Goal: Task Accomplishment & Management: Use online tool/utility

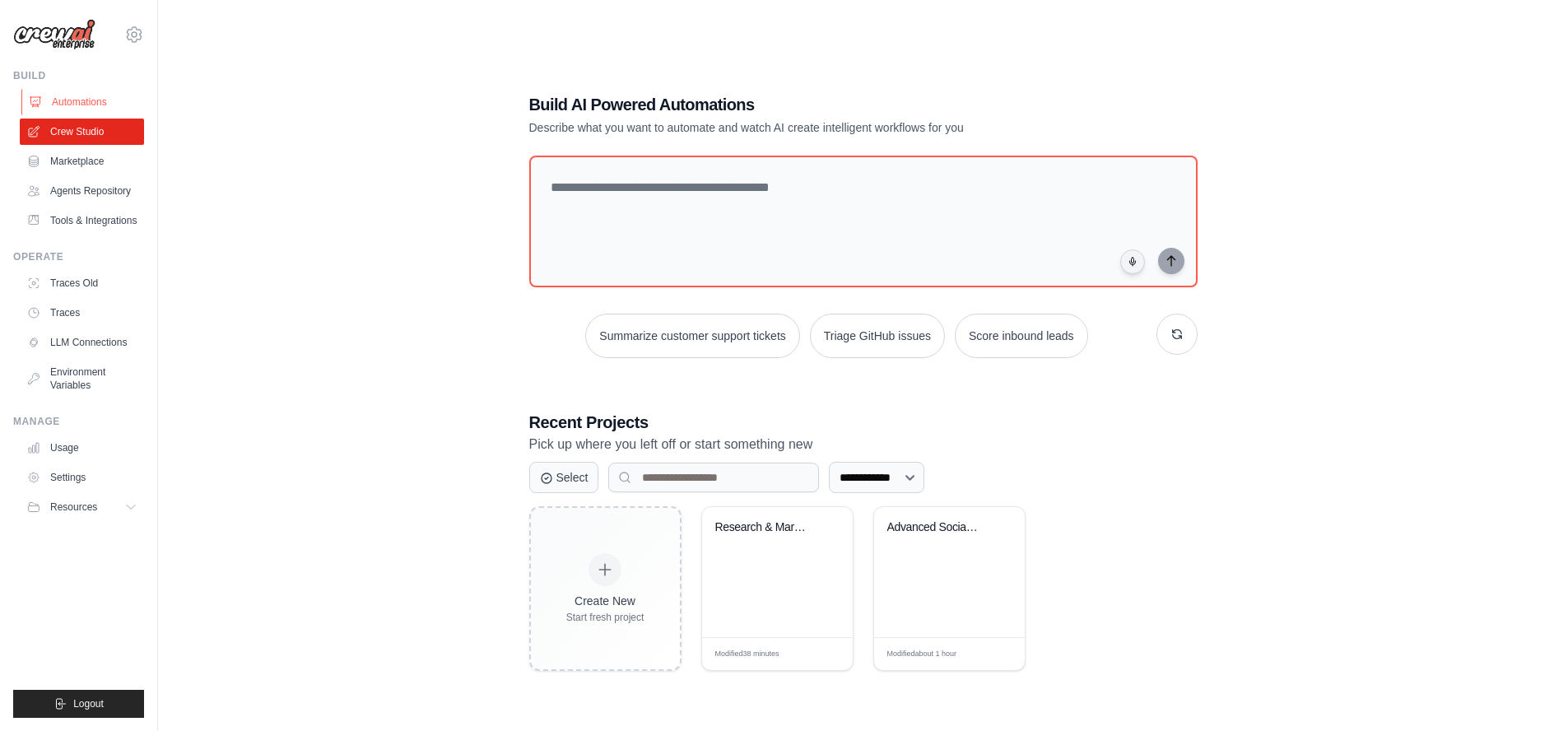
click at [77, 103] on link "Automations" at bounding box center [83, 102] width 124 height 27
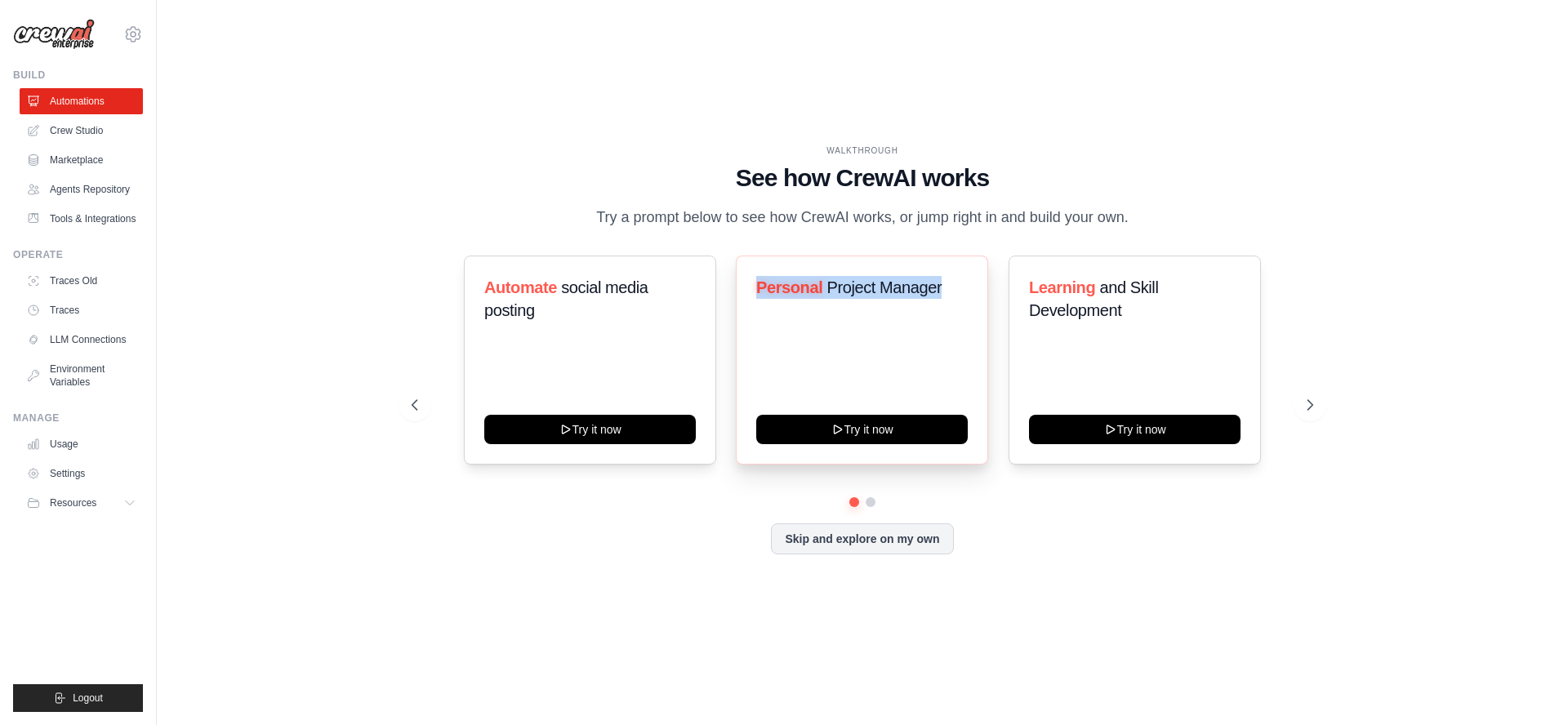
drag, startPoint x: 752, startPoint y: 286, endPoint x: 967, endPoint y: 294, distance: 215.1
click at [967, 294] on div "Personal Project Manager Try it now" at bounding box center [862, 360] width 253 height 209
click at [1309, 405] on icon at bounding box center [1311, 405] width 16 height 16
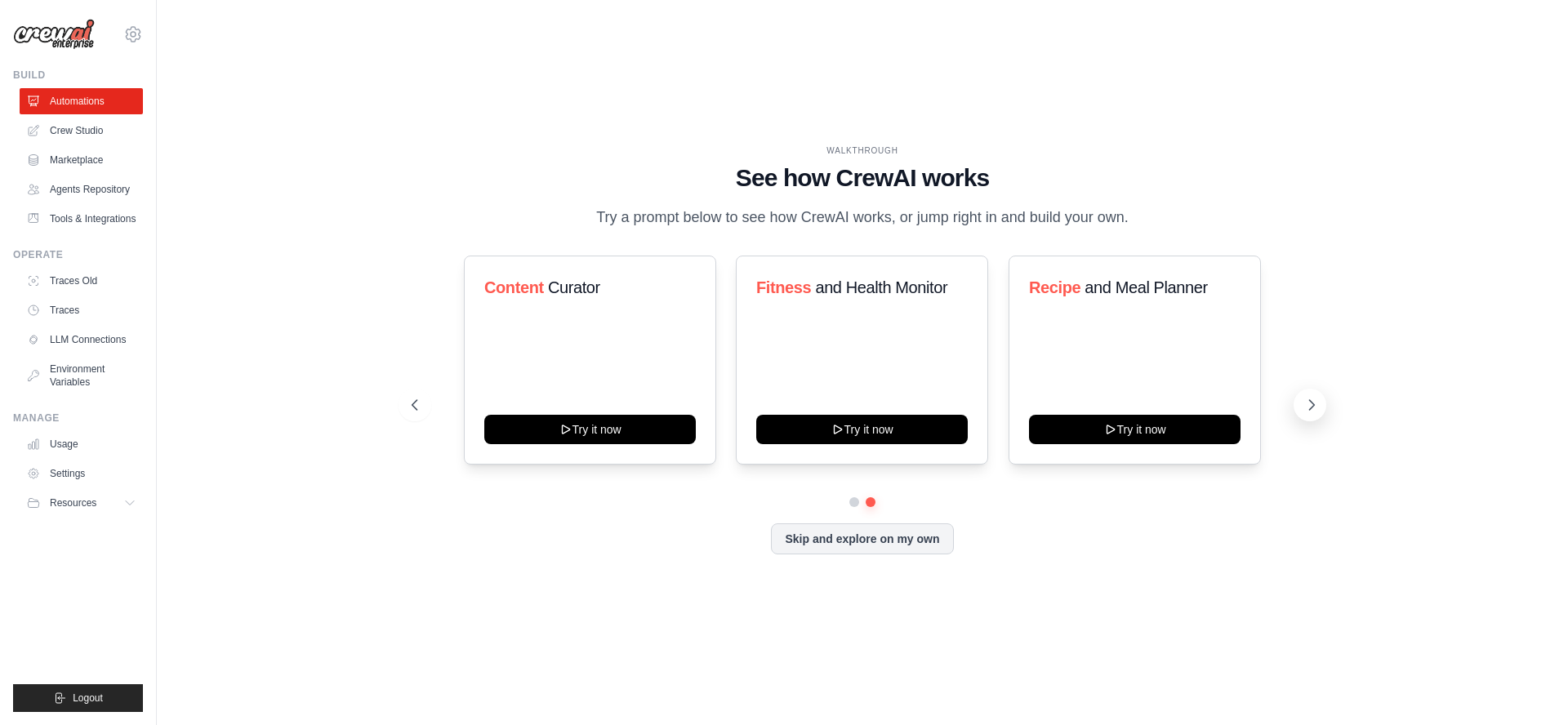
click at [1313, 409] on icon at bounding box center [1311, 405] width 16 height 16
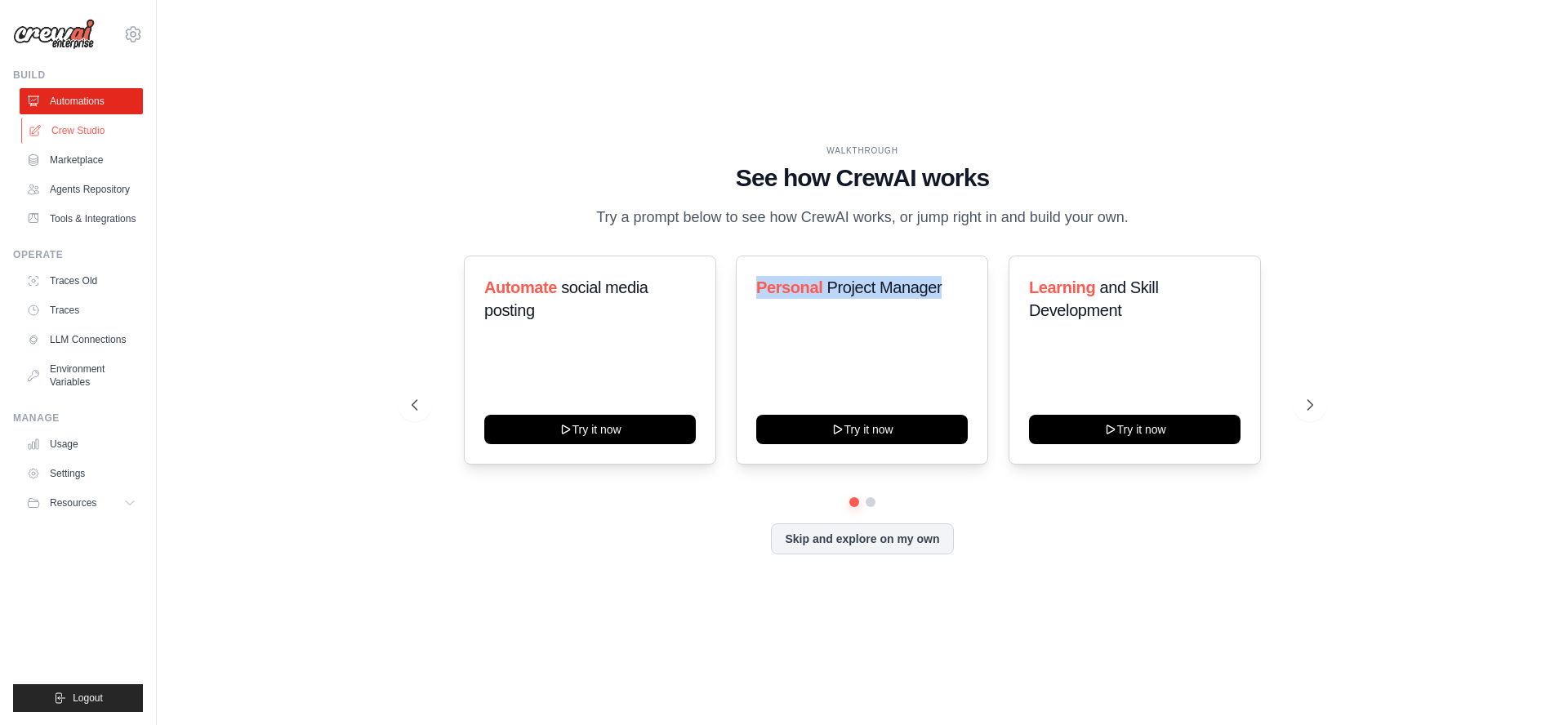
click at [73, 136] on link "Crew Studio" at bounding box center [83, 131] width 123 height 26
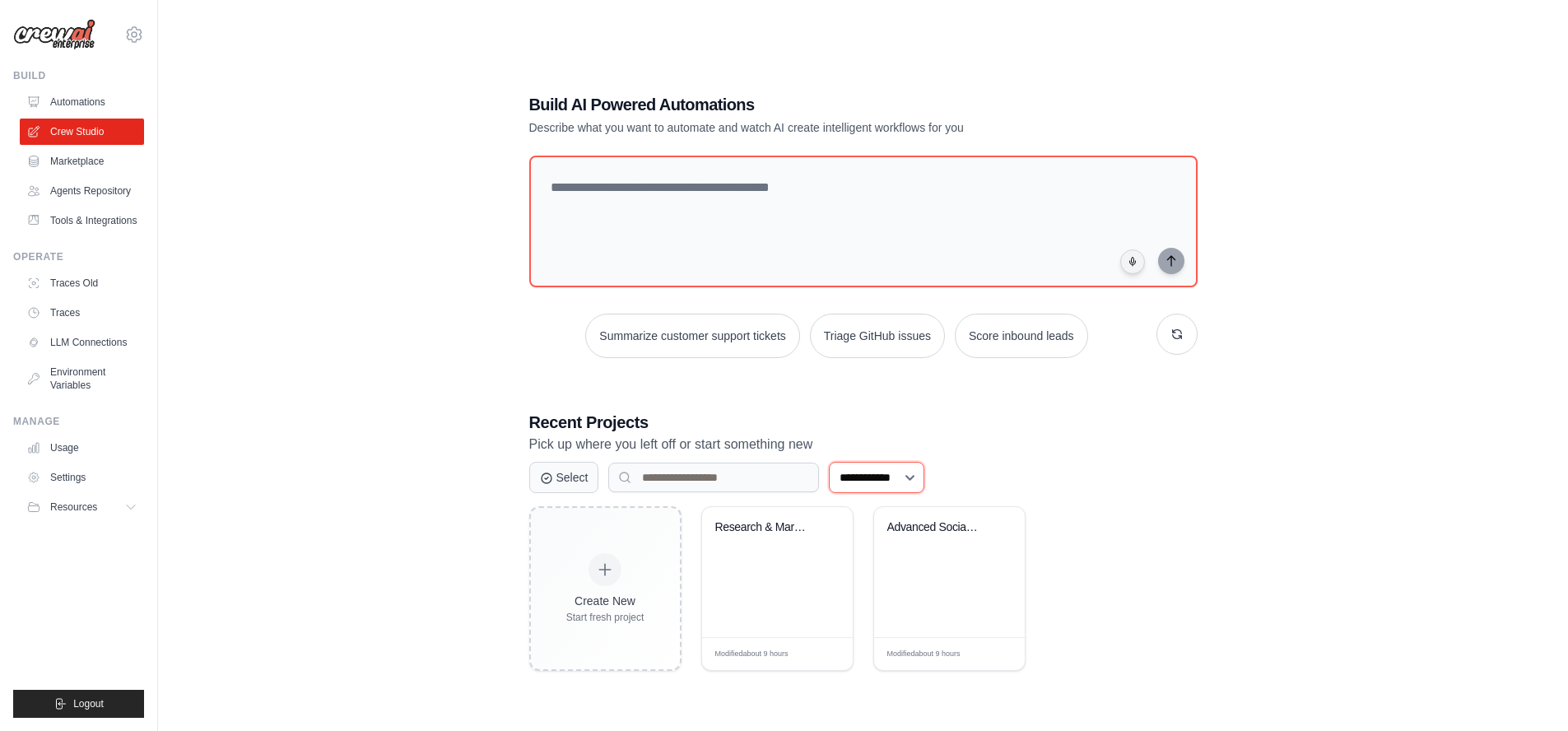
click at [1218, 467] on div "**********" at bounding box center [863, 382] width 1357 height 731
click at [943, 525] on div "Advanced Social Media Management Su..." at bounding box center [937, 528] width 99 height 15
click at [765, 523] on div "Research & Markdown Export Automati..." at bounding box center [765, 528] width 99 height 15
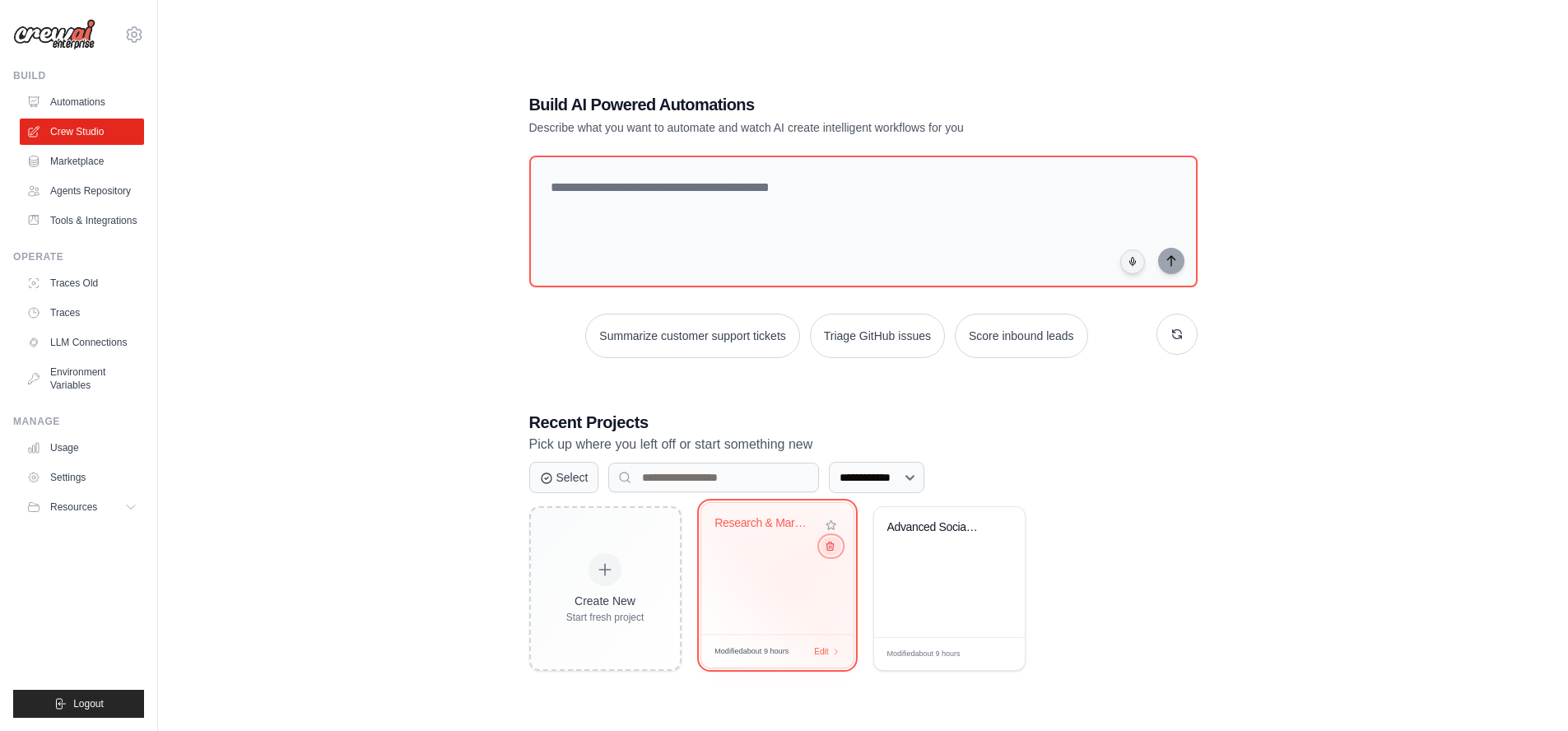
click at [828, 550] on icon at bounding box center [829, 546] width 10 height 10
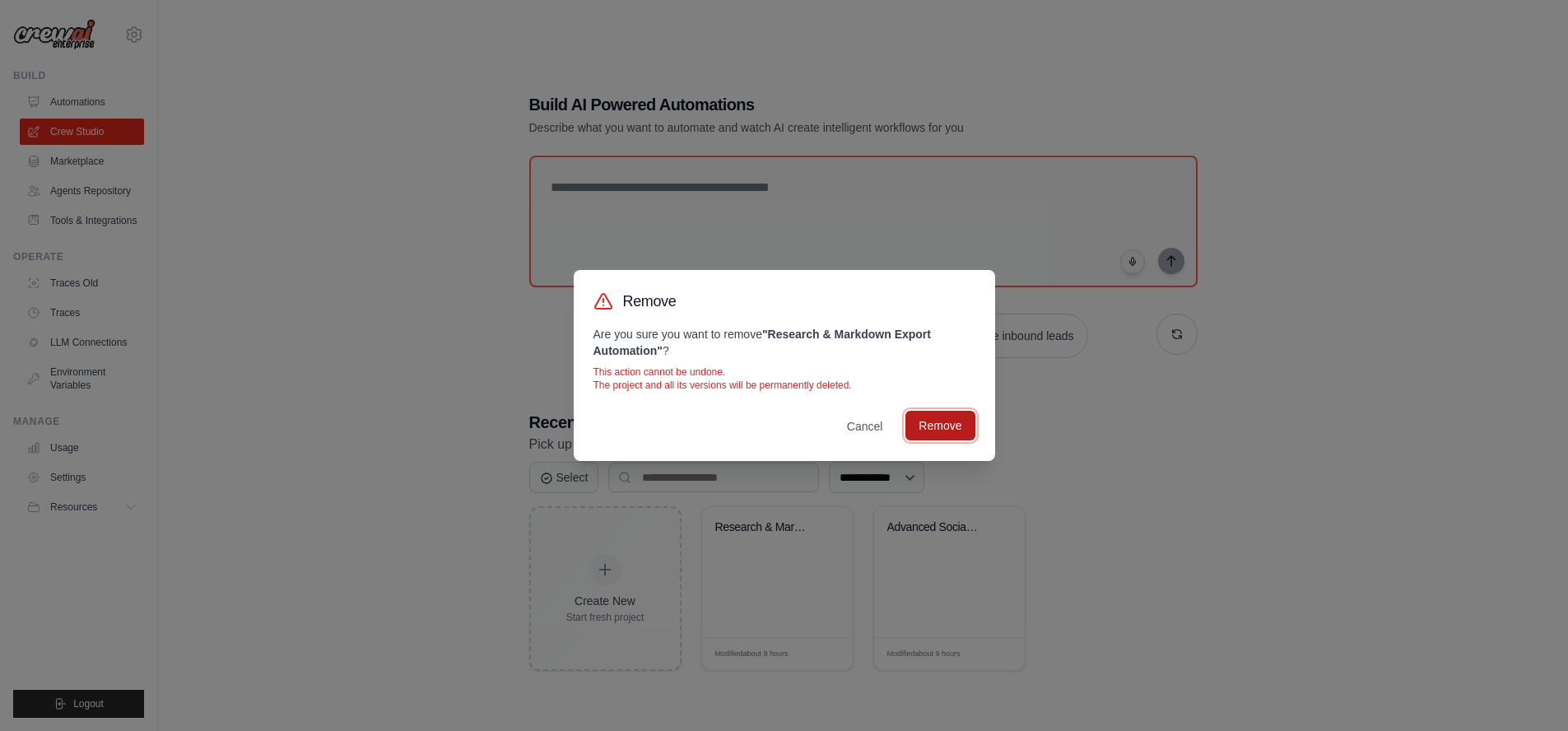
click at [940, 427] on button "Remove" at bounding box center [940, 425] width 69 height 29
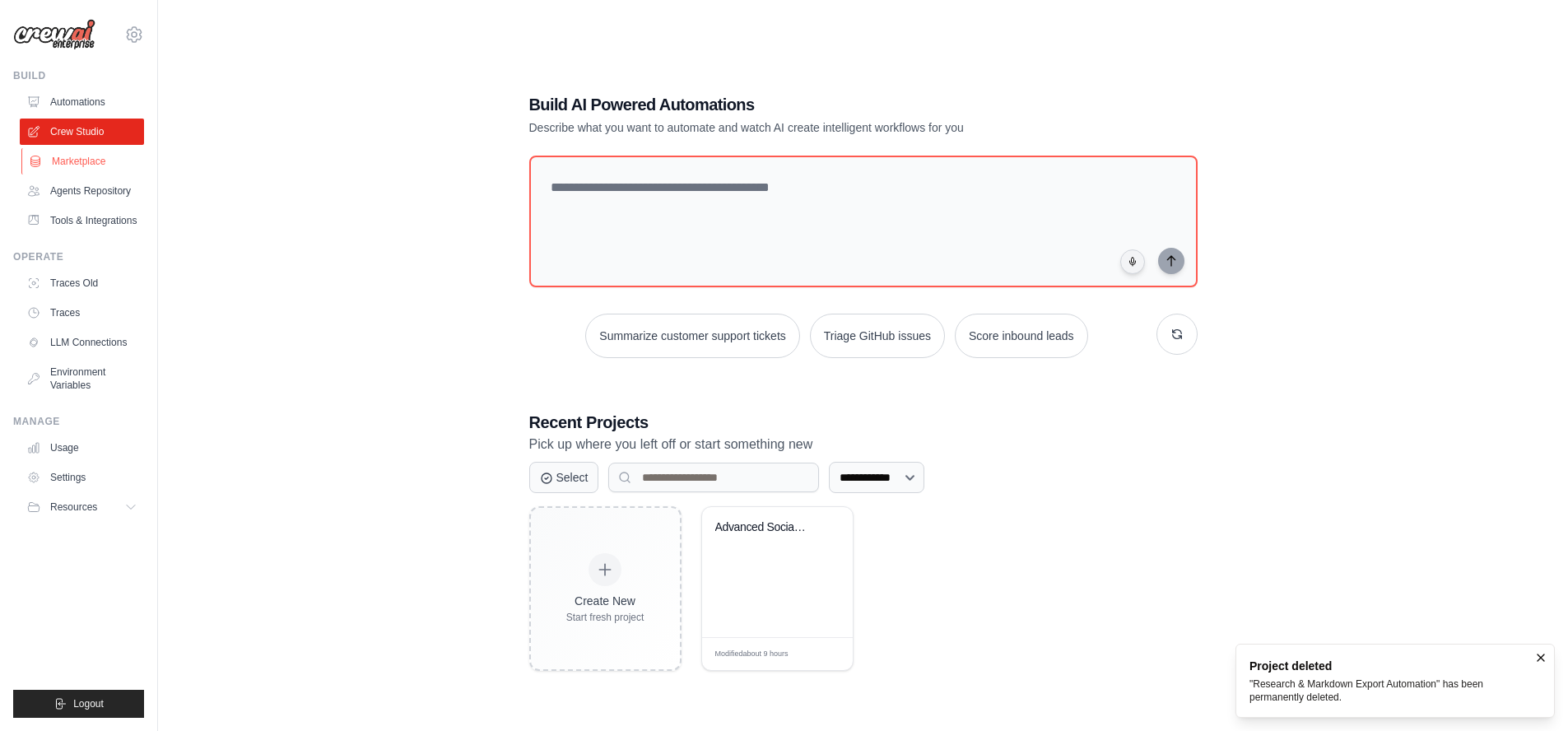
click at [74, 161] on link "Marketplace" at bounding box center [83, 162] width 124 height 27
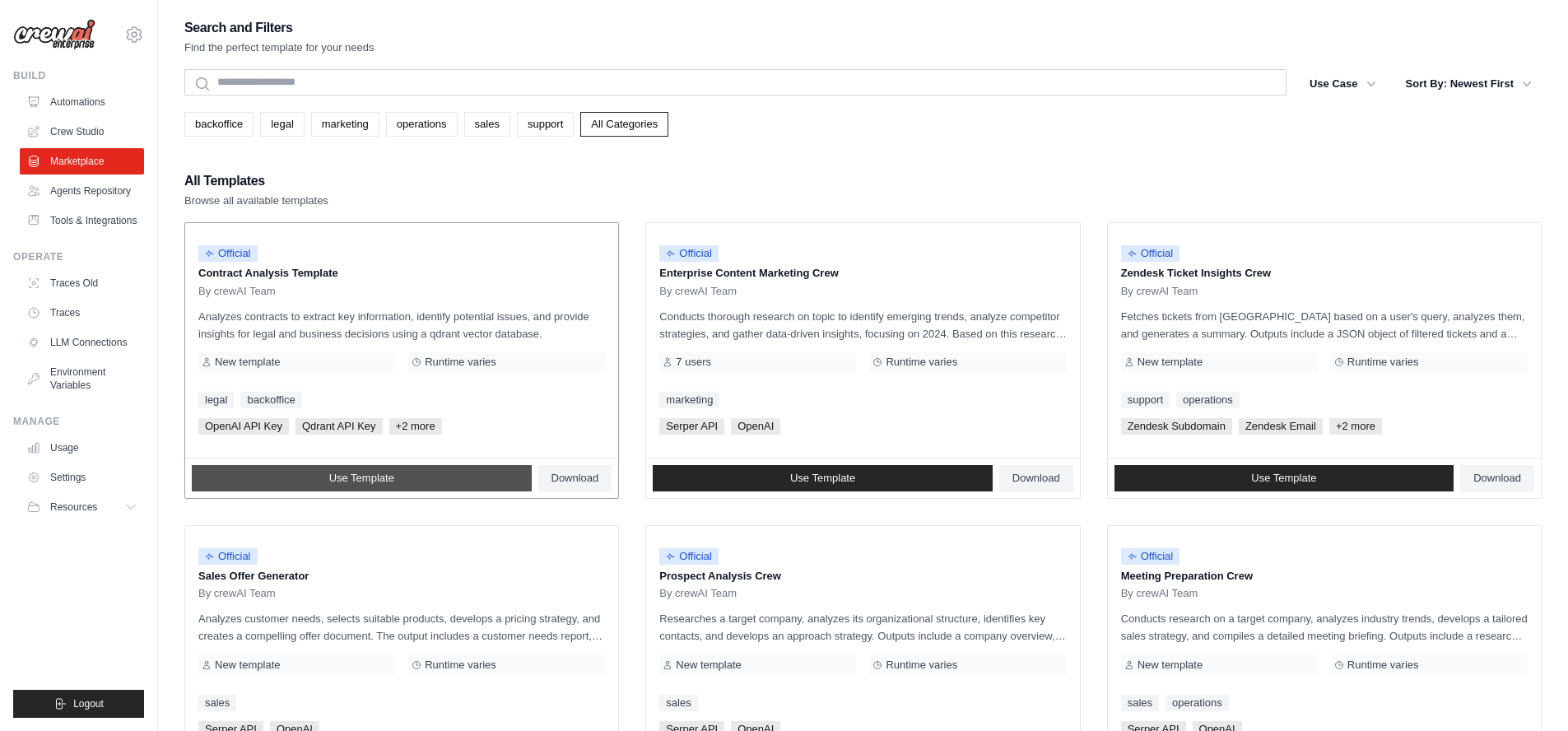
click at [435, 480] on link "Use Template" at bounding box center [361, 478] width 340 height 27
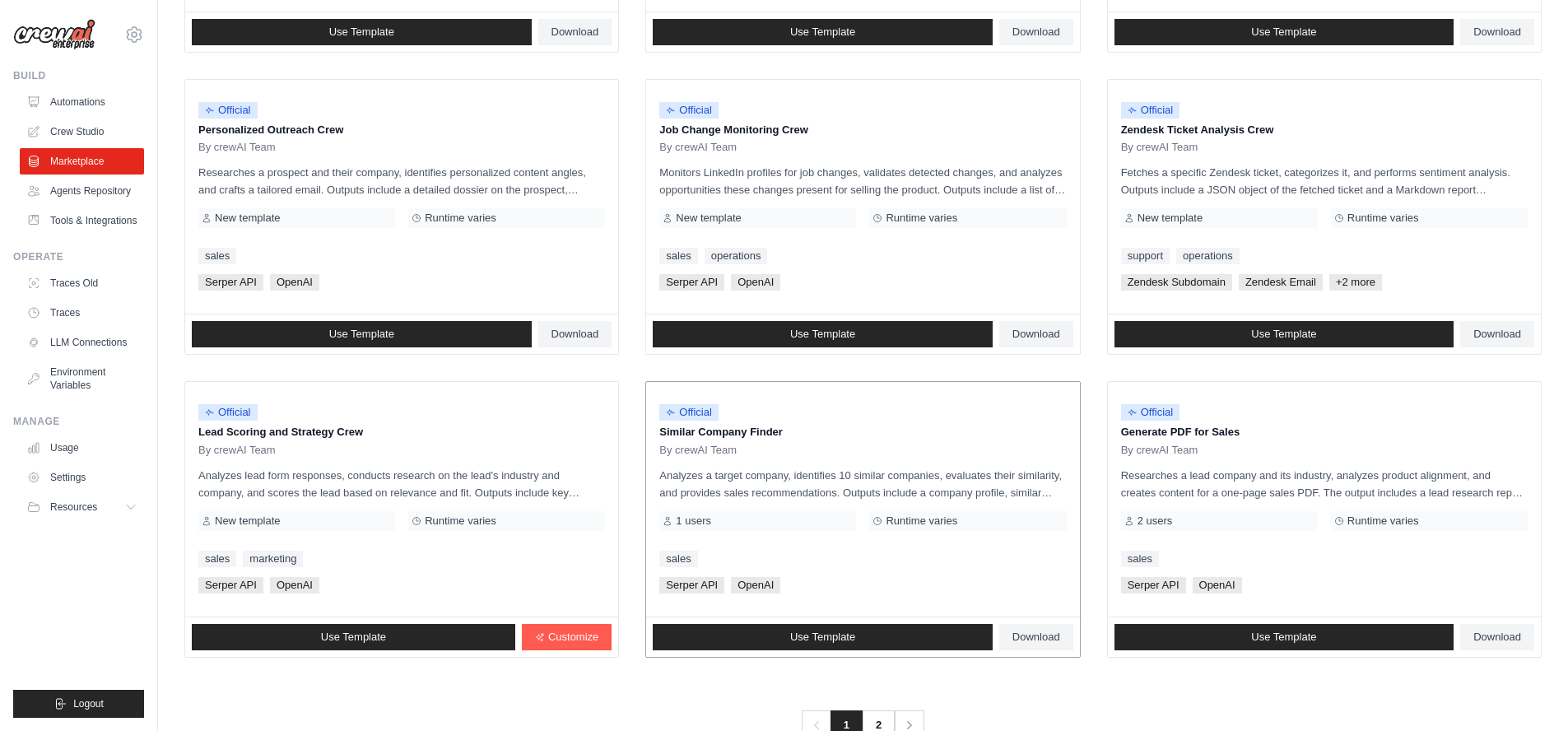
scroll to position [794, 0]
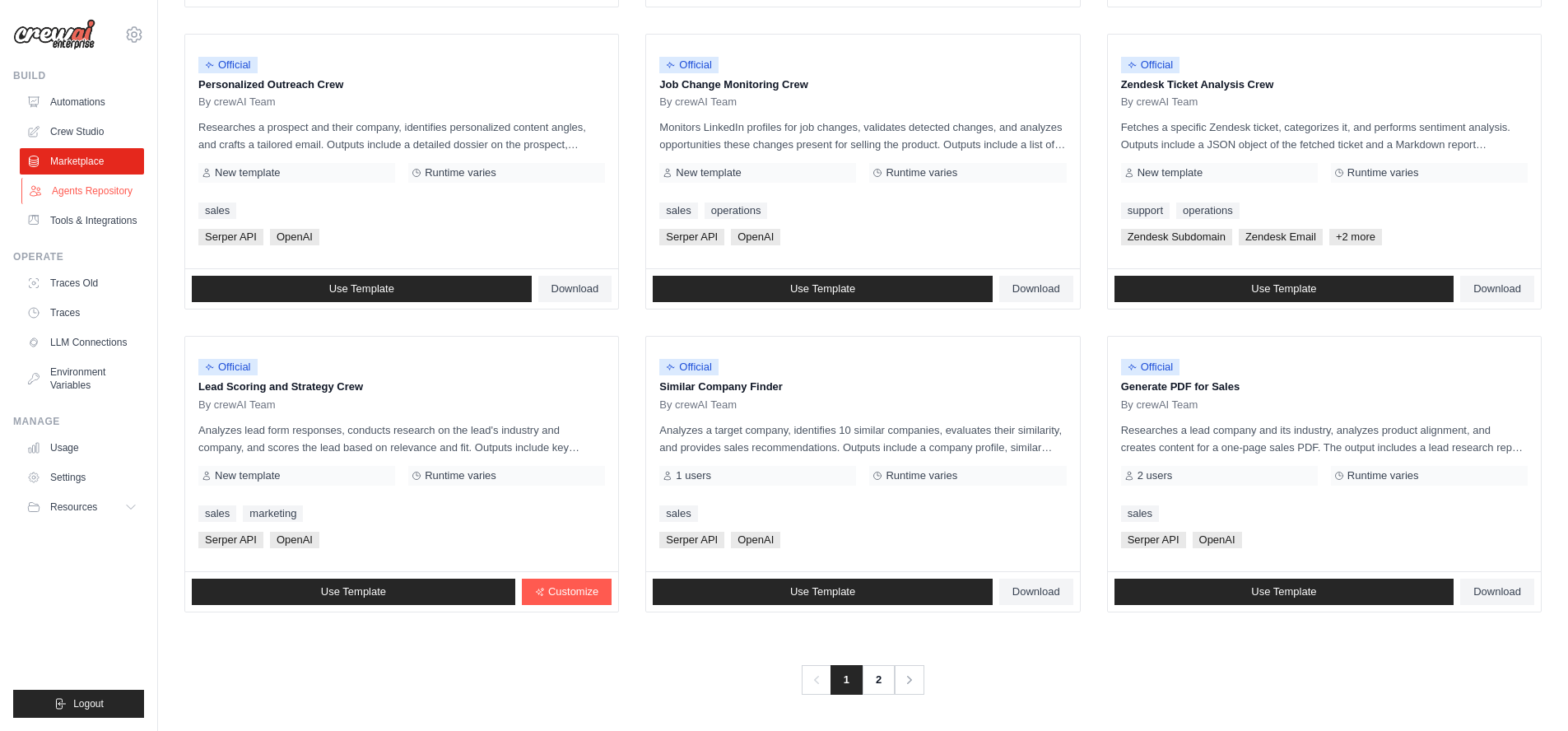
click at [70, 189] on link "Agents Repository" at bounding box center [83, 191] width 124 height 27
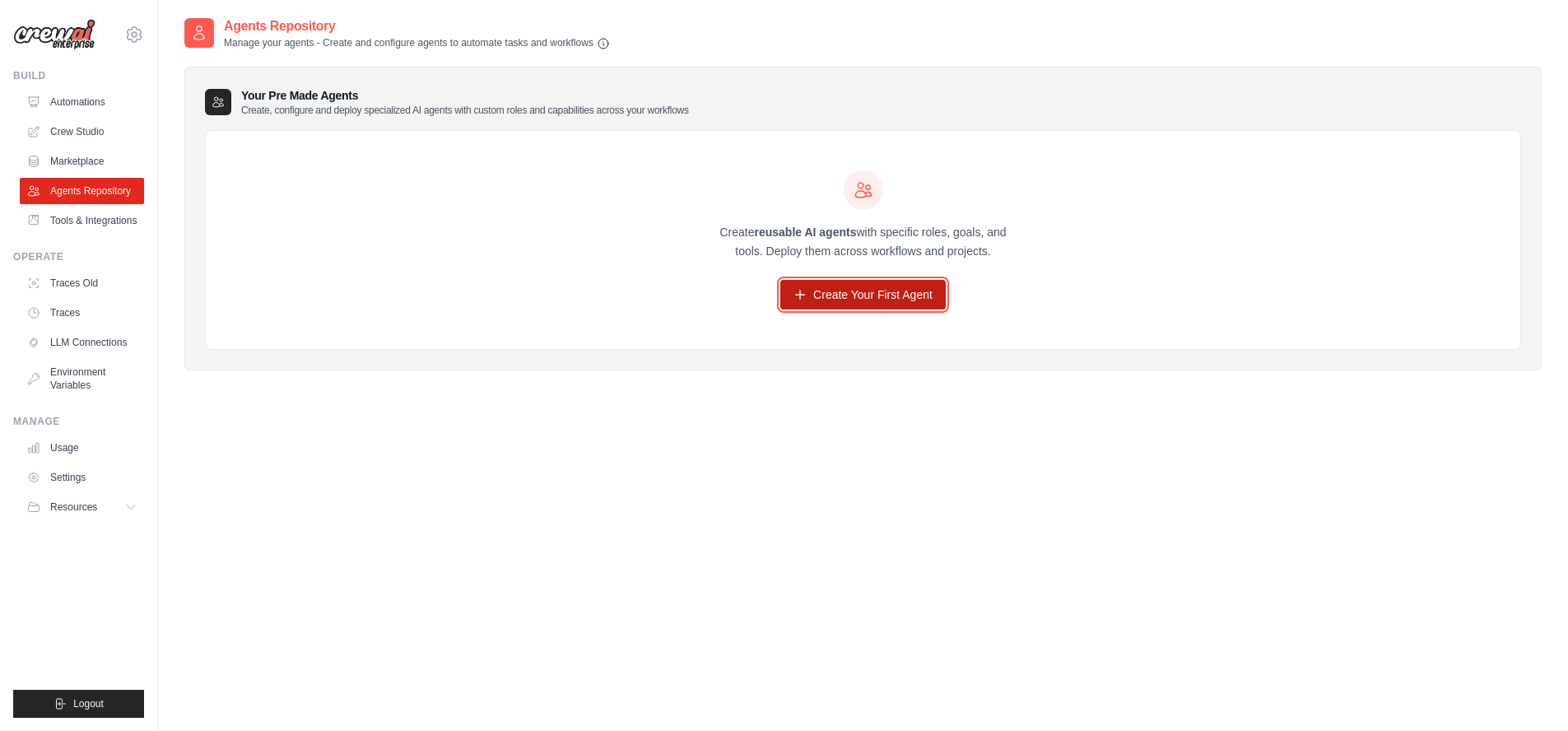
click at [897, 297] on link "Create Your First Agent" at bounding box center [863, 294] width 166 height 29
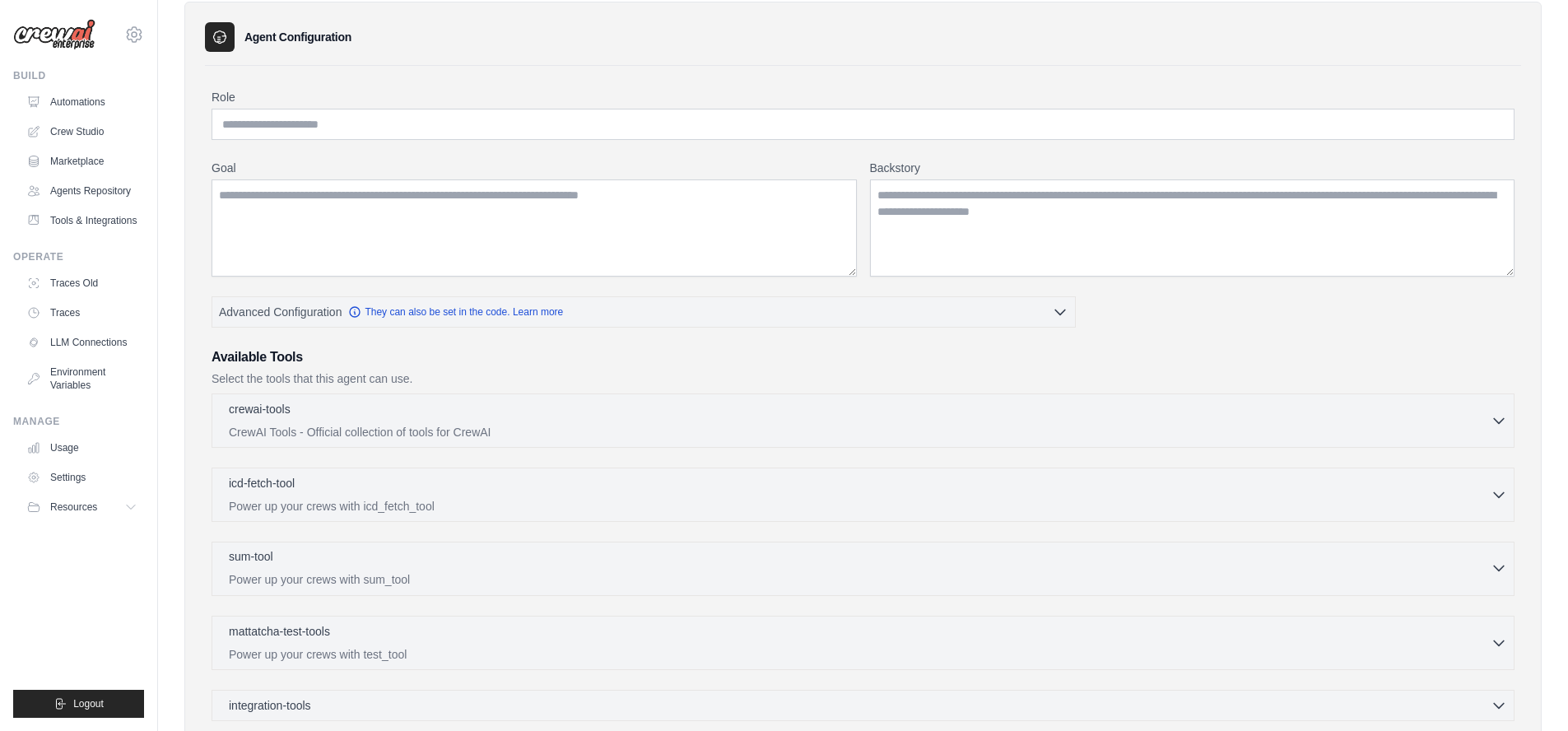
scroll to position [277, 0]
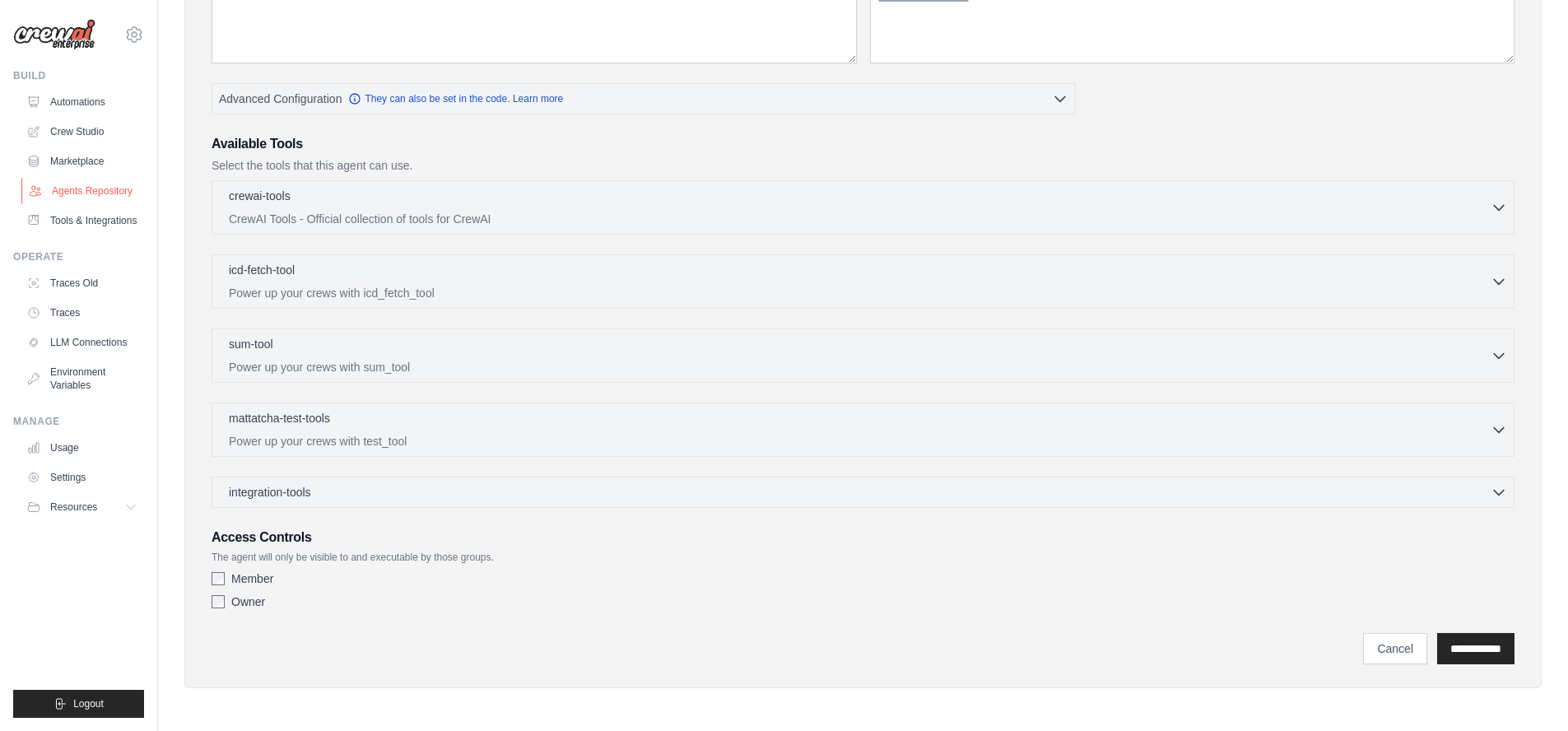
click at [89, 195] on link "Agents Repository" at bounding box center [83, 191] width 124 height 27
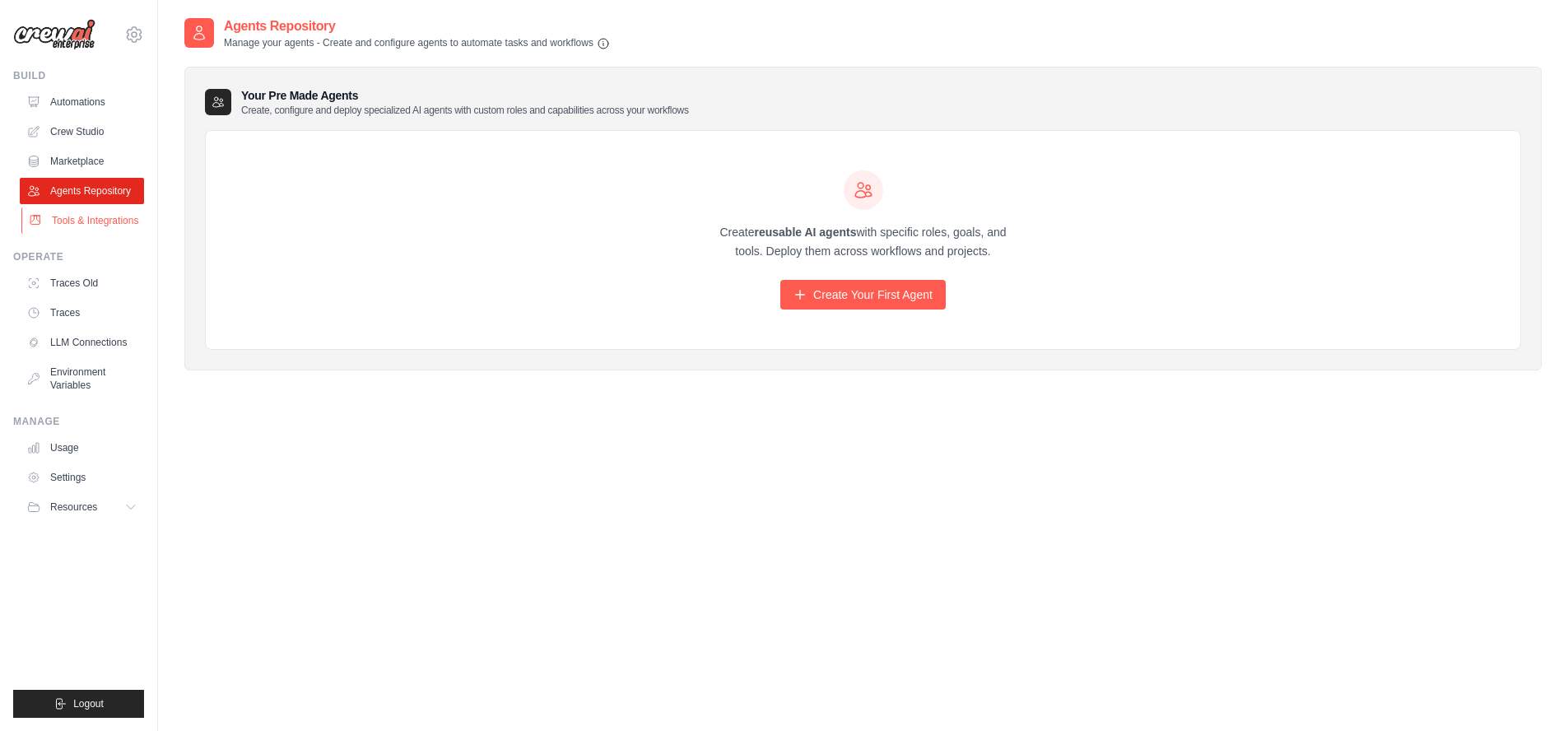
click at [79, 224] on link "Tools & Integrations" at bounding box center [83, 221] width 124 height 27
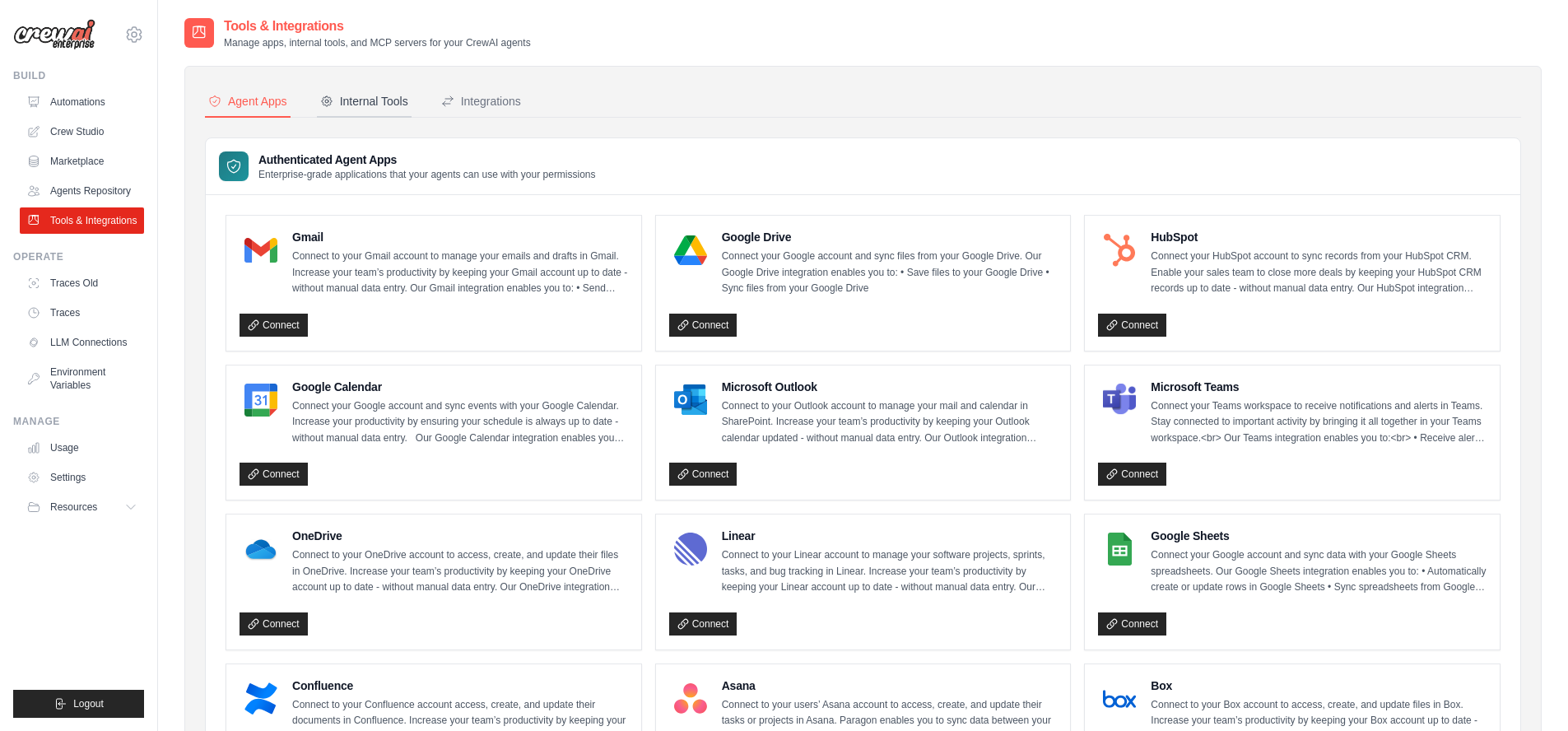
click at [379, 102] on div "Internal Tools" at bounding box center [363, 100] width 88 height 16
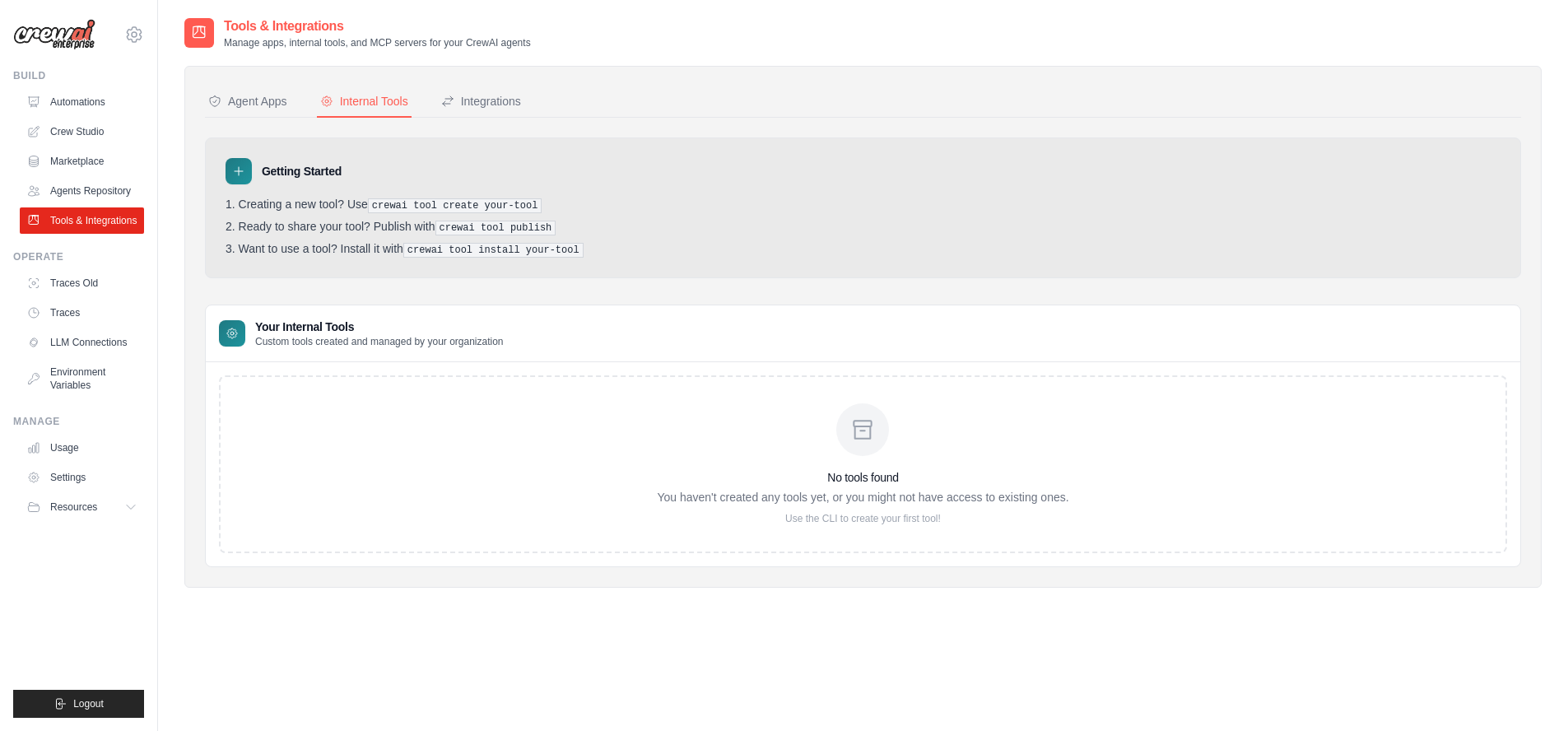
click at [422, 410] on div "No tools found You haven't created any tools yet, or you might not have access …" at bounding box center [862, 465] width 1288 height 178
click at [502, 100] on div "Integrations" at bounding box center [481, 100] width 79 height 16
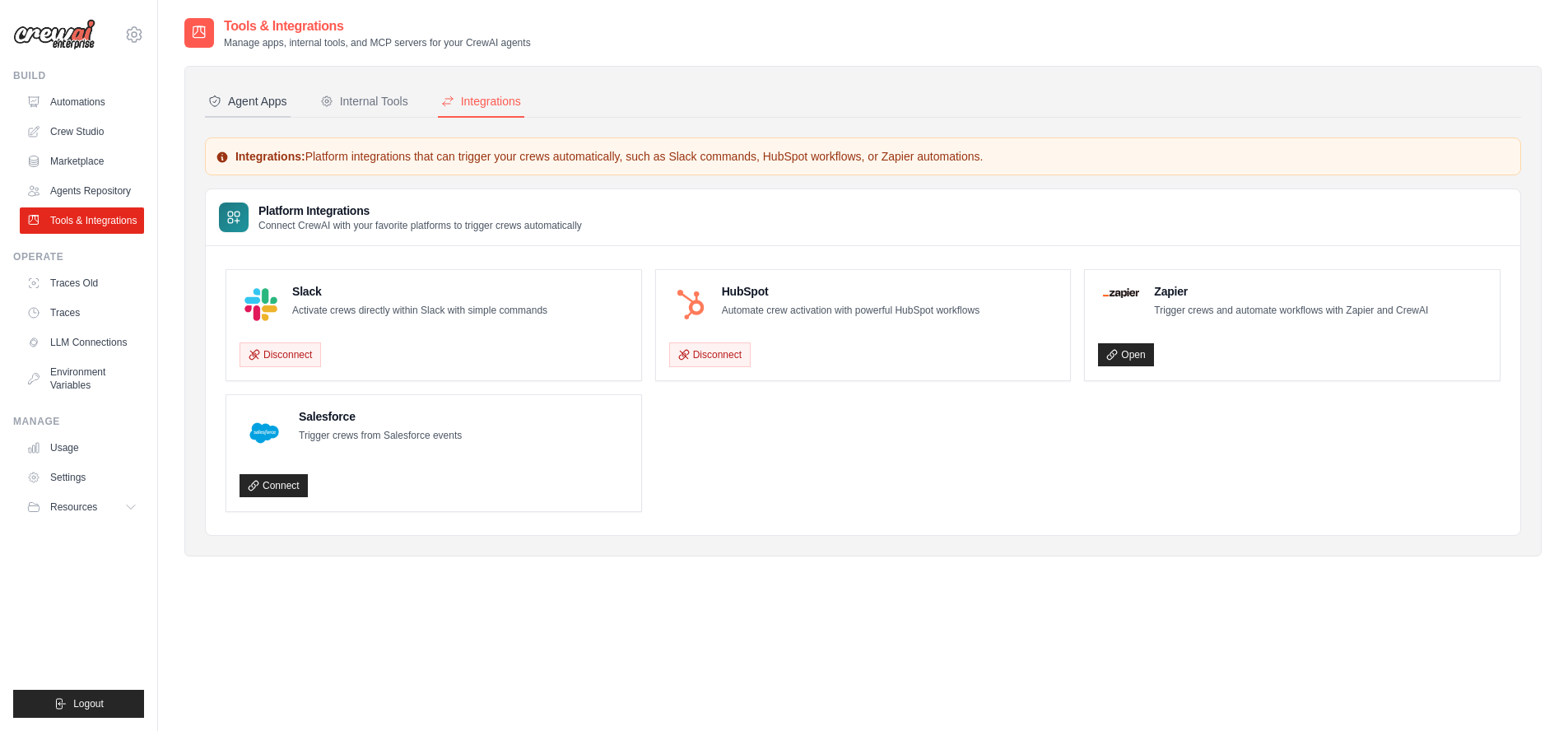
click at [243, 98] on div "Agent Apps" at bounding box center [248, 100] width 79 height 16
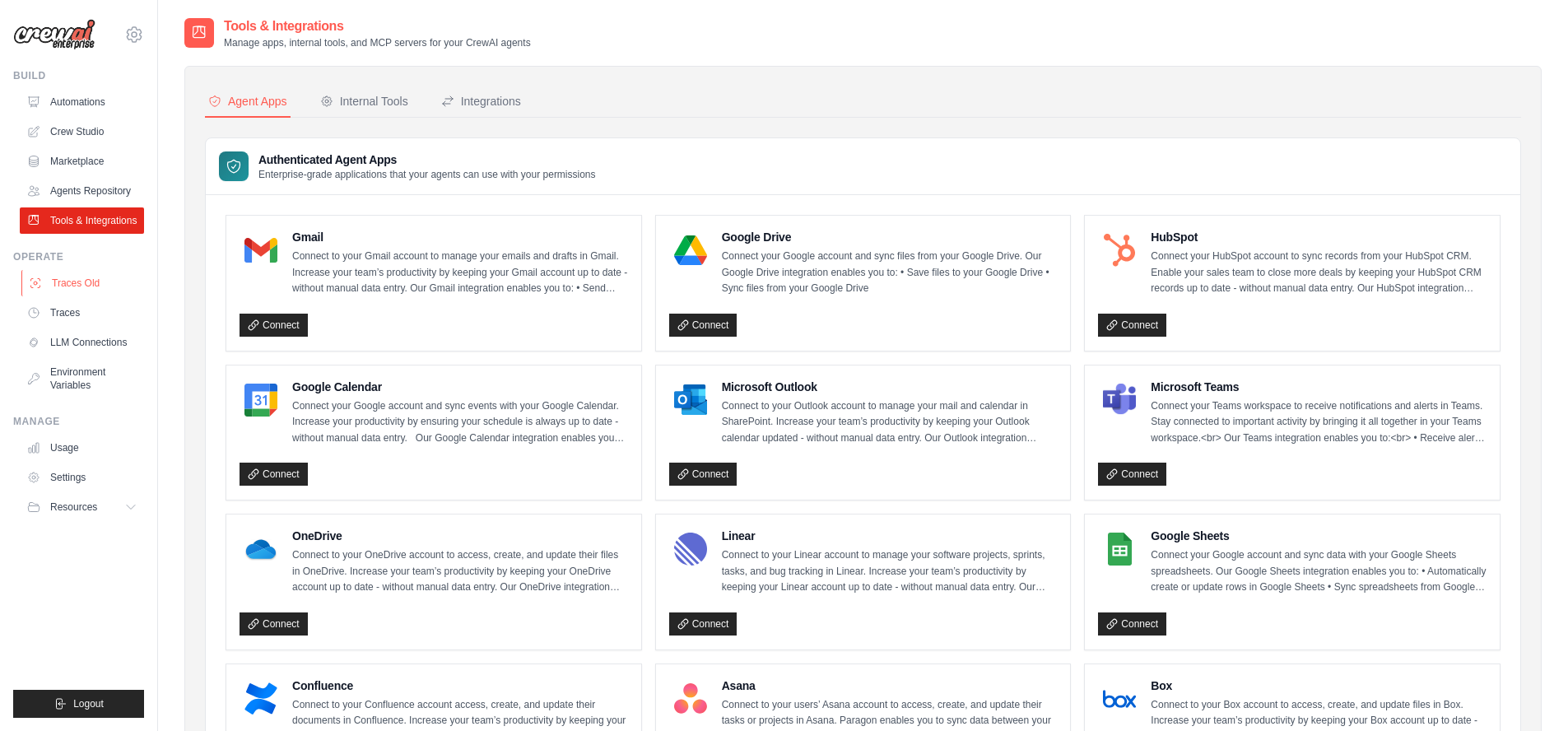
click at [70, 278] on link "Traces Old" at bounding box center [83, 283] width 124 height 27
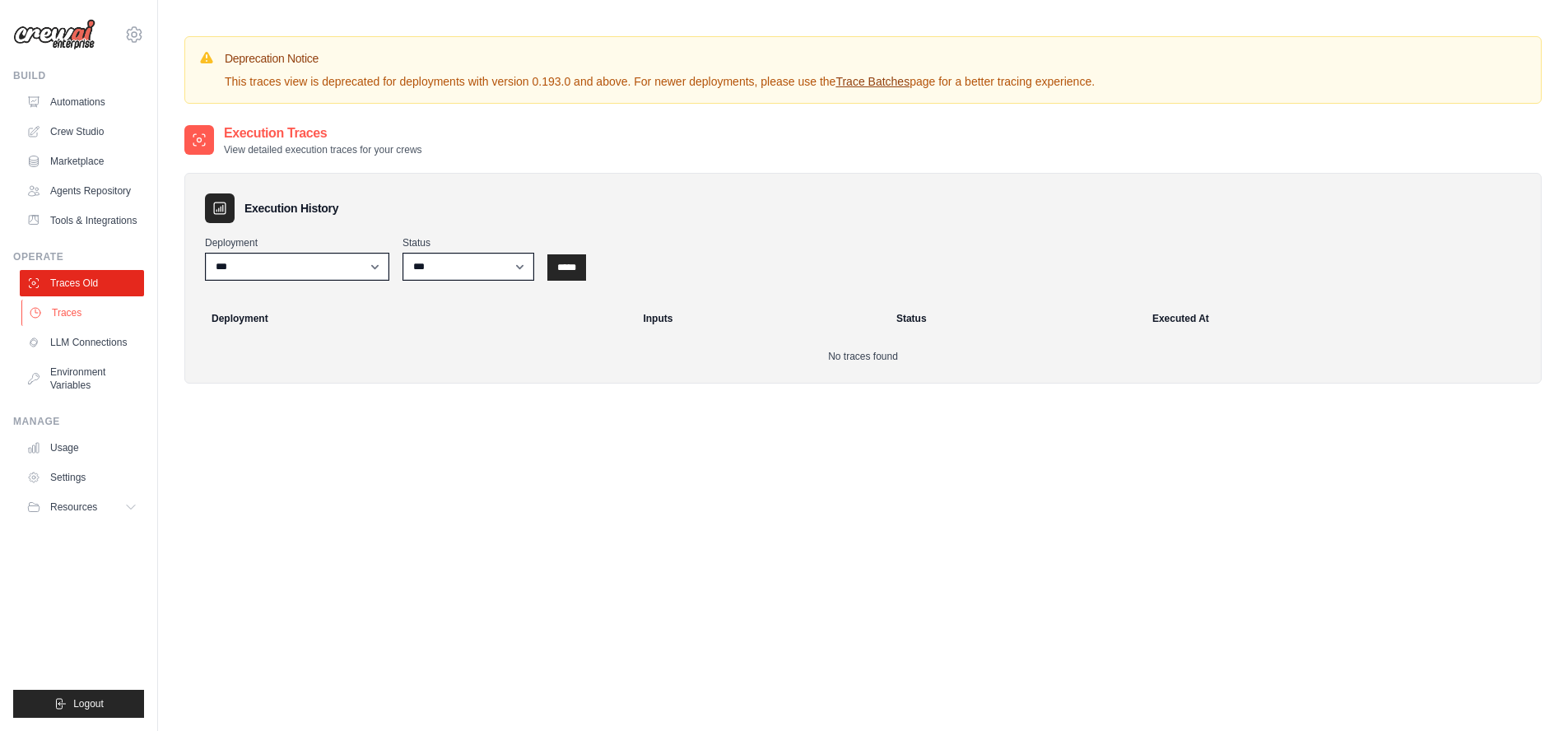
click at [63, 314] on link "Traces" at bounding box center [83, 313] width 124 height 27
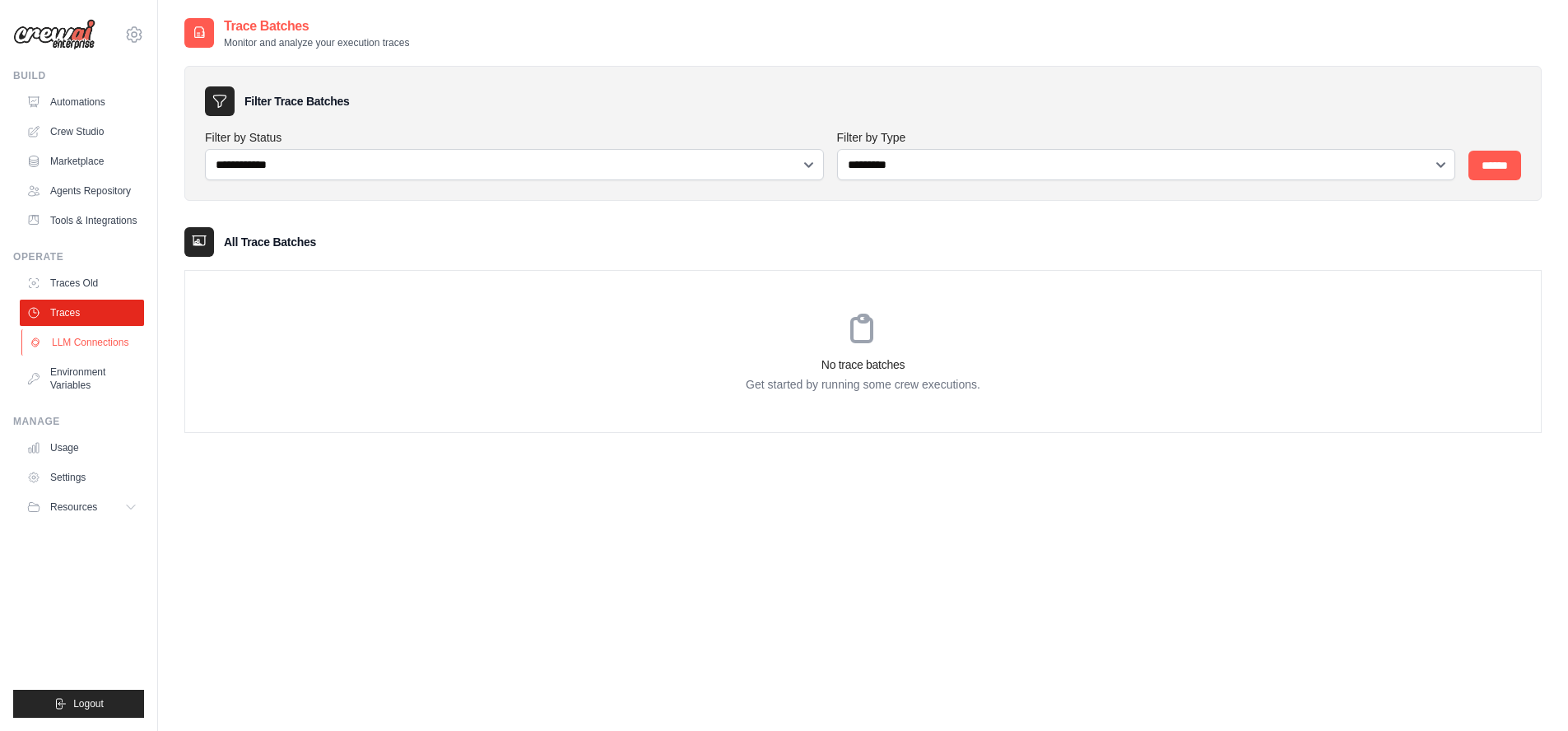
click at [79, 345] on link "LLM Connections" at bounding box center [83, 343] width 124 height 27
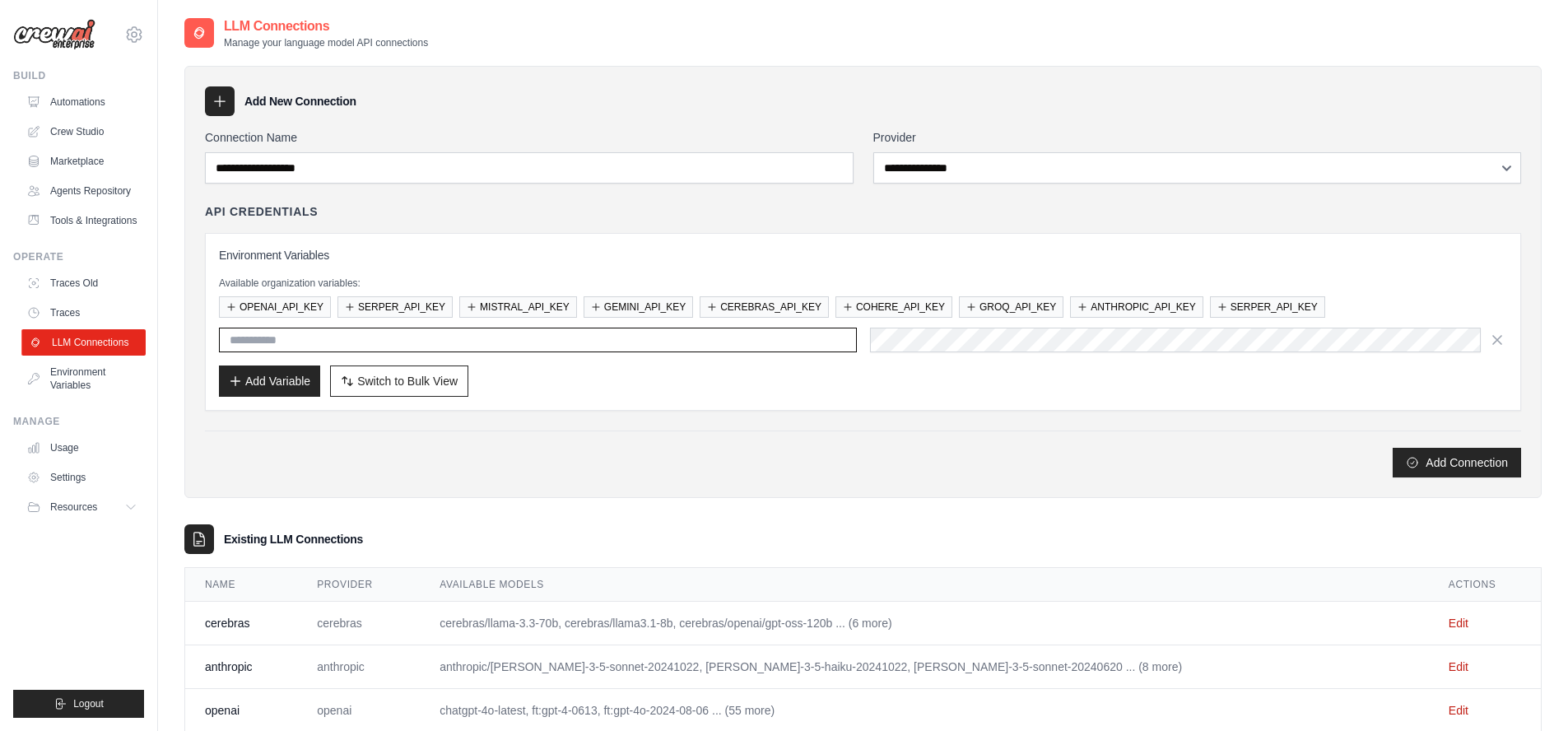
type input "**********"
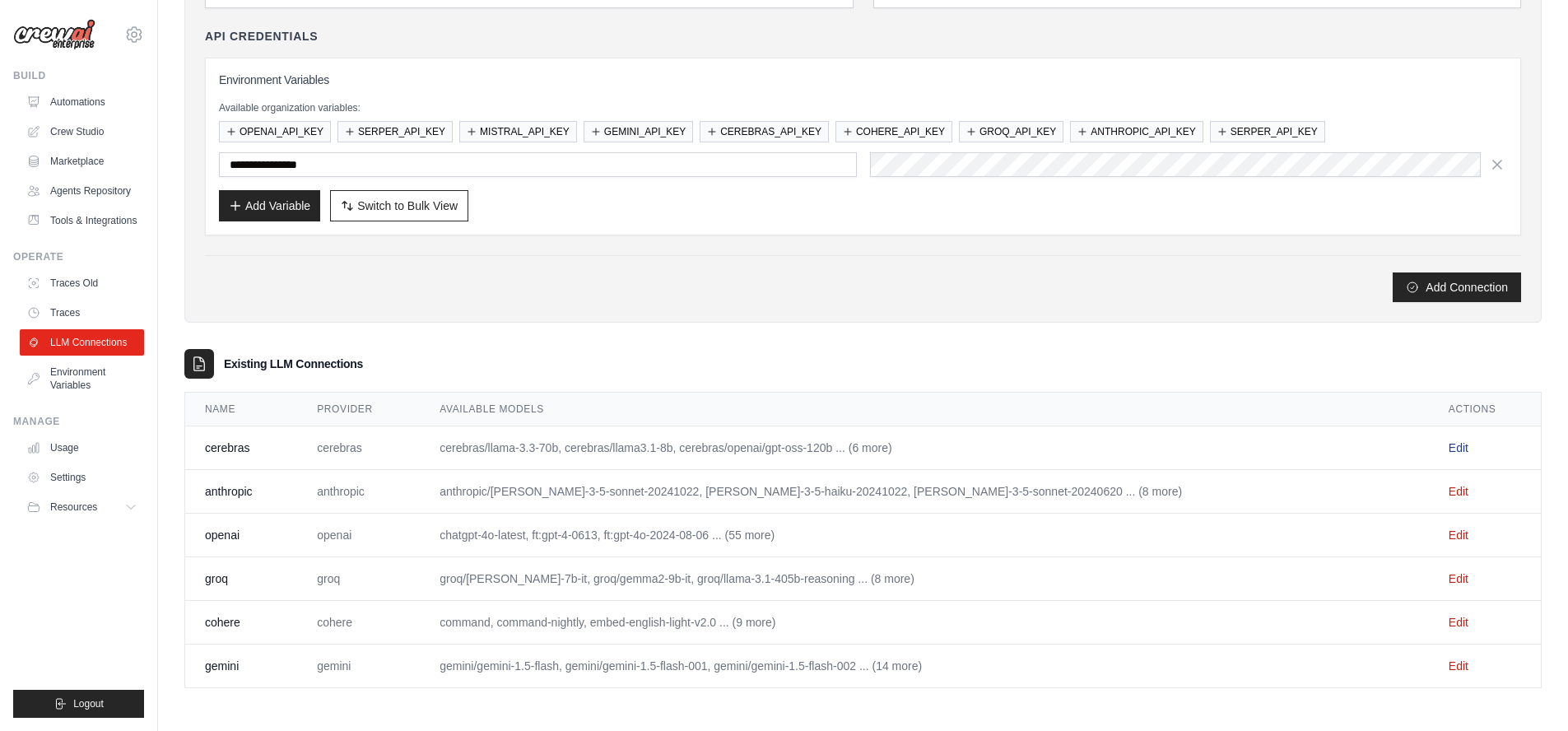
click at [1449, 452] on link "Edit" at bounding box center [1458, 448] width 20 height 13
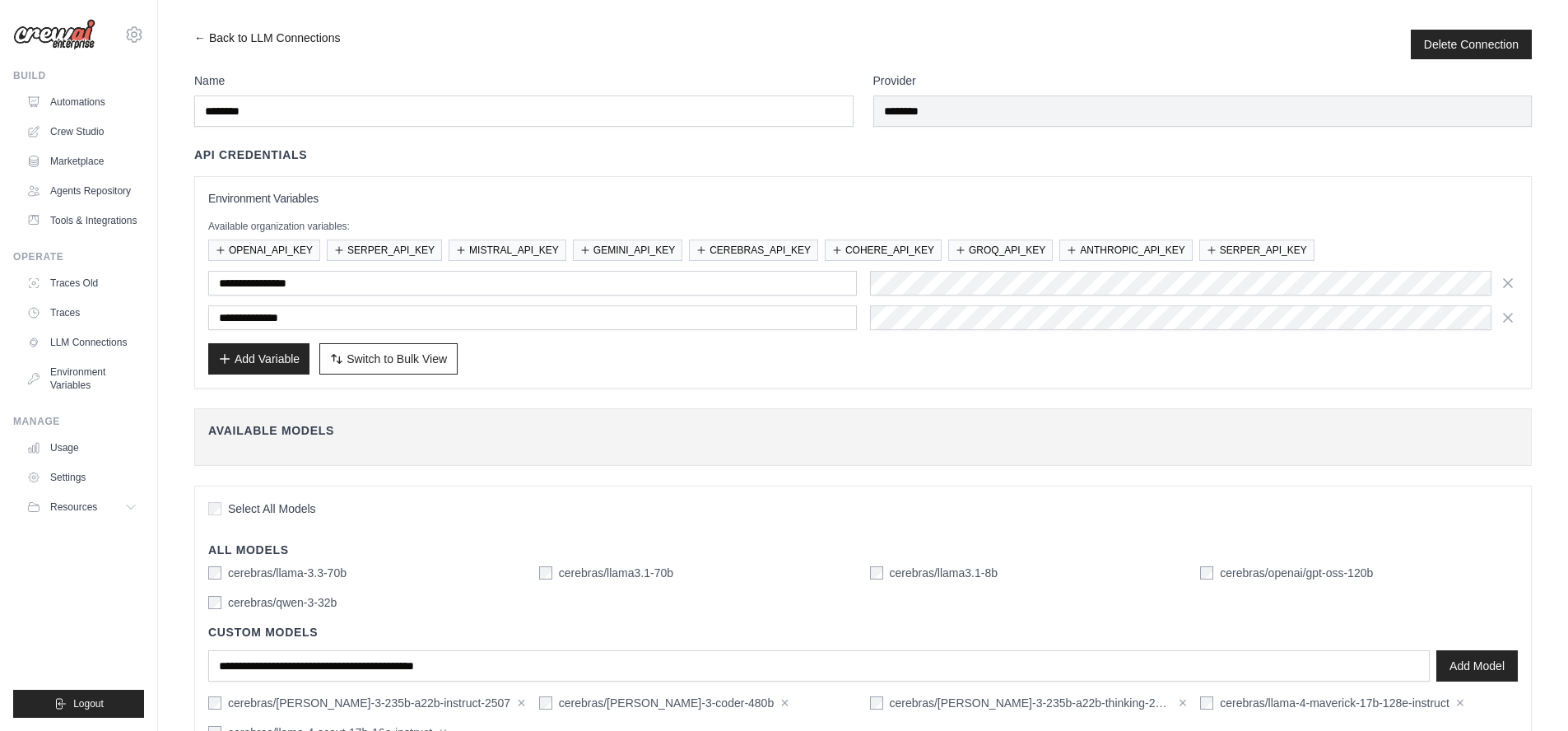
click at [230, 40] on link "← Back to LLM Connections" at bounding box center [267, 44] width 146 height 29
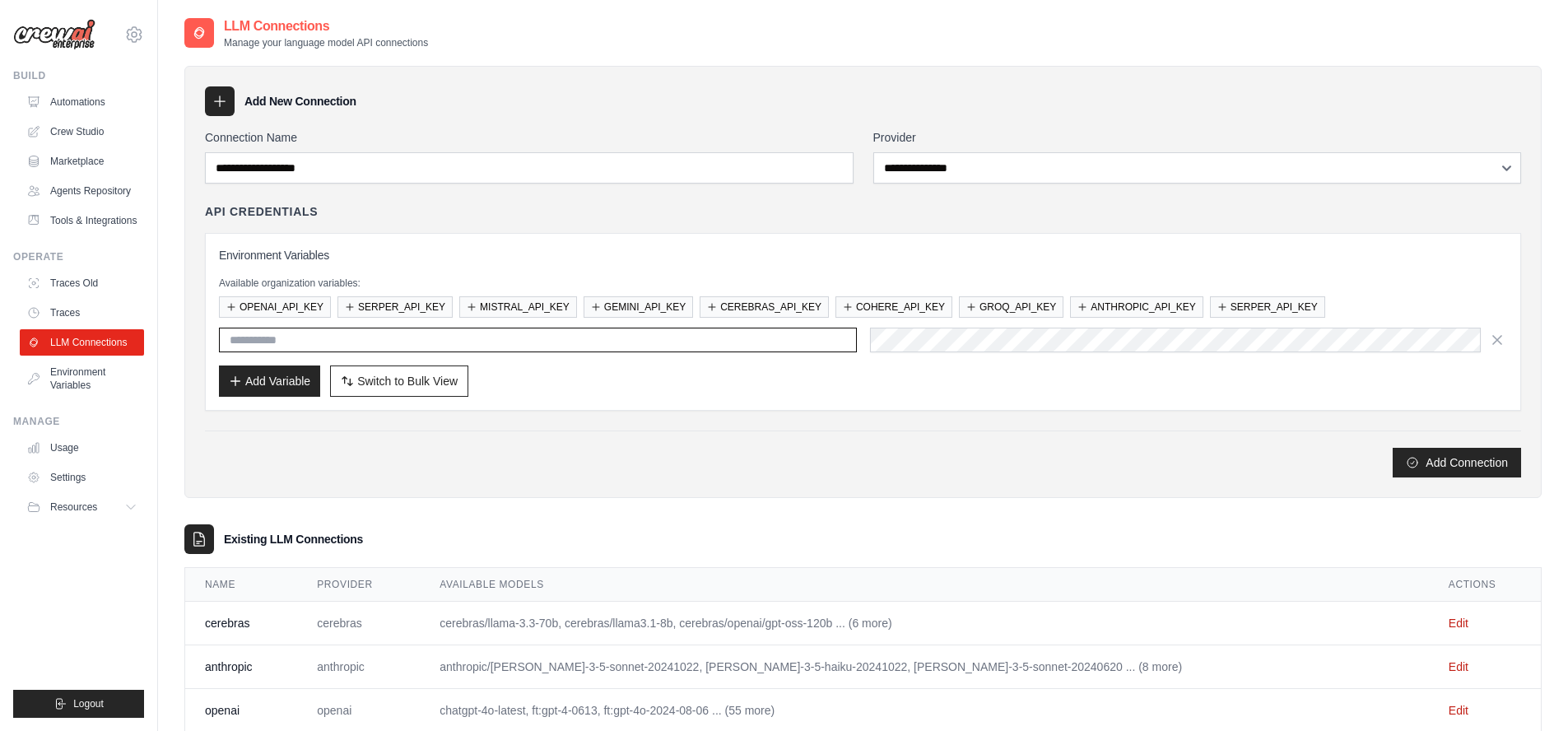
type input "**********"
click at [1449, 668] on link "Edit" at bounding box center [1458, 668] width 20 height 13
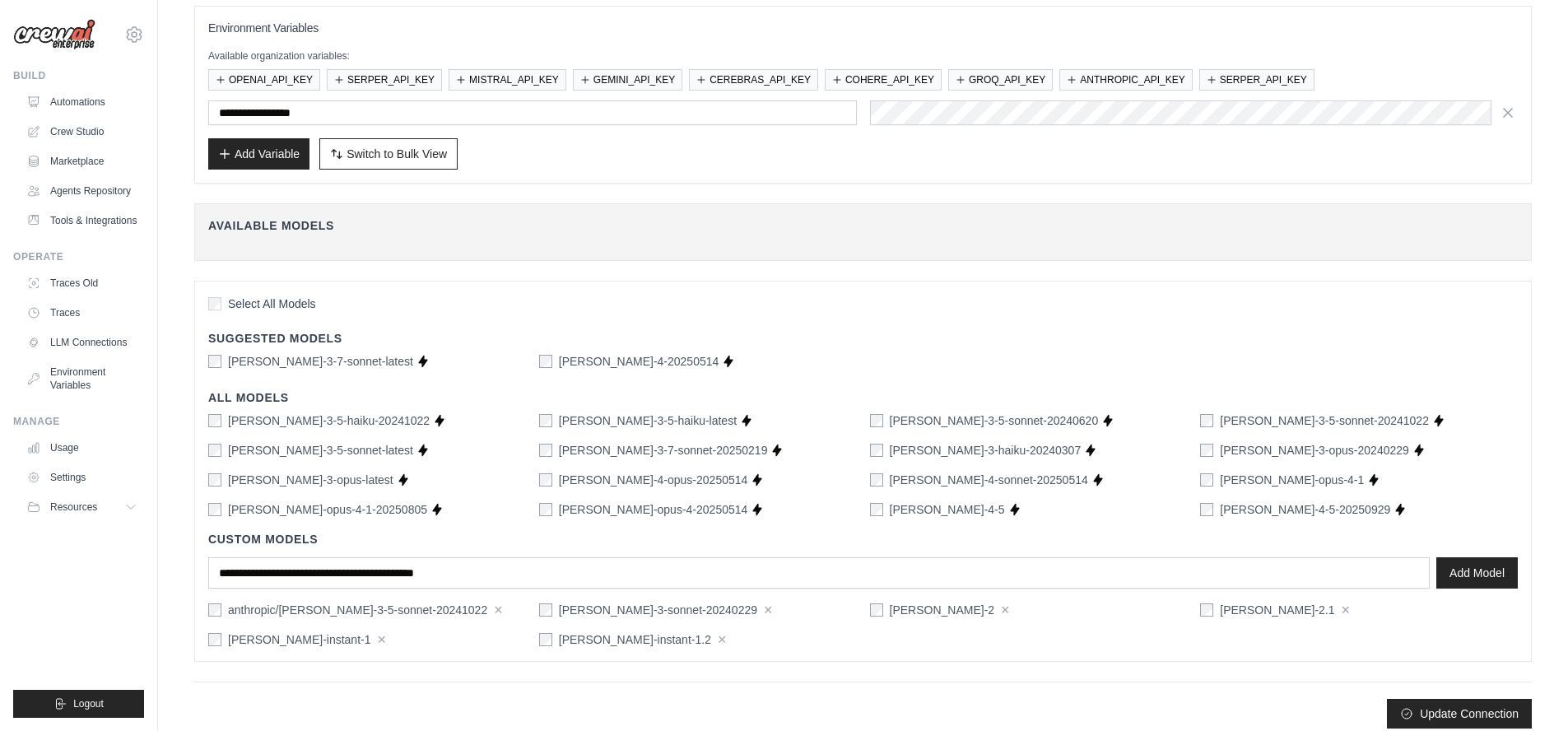
scroll to position [185, 0]
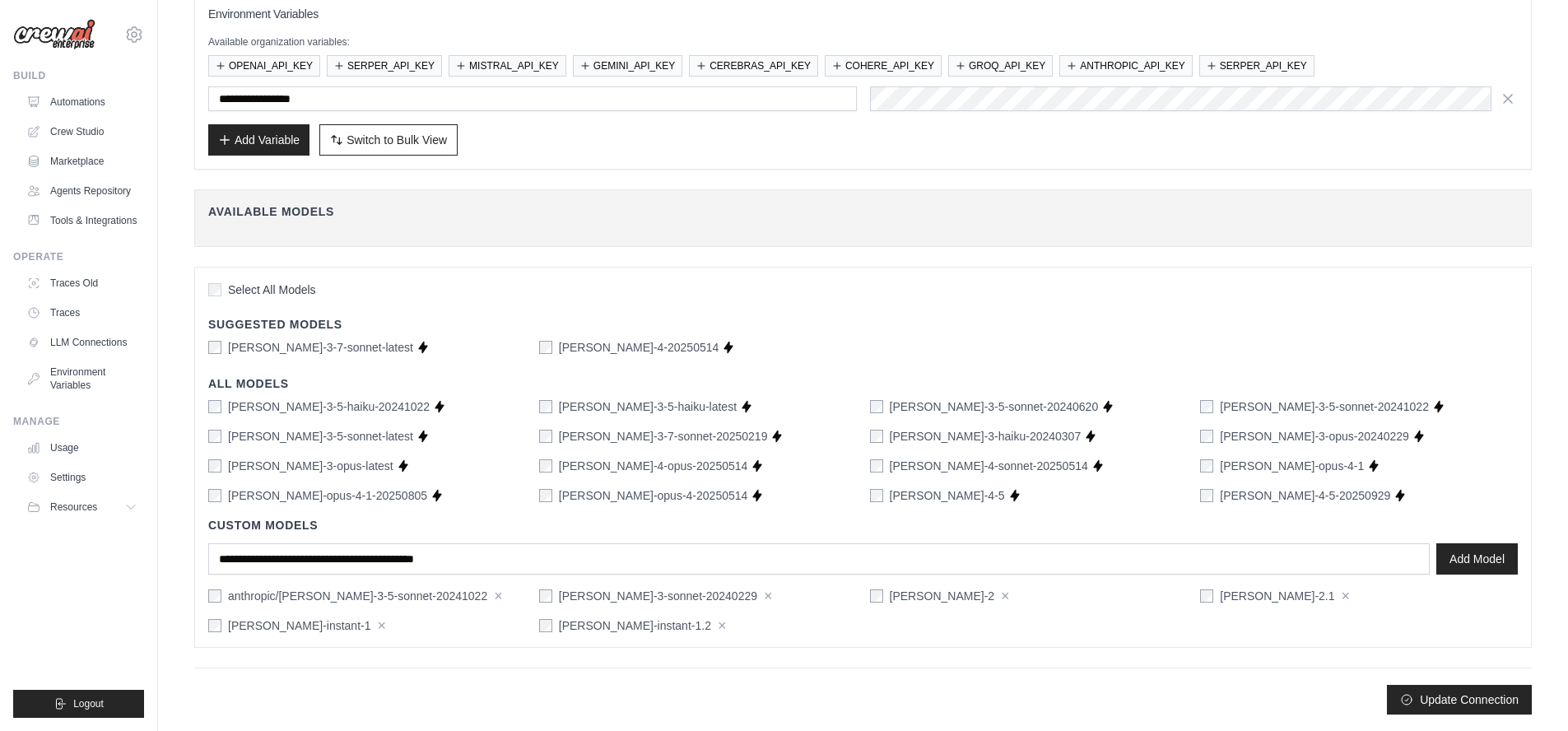
click at [541, 453] on div "claude-3-5-haiku-20241022 Supports Crew Studio claude-3-5-haiku-latest Supports…" at bounding box center [863, 451] width 1310 height 105
click at [1494, 700] on button "Update Connection" at bounding box center [1459, 699] width 145 height 29
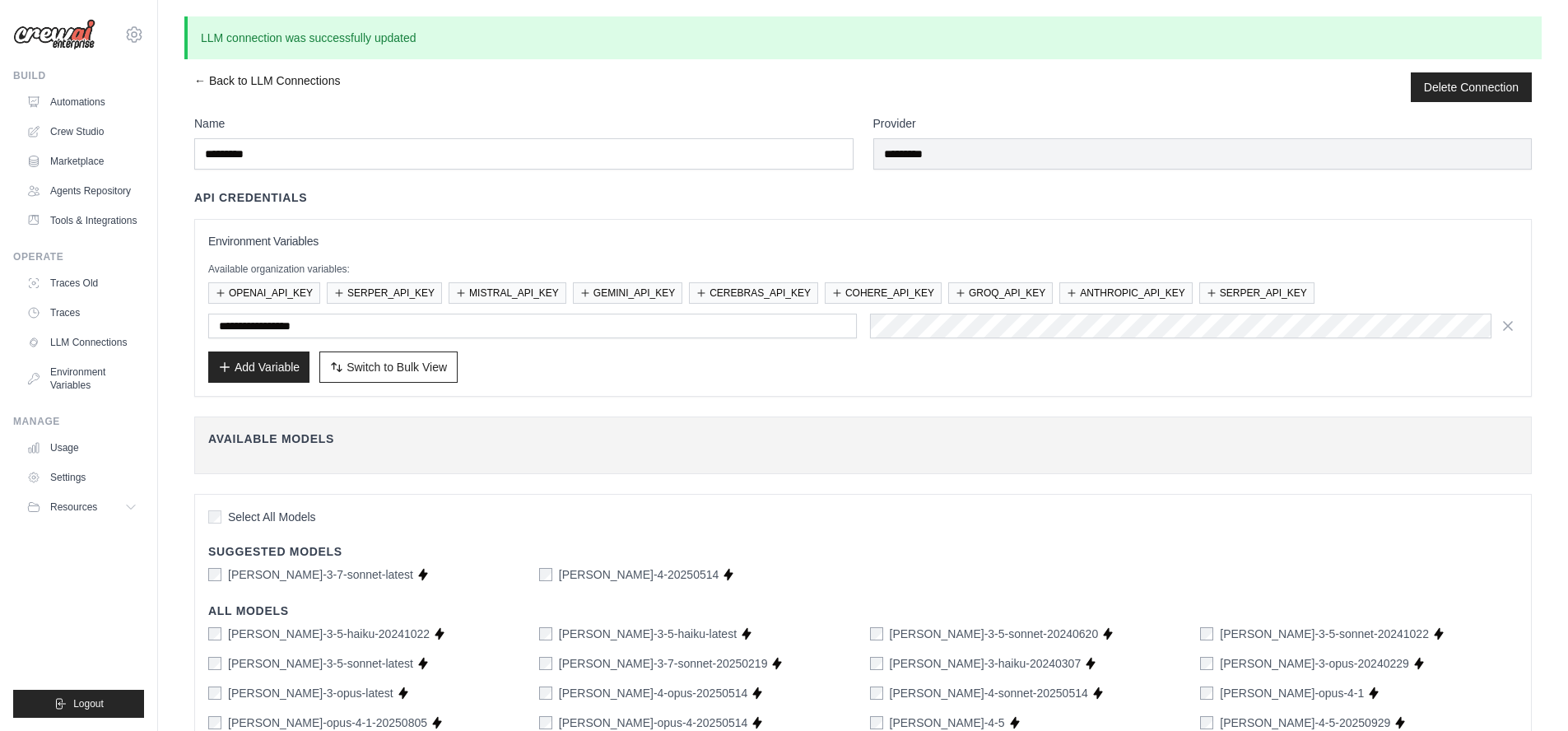
click at [245, 80] on link "← Back to LLM Connections" at bounding box center [267, 87] width 146 height 29
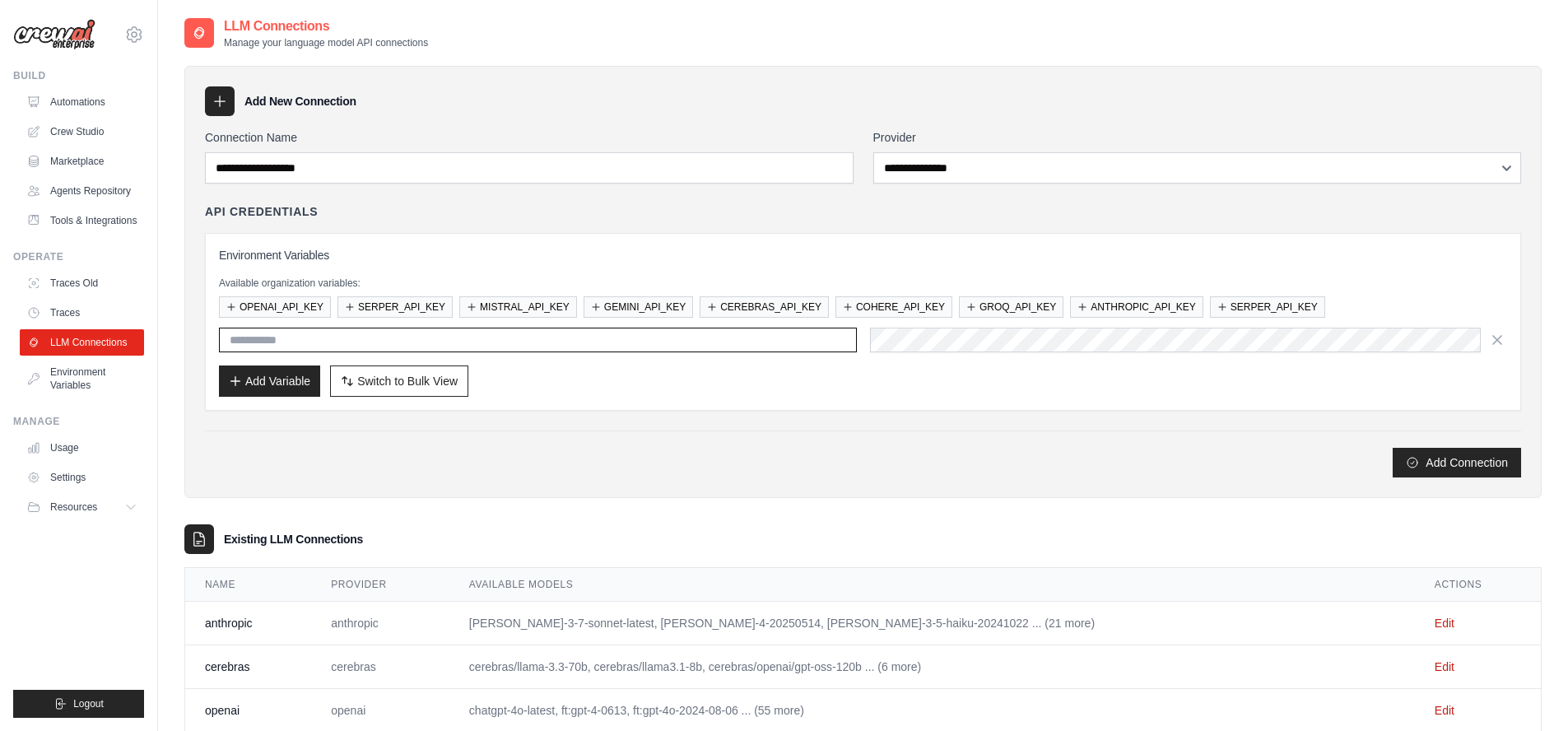
type input "**********"
click at [1435, 665] on link "Edit" at bounding box center [1444, 668] width 20 height 13
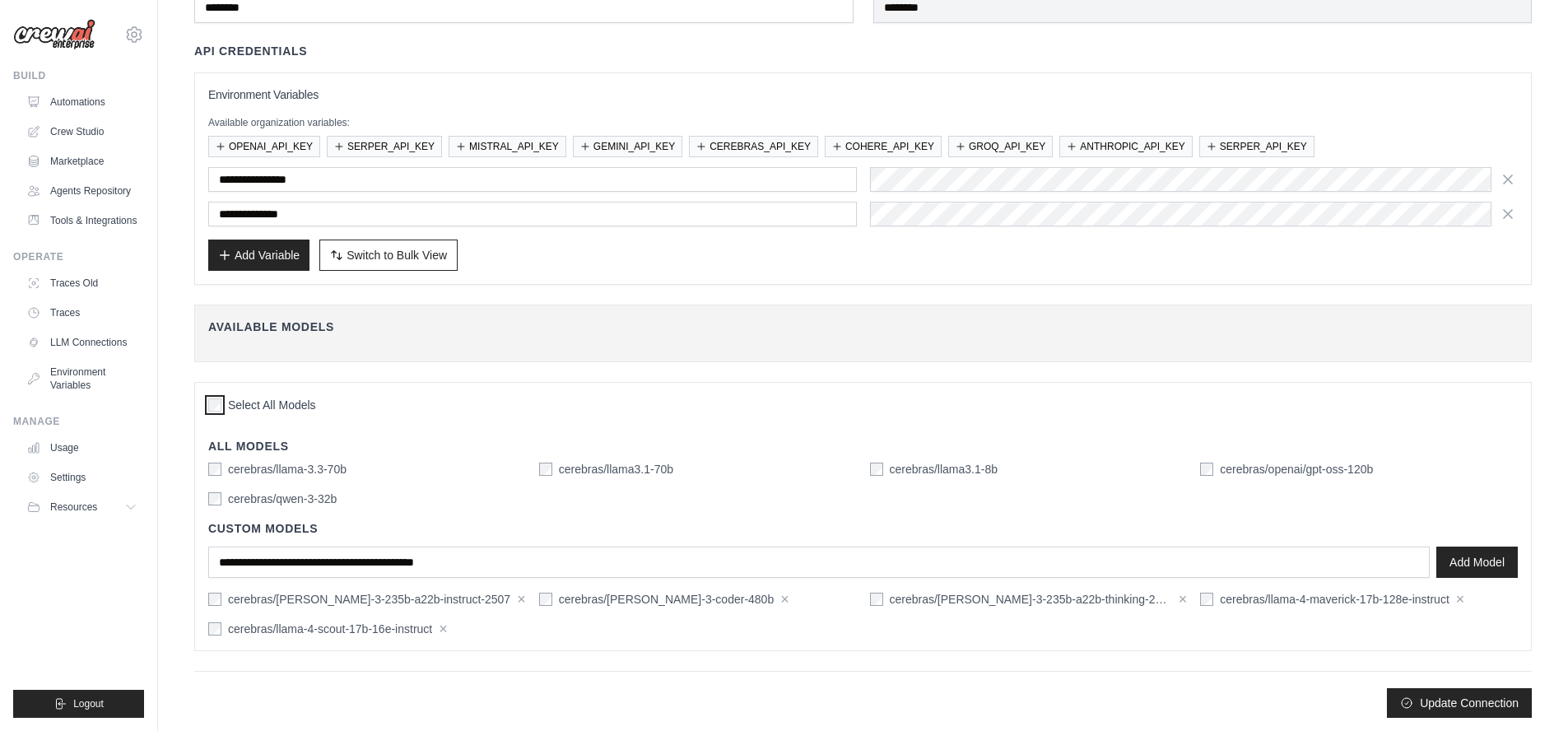
scroll to position [107, 0]
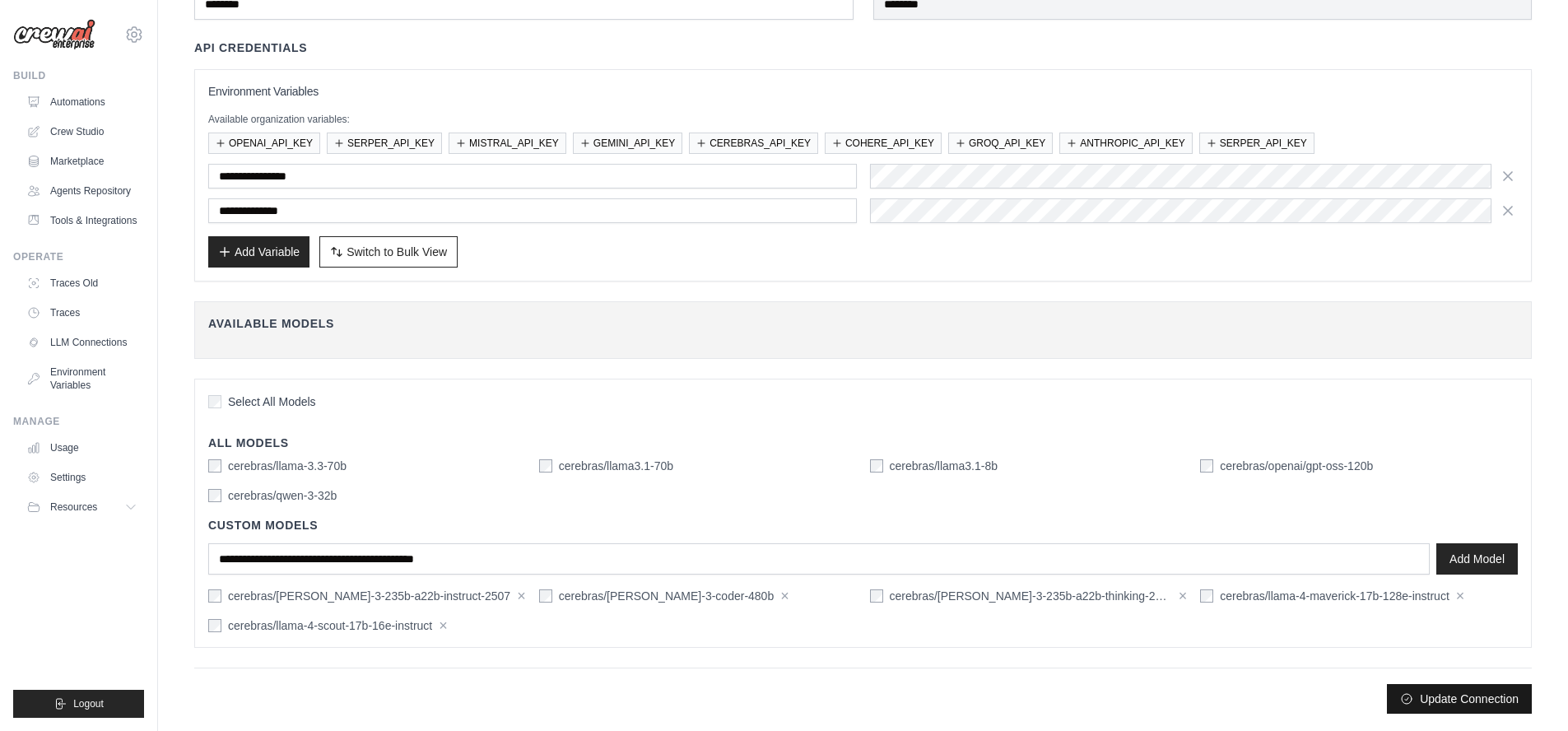
click at [1470, 705] on button "Update Connection" at bounding box center [1459, 699] width 145 height 29
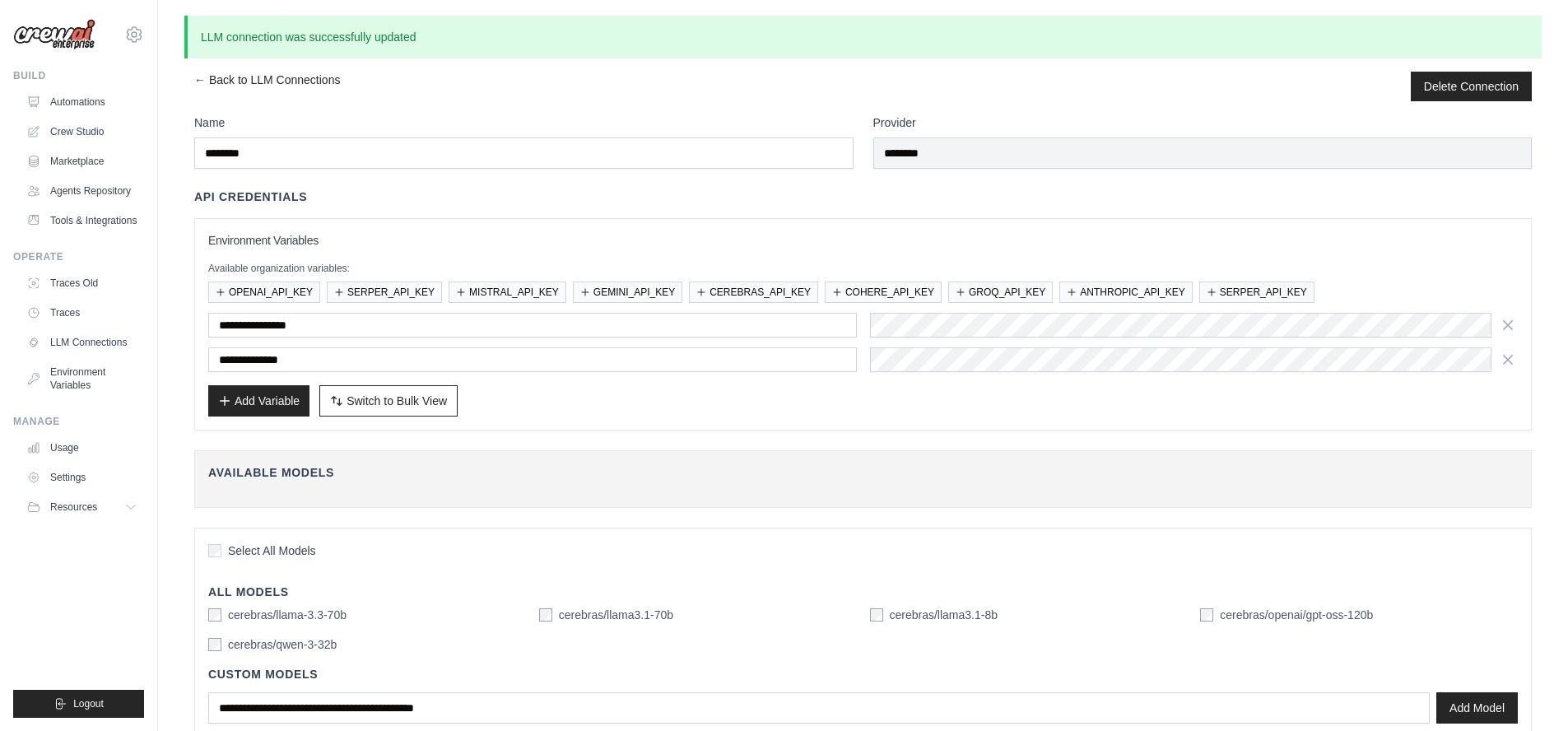
scroll to position [0, 0]
click at [249, 80] on link "← Back to LLM Connections" at bounding box center [267, 87] width 146 height 29
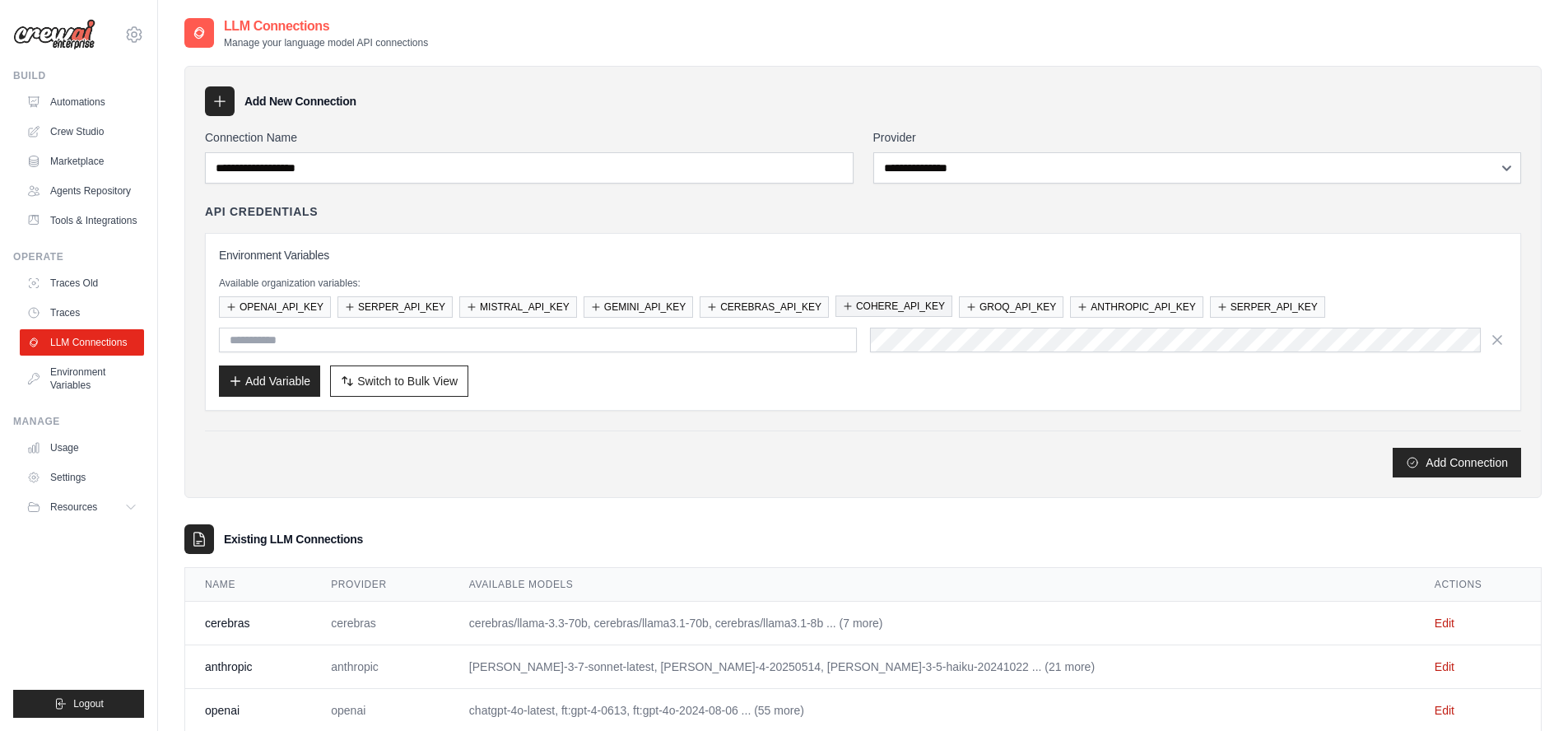
type input "**********"
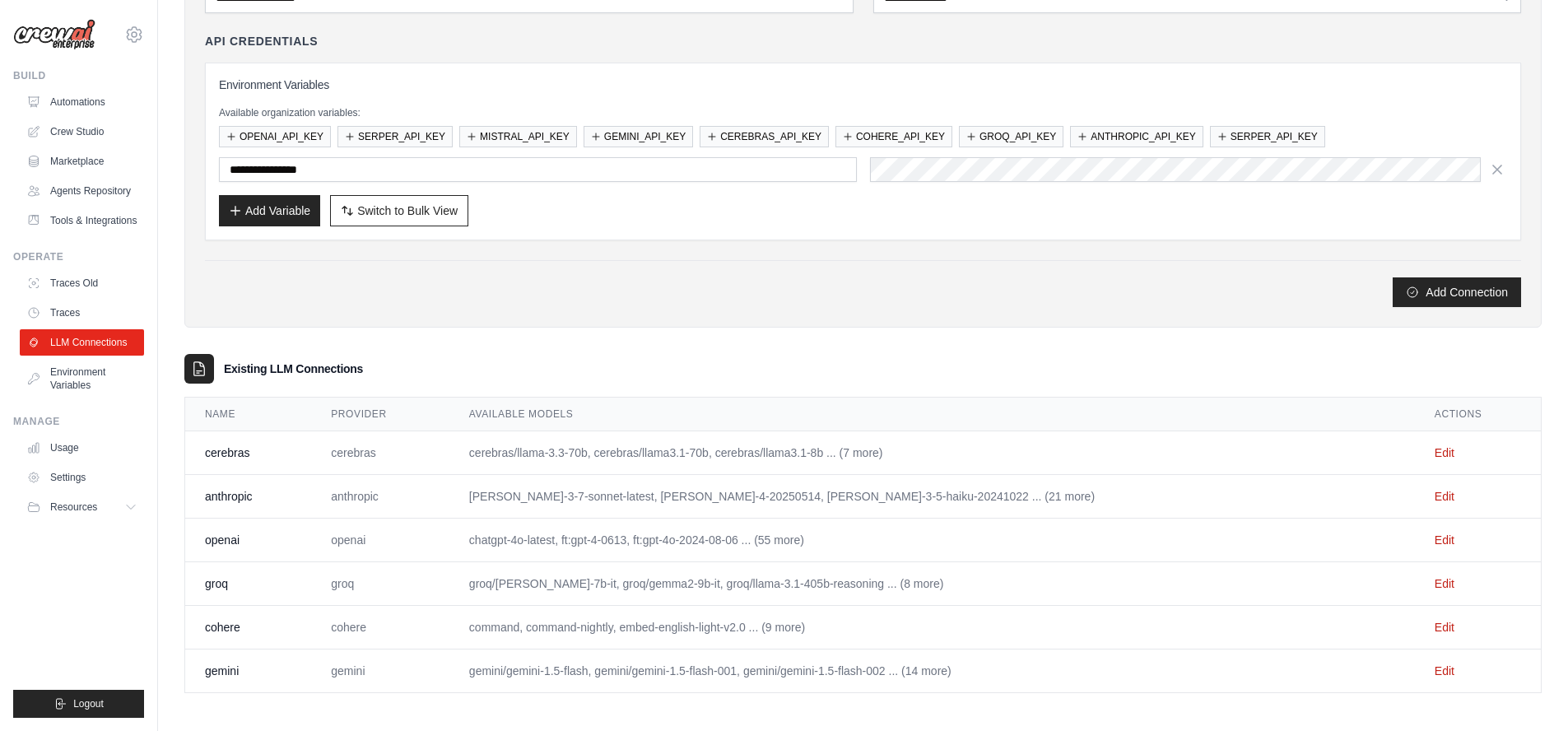
scroll to position [175, 0]
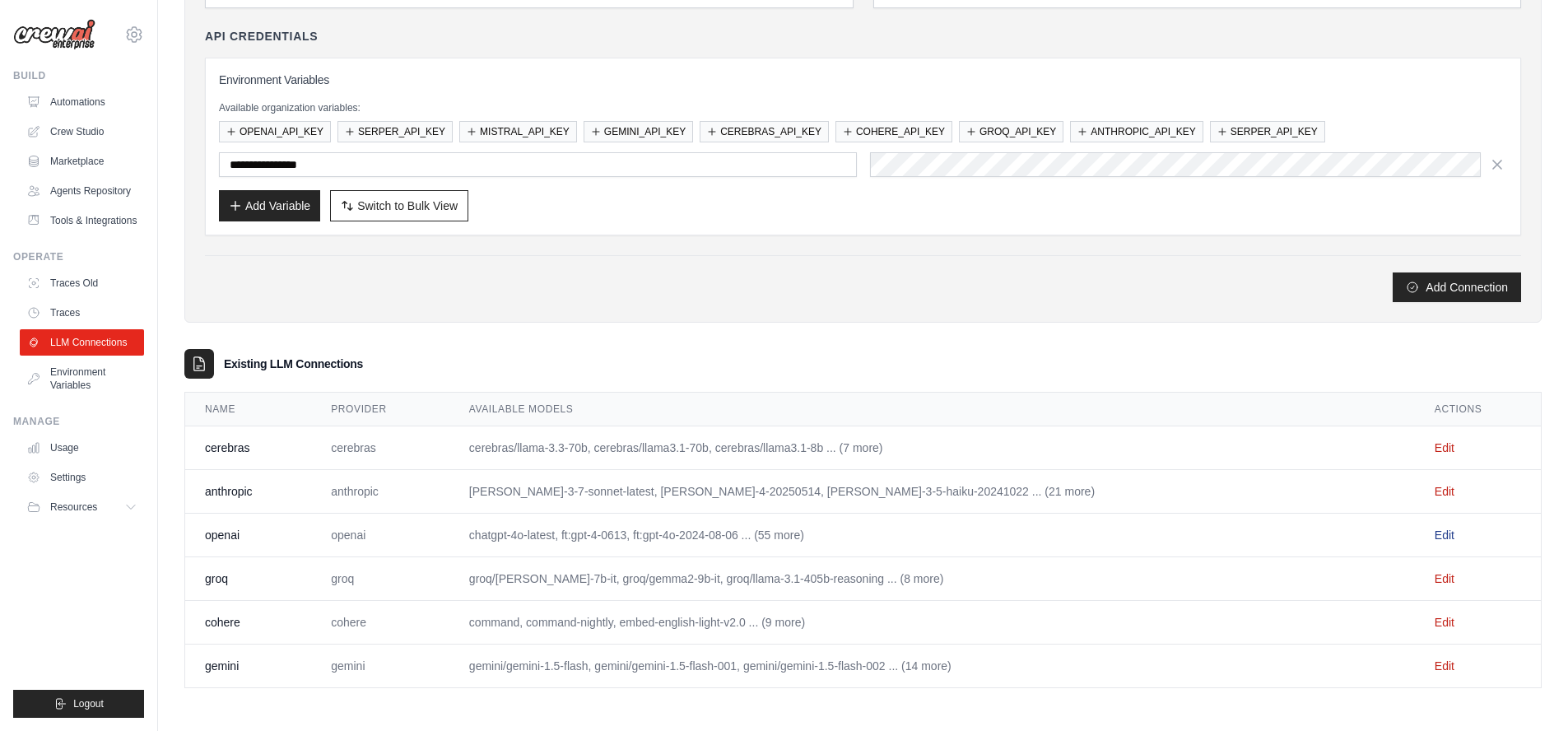
click at [1435, 536] on link "Edit" at bounding box center [1444, 535] width 20 height 13
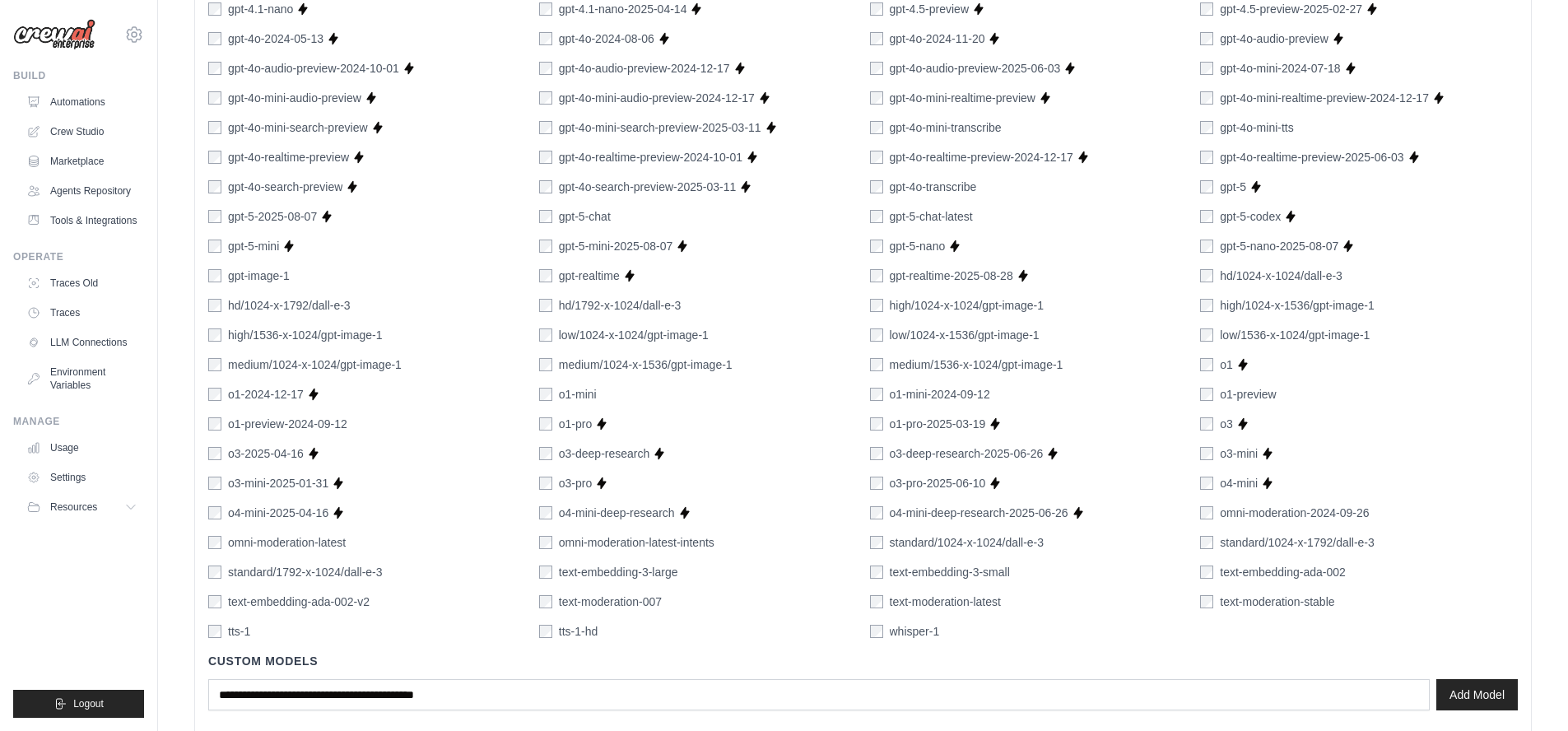
scroll to position [939, 0]
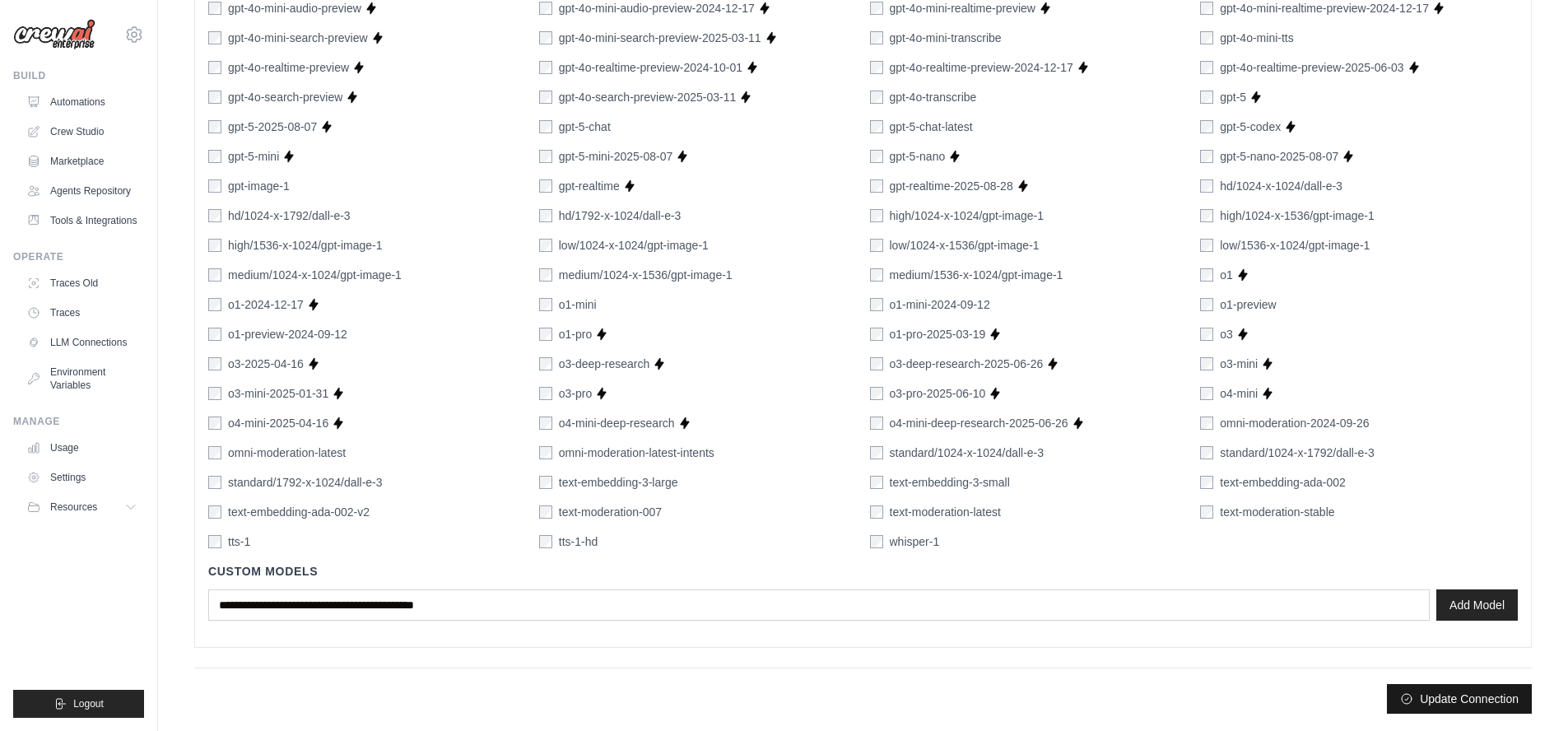
click at [1475, 701] on button "Update Connection" at bounding box center [1459, 699] width 145 height 29
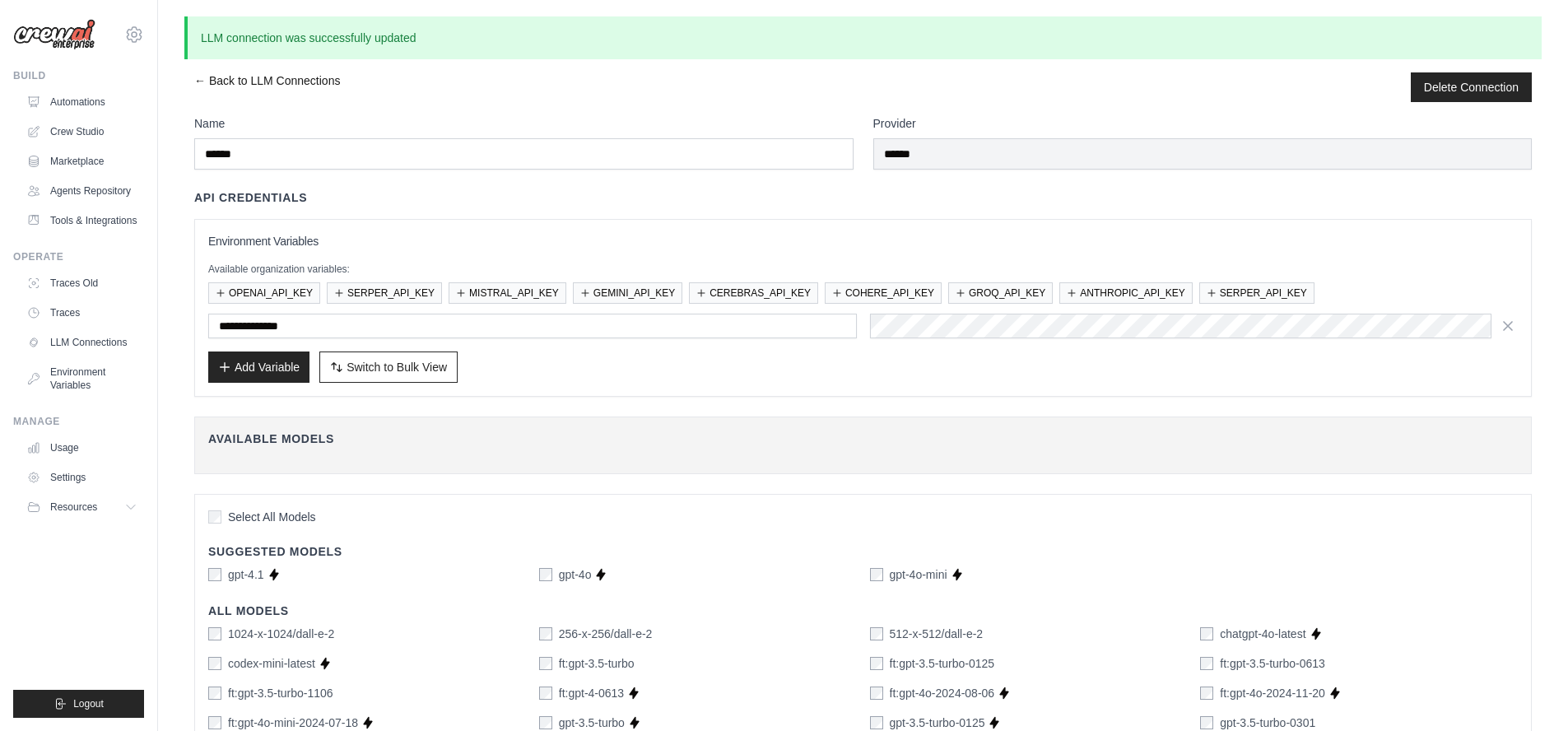
click at [294, 79] on link "← Back to LLM Connections" at bounding box center [267, 87] width 146 height 29
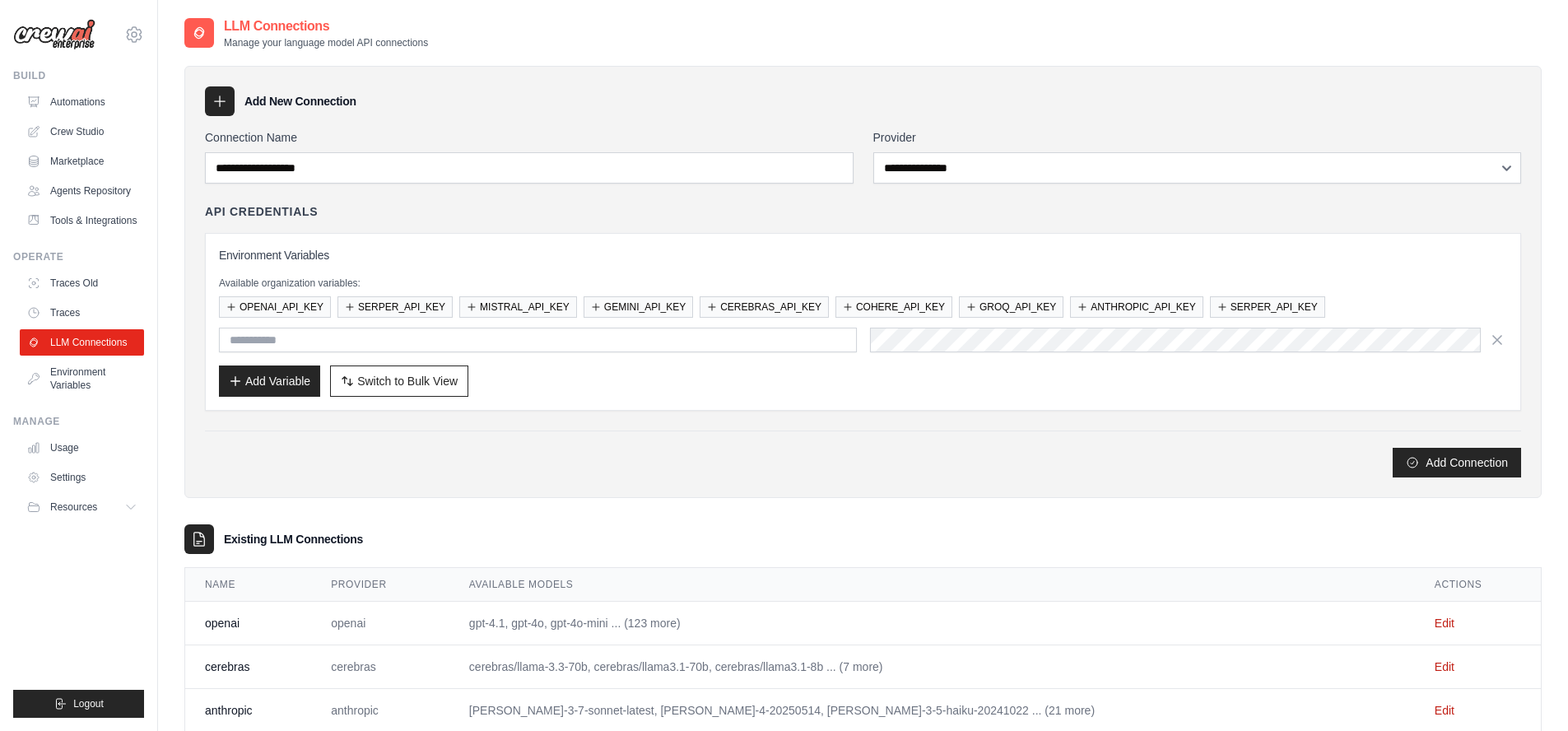
type input "**********"
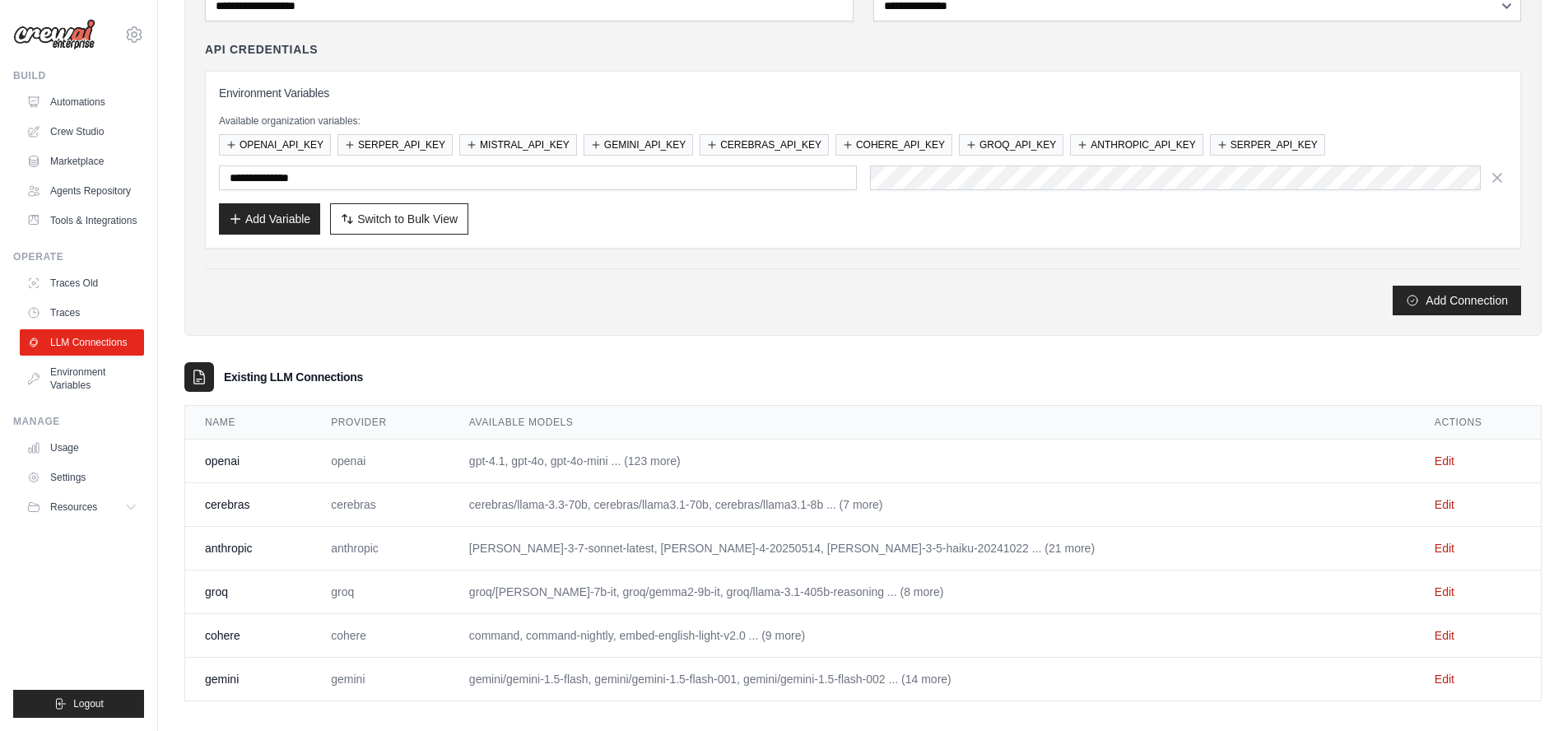
scroll to position [175, 0]
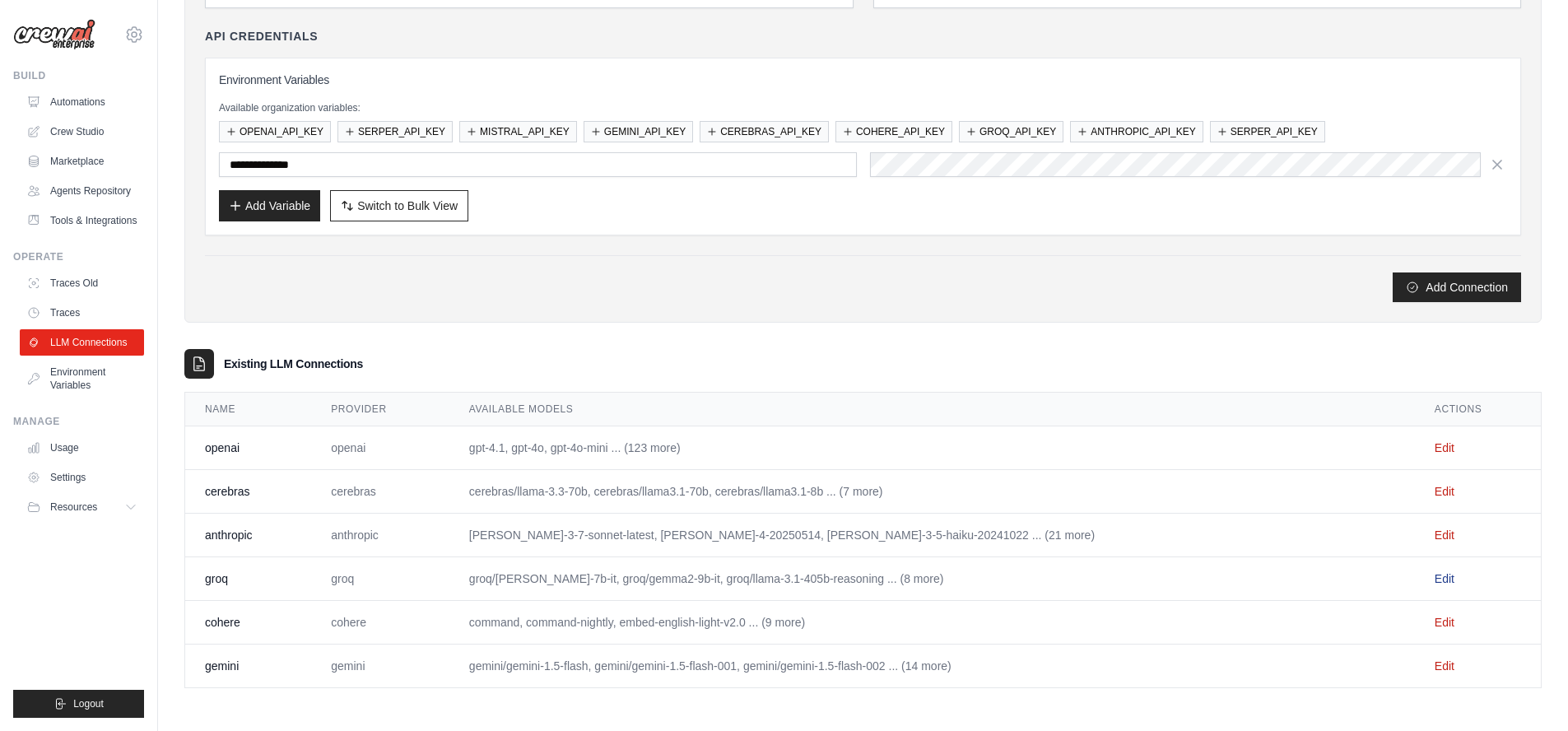
click at [1435, 580] on link "Edit" at bounding box center [1444, 579] width 20 height 13
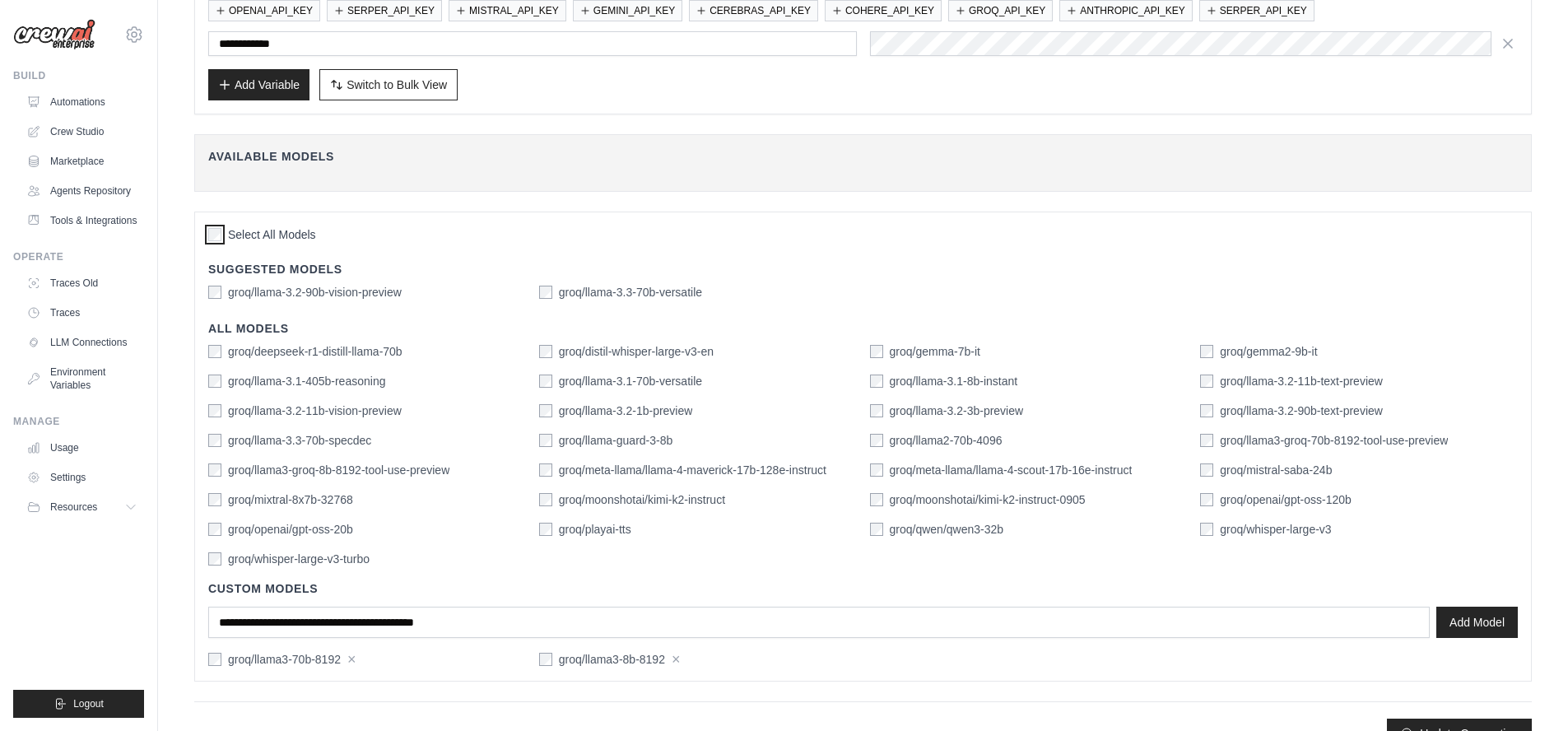
scroll to position [274, 0]
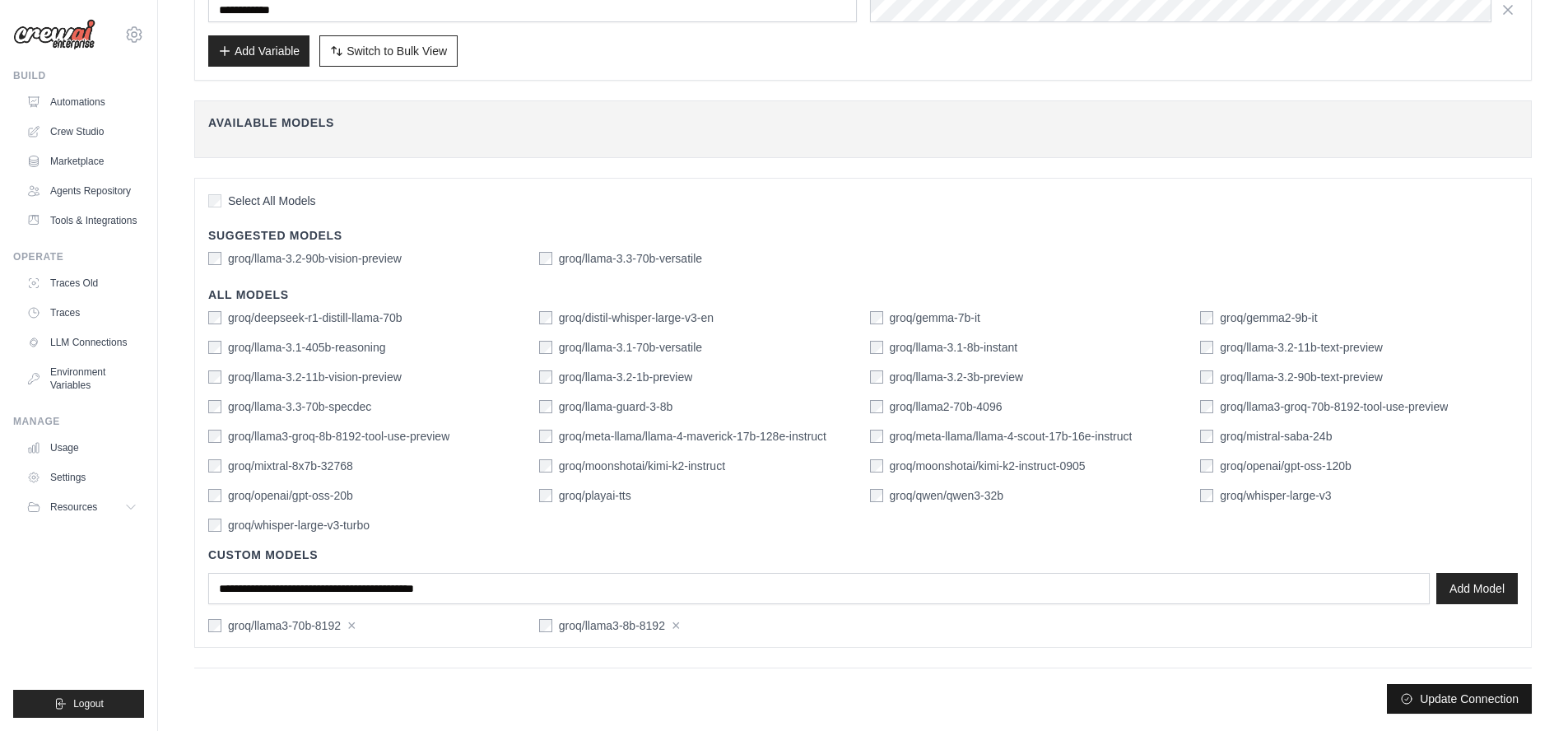
click at [1491, 704] on button "Update Connection" at bounding box center [1459, 699] width 145 height 29
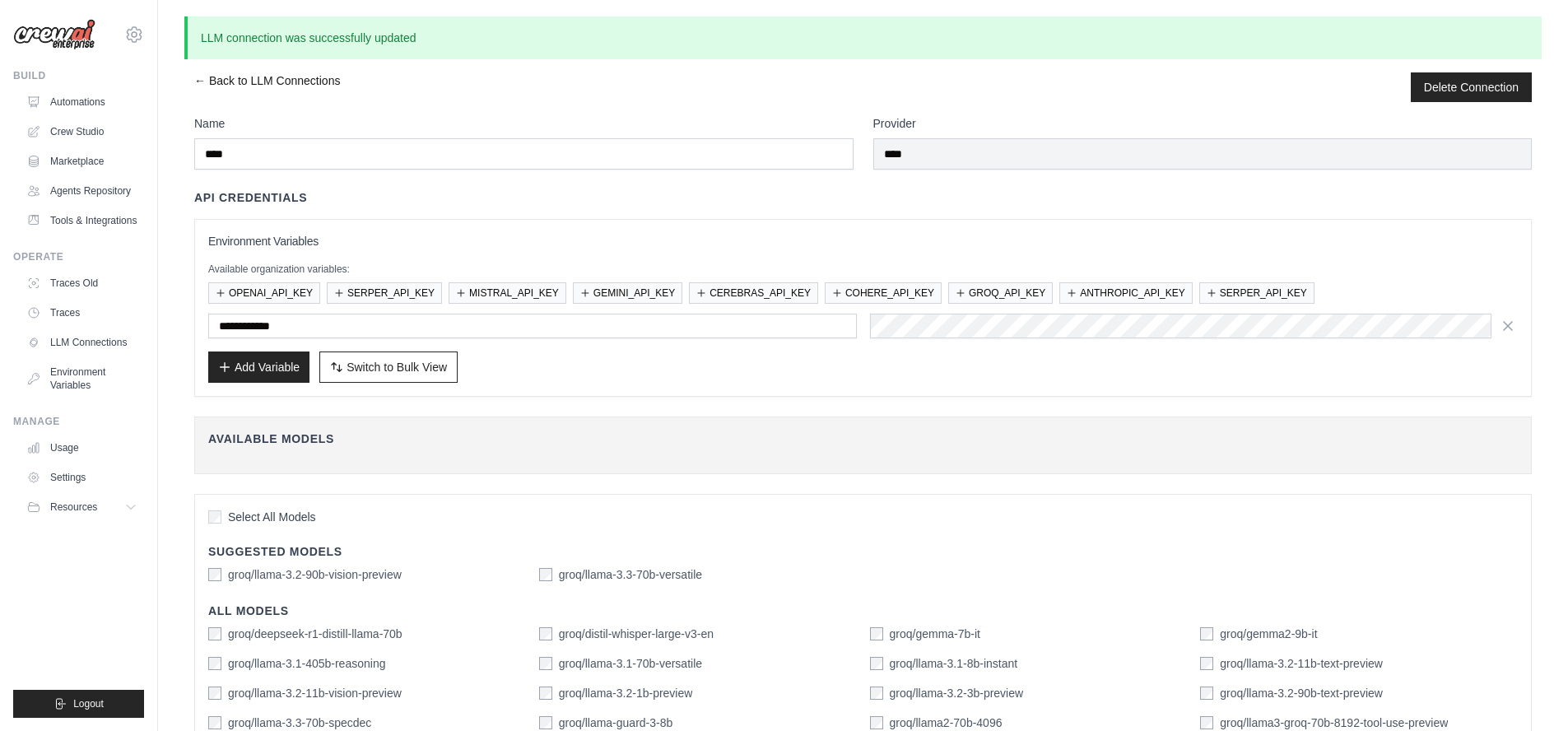
click at [259, 77] on link "← Back to LLM Connections" at bounding box center [267, 87] width 146 height 29
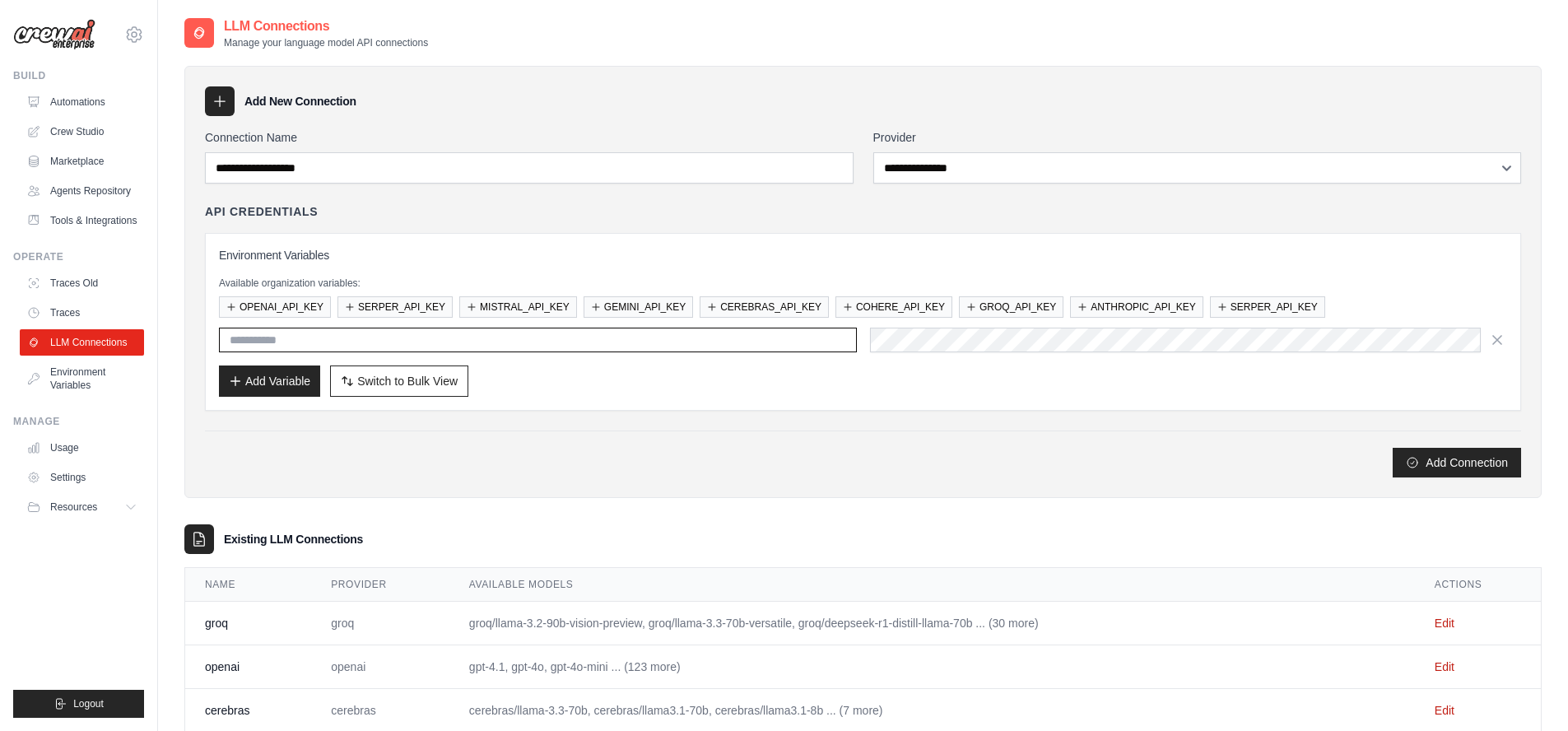
type input "**********"
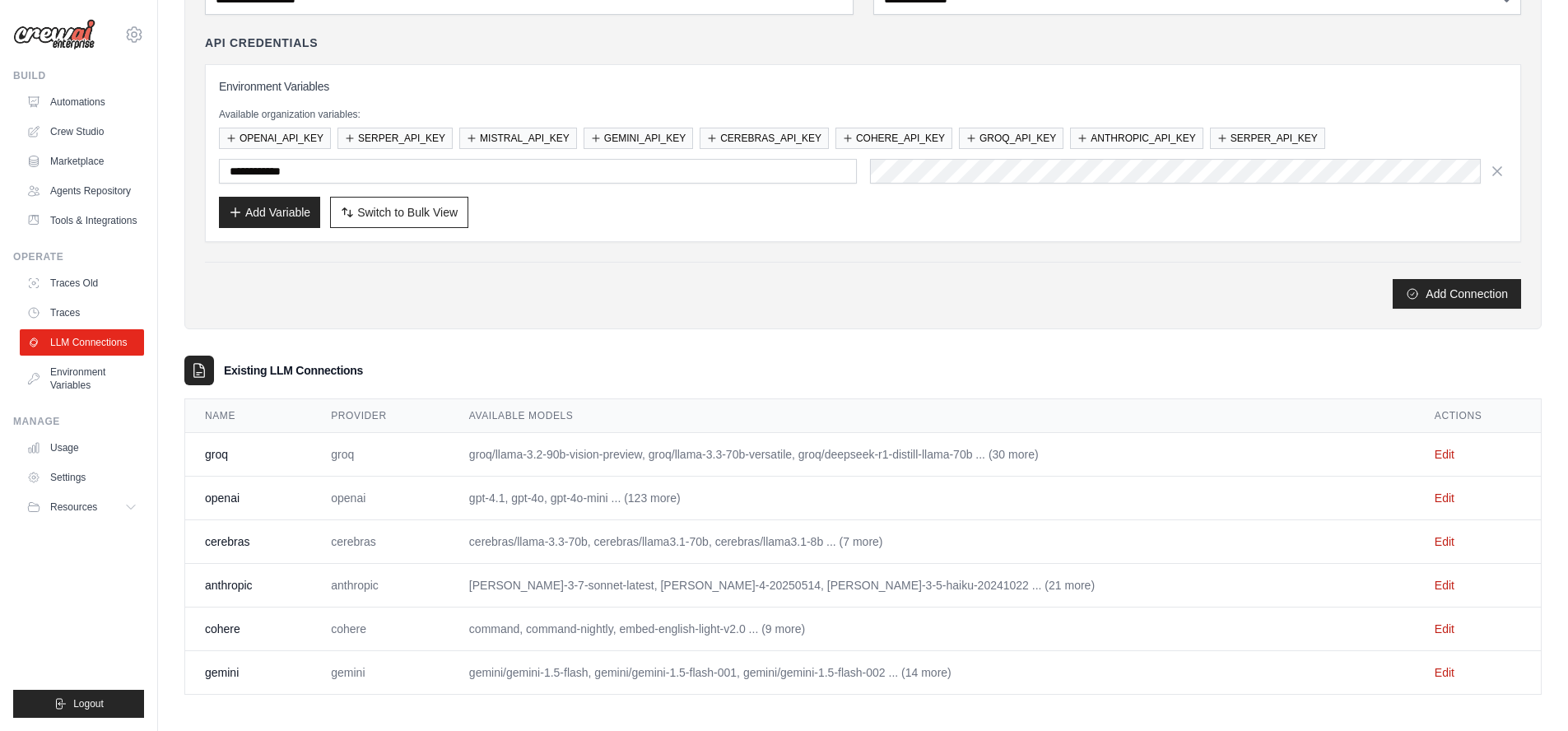
scroll to position [175, 0]
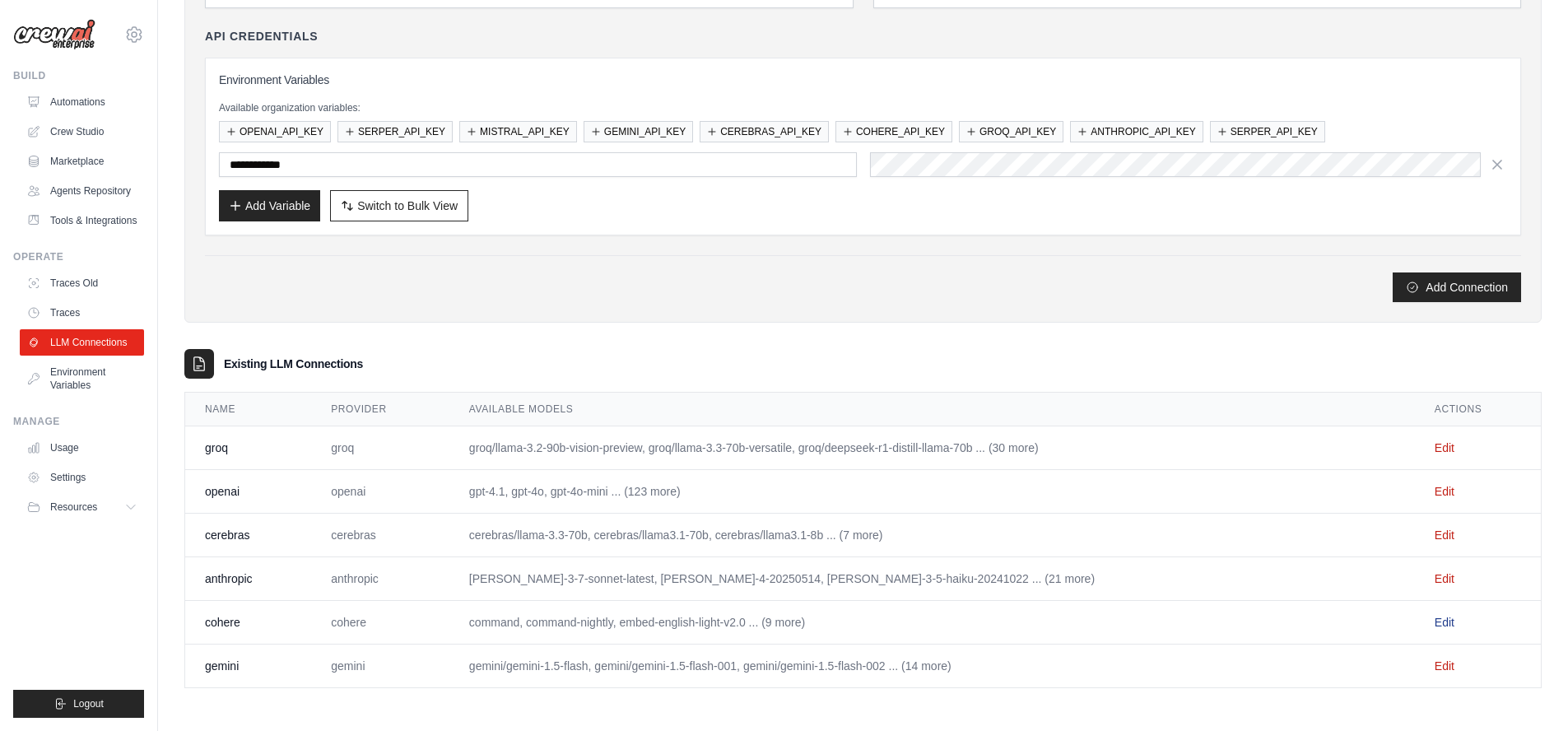
click at [1438, 624] on link "Edit" at bounding box center [1444, 623] width 20 height 13
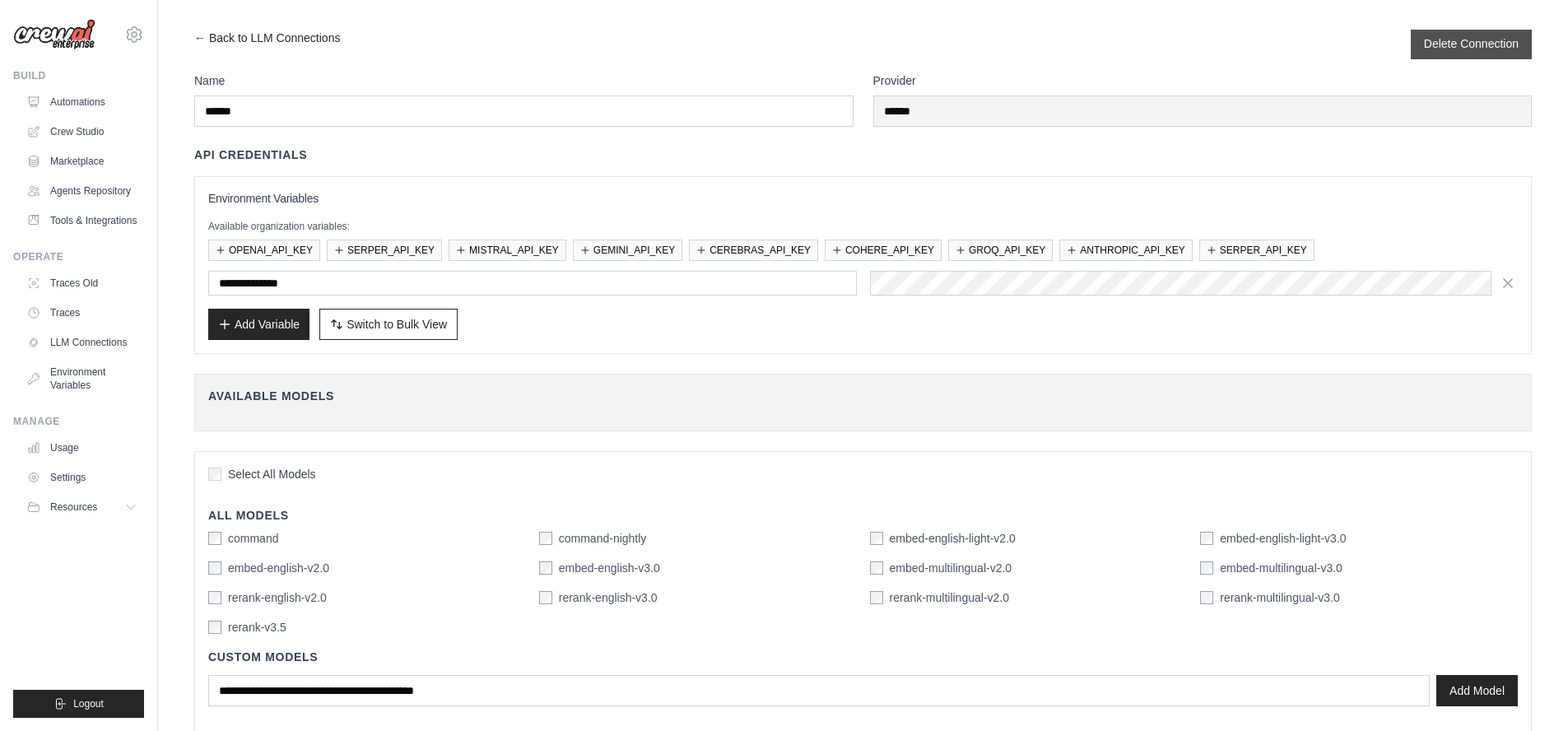
click at [1477, 45] on button "Delete Connection" at bounding box center [1471, 43] width 95 height 16
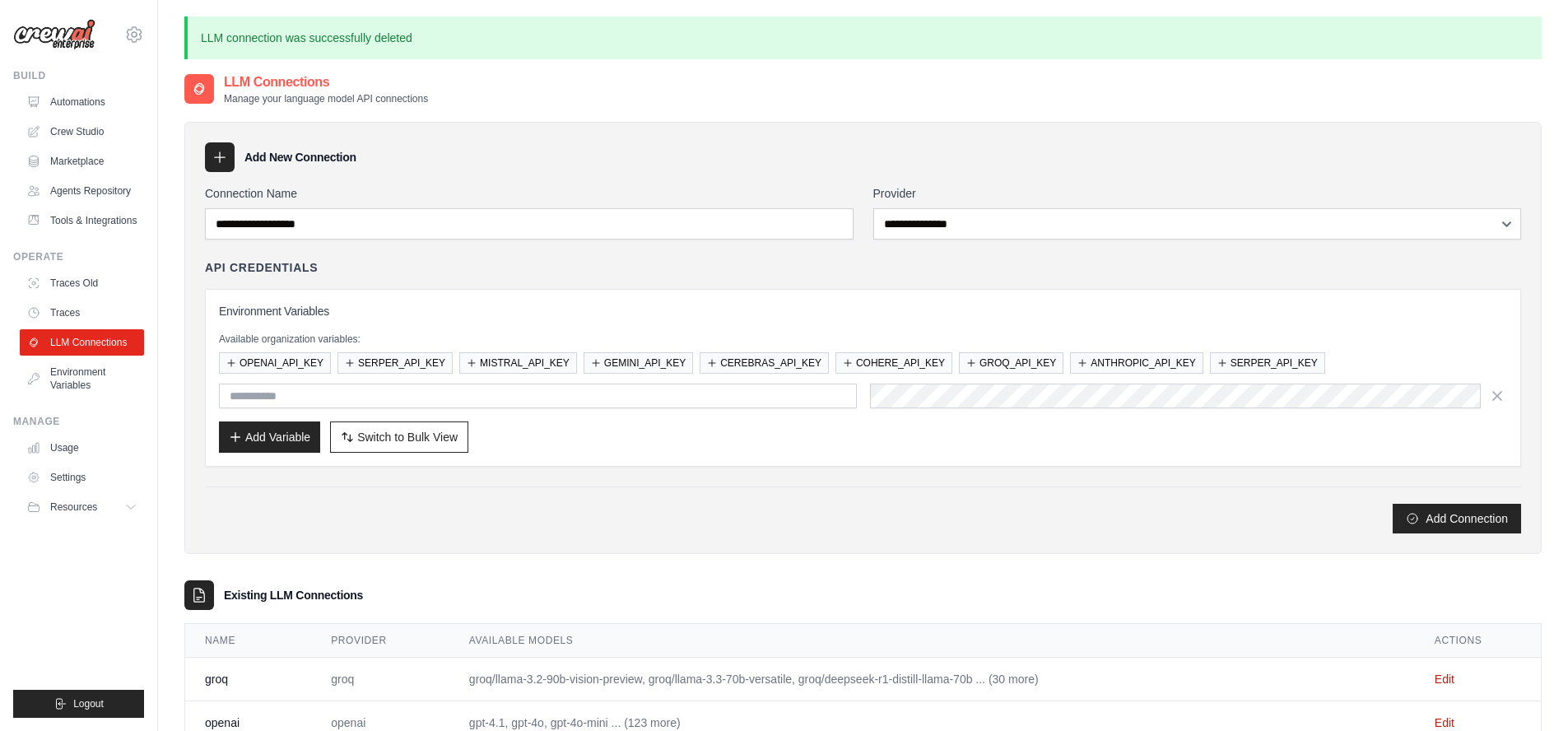
type input "**********"
click at [86, 342] on link "LLM Connections" at bounding box center [83, 343] width 124 height 27
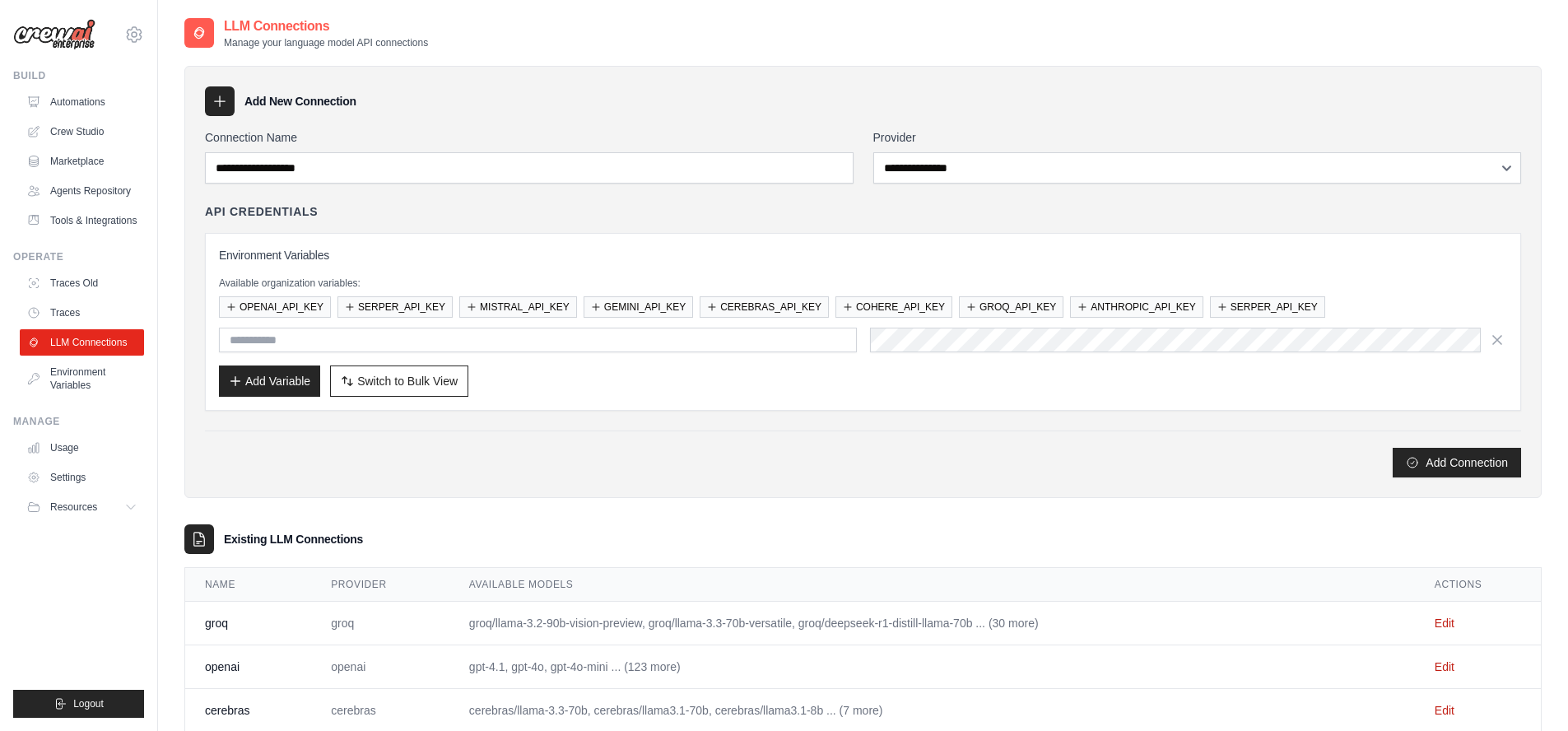
type input "**********"
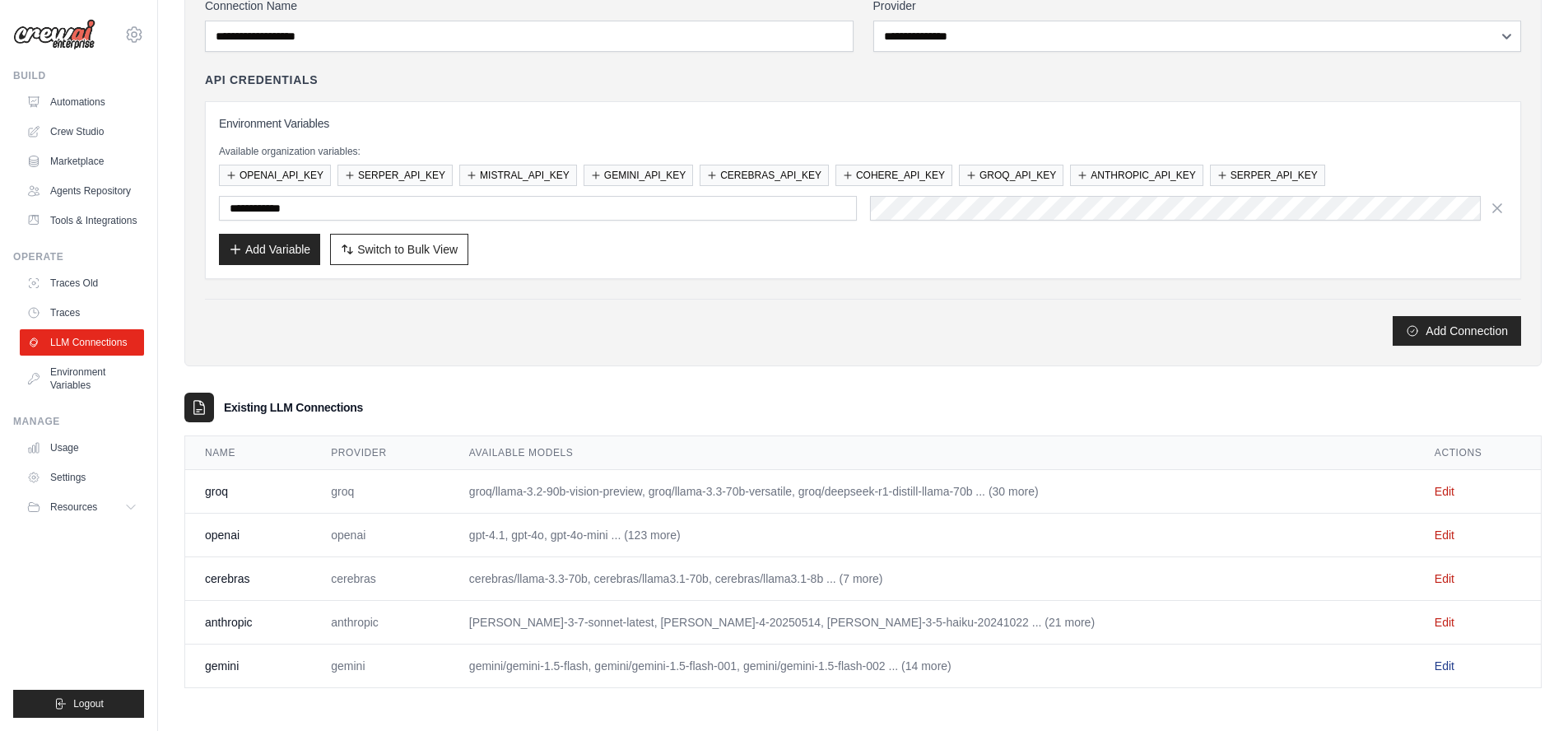
click at [1440, 665] on link "Edit" at bounding box center [1444, 667] width 20 height 13
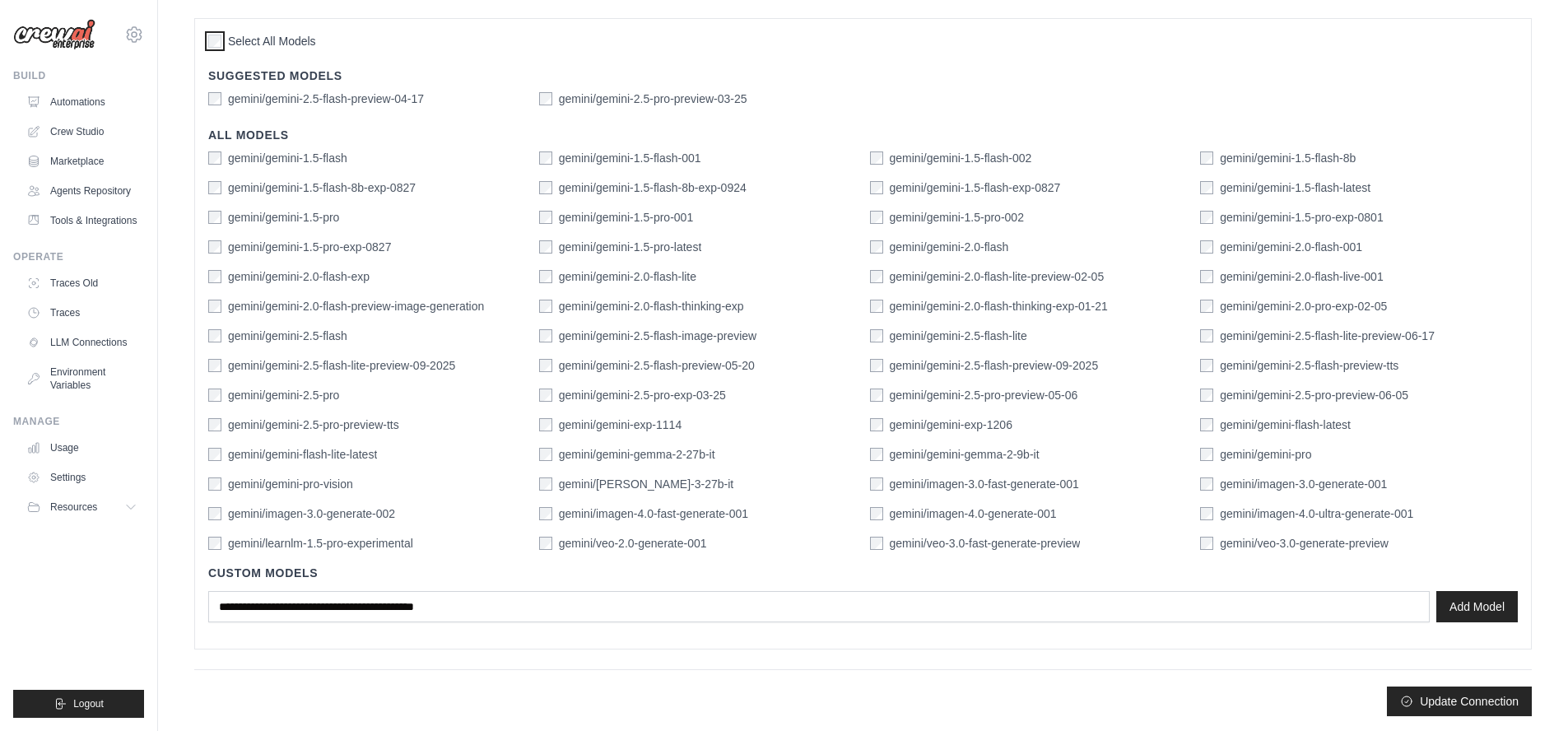
scroll to position [435, 0]
click at [1469, 705] on button "Update Connection" at bounding box center [1459, 699] width 145 height 29
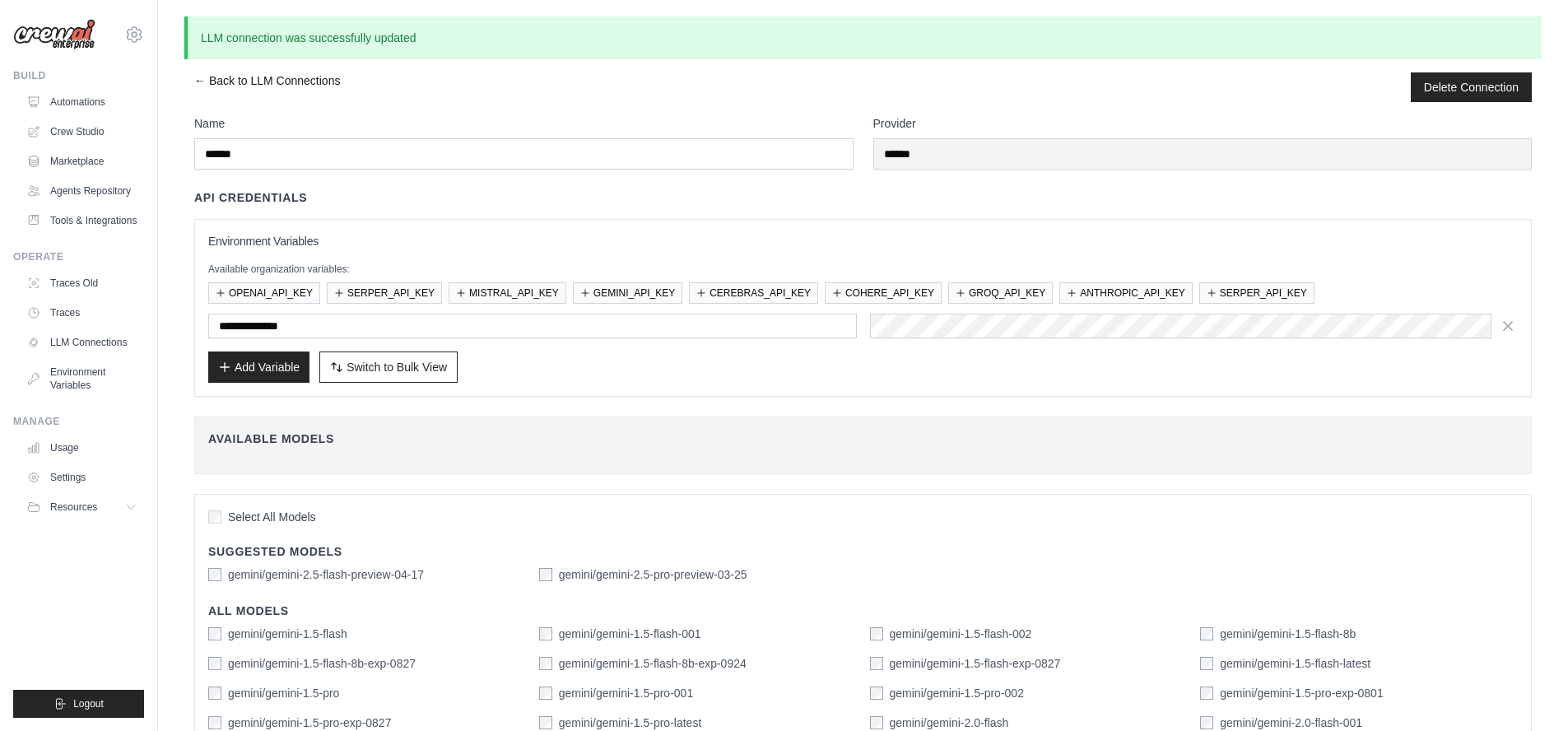
click at [256, 80] on link "← Back to LLM Connections" at bounding box center [267, 87] width 146 height 29
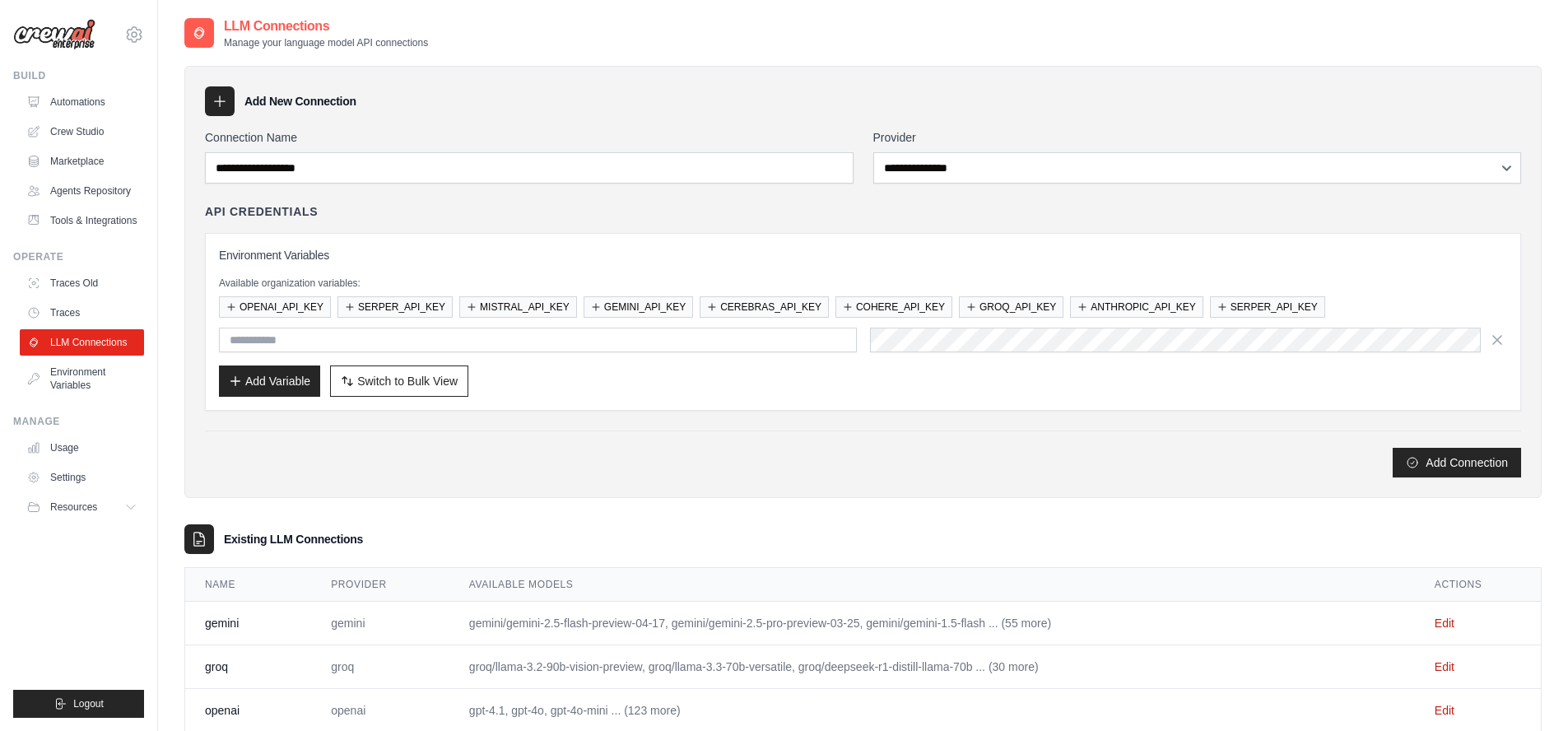
type input "**********"
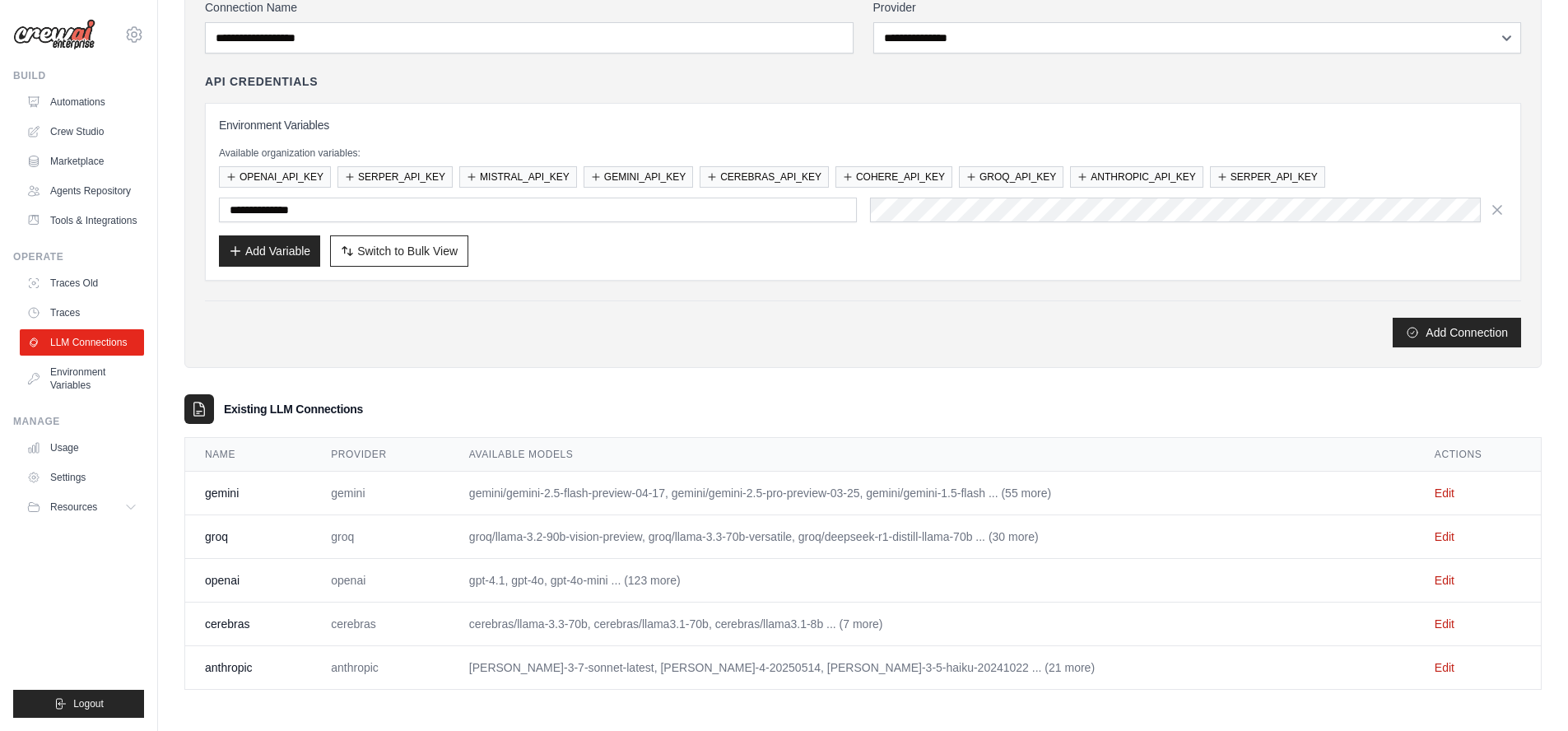
scroll to position [132, 0]
click at [1437, 491] on link "Edit" at bounding box center [1444, 491] width 20 height 13
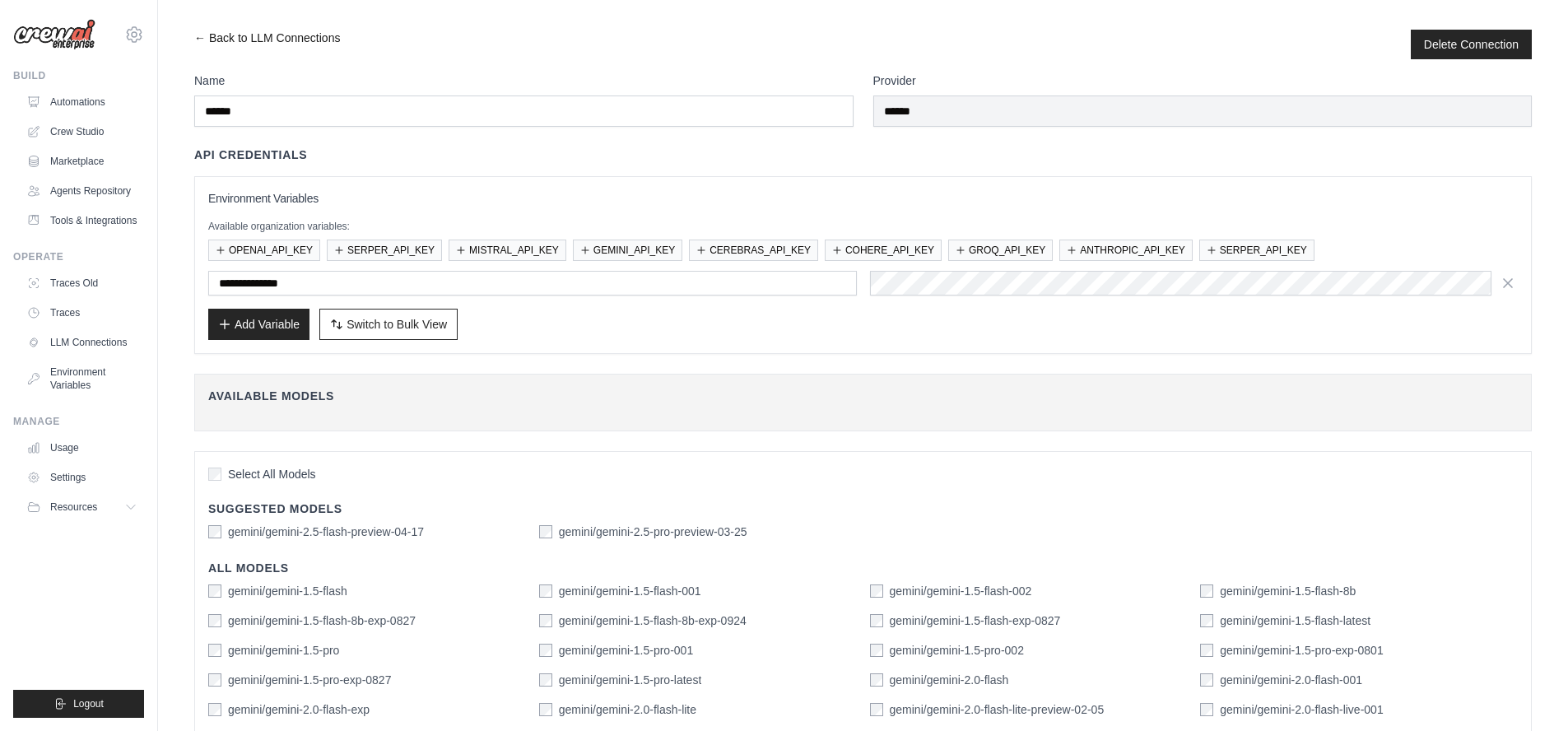
click at [219, 35] on link "← Back to LLM Connections" at bounding box center [267, 44] width 146 height 29
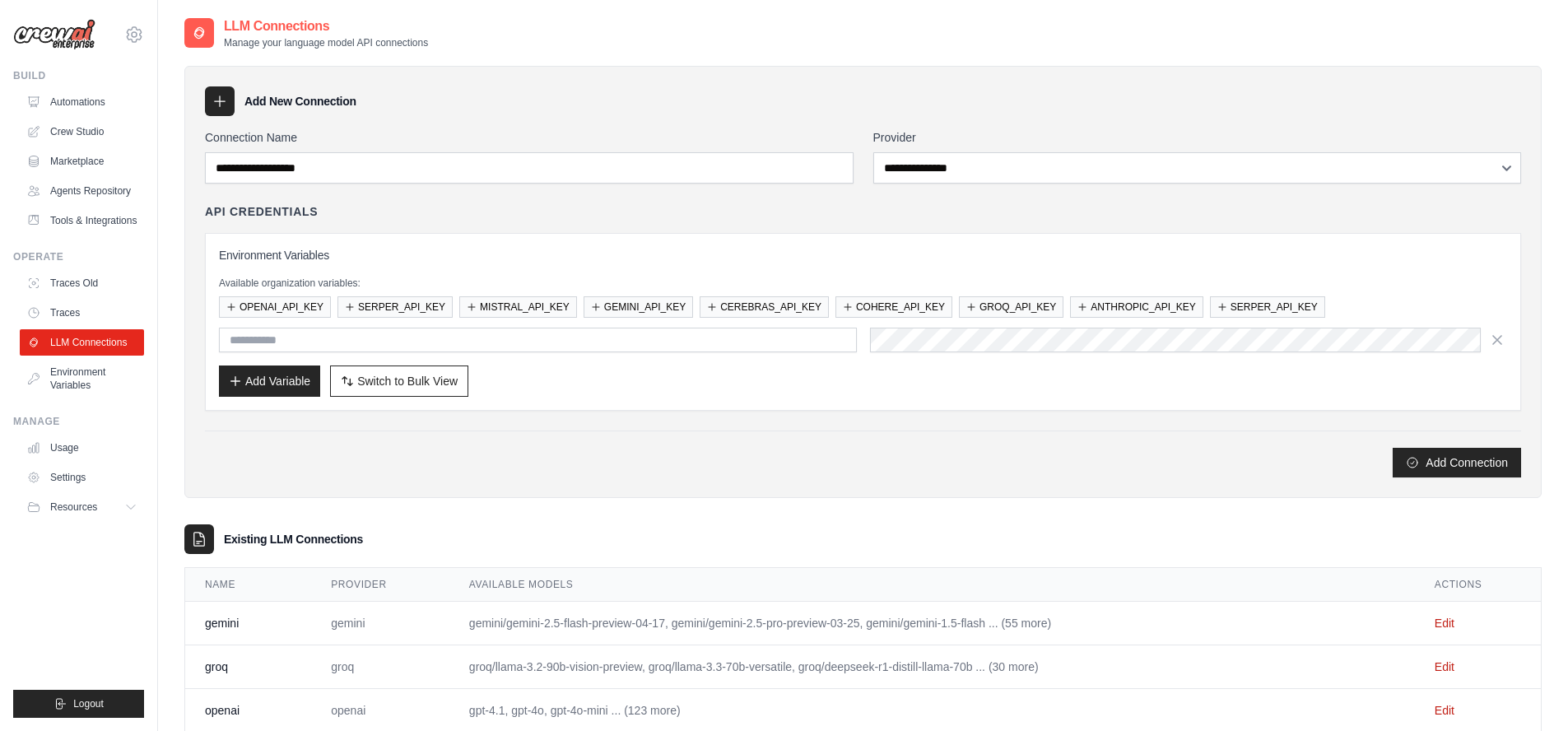
type input "**********"
click at [1464, 464] on button "Add Connection" at bounding box center [1457, 461] width 129 height 29
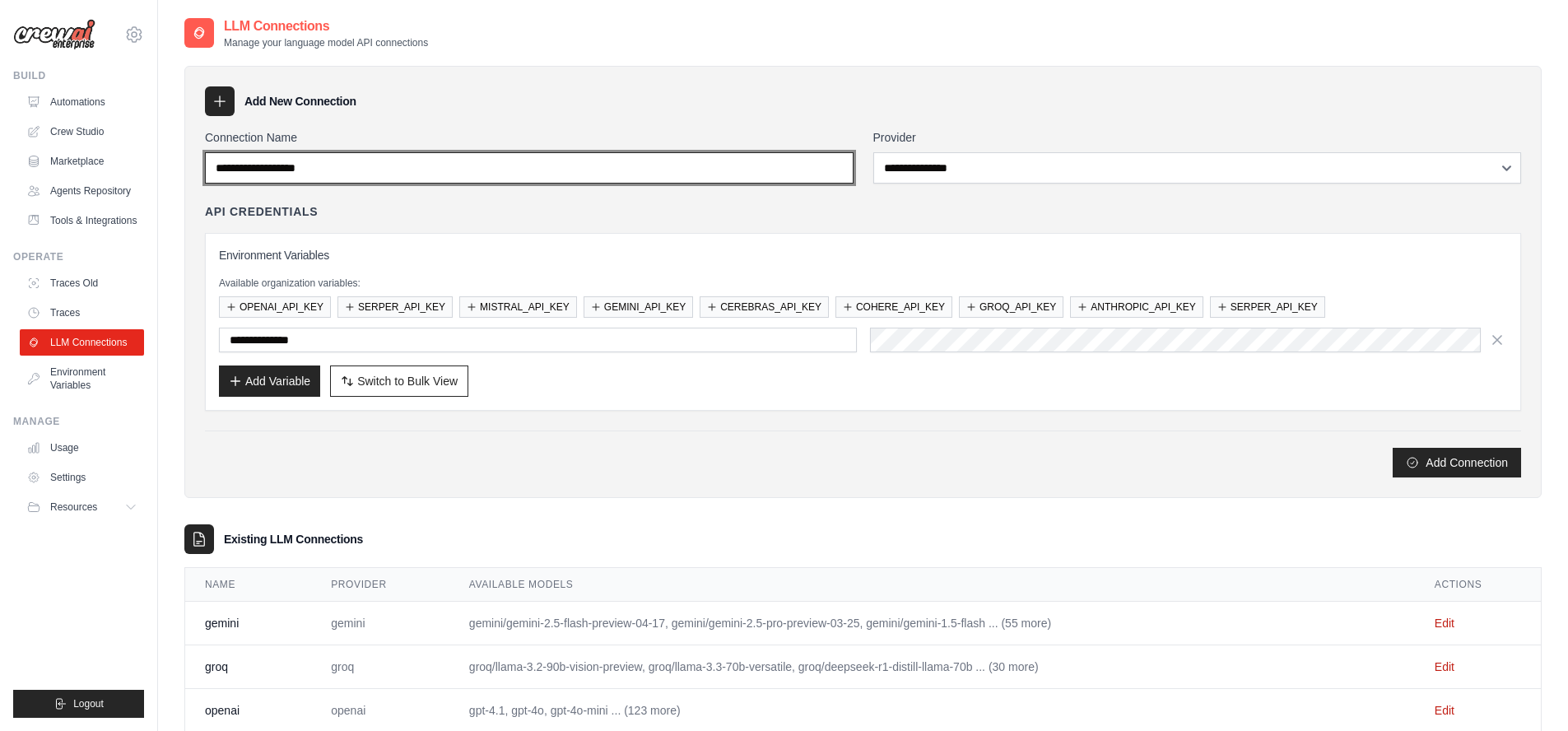
click at [391, 170] on input "Connection Name" at bounding box center [529, 168] width 648 height 31
type input "***"
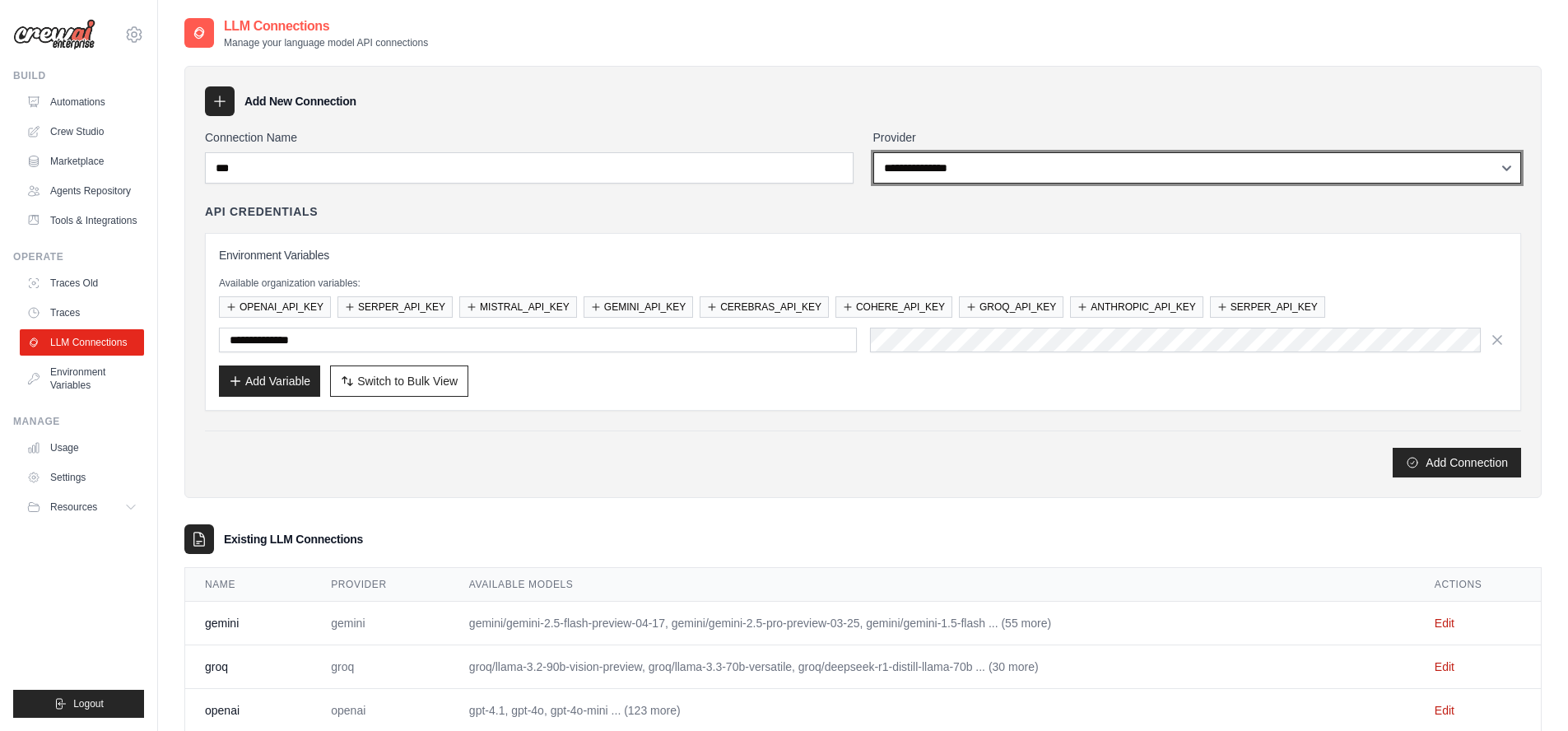
select select "**********"
click at [873, 152] on select "**********" at bounding box center [1197, 168] width 648 height 31
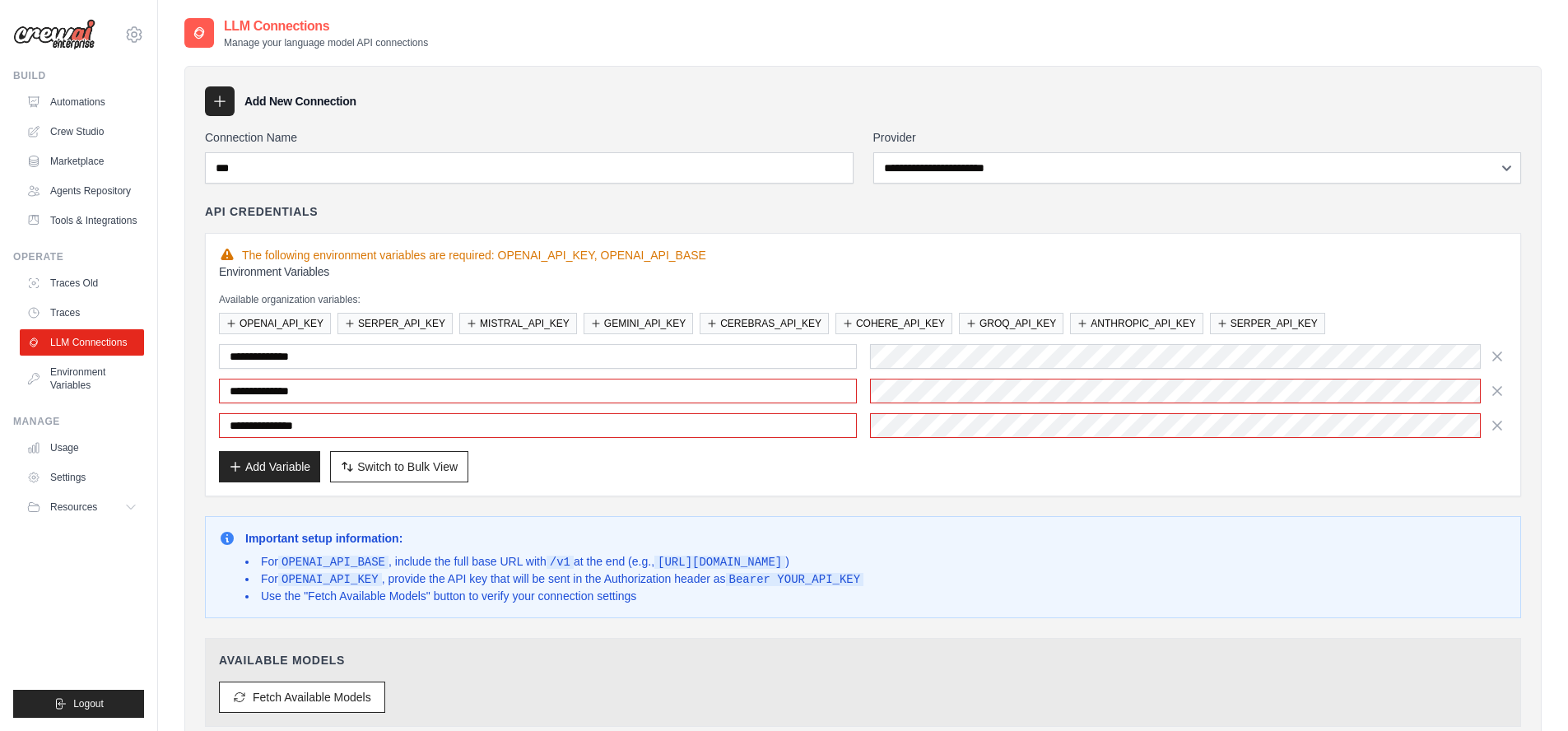
click at [738, 104] on div "Add New Connection" at bounding box center [863, 100] width 1316 height 29
click at [1124, 477] on div "Add Variable Switch to Bulk View Switch to Table View" at bounding box center [862, 467] width 1288 height 31
click at [318, 701] on button "Fetch Available Models" at bounding box center [302, 696] width 167 height 31
click at [1173, 571] on div "Important setup information: For OPENAI_API_BASE , include the full base URL wi…" at bounding box center [862, 567] width 1288 height 74
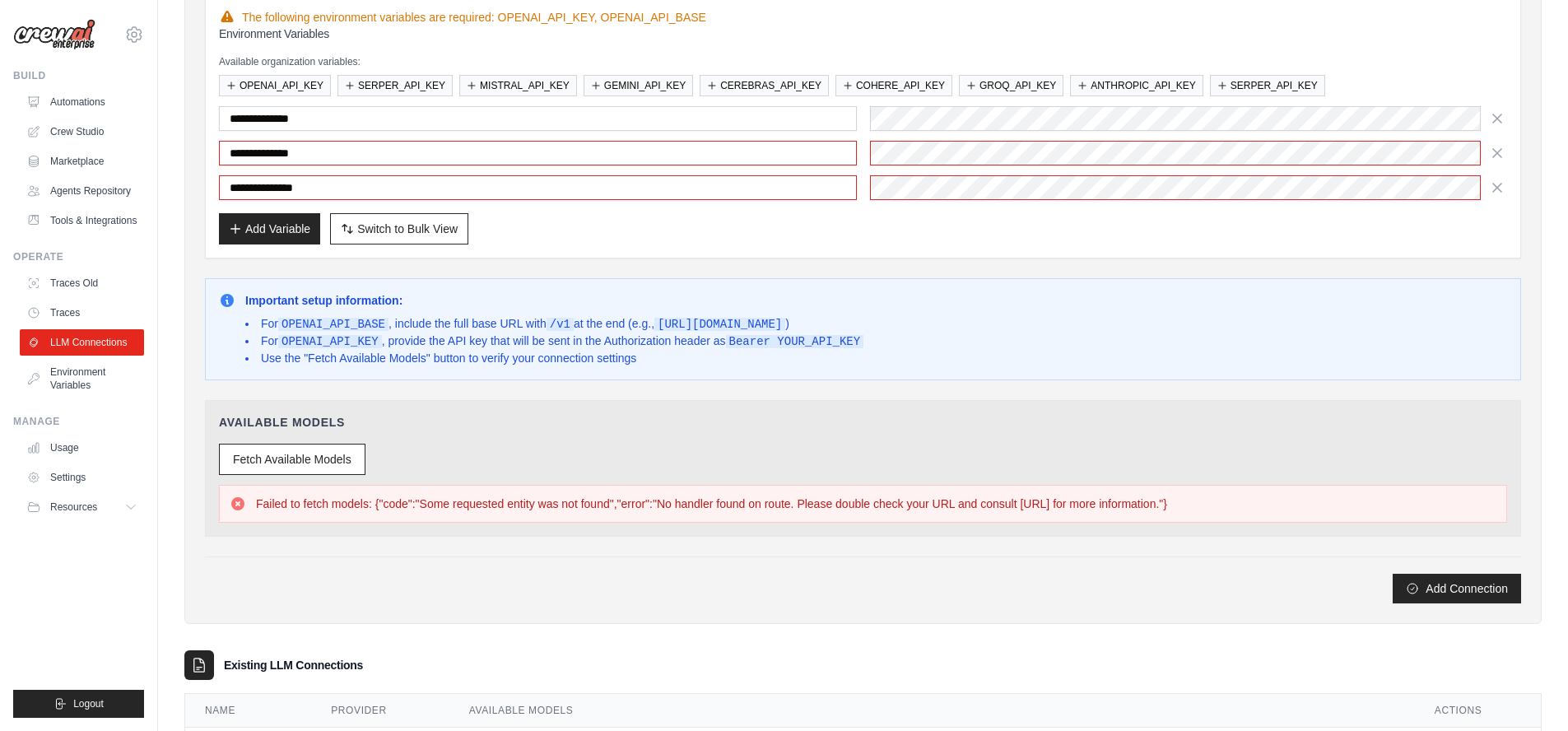
scroll to position [296, 0]
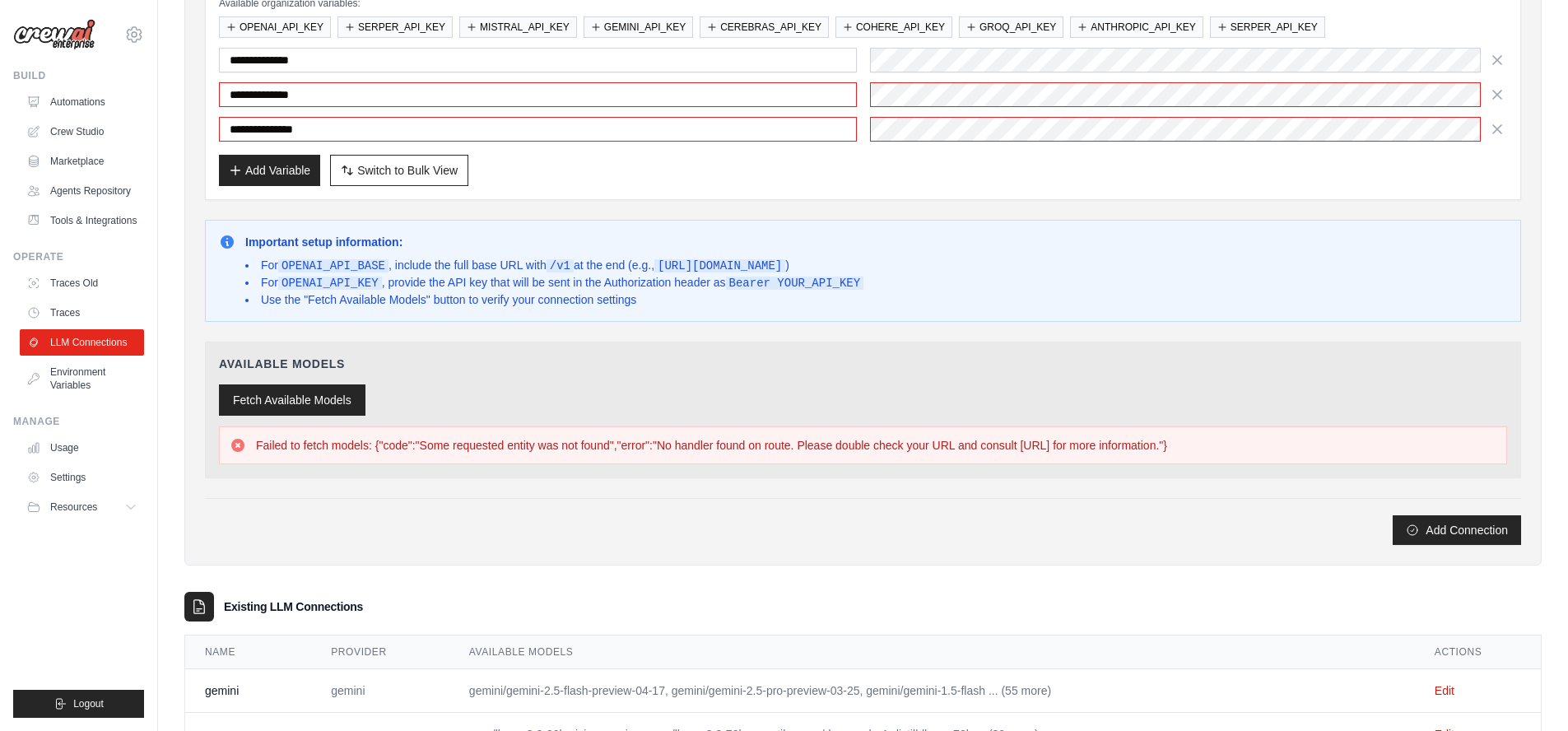
click at [306, 400] on button "Fetch Available Models" at bounding box center [291, 400] width 147 height 31
click at [1316, 175] on div "Add Variable Switch to Bulk View Switch to Table View" at bounding box center [862, 170] width 1288 height 31
click at [326, 401] on button "Fetch Available Models" at bounding box center [291, 400] width 147 height 31
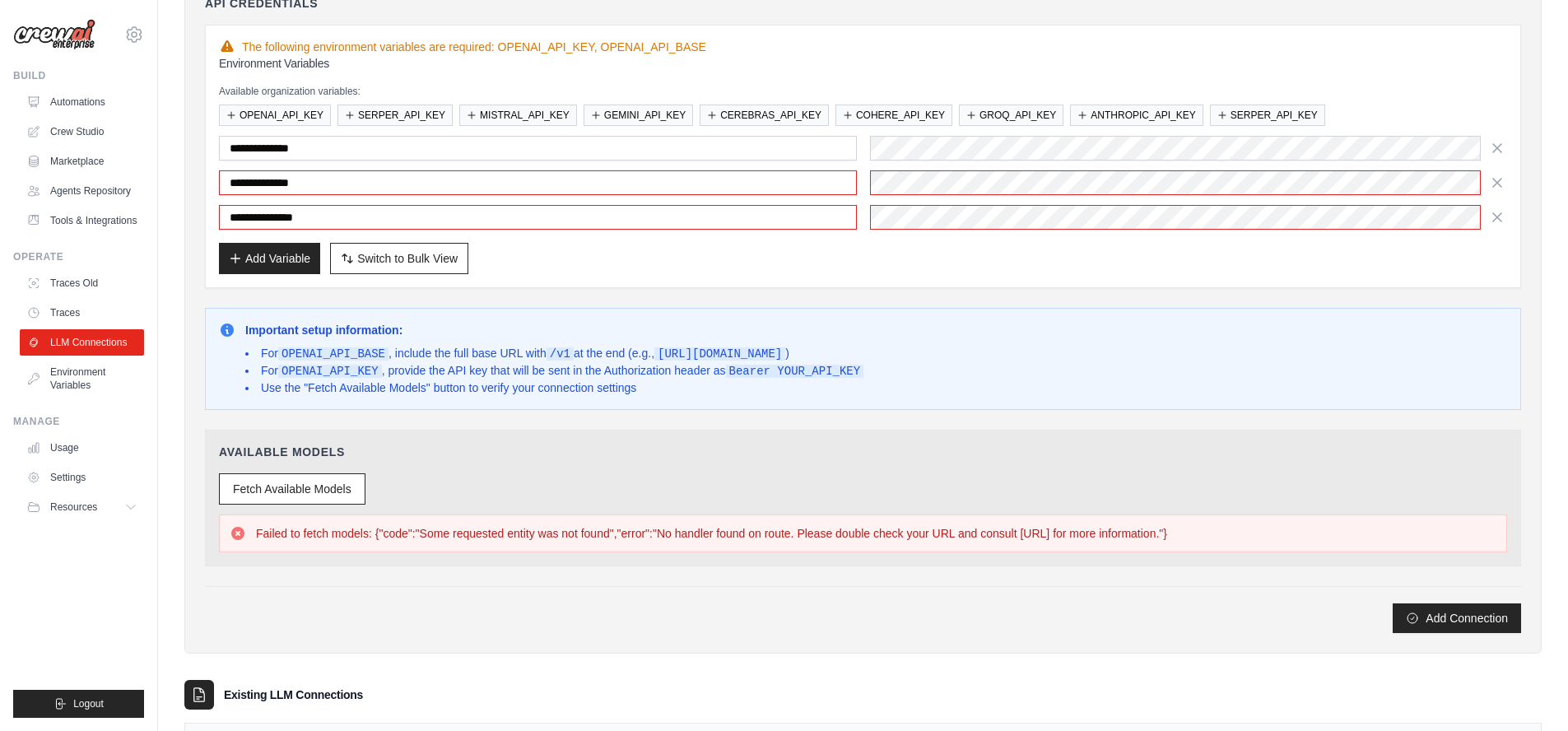
scroll to position [0, 0]
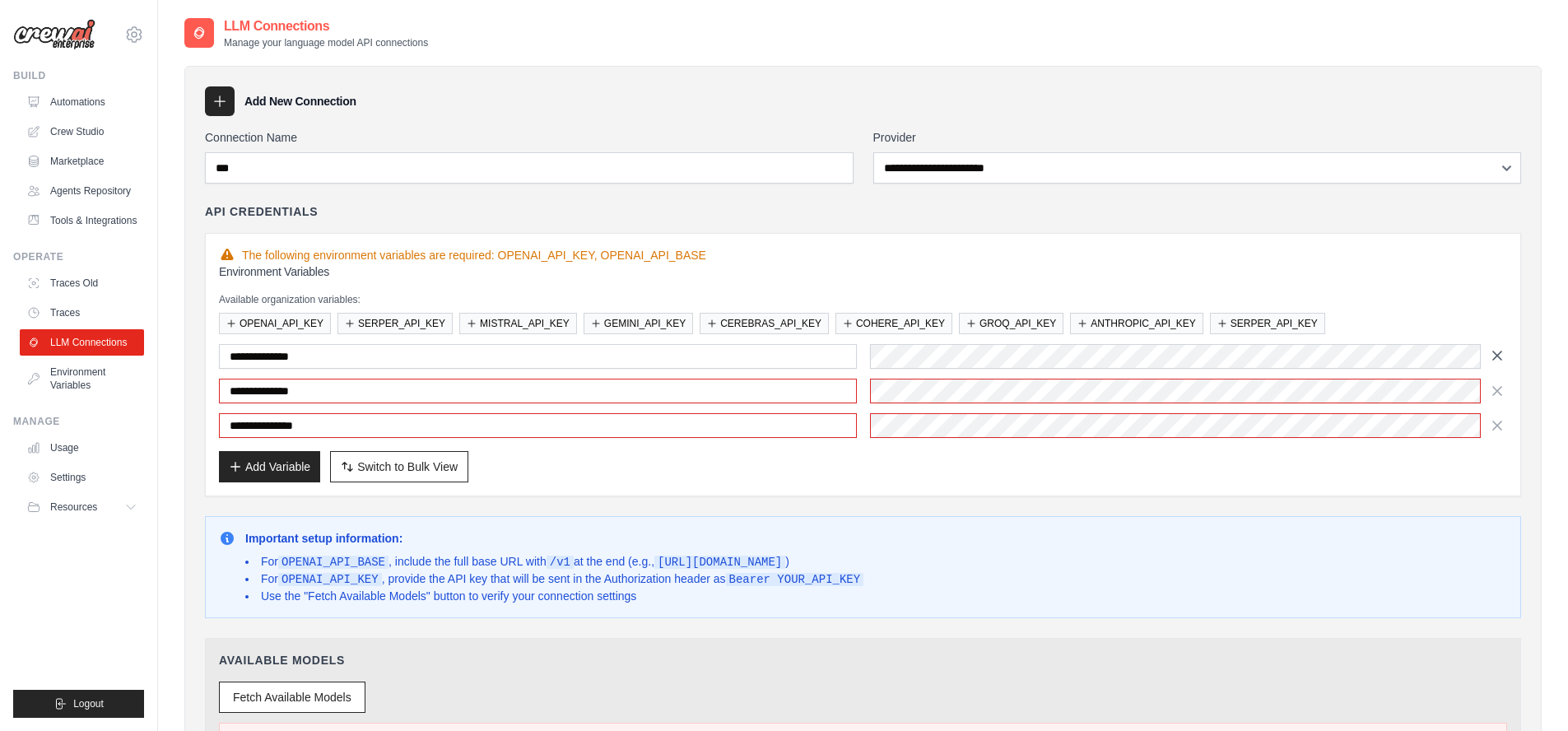
click at [1498, 356] on icon "button" at bounding box center [1497, 355] width 16 height 16
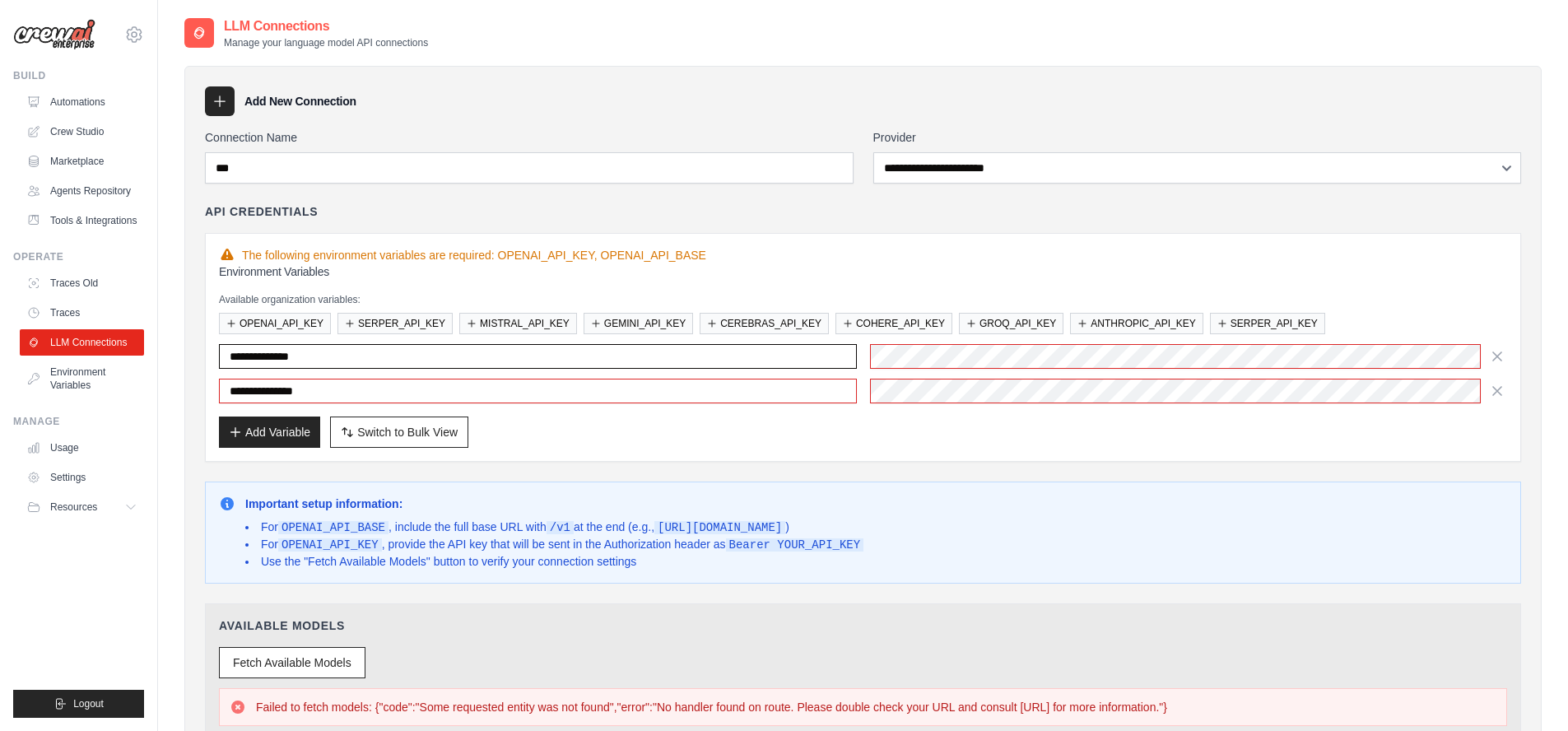
click at [392, 356] on input "**********" at bounding box center [537, 357] width 638 height 25
type input "**********"
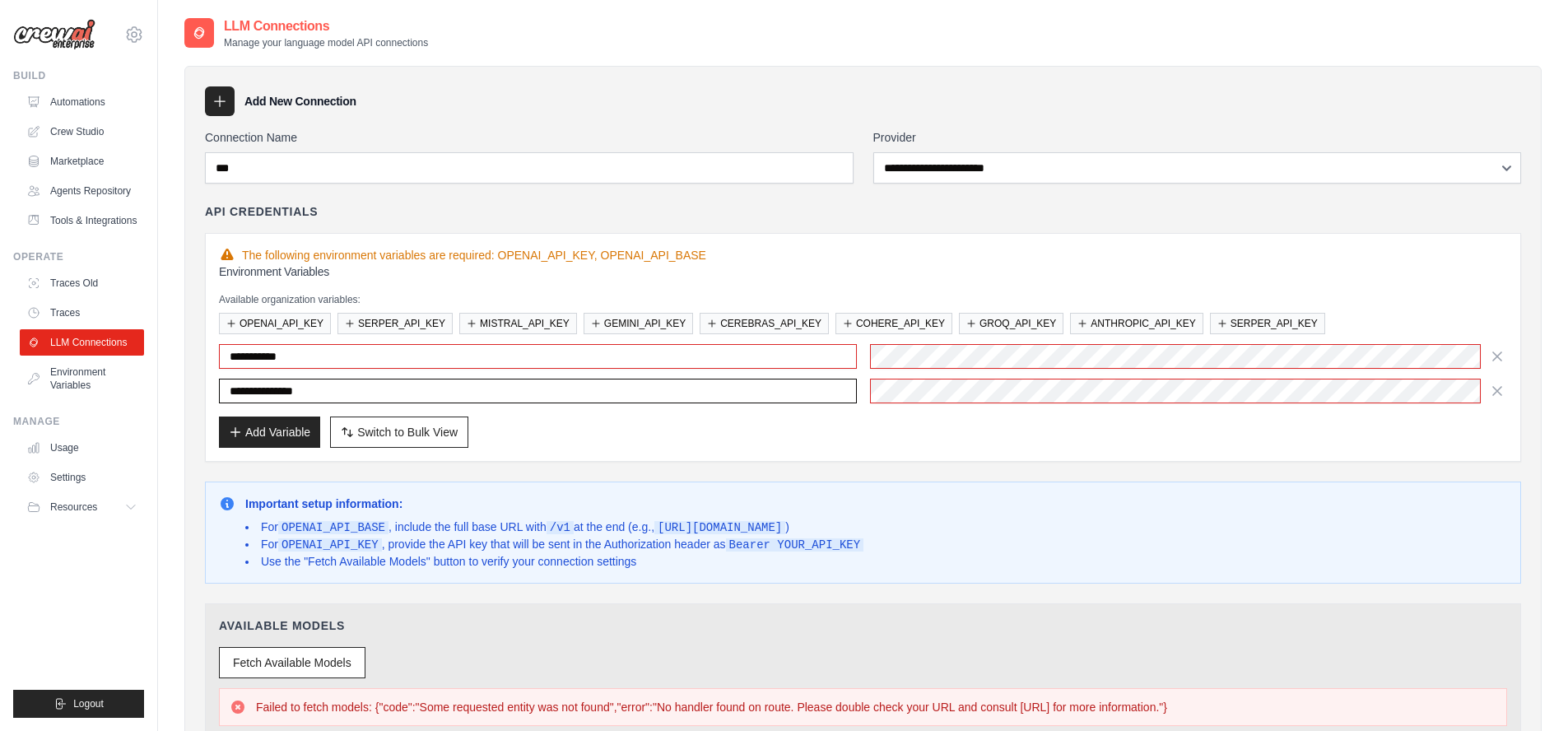
click at [398, 393] on input "**********" at bounding box center [537, 391] width 638 height 25
type input "**********"
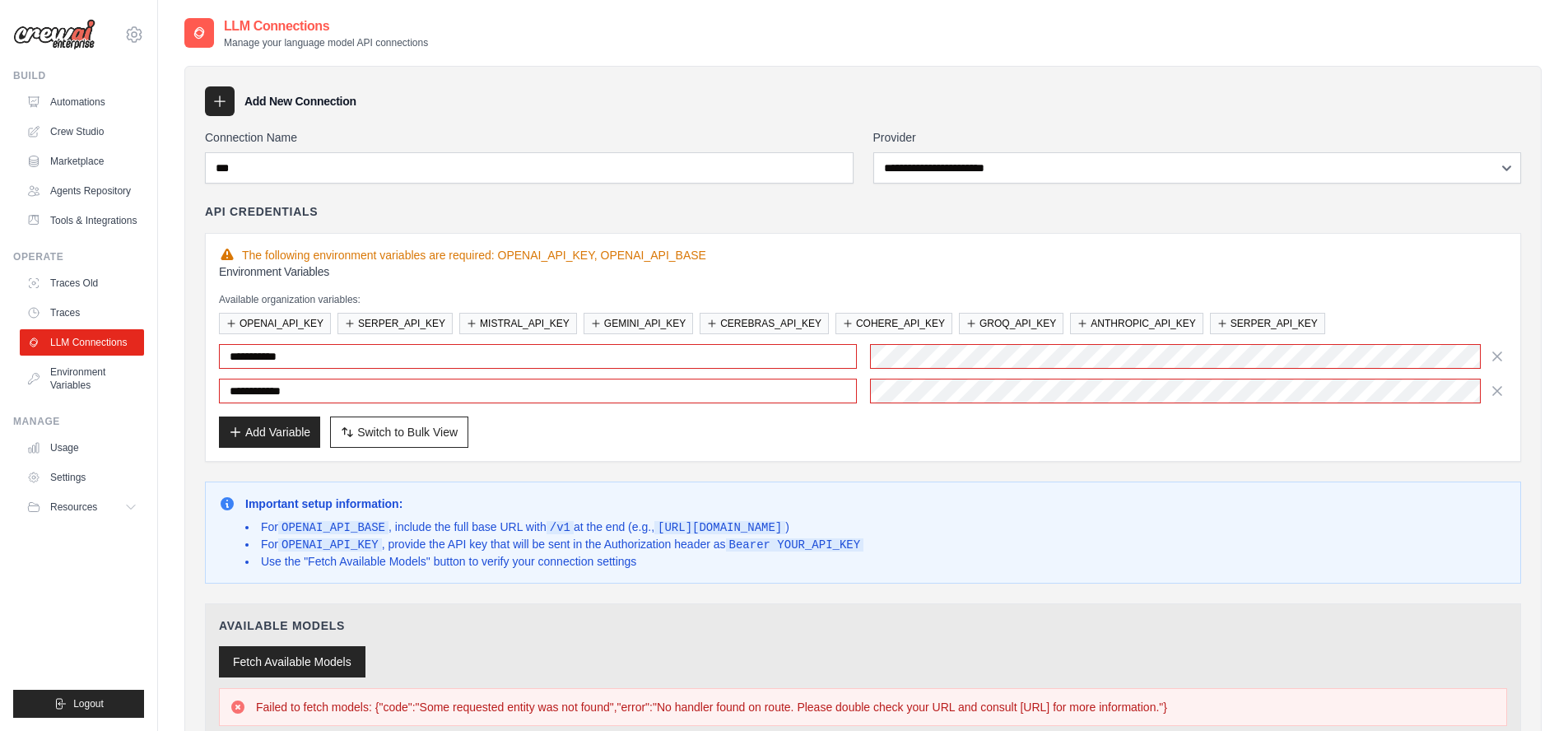
click at [307, 656] on button "Fetch Available Models" at bounding box center [291, 662] width 147 height 31
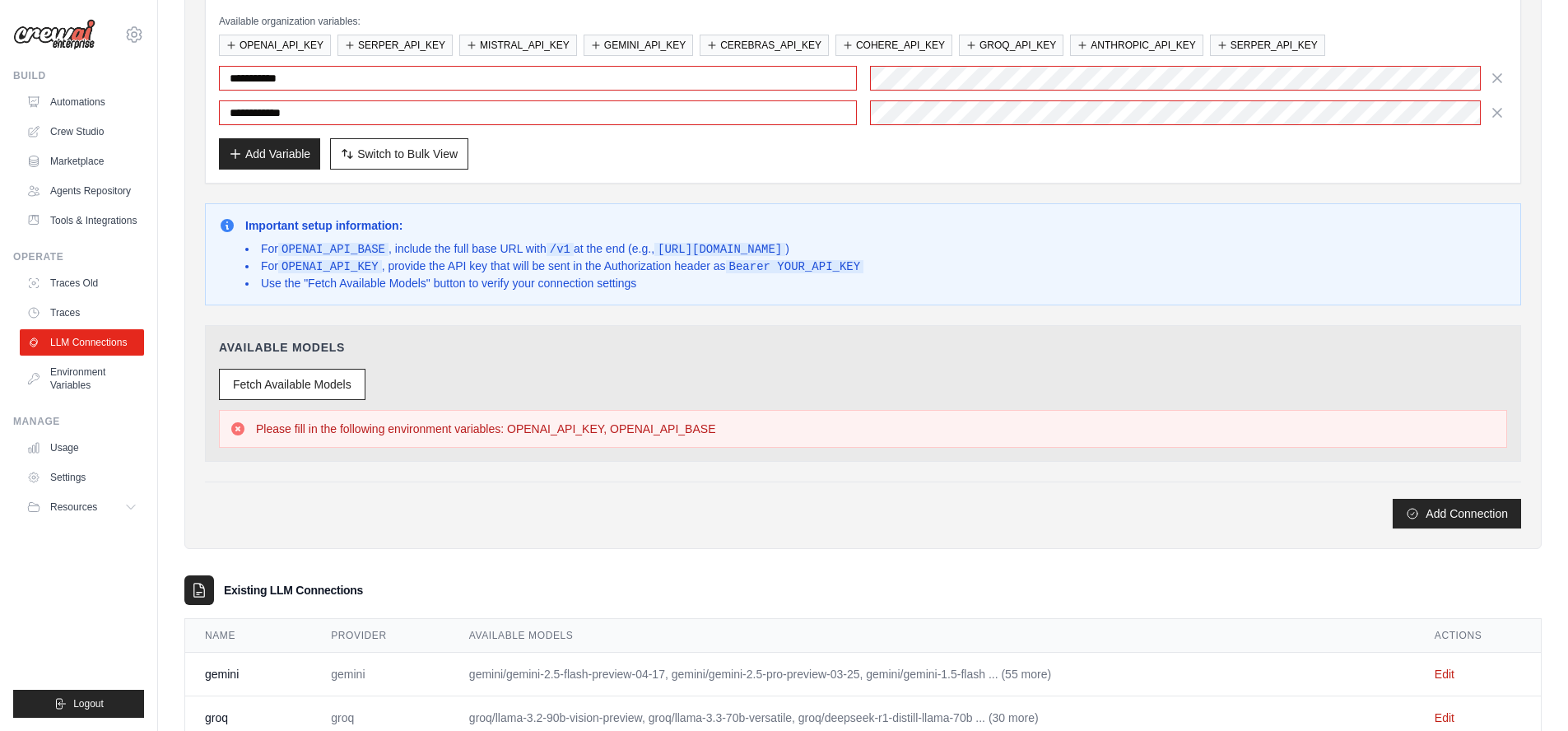
scroll to position [296, 0]
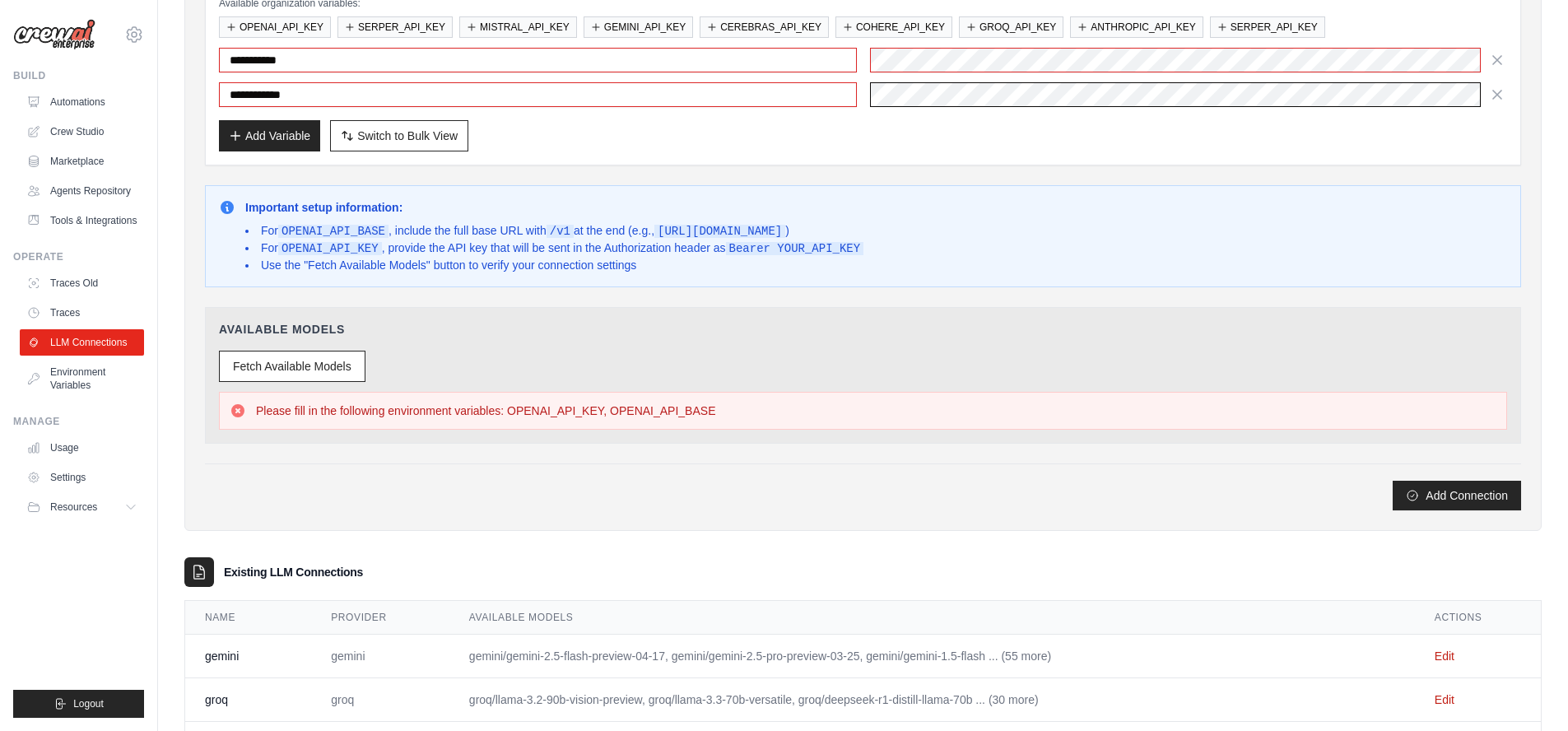
click at [658, 61] on div "**********" at bounding box center [862, 77] width 1288 height 60
click at [850, 138] on div "Add Variable Switch to Bulk View Switch to Table View" at bounding box center [862, 135] width 1288 height 31
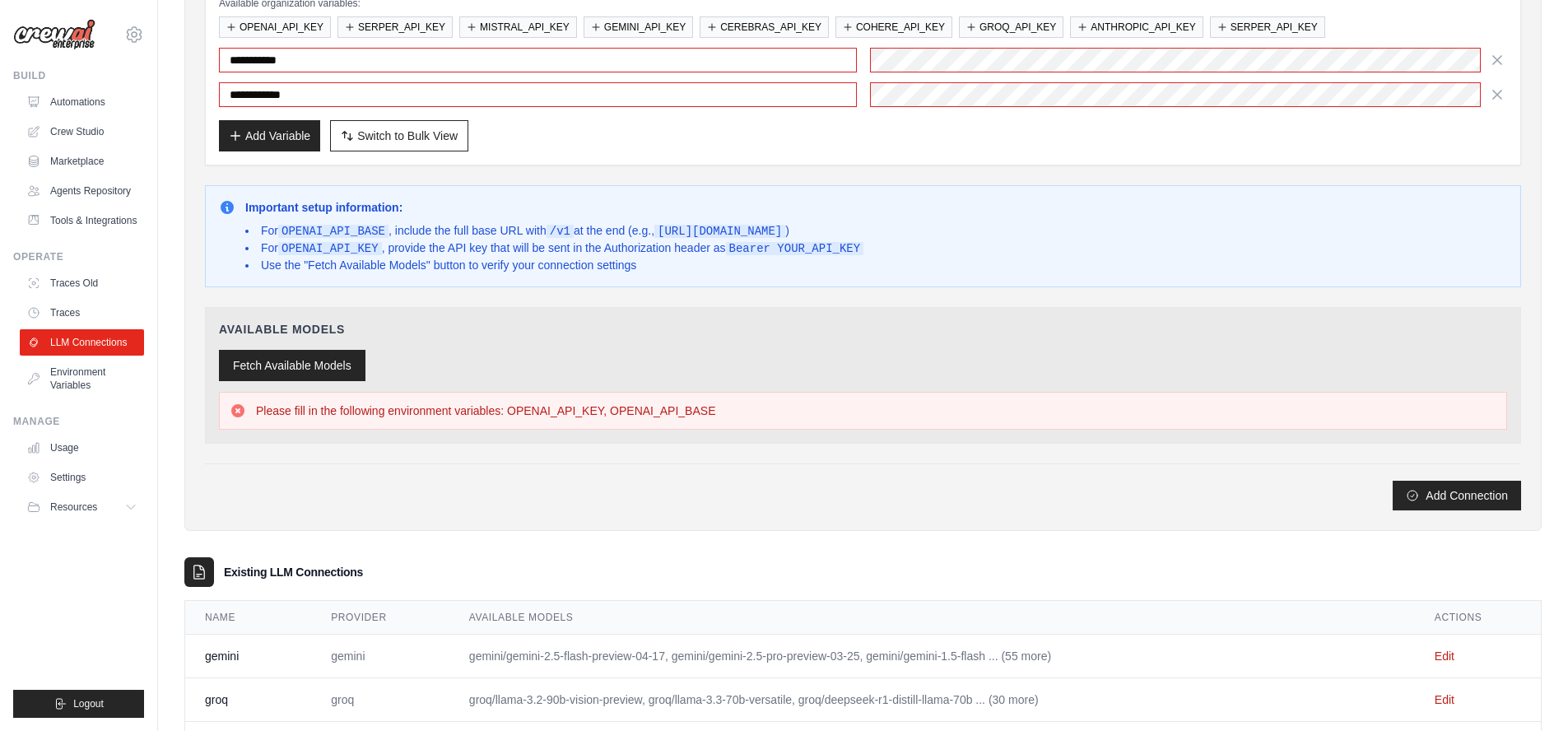
click at [266, 358] on button "Fetch Available Models" at bounding box center [291, 366] width 147 height 31
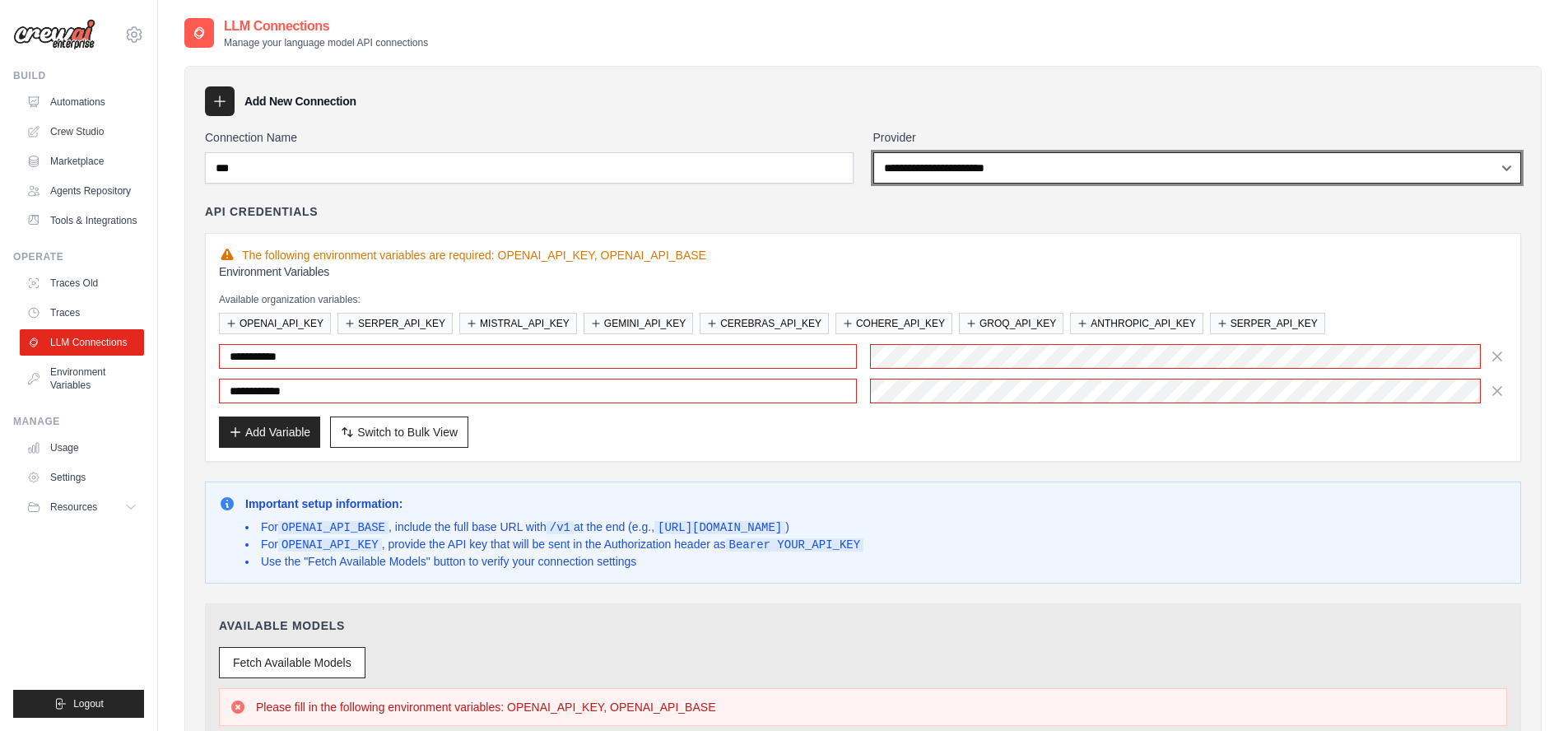
click at [1030, 103] on div "**********" at bounding box center [863, 447] width 1357 height 762
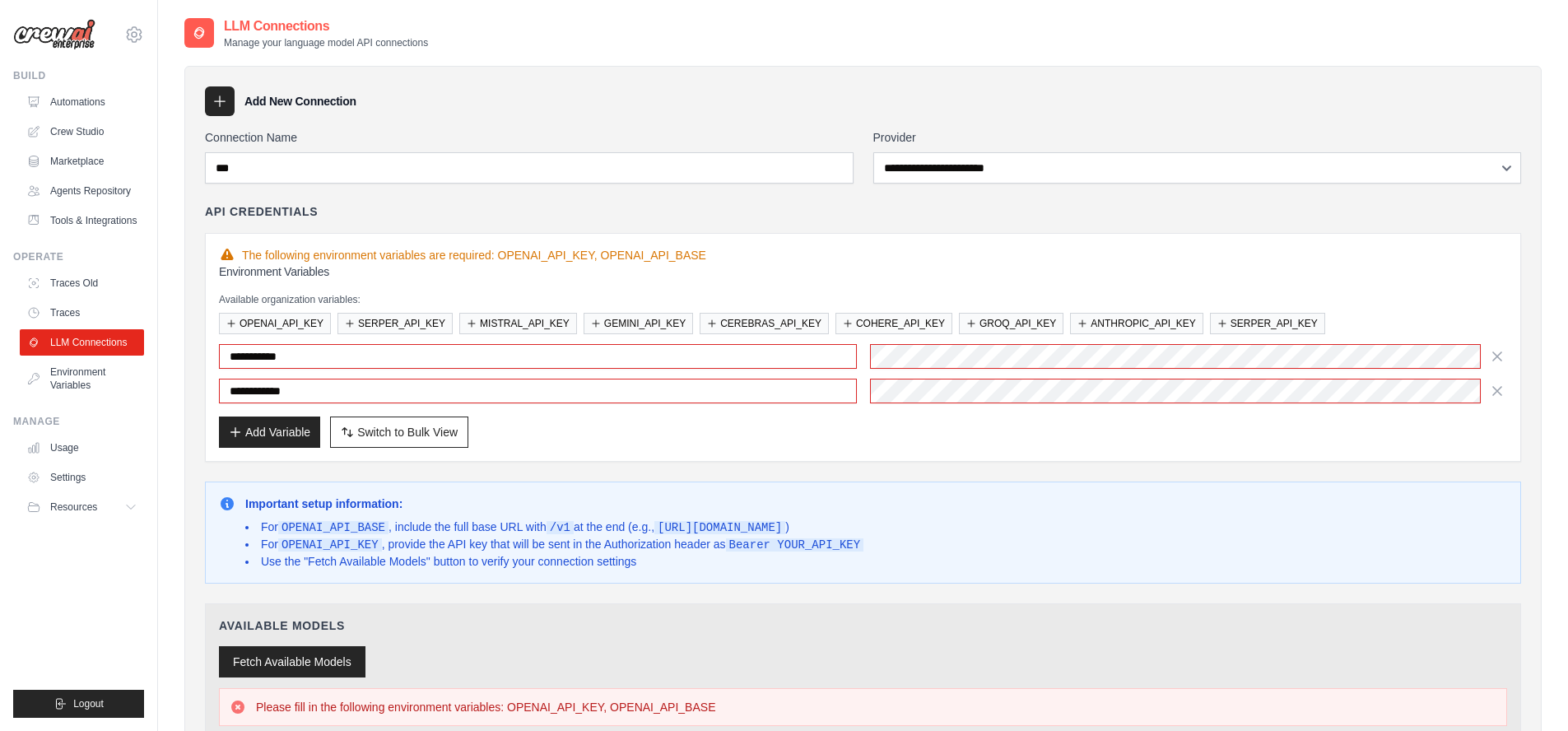
click at [322, 661] on button "Fetch Available Models" at bounding box center [291, 662] width 147 height 31
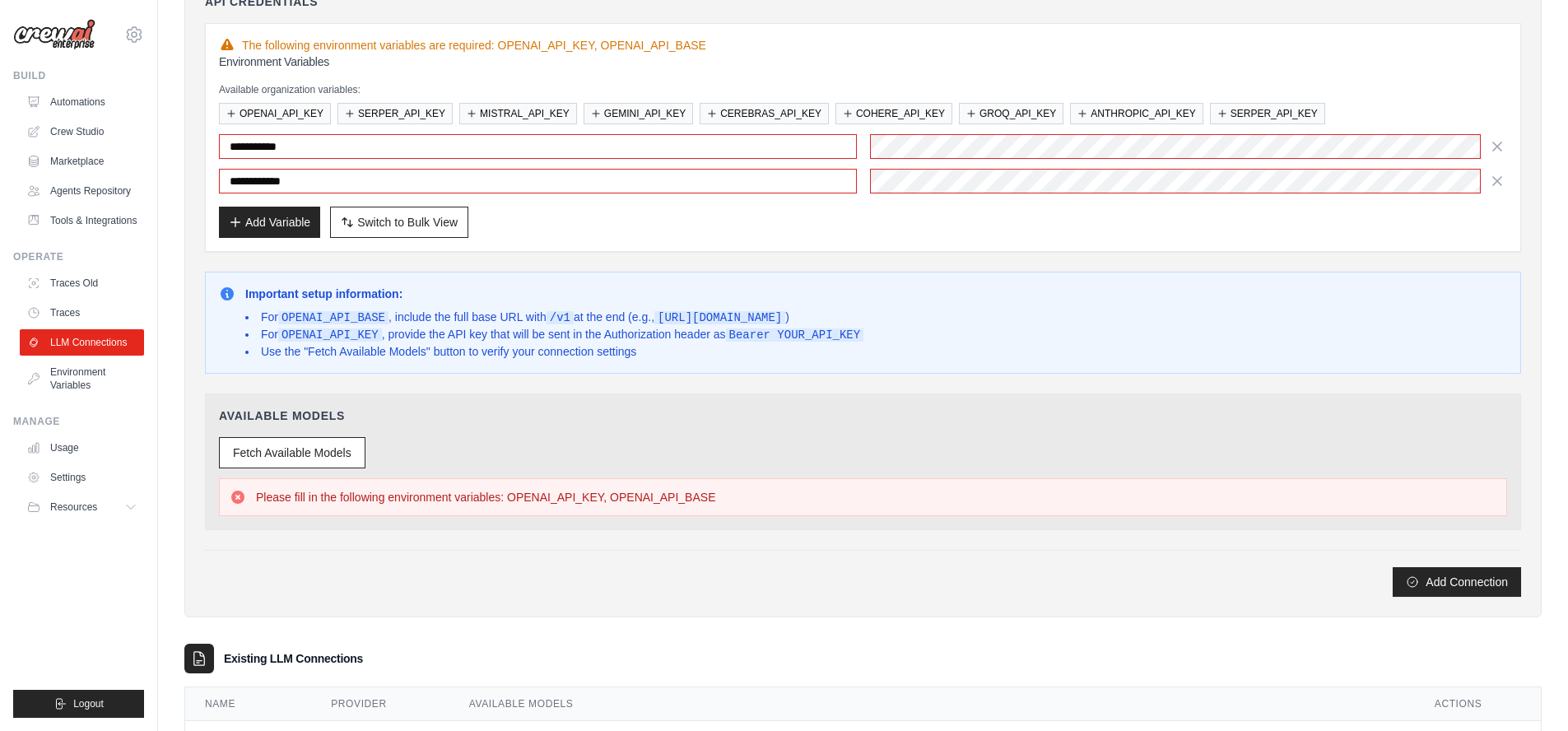
scroll to position [296, 0]
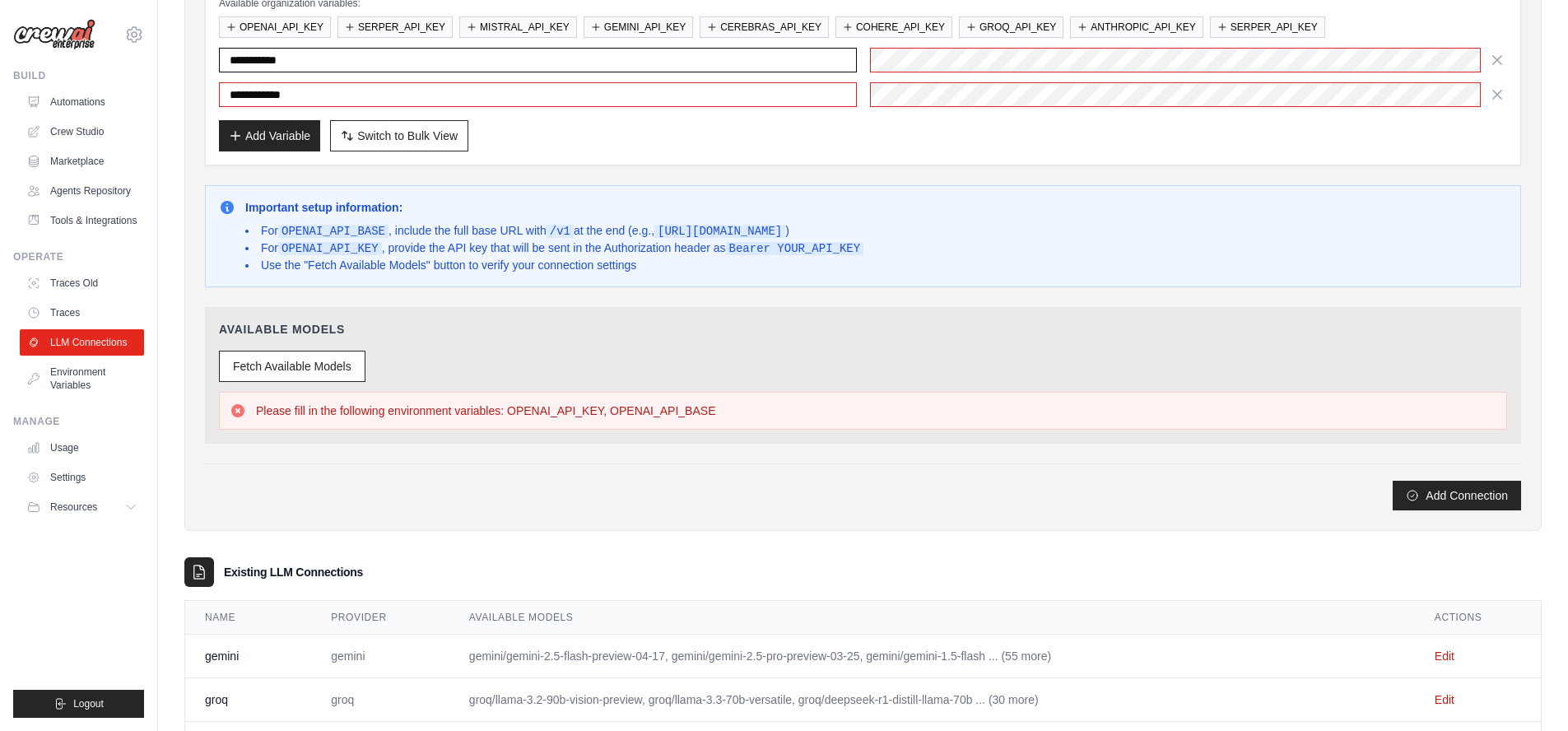
drag, startPoint x: 238, startPoint y: 61, endPoint x: 220, endPoint y: 62, distance: 18.0
click at [220, 62] on input "**********" at bounding box center [537, 60] width 638 height 25
click at [396, 61] on input "**********" at bounding box center [537, 60] width 638 height 25
type input "**********"
click at [388, 93] on input "**********" at bounding box center [537, 95] width 638 height 25
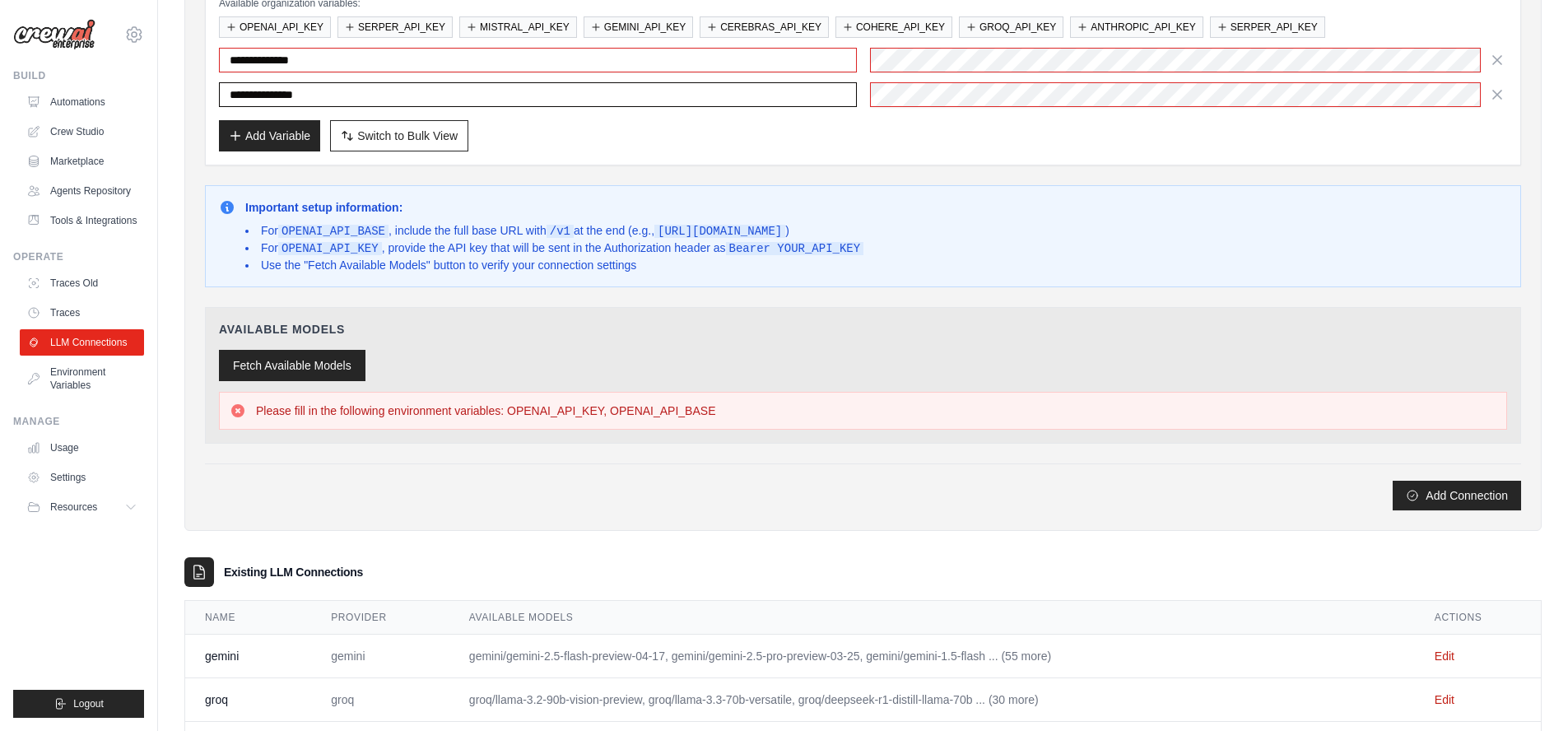
type input "**********"
click at [320, 370] on button "Fetch Available Models" at bounding box center [291, 366] width 147 height 31
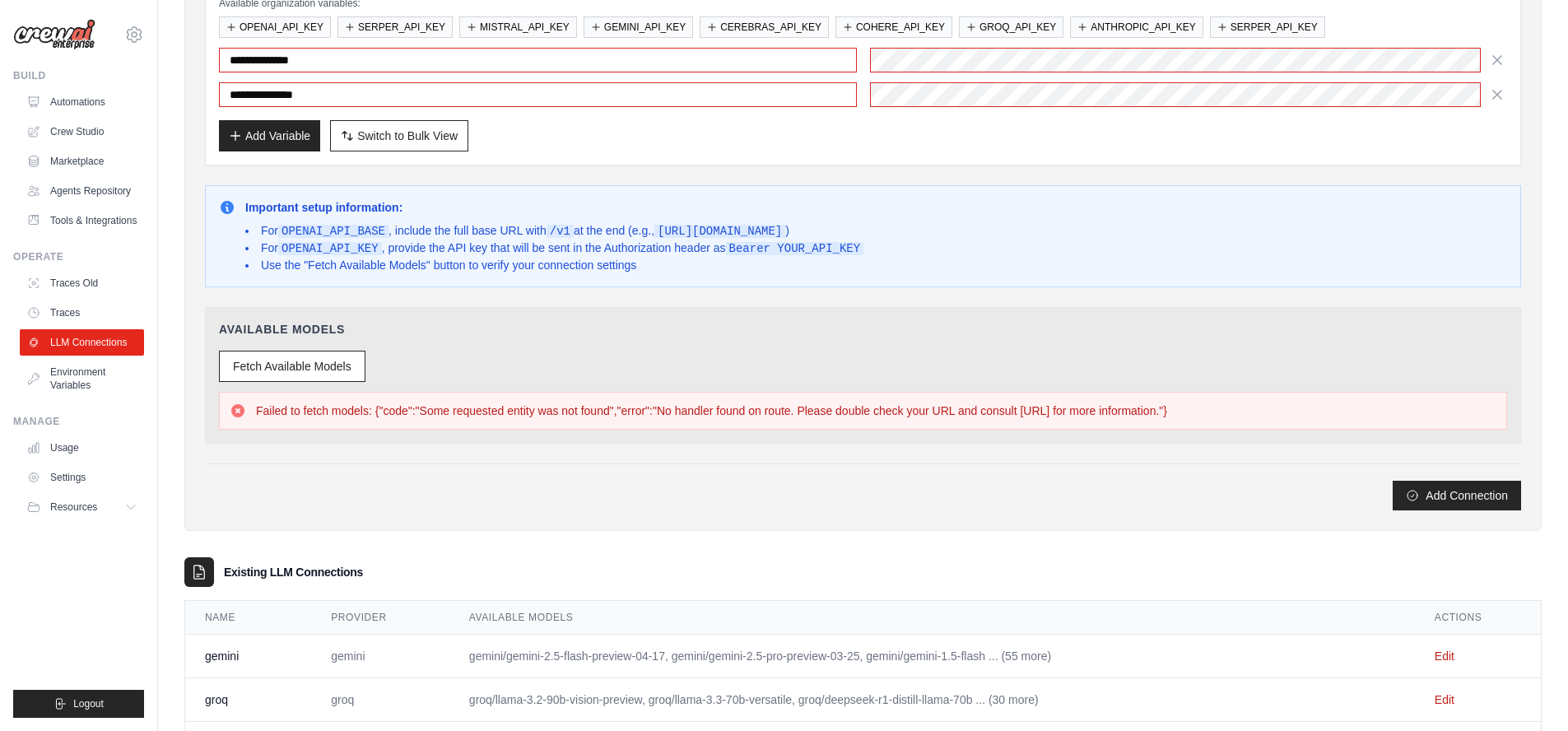
click at [1369, 186] on div "Important setup information: For OPENAI_API_BASE , include the full base URL wi…" at bounding box center [863, 237] width 1316 height 102
click at [274, 361] on button "Fetch Available Models" at bounding box center [291, 366] width 147 height 31
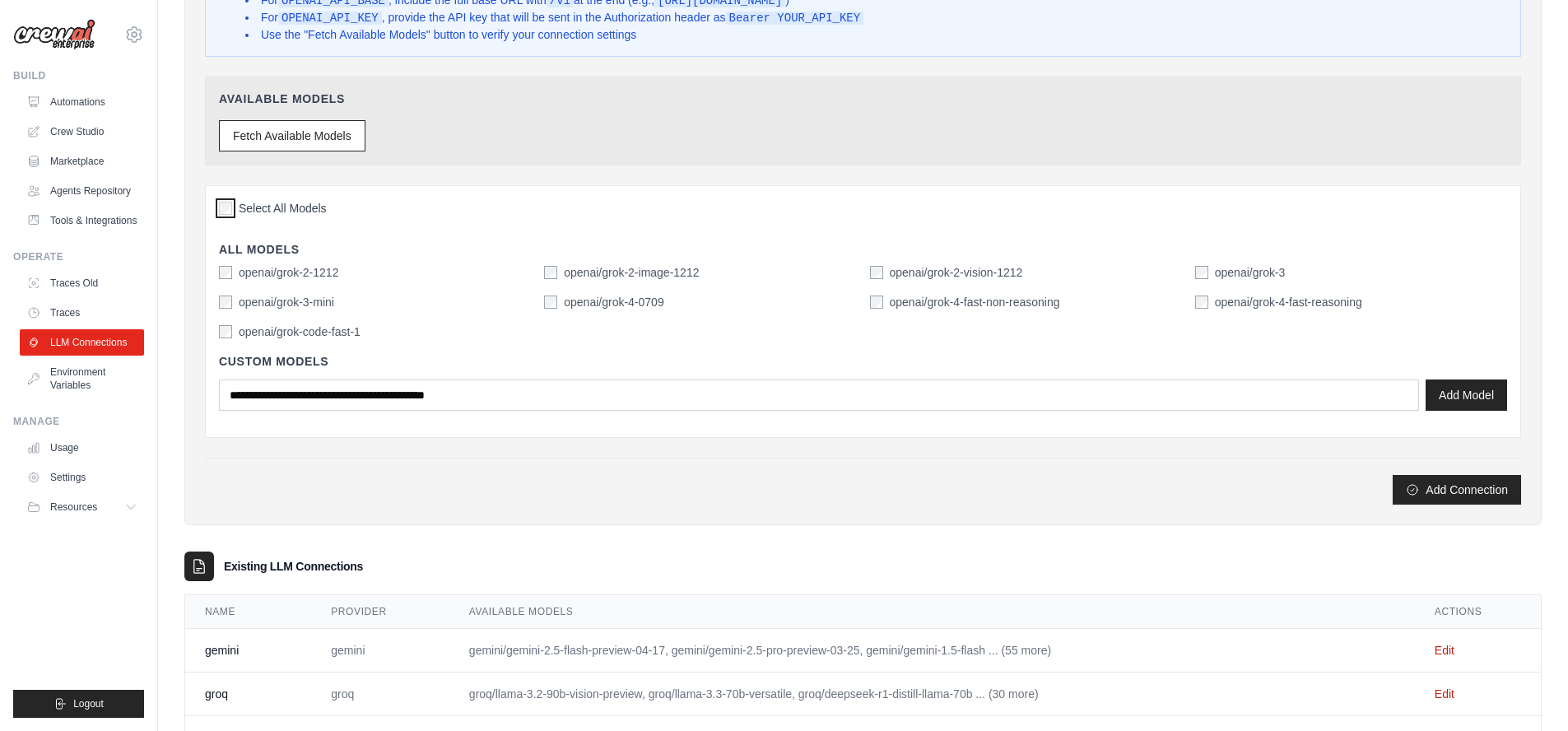
scroll to position [593, 0]
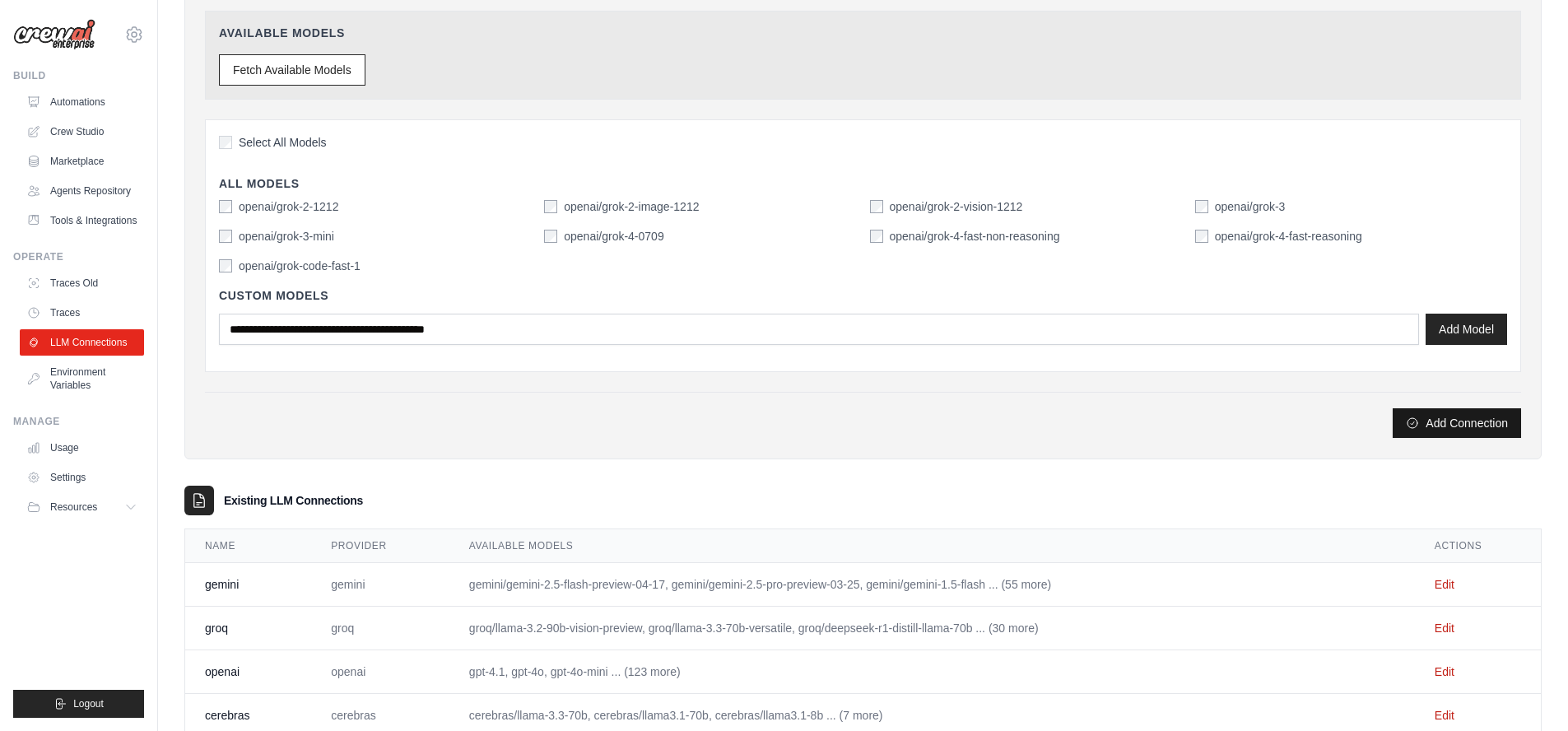
click at [1444, 425] on button "Add Connection" at bounding box center [1457, 422] width 129 height 29
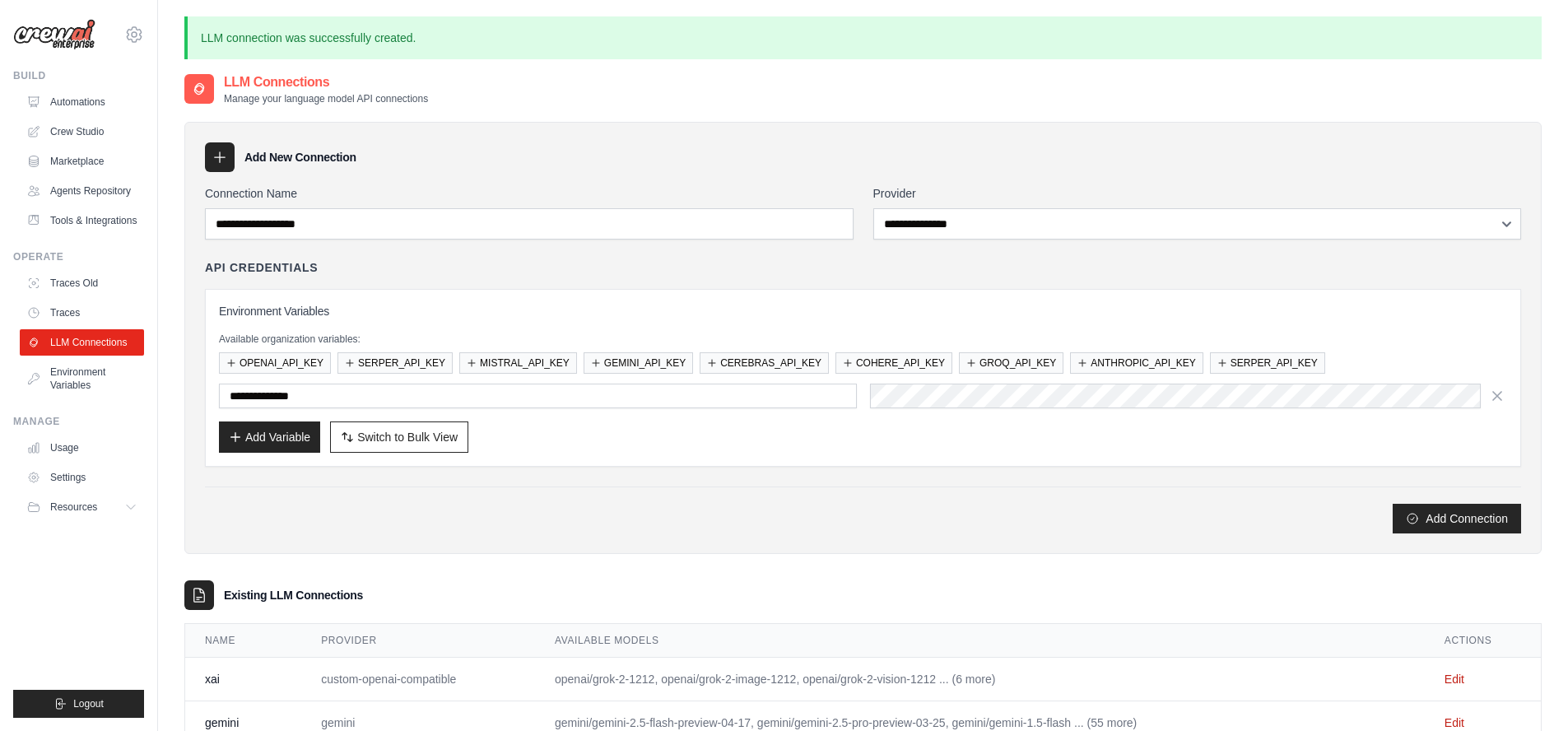
type input "**********"
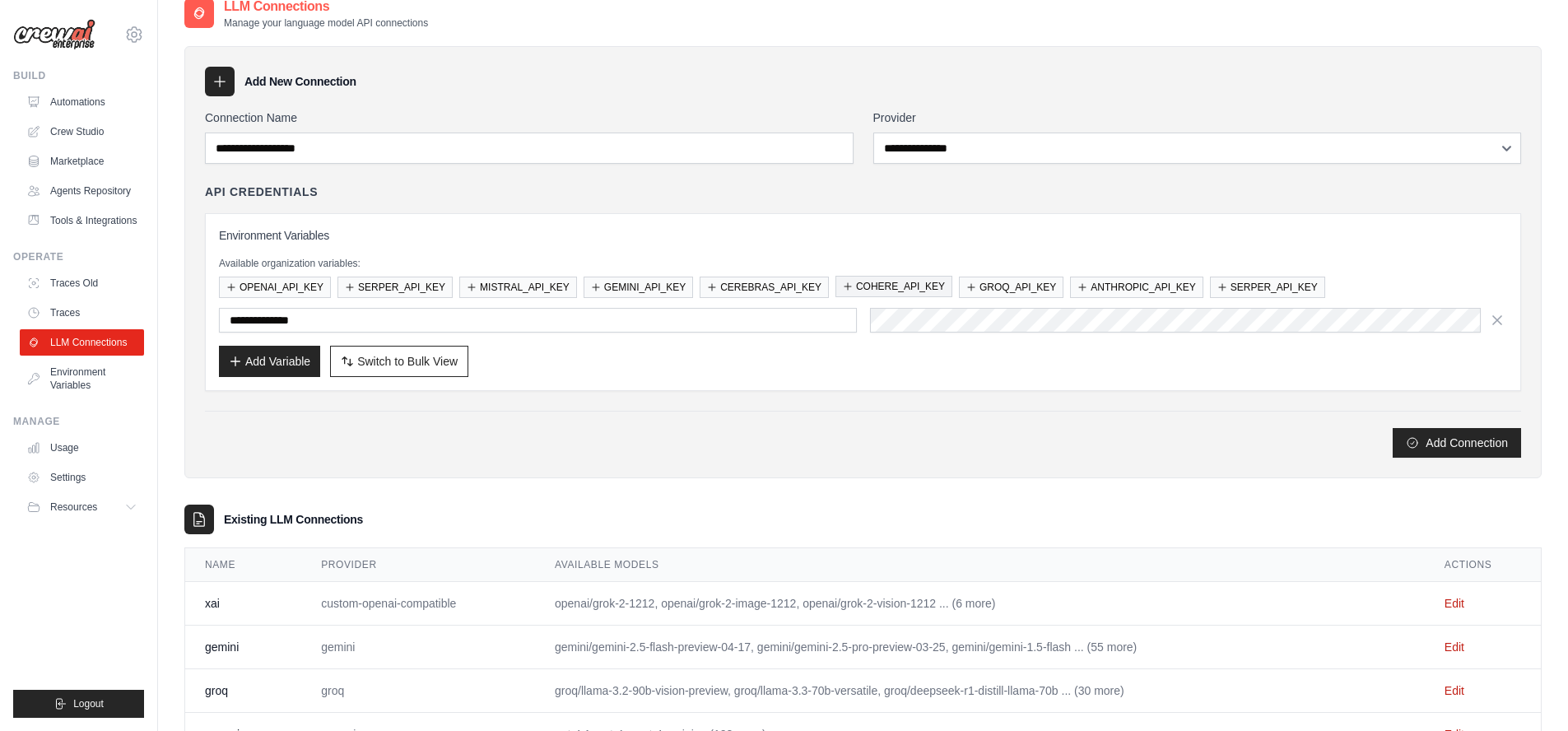
scroll to position [231, 0]
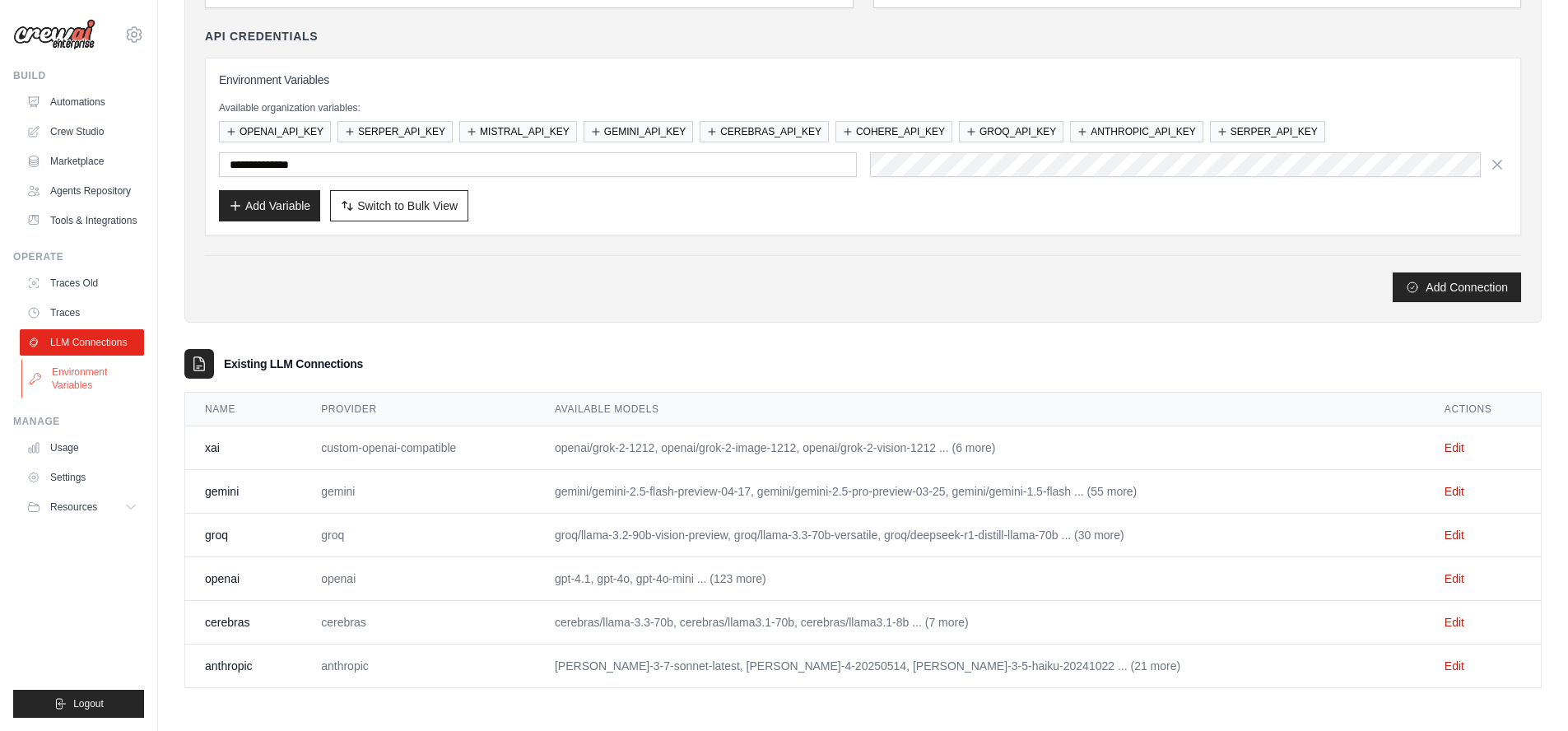
click at [77, 374] on link "Environment Variables" at bounding box center [83, 379] width 124 height 40
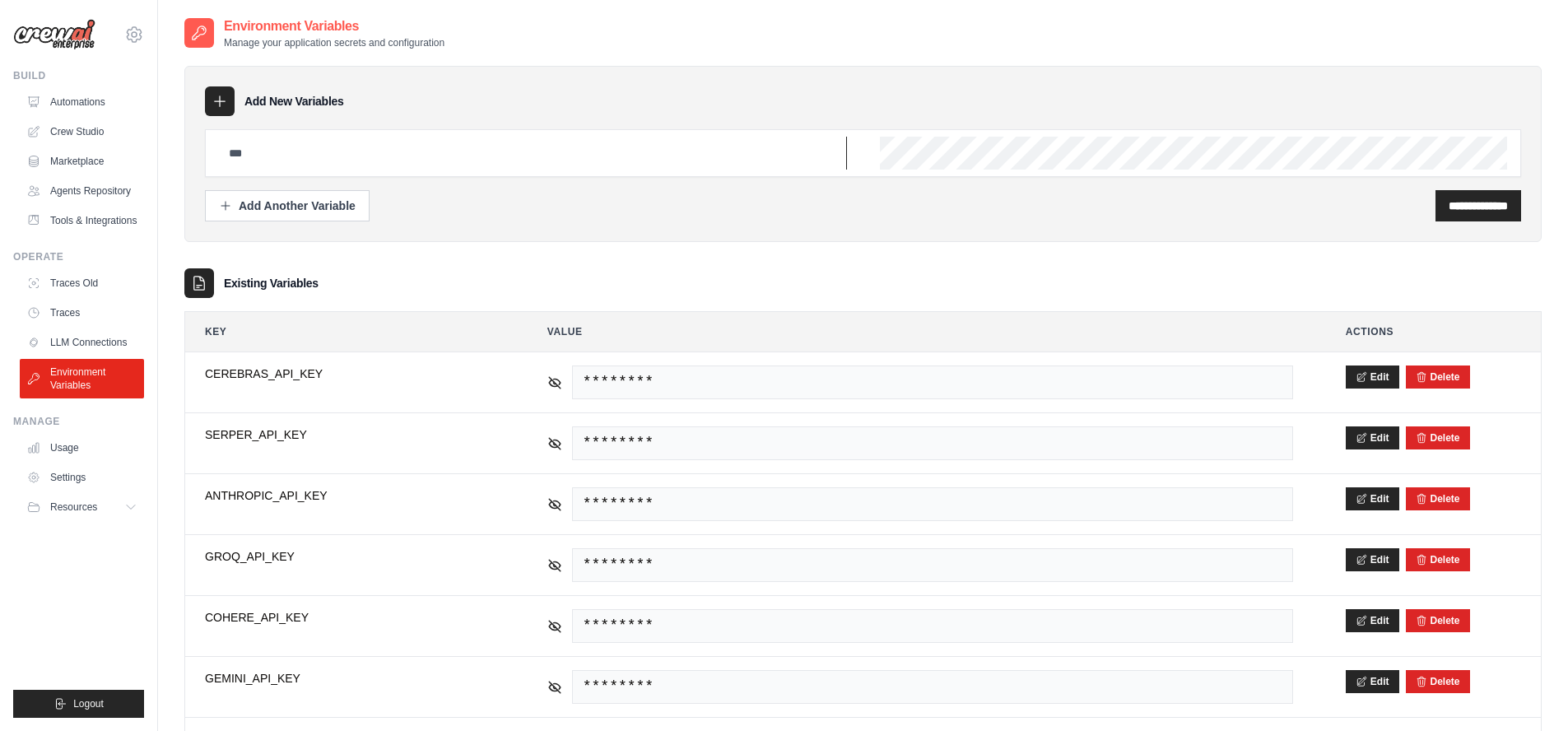
type input "**********"
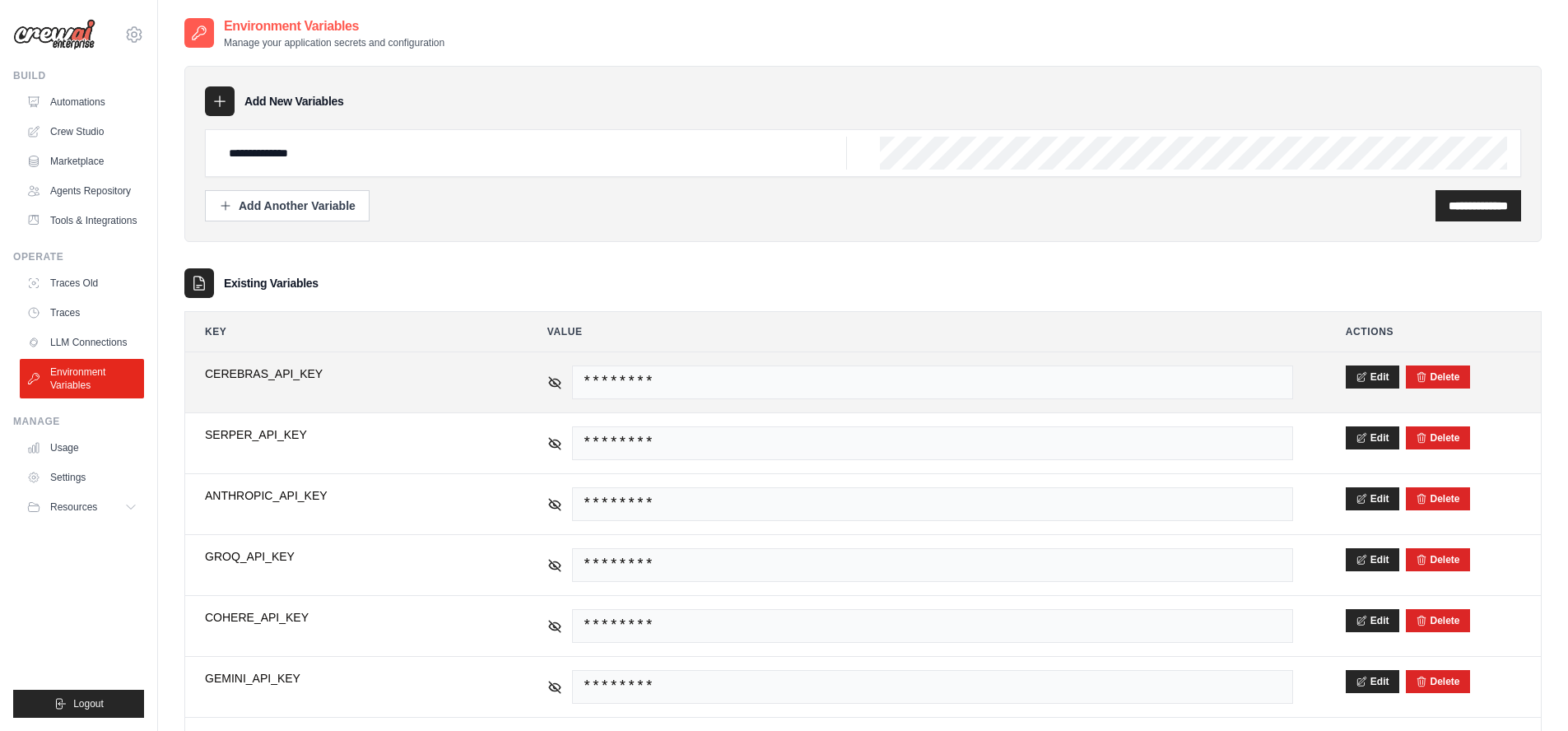
click at [724, 373] on span "********" at bounding box center [933, 383] width 721 height 34
click at [851, 384] on span "********" at bounding box center [933, 383] width 721 height 34
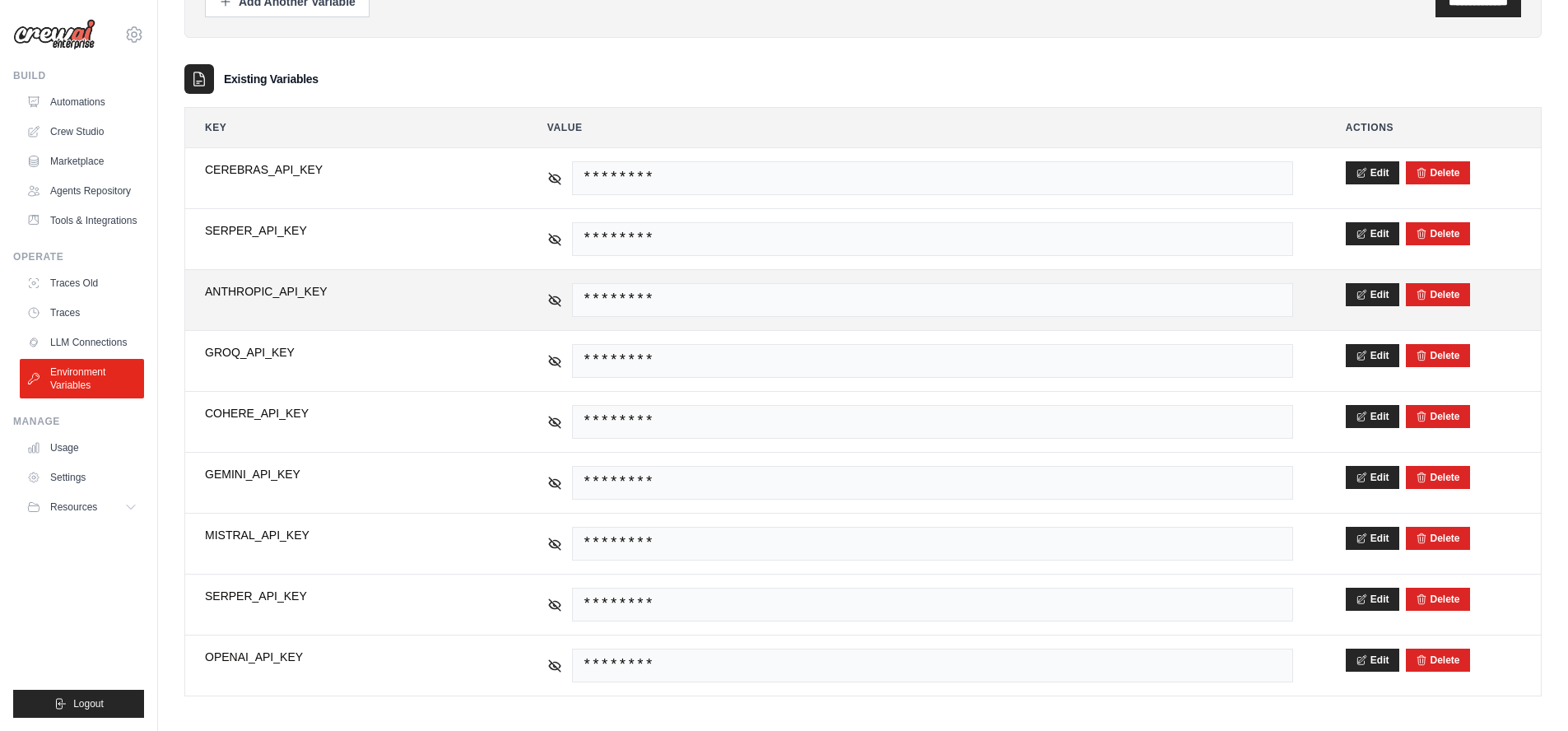
scroll to position [212, 0]
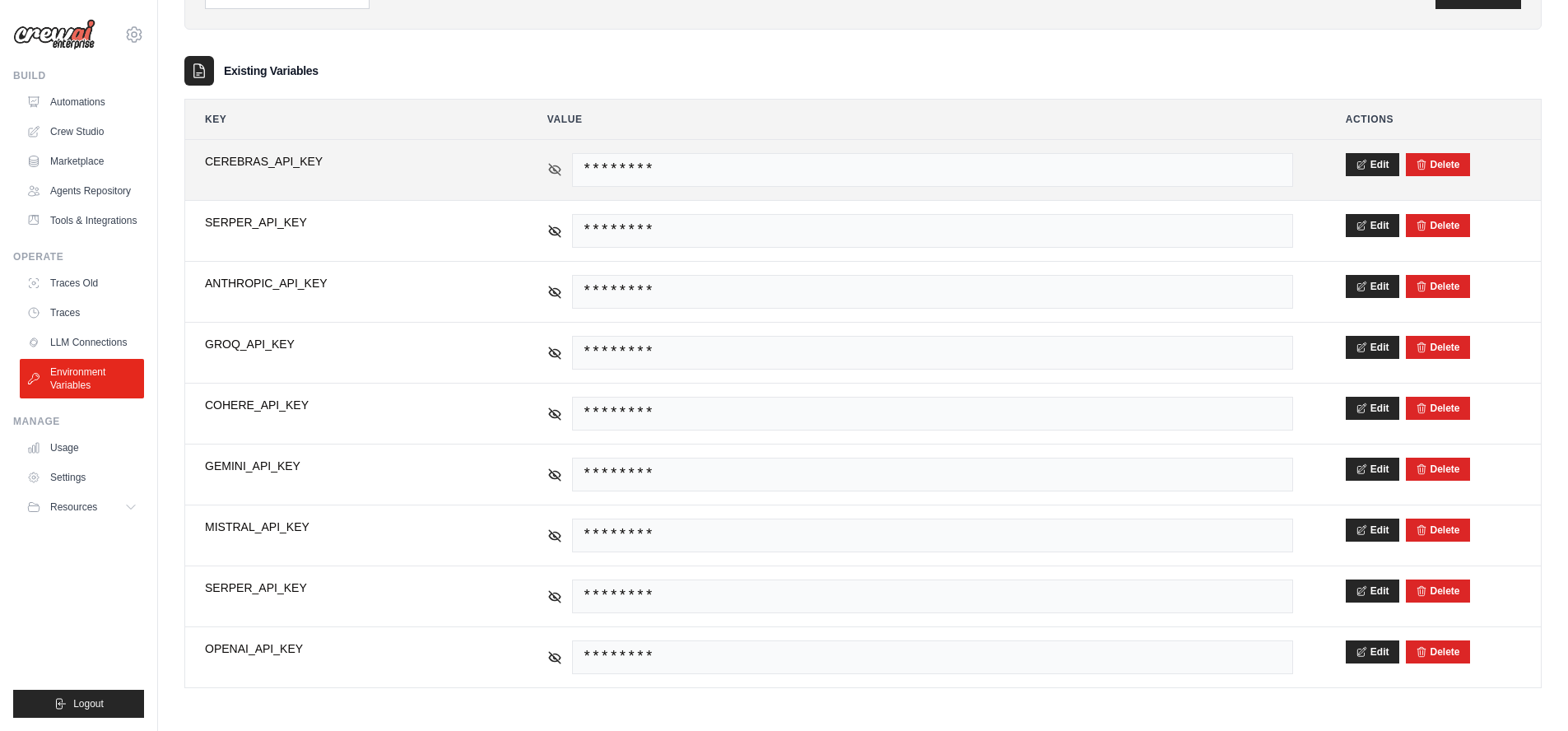
click at [554, 174] on icon at bounding box center [555, 169] width 15 height 15
click at [554, 173] on icon at bounding box center [555, 169] width 11 height 8
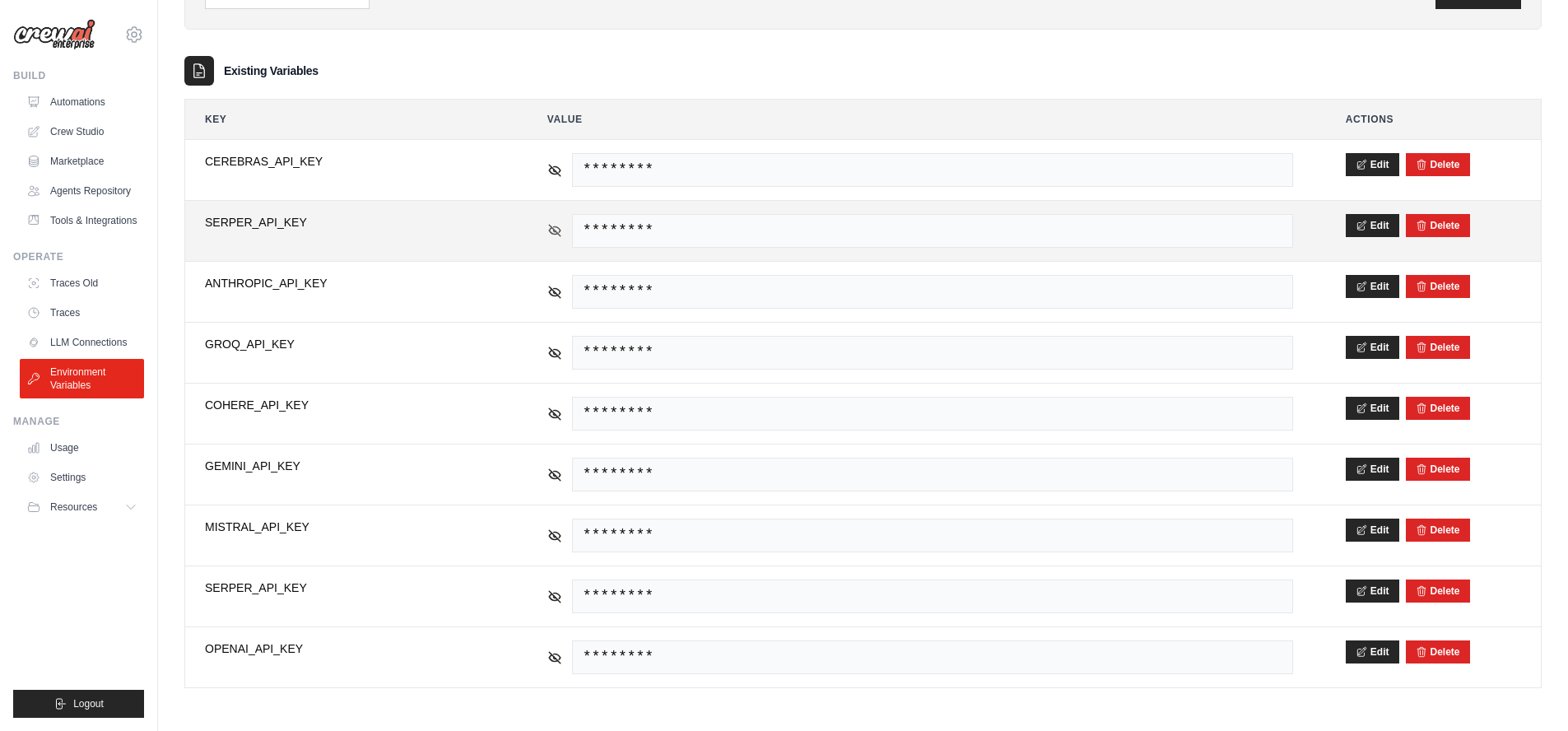
click at [554, 235] on icon at bounding box center [555, 231] width 15 height 15
click at [554, 234] on icon at bounding box center [555, 230] width 11 height 8
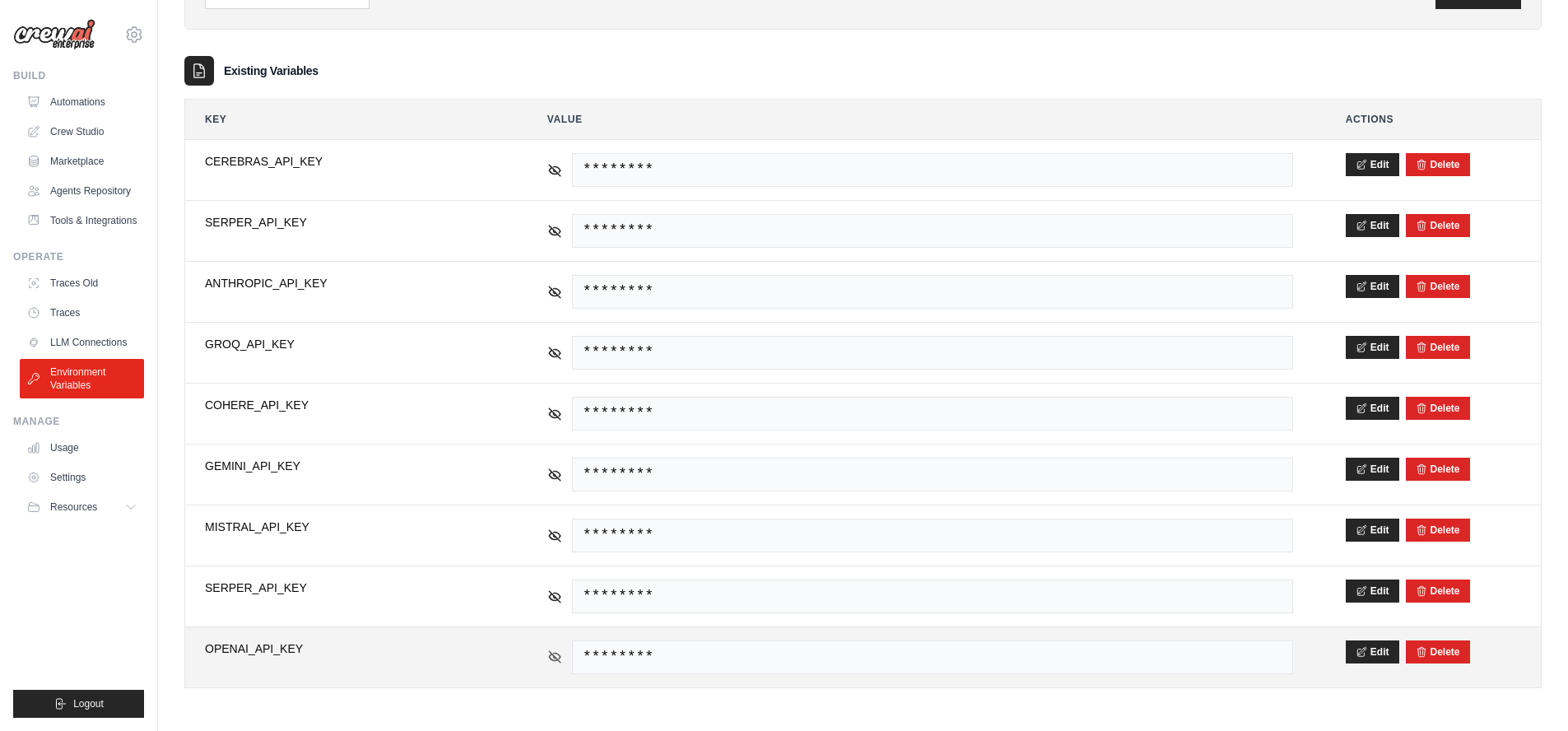
click at [554, 658] on icon at bounding box center [555, 656] width 3 height 3
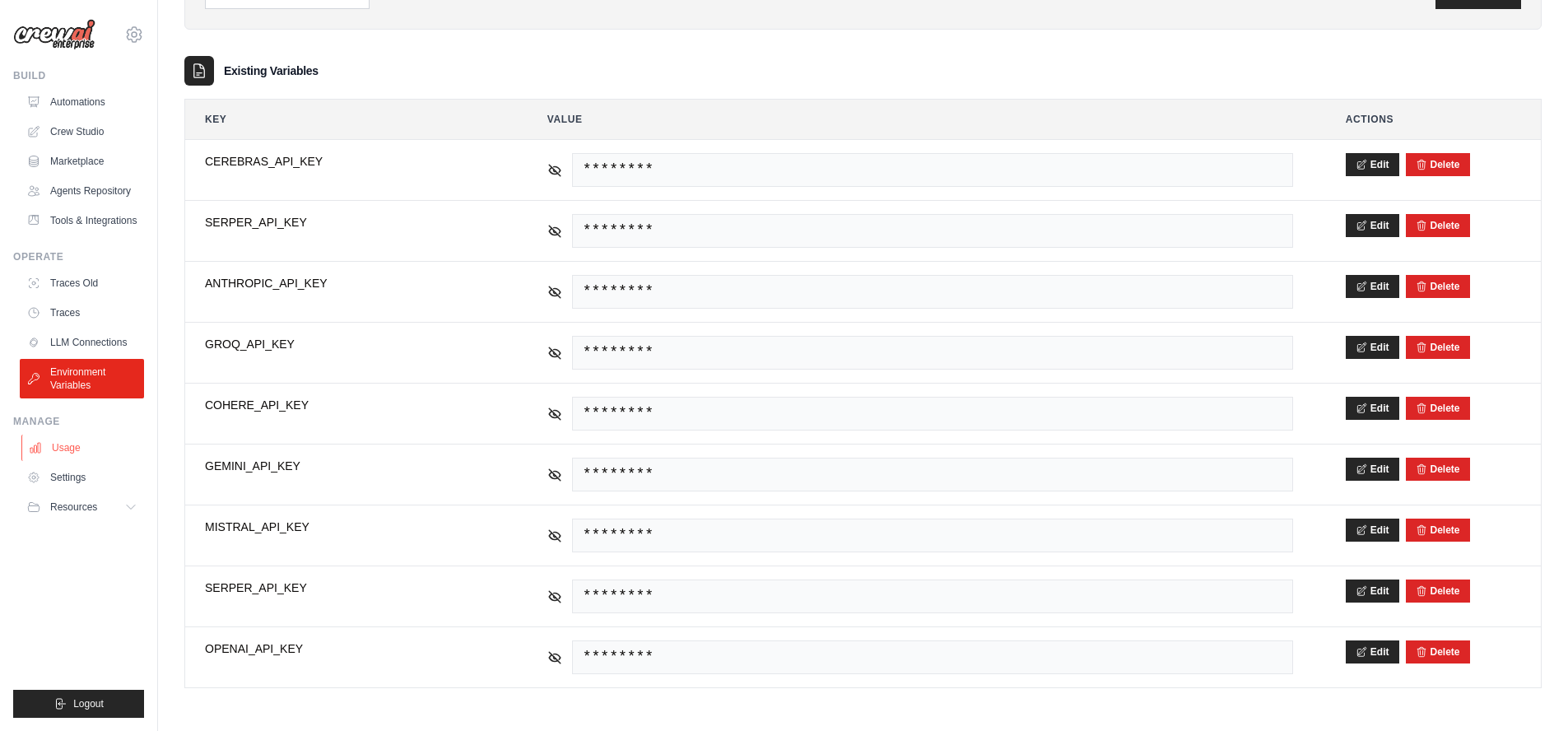
click at [63, 448] on link "Usage" at bounding box center [83, 448] width 124 height 27
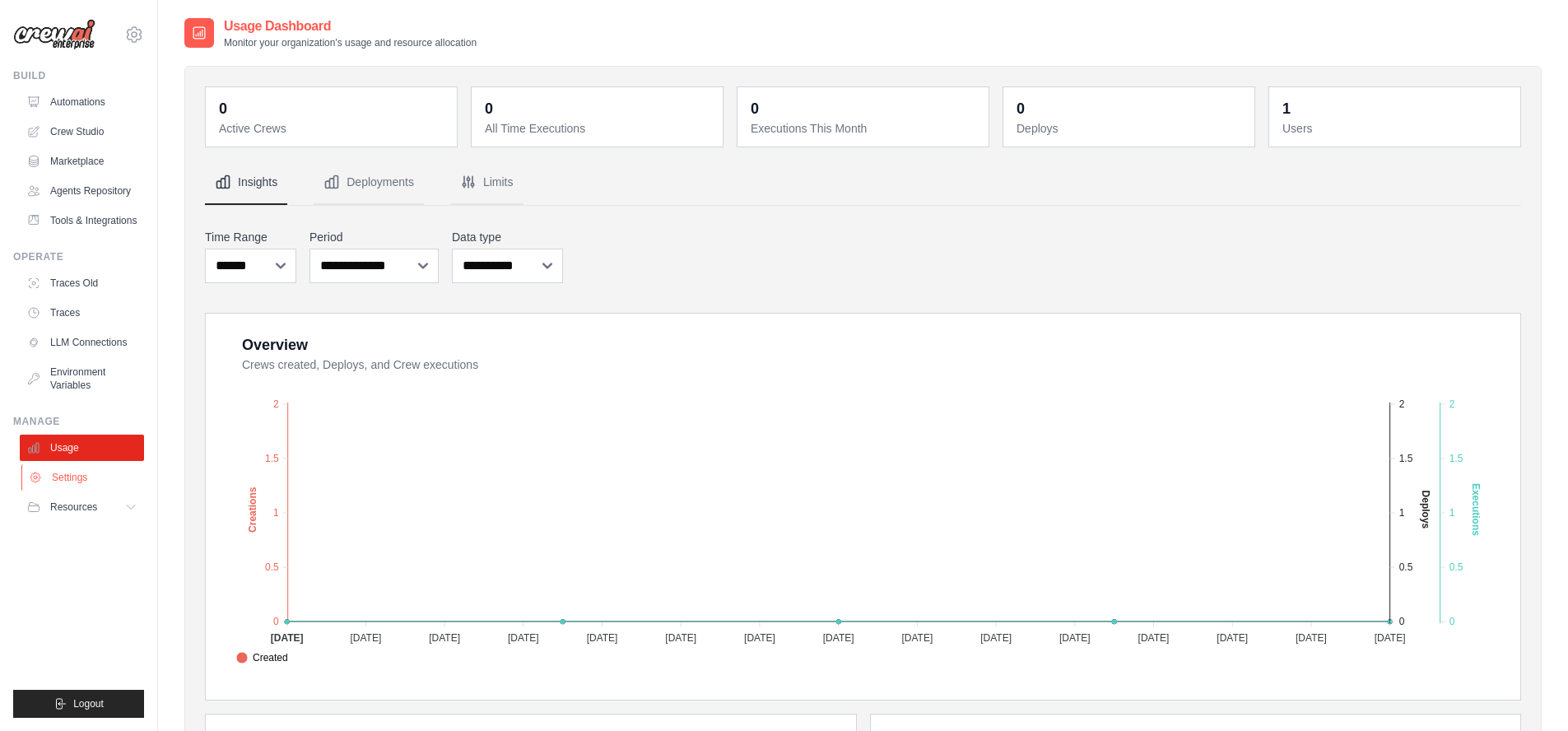
click at [79, 480] on link "Settings" at bounding box center [83, 478] width 124 height 27
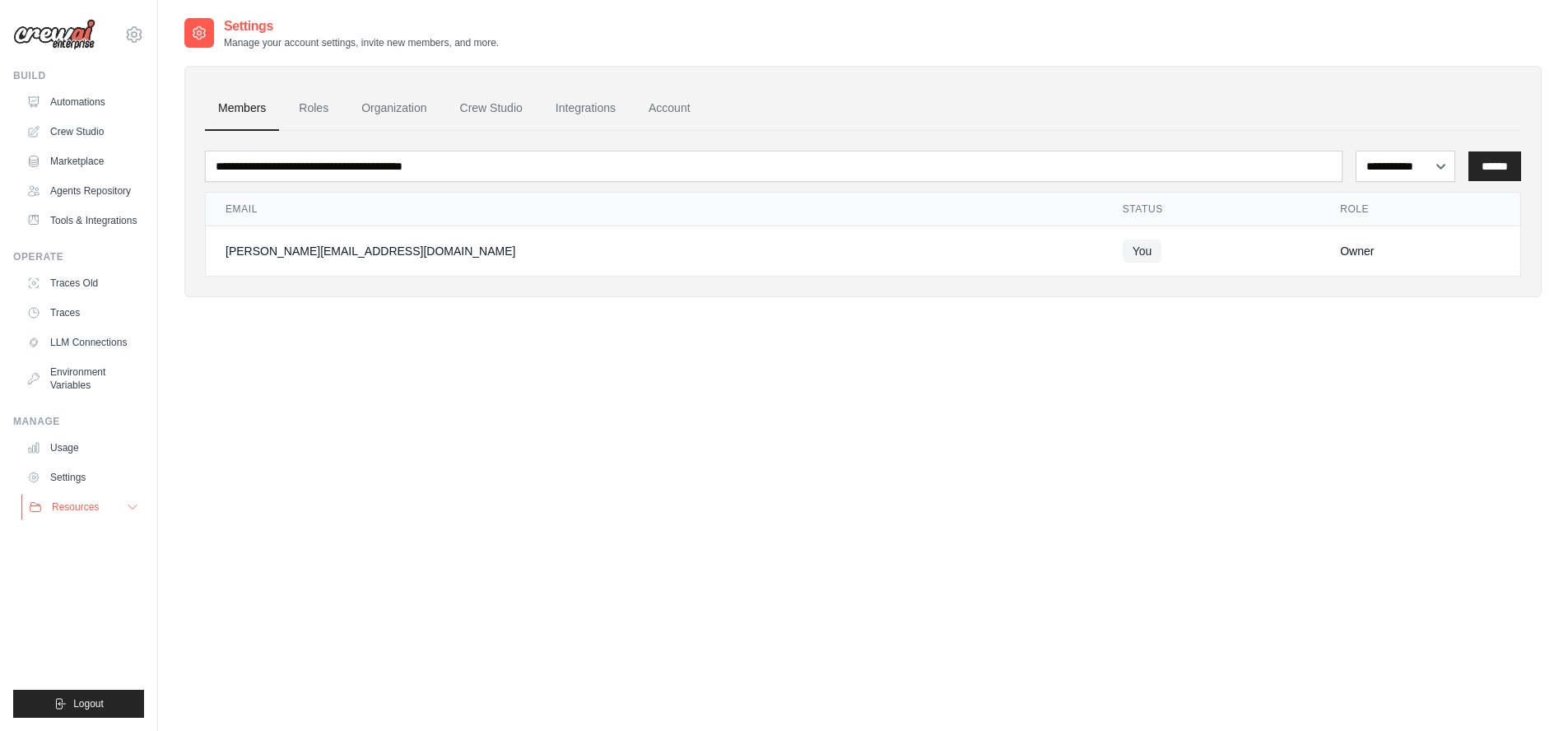
click at [61, 504] on span "Resources" at bounding box center [76, 508] width 47 height 13
click at [82, 538] on span "Documentation" at bounding box center [92, 535] width 66 height 13
click at [74, 618] on span "Video Tutorials" at bounding box center [91, 615] width 65 height 13
click at [65, 98] on link "Automations" at bounding box center [83, 102] width 124 height 27
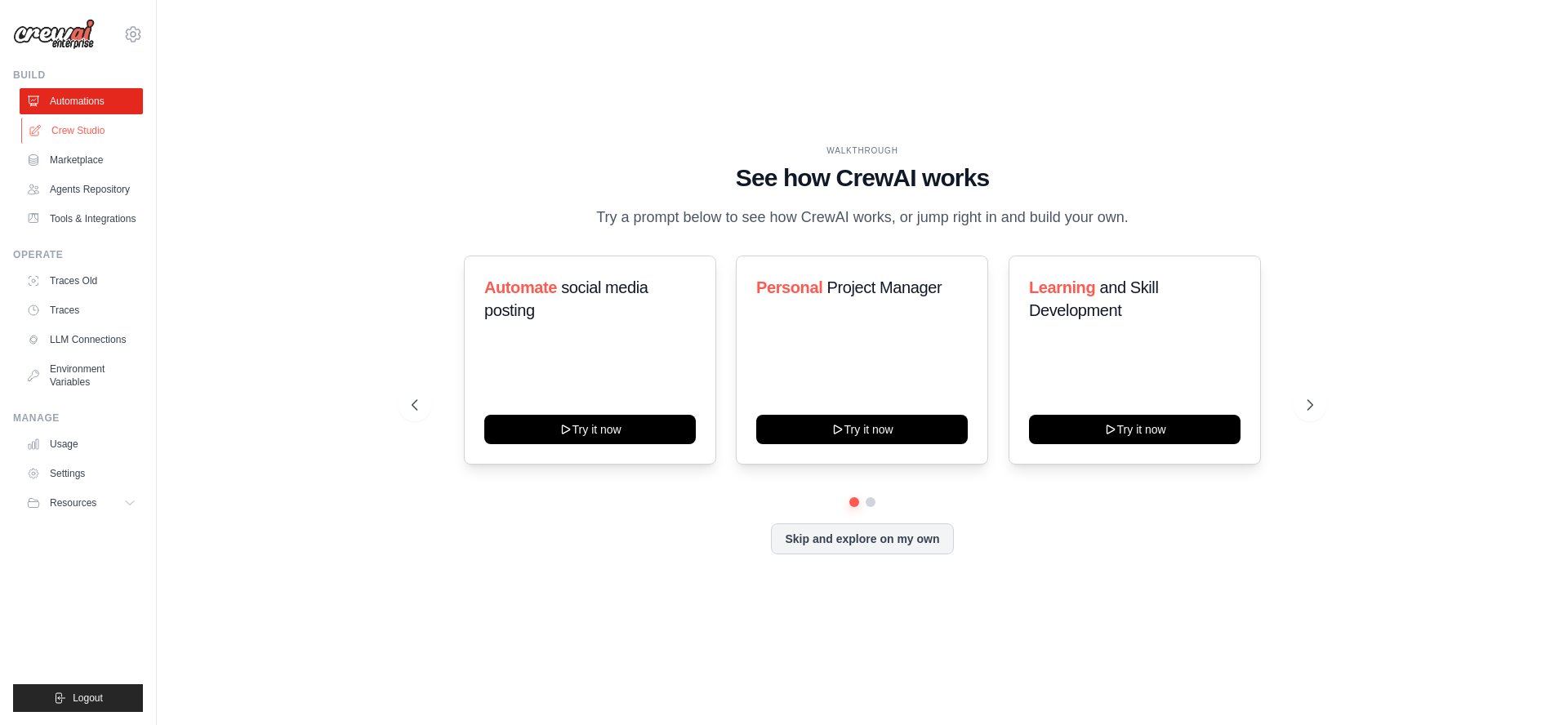
click at [72, 128] on link "Crew Studio" at bounding box center [83, 131] width 123 height 26
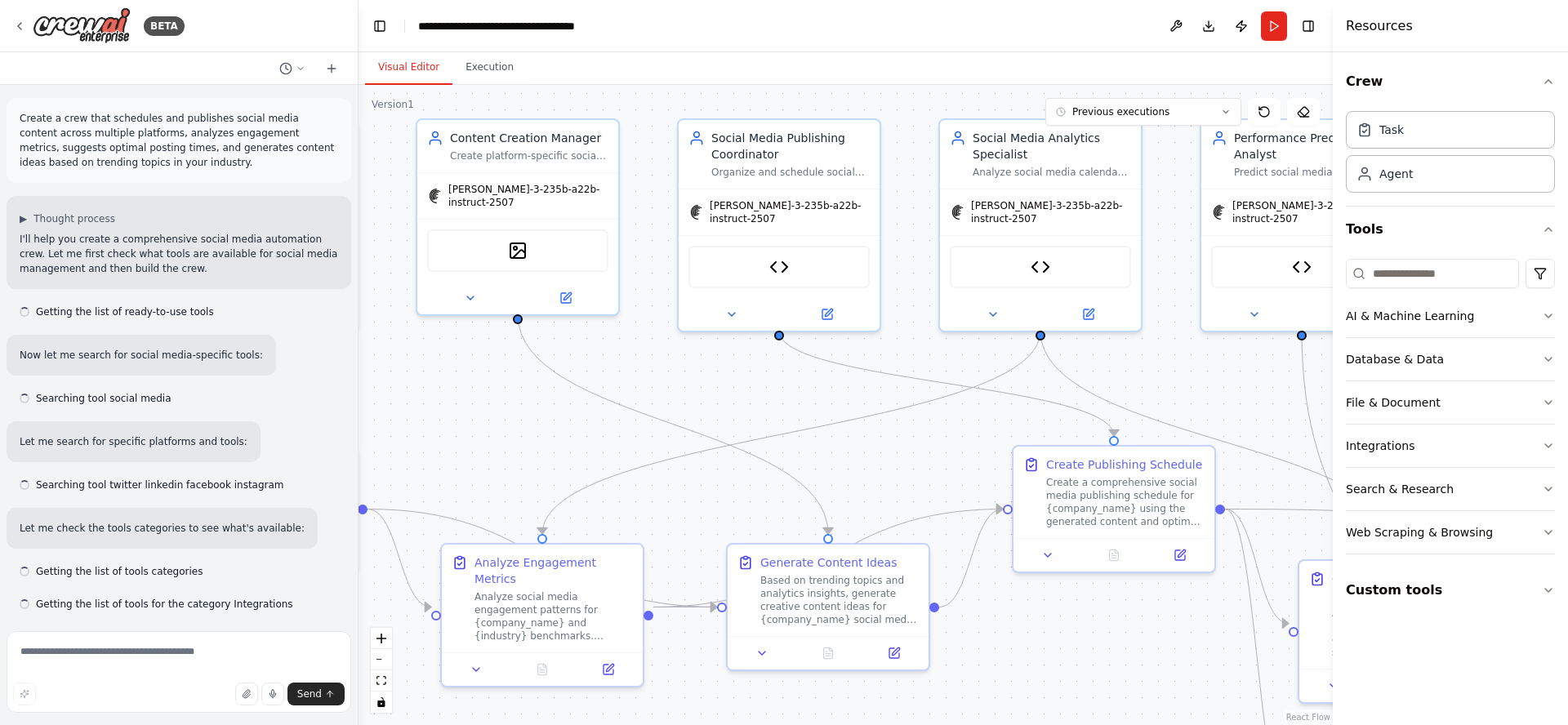
scroll to position [8547, 0]
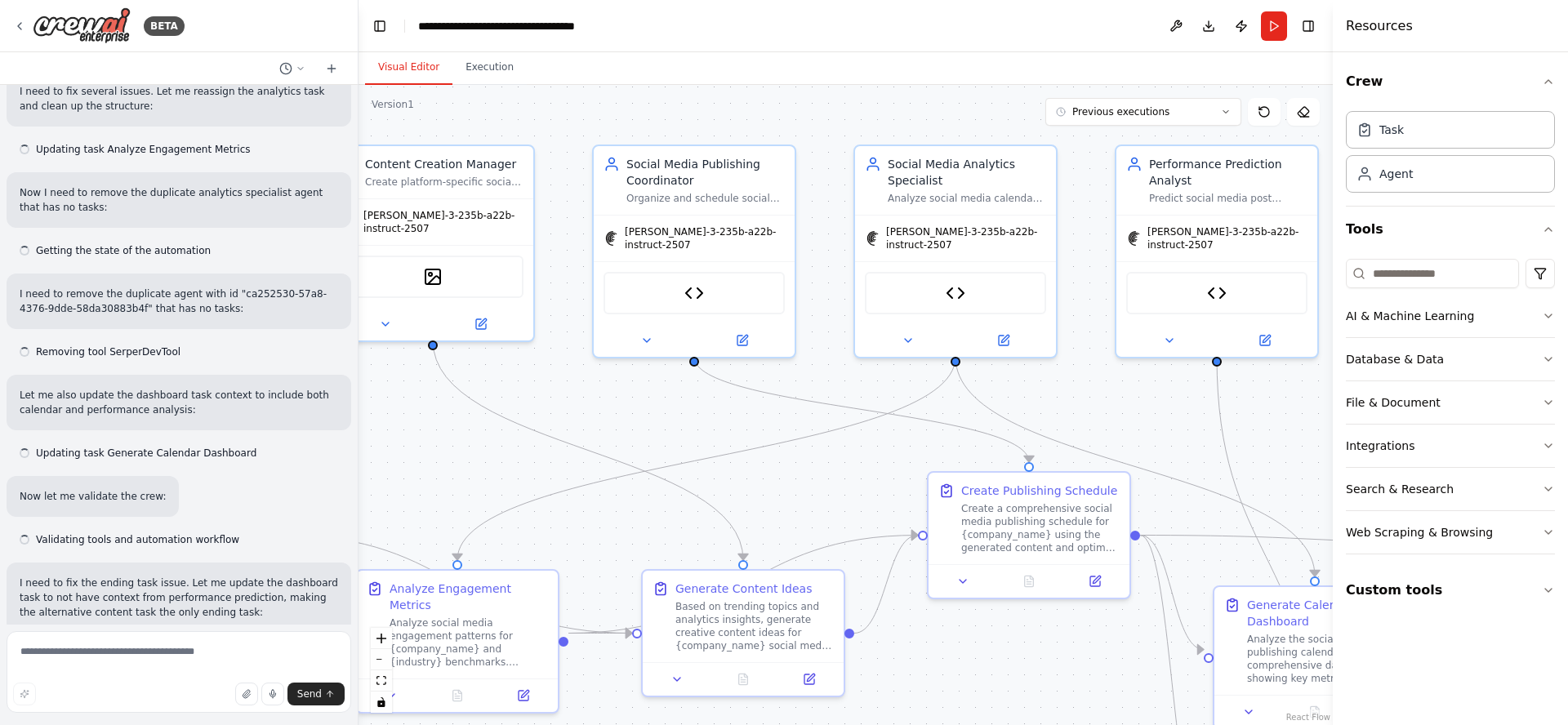
drag, startPoint x: 1068, startPoint y: 444, endPoint x: 632, endPoint y: 426, distance: 436.4
click at [626, 423] on div ".deletable-edge-delete-btn { width: 20px; height: 20px; border: 0px solid #ffff…" at bounding box center [846, 405] width 975 height 640
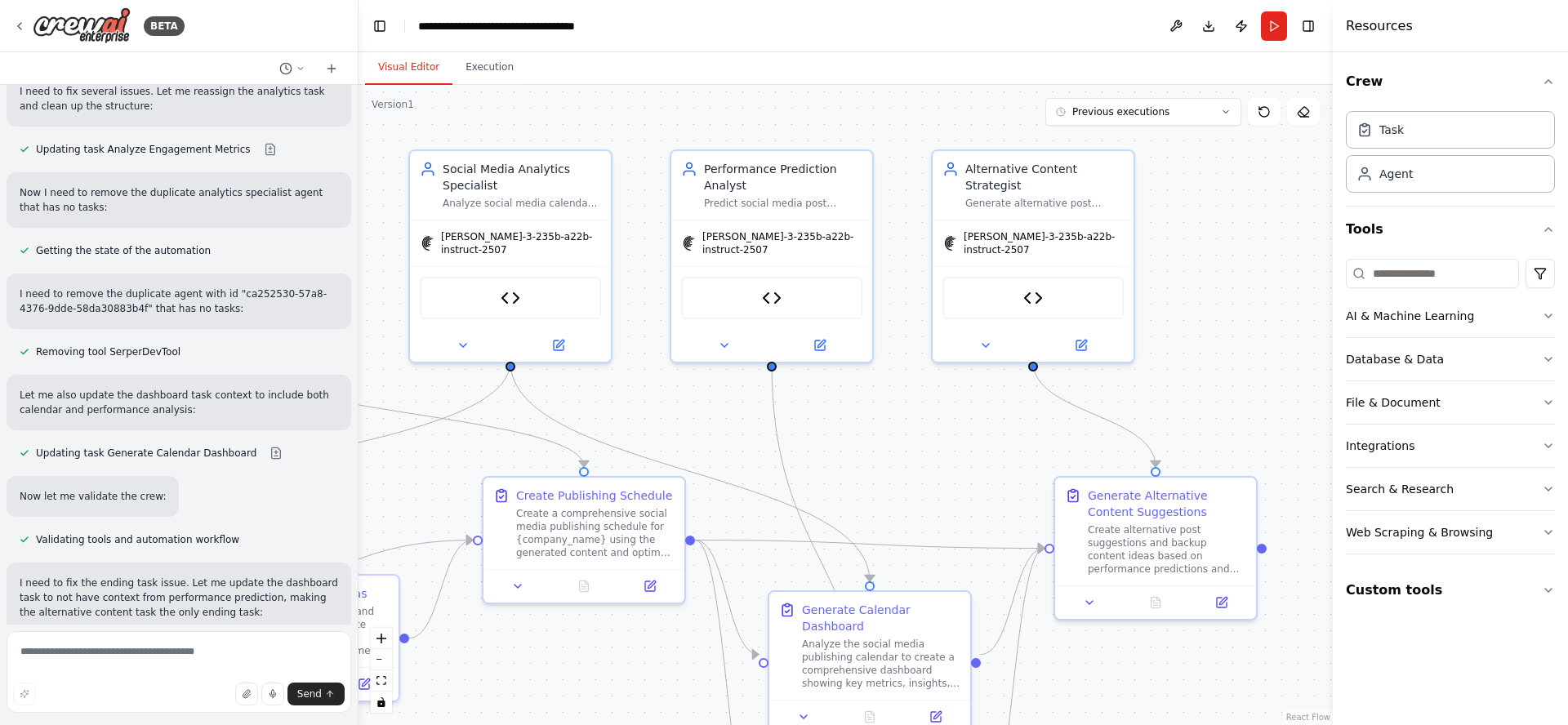
drag, startPoint x: 1107, startPoint y: 417, endPoint x: 713, endPoint y: 424, distance: 394.1
click at [708, 424] on div ".deletable-edge-delete-btn { width: 20px; height: 20px; border: 0px solid #ffff…" at bounding box center [846, 405] width 975 height 640
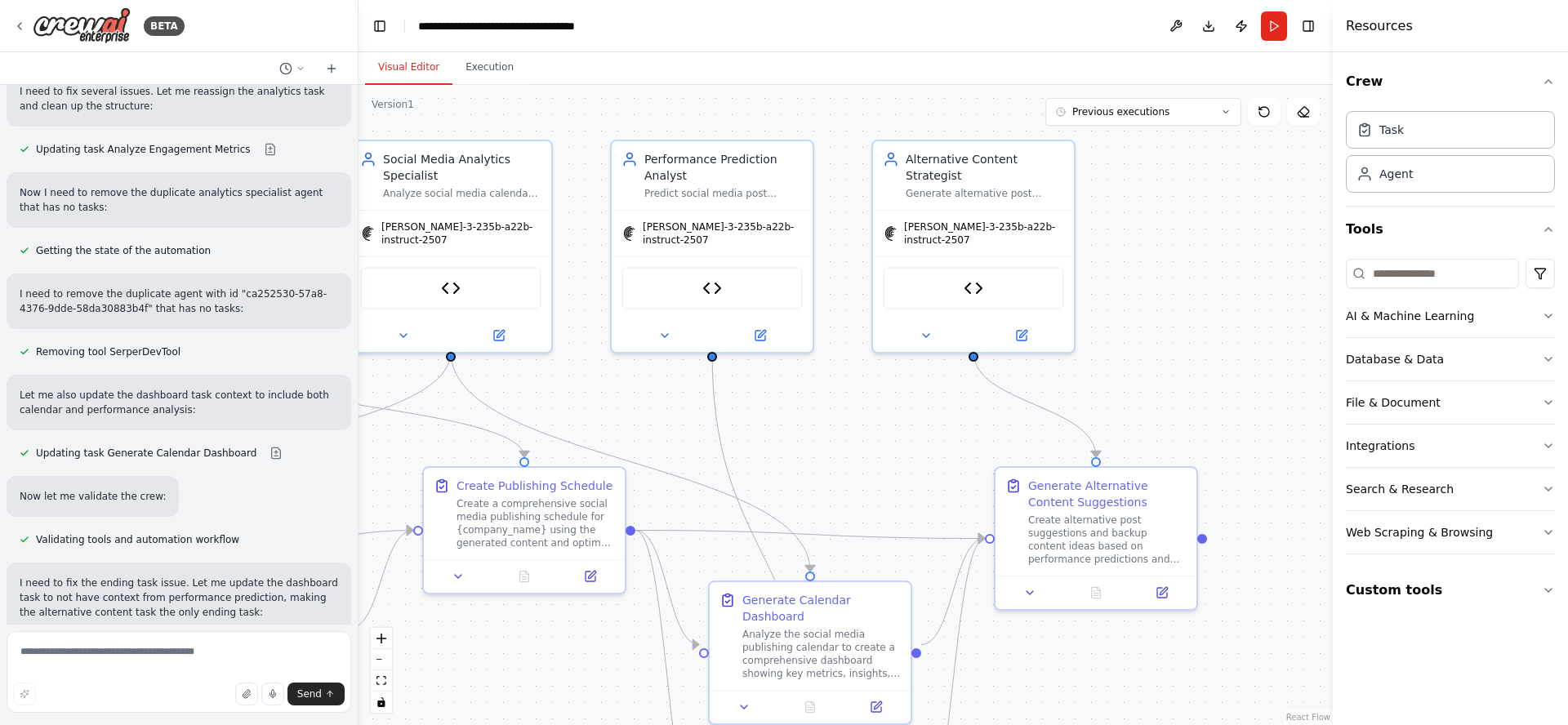
drag, startPoint x: 934, startPoint y: 434, endPoint x: 906, endPoint y: 419, distance: 31.8
click at [902, 419] on div ".deletable-edge-delete-btn { width: 20px; height: 20px; border: 0px solid #ffff…" at bounding box center [846, 405] width 975 height 640
click at [19, 26] on icon at bounding box center [20, 26] width 13 height 13
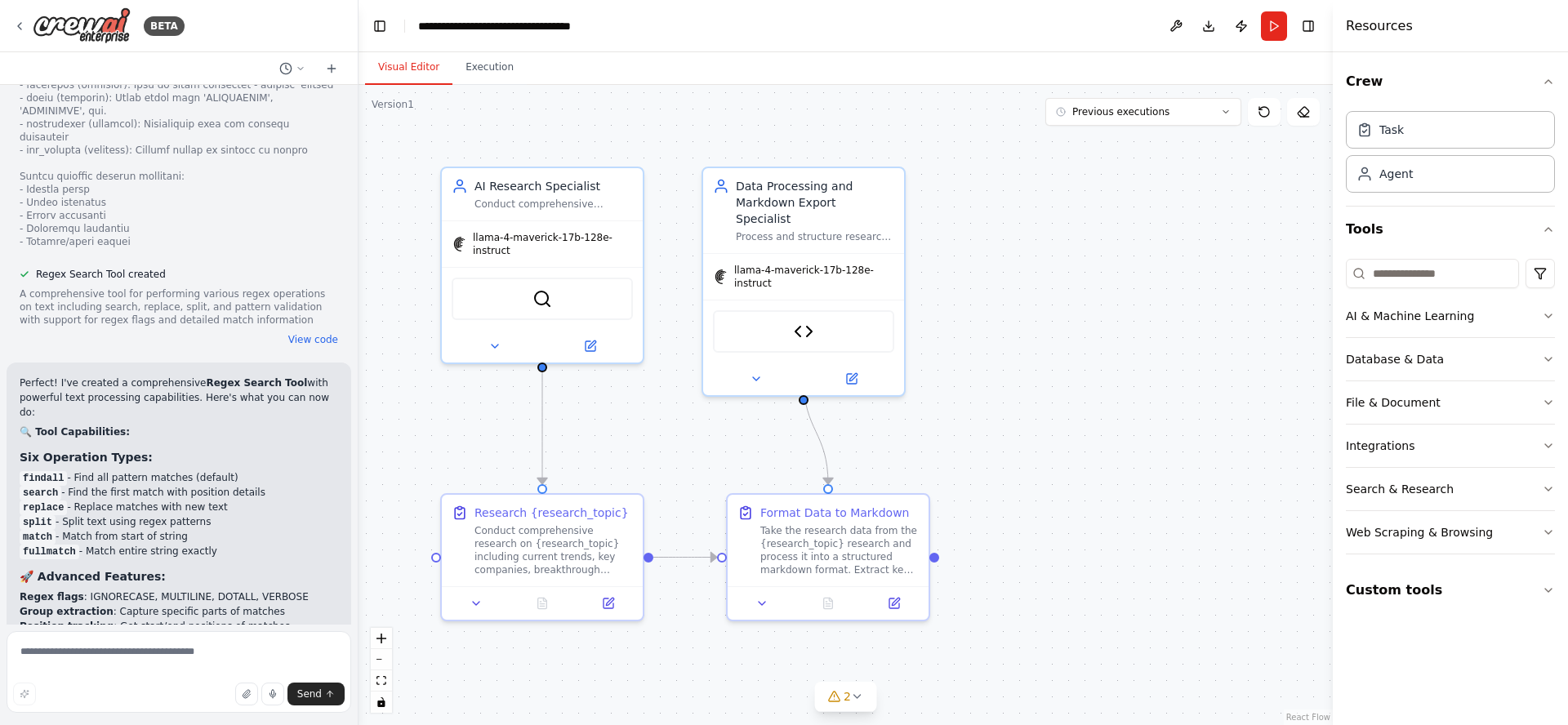
scroll to position [7995, 0]
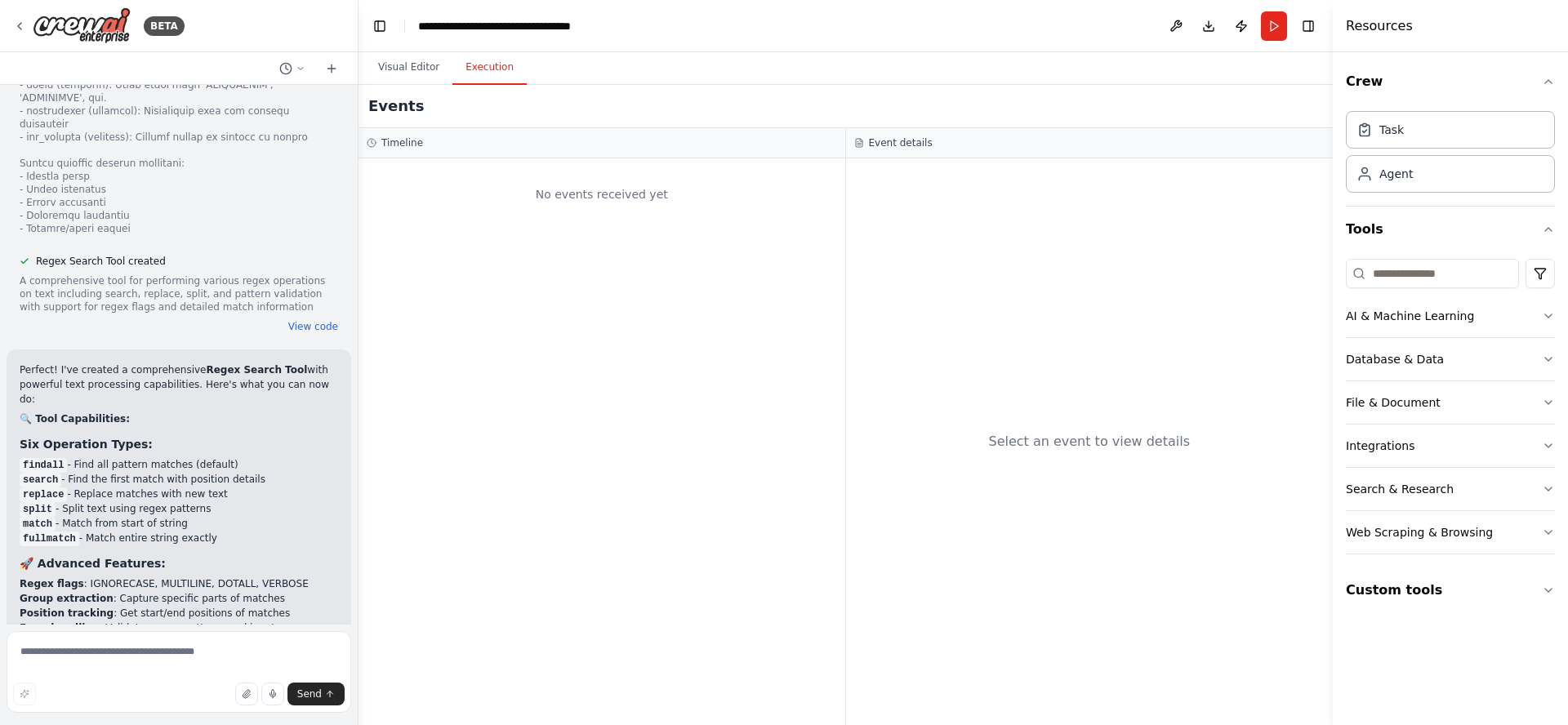
click at [476, 69] on button "Execution" at bounding box center [489, 68] width 74 height 35
click at [405, 66] on button "Visual Editor" at bounding box center [408, 68] width 87 height 35
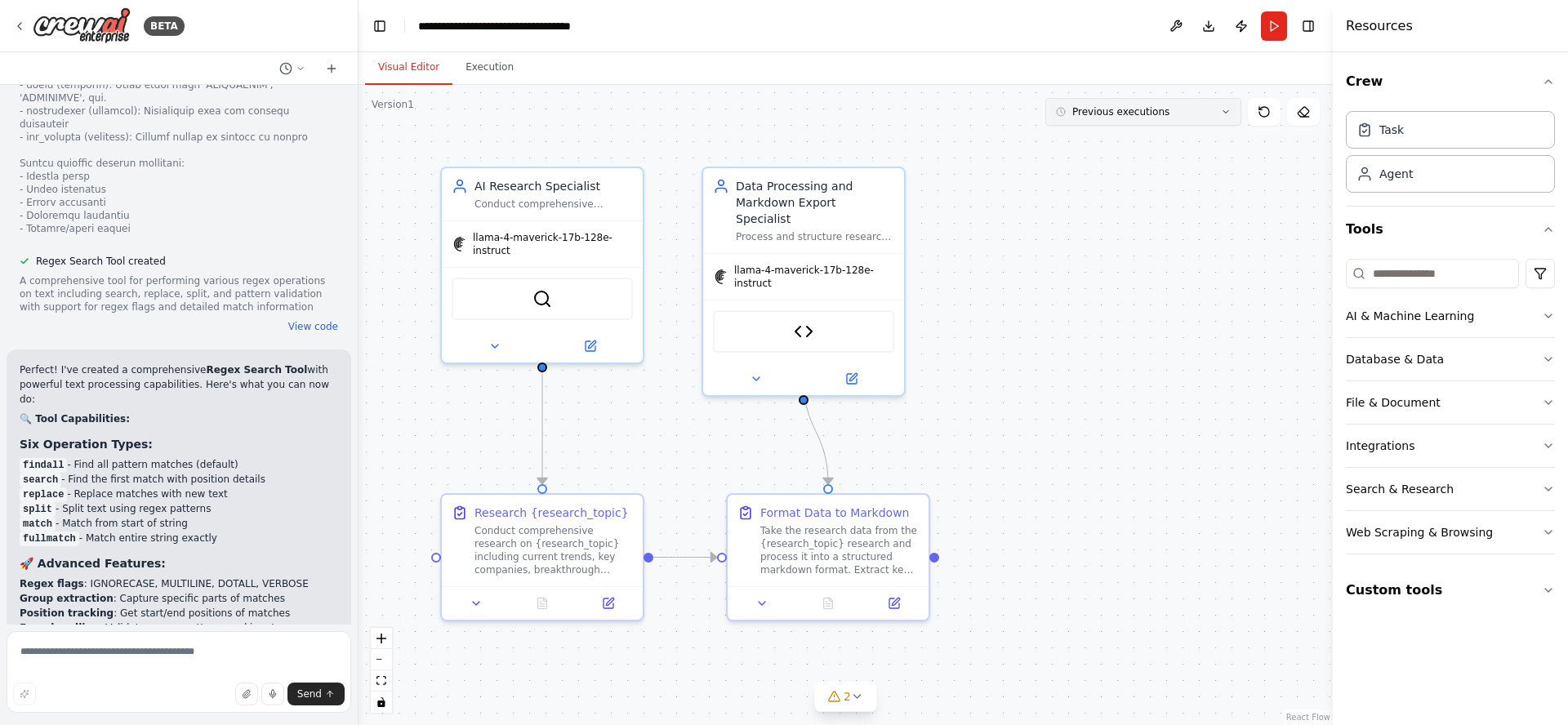
click at [1148, 116] on span "Previous executions" at bounding box center [1121, 112] width 98 height 13
click at [1130, 144] on div "8h 21m ago" at bounding box center [1153, 142] width 163 height 13
click at [474, 69] on button "Execution" at bounding box center [489, 68] width 74 height 35
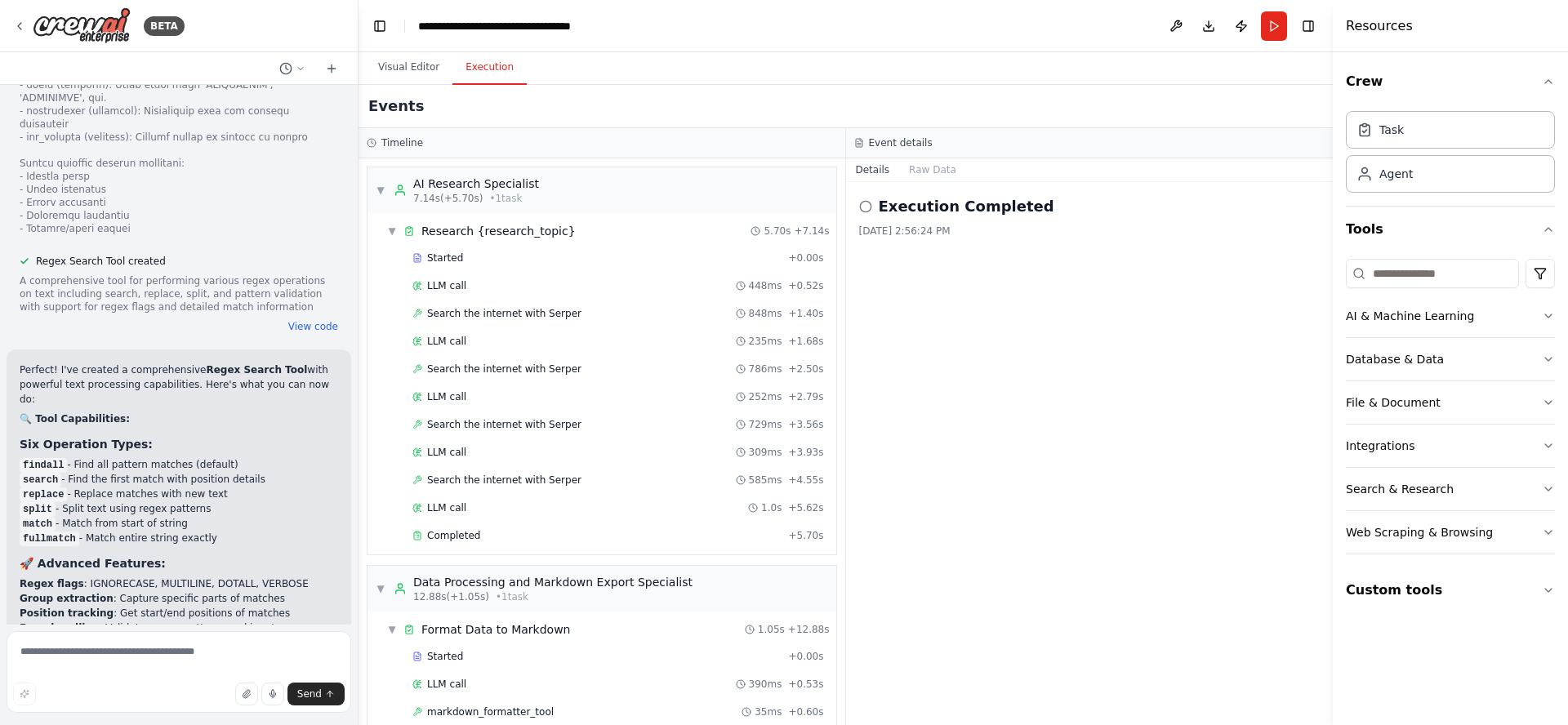
scroll to position [80, 0]
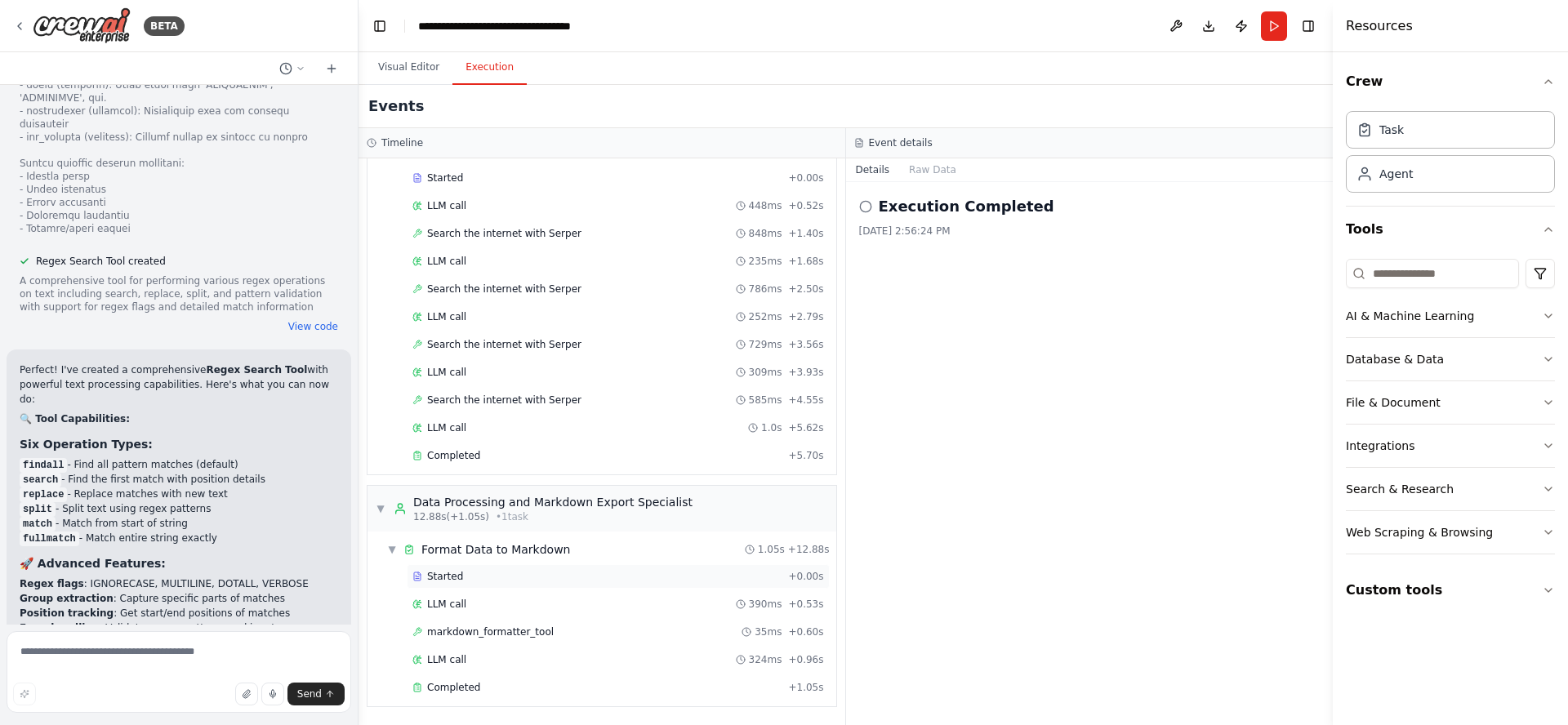
click at [476, 573] on div "Started" at bounding box center [596, 577] width 369 height 13
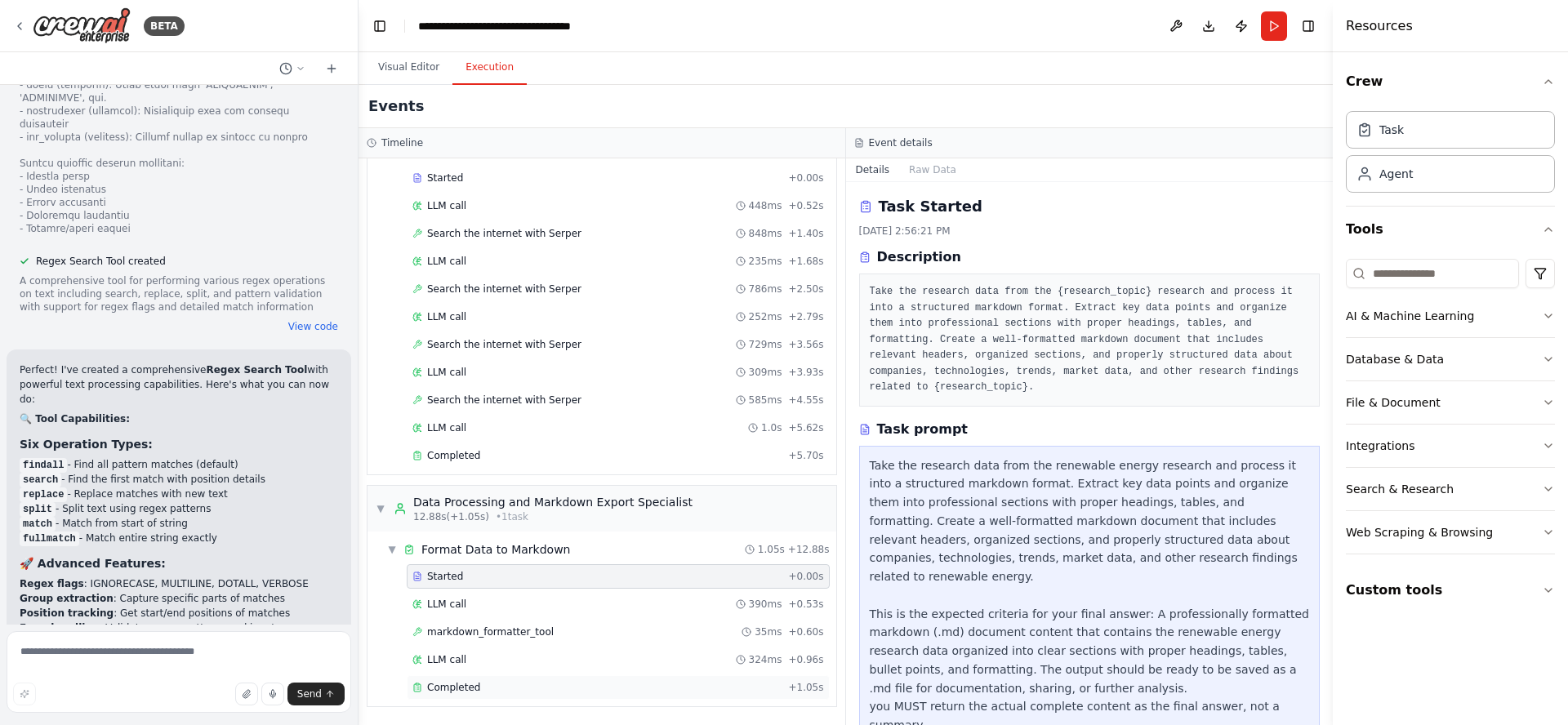
click at [467, 691] on span "Completed" at bounding box center [453, 687] width 54 height 13
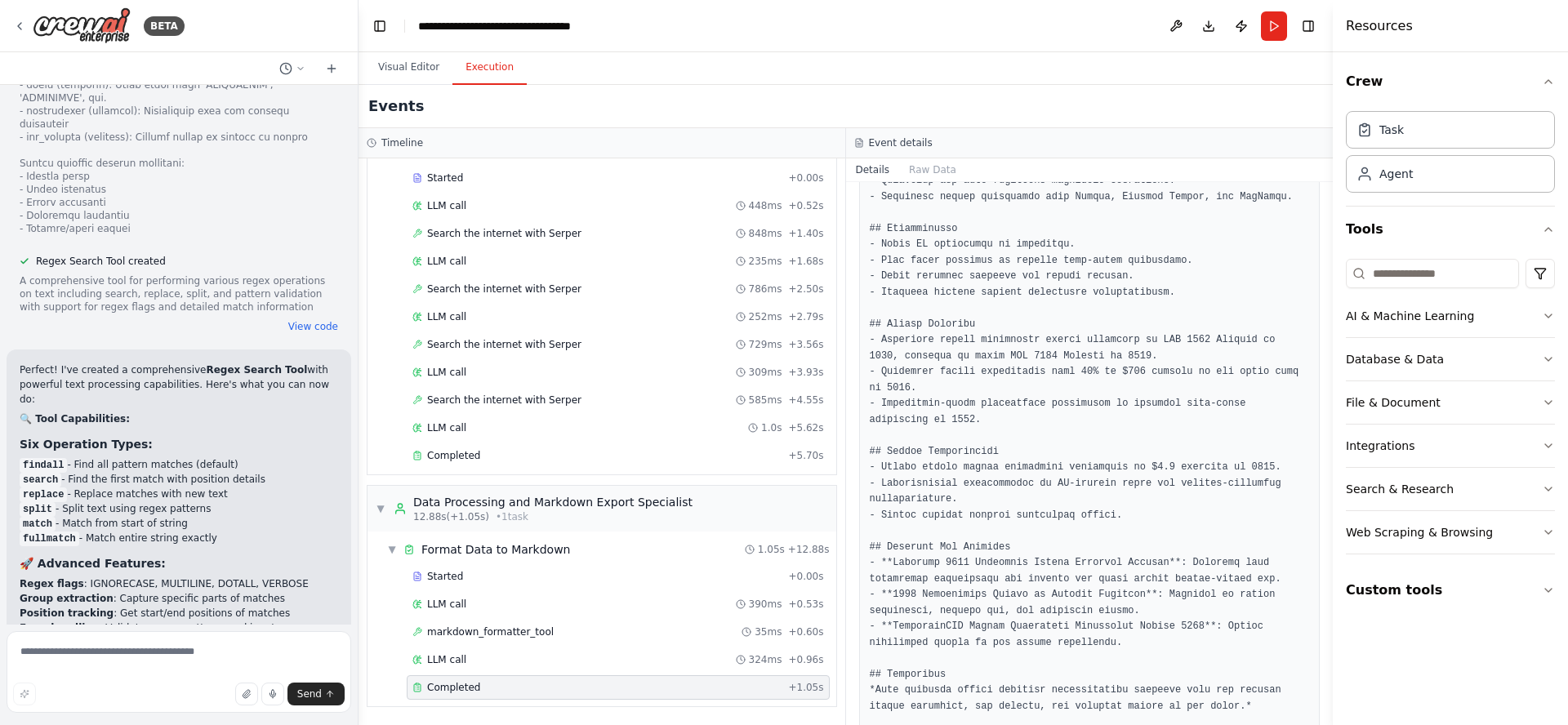
scroll to position [564, 0]
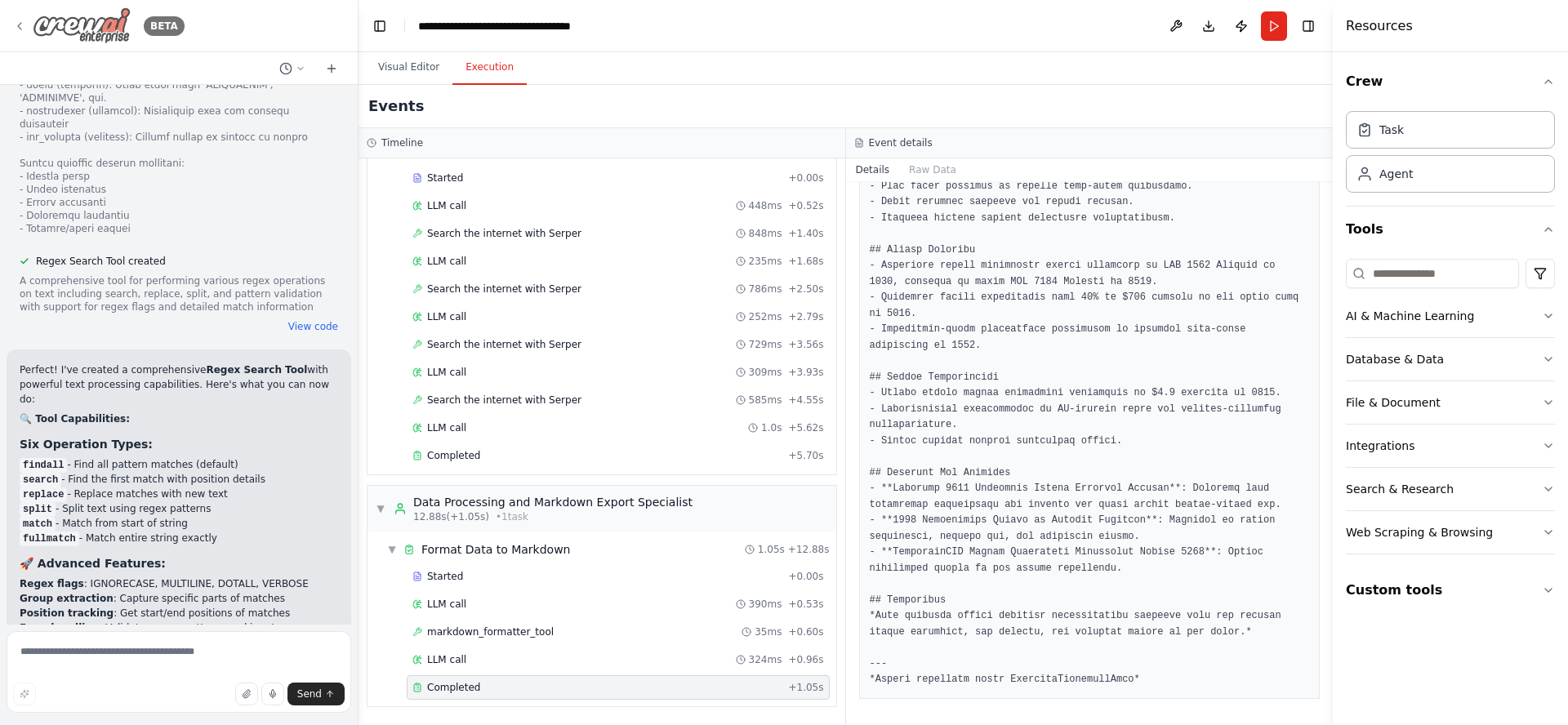
click at [14, 23] on icon at bounding box center [20, 26] width 13 height 13
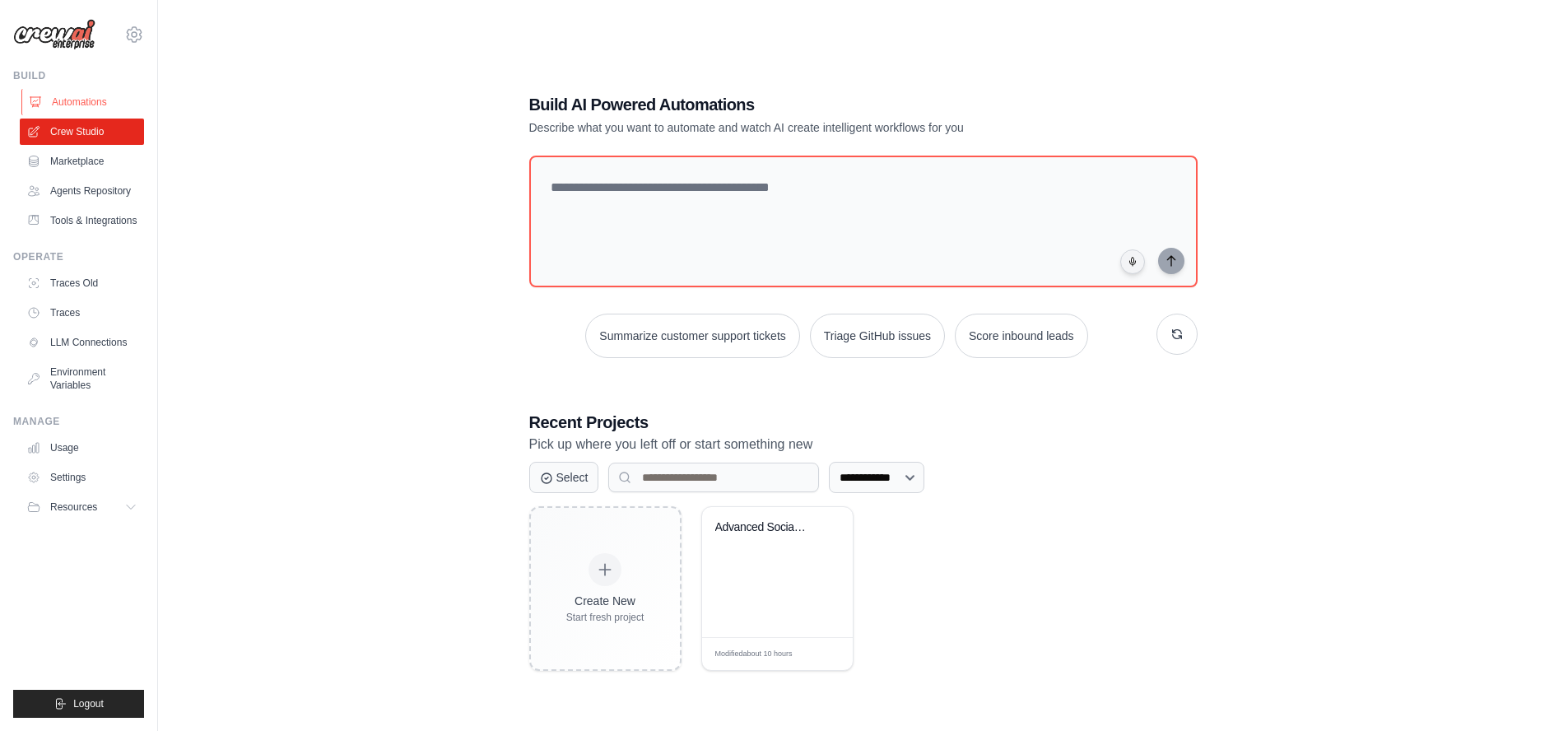
click at [72, 100] on link "Automations" at bounding box center [83, 102] width 124 height 27
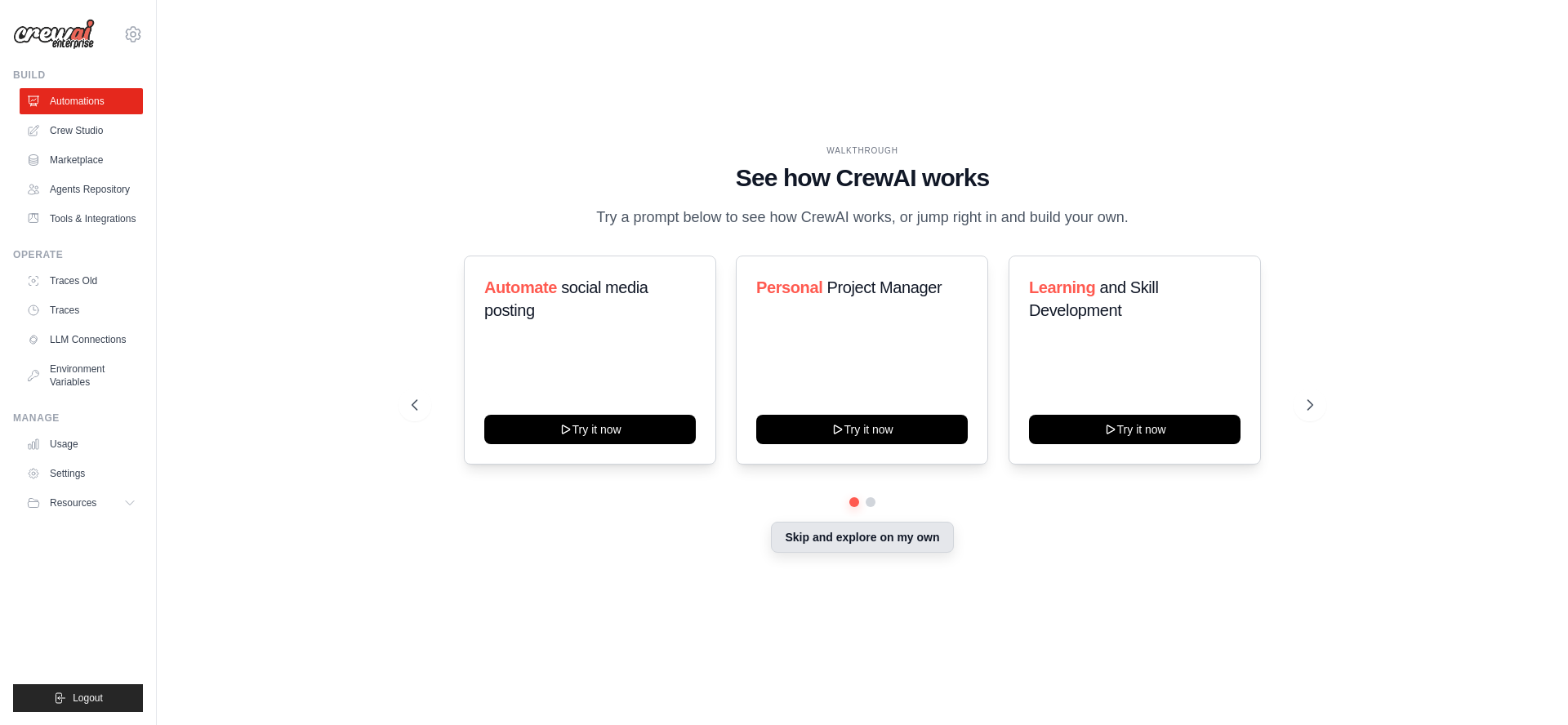
click at [889, 539] on button "Skip and explore on my own" at bounding box center [862, 537] width 182 height 31
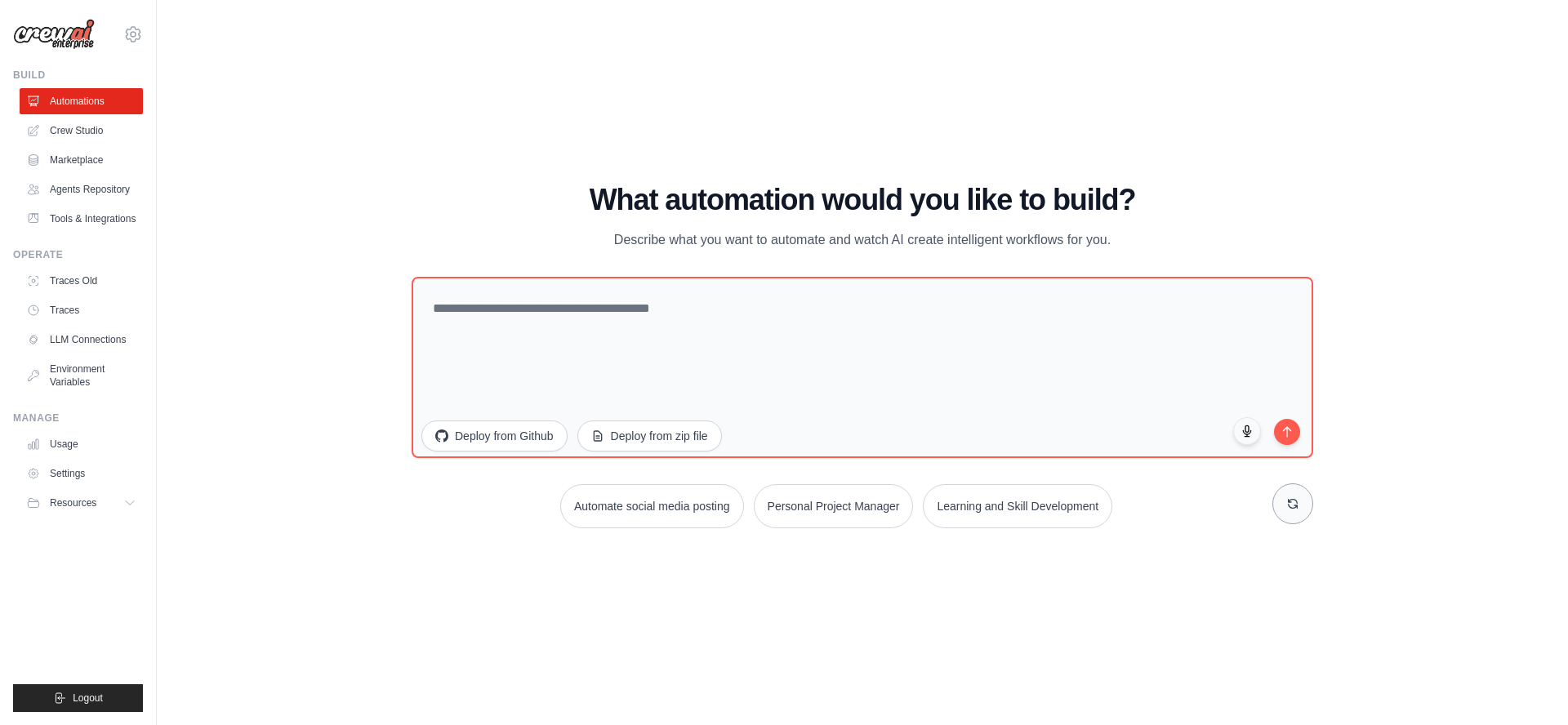
click at [1298, 508] on icon at bounding box center [1293, 504] width 13 height 13
click at [1290, 505] on icon at bounding box center [1293, 504] width 13 height 13
click at [1297, 509] on icon at bounding box center [1293, 504] width 13 height 13
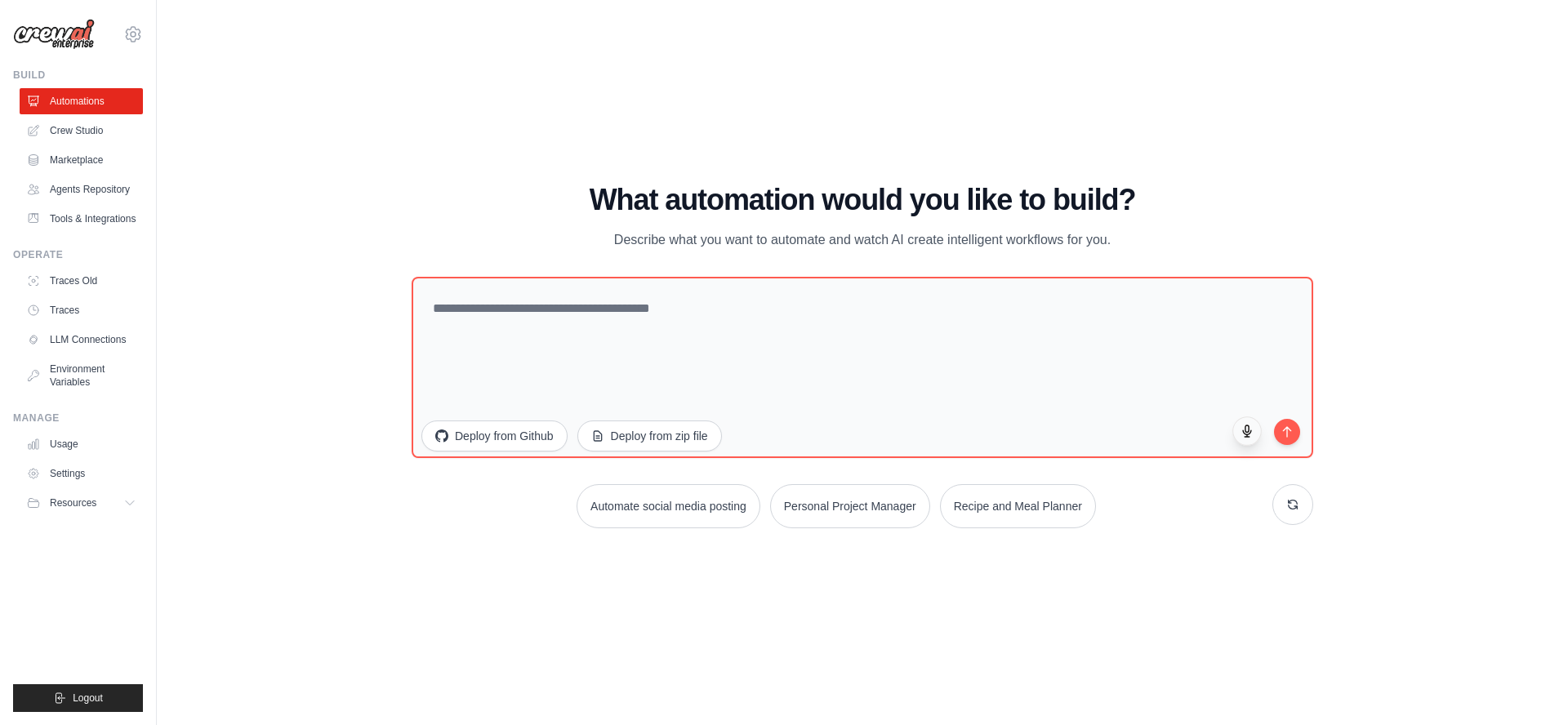
click at [1252, 435] on icon "button" at bounding box center [1247, 431] width 14 height 14
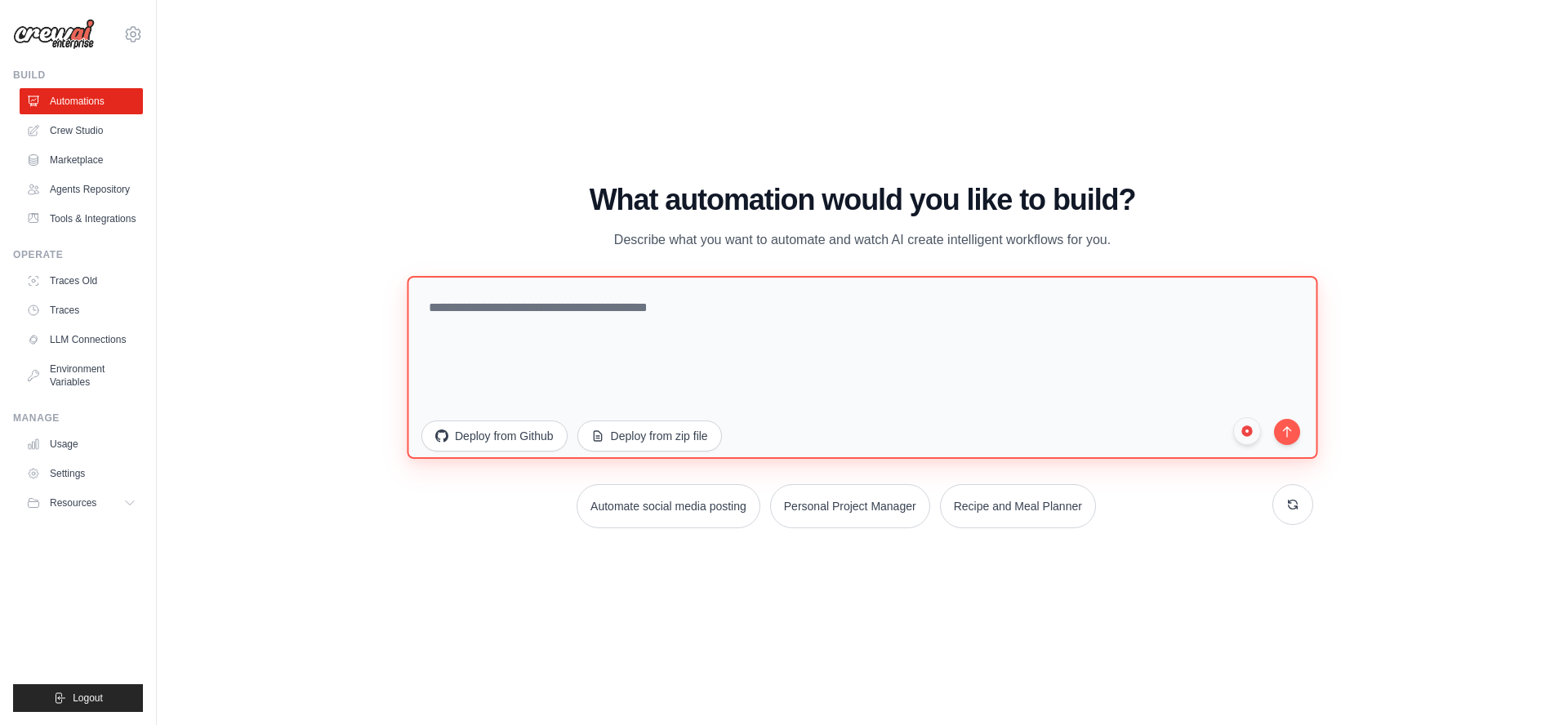
click at [777, 310] on textarea at bounding box center [862, 367] width 911 height 183
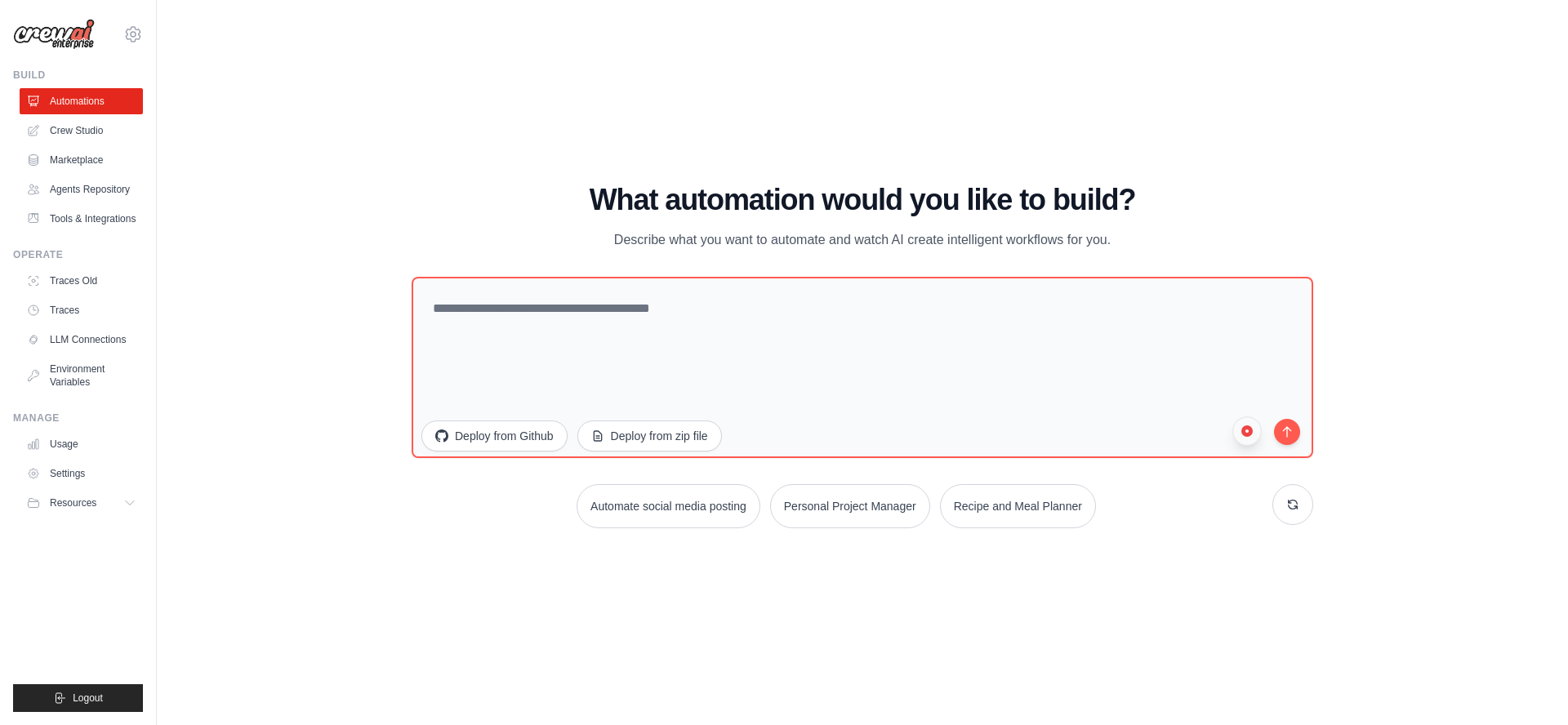
click at [1247, 431] on circle "button" at bounding box center [1247, 431] width 3 height 3
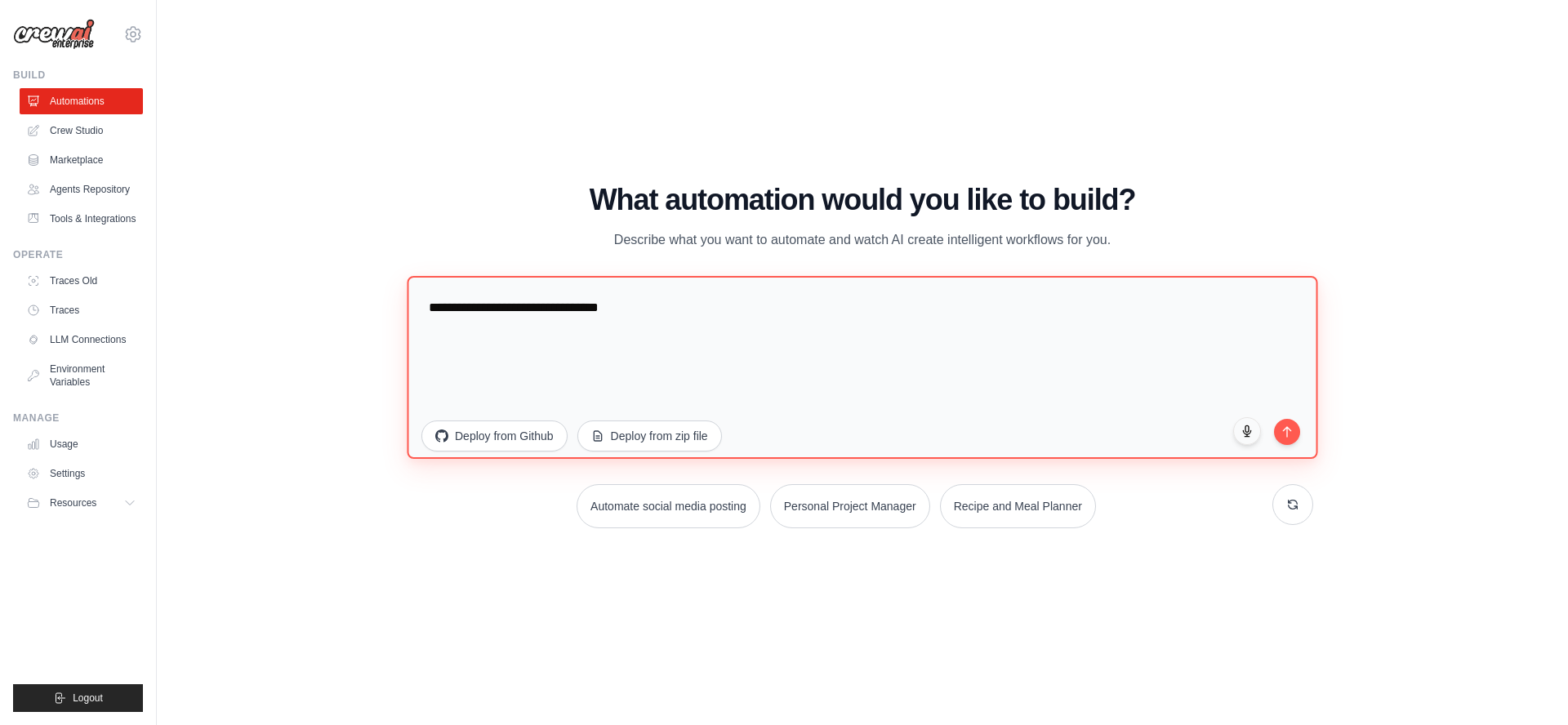
drag, startPoint x: 716, startPoint y: 317, endPoint x: 267, endPoint y: 232, distance: 457.0
click at [246, 238] on div "WALKTHROUGH See how CrewAI works Try a prompt below to see how CrewAI works, or…" at bounding box center [862, 362] width 1359 height 693
click at [699, 322] on textarea "**********" at bounding box center [862, 367] width 911 height 183
click at [684, 316] on textarea "**********" at bounding box center [862, 367] width 911 height 183
drag, startPoint x: 690, startPoint y: 321, endPoint x: 365, endPoint y: 287, distance: 326.8
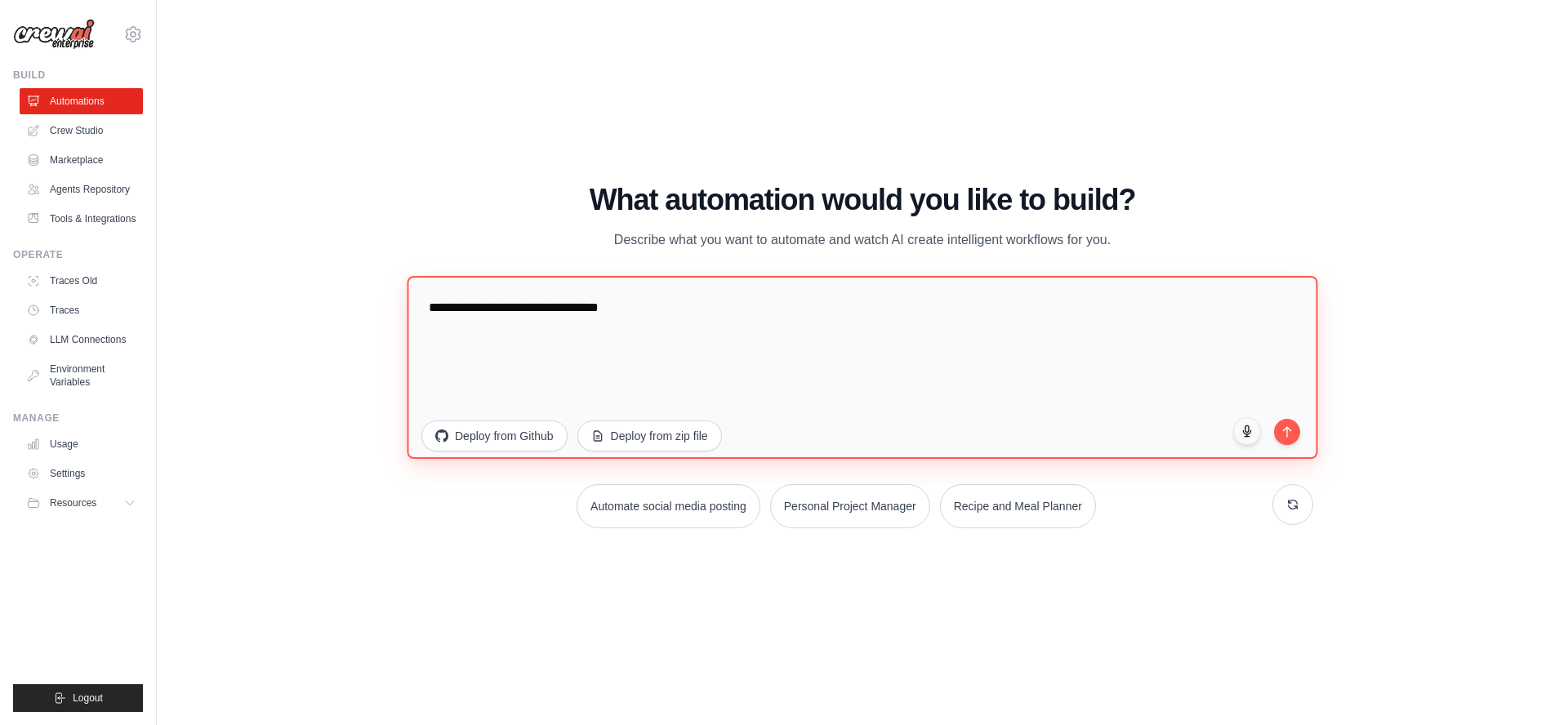
click at [365, 287] on div "WALKTHROUGH See how CrewAI works Try a prompt below to see how CrewAI works, or…" at bounding box center [862, 362] width 1359 height 693
paste textarea "**********"
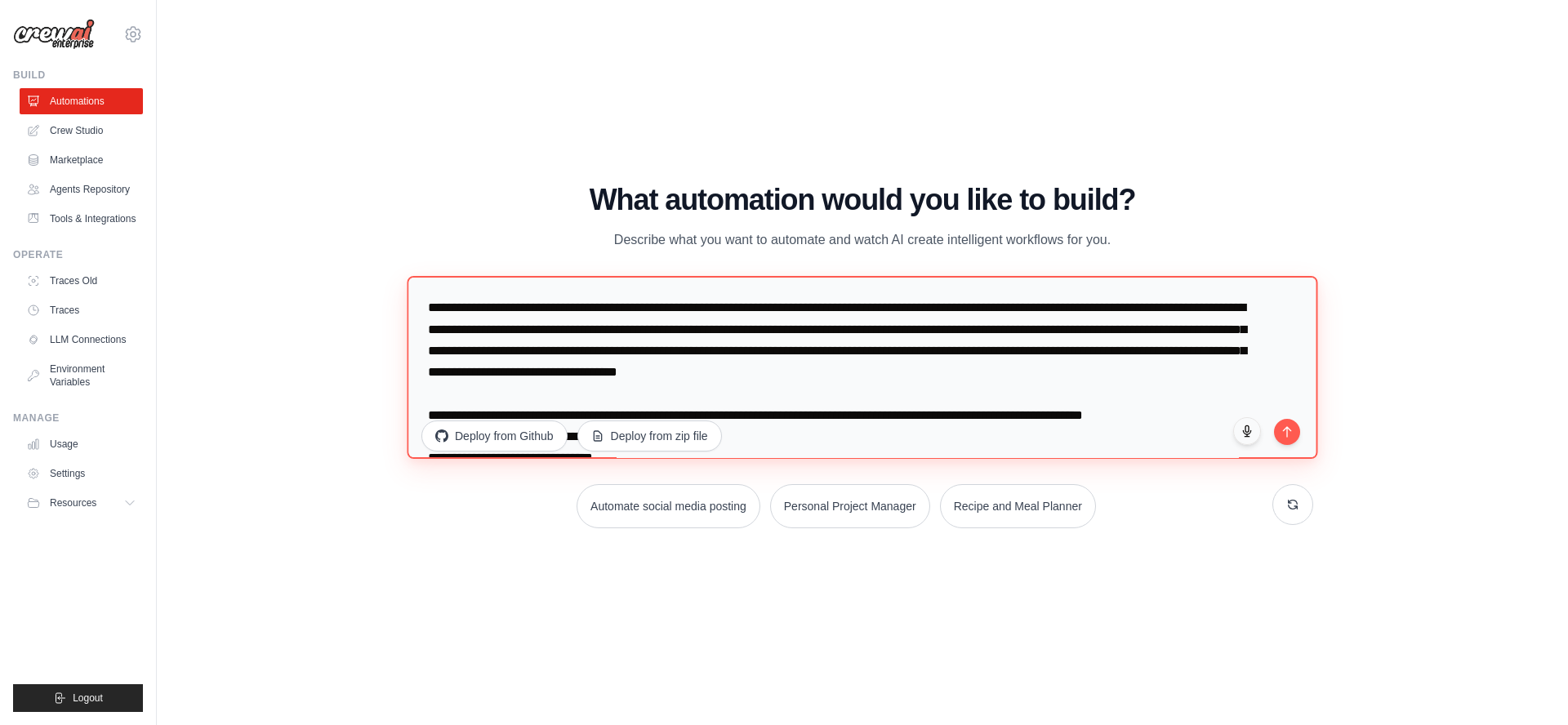
scroll to position [368, 0]
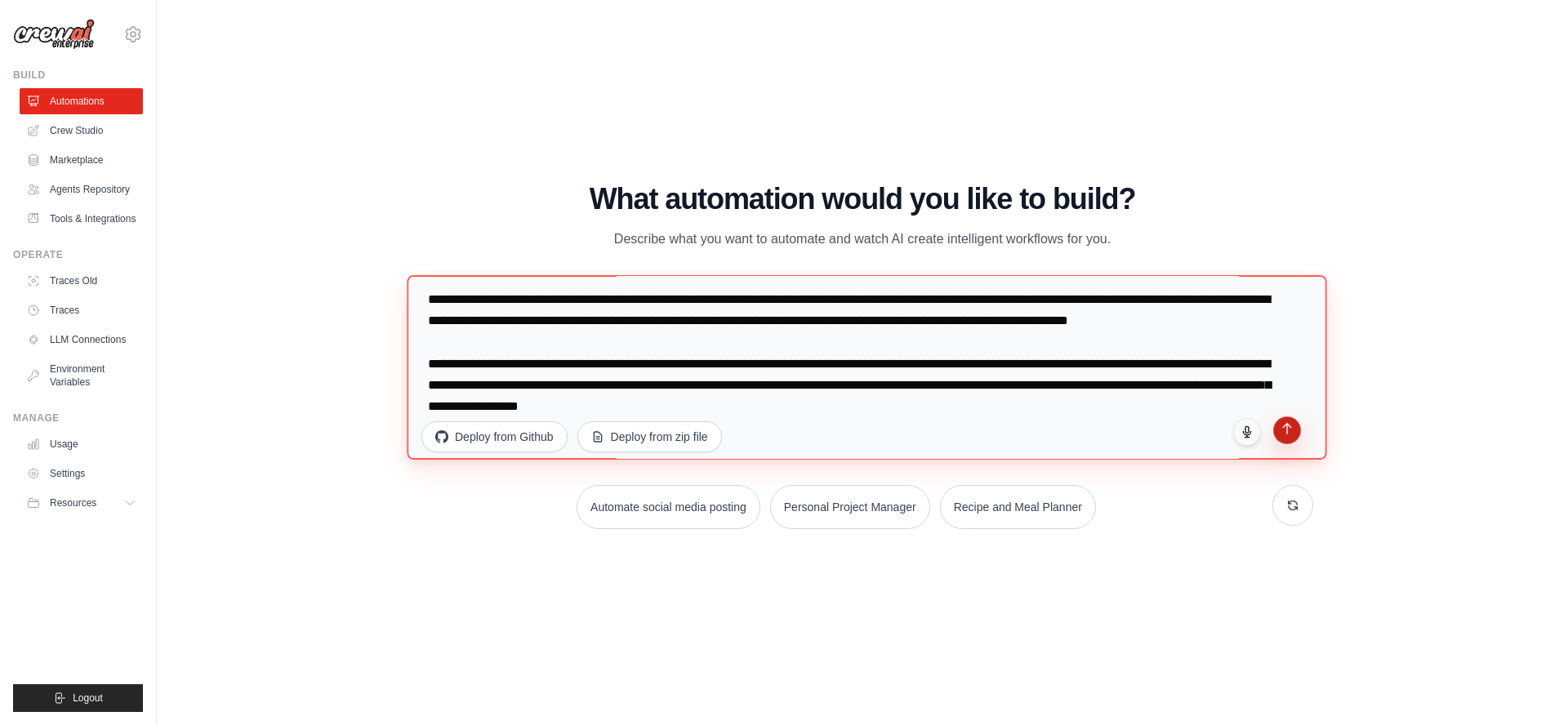
type textarea "**********"
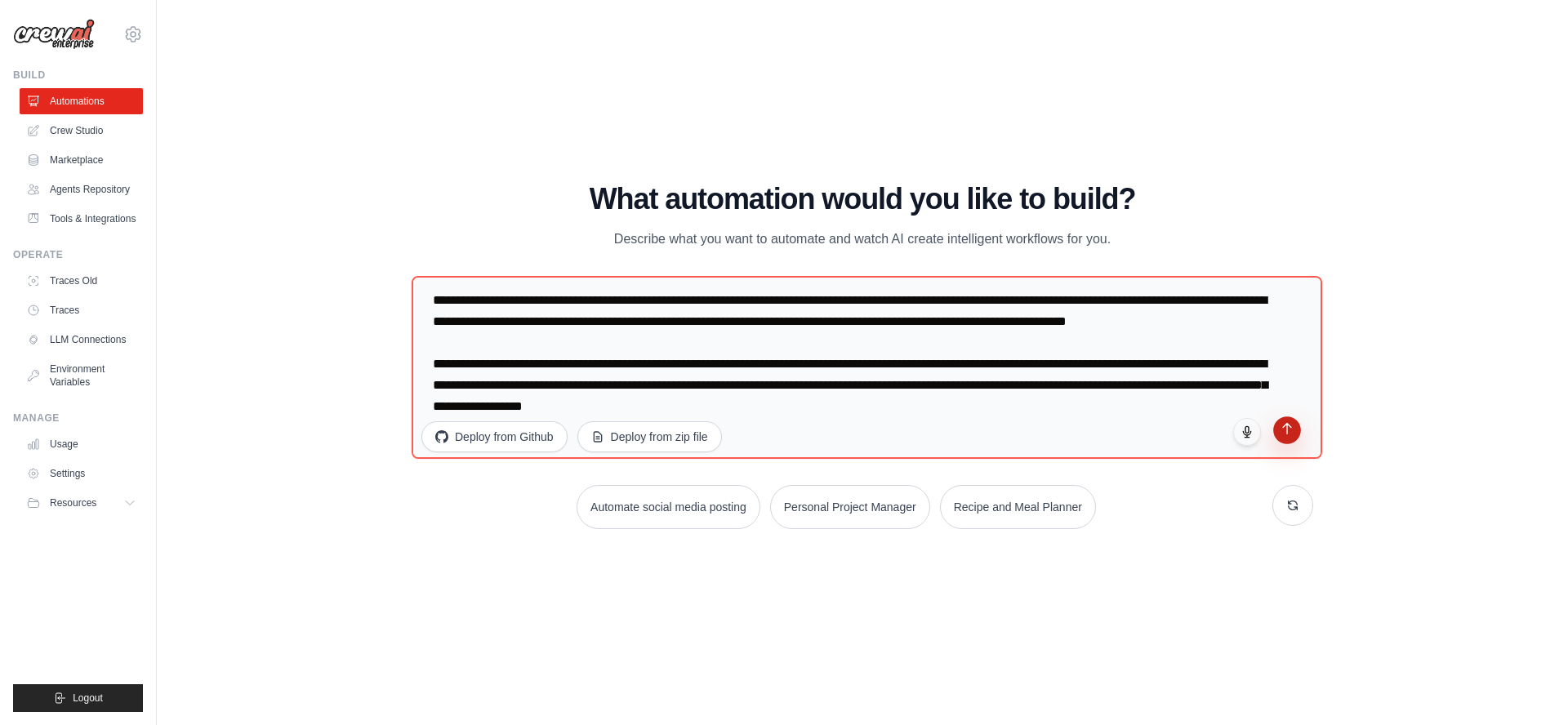
click at [1288, 436] on button "submit" at bounding box center [1287, 431] width 28 height 28
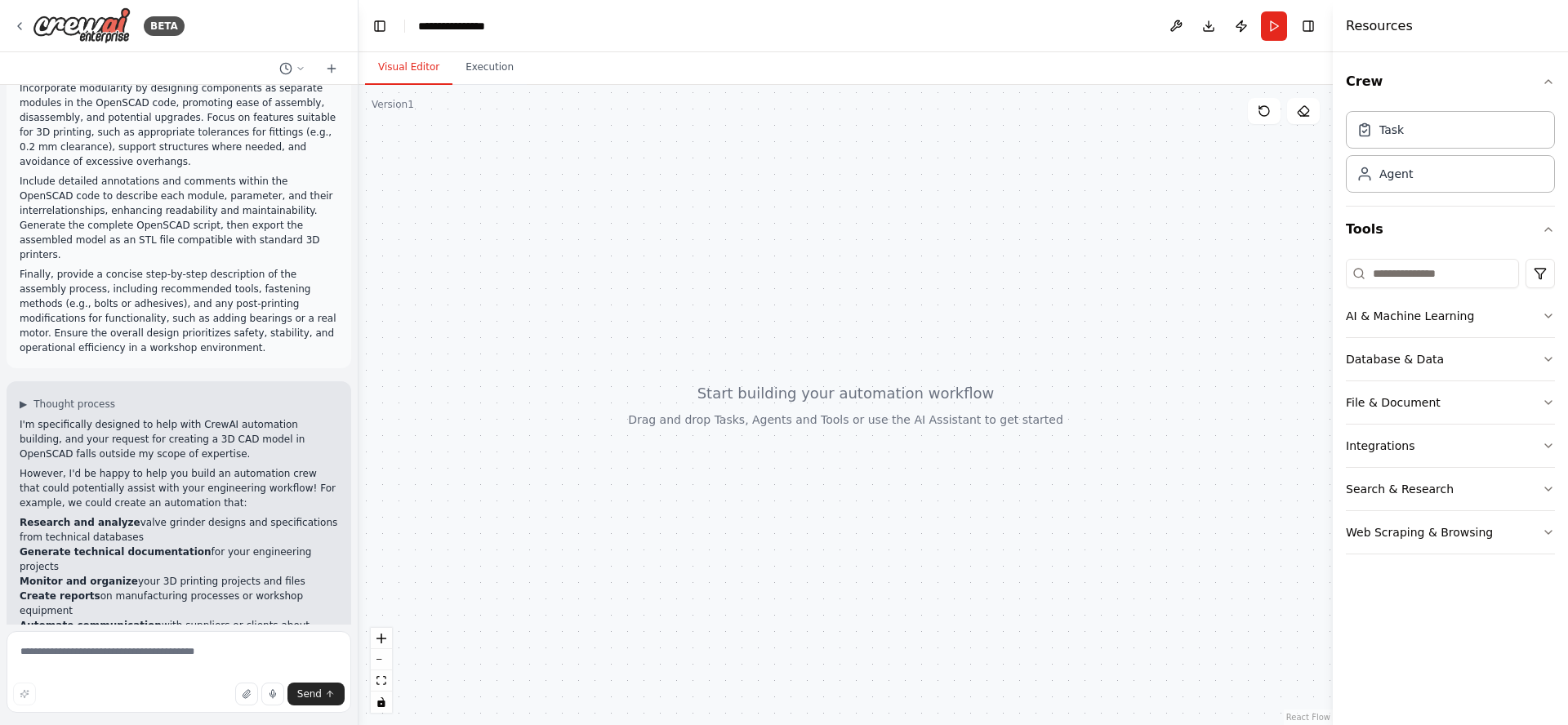
scroll to position [403, 0]
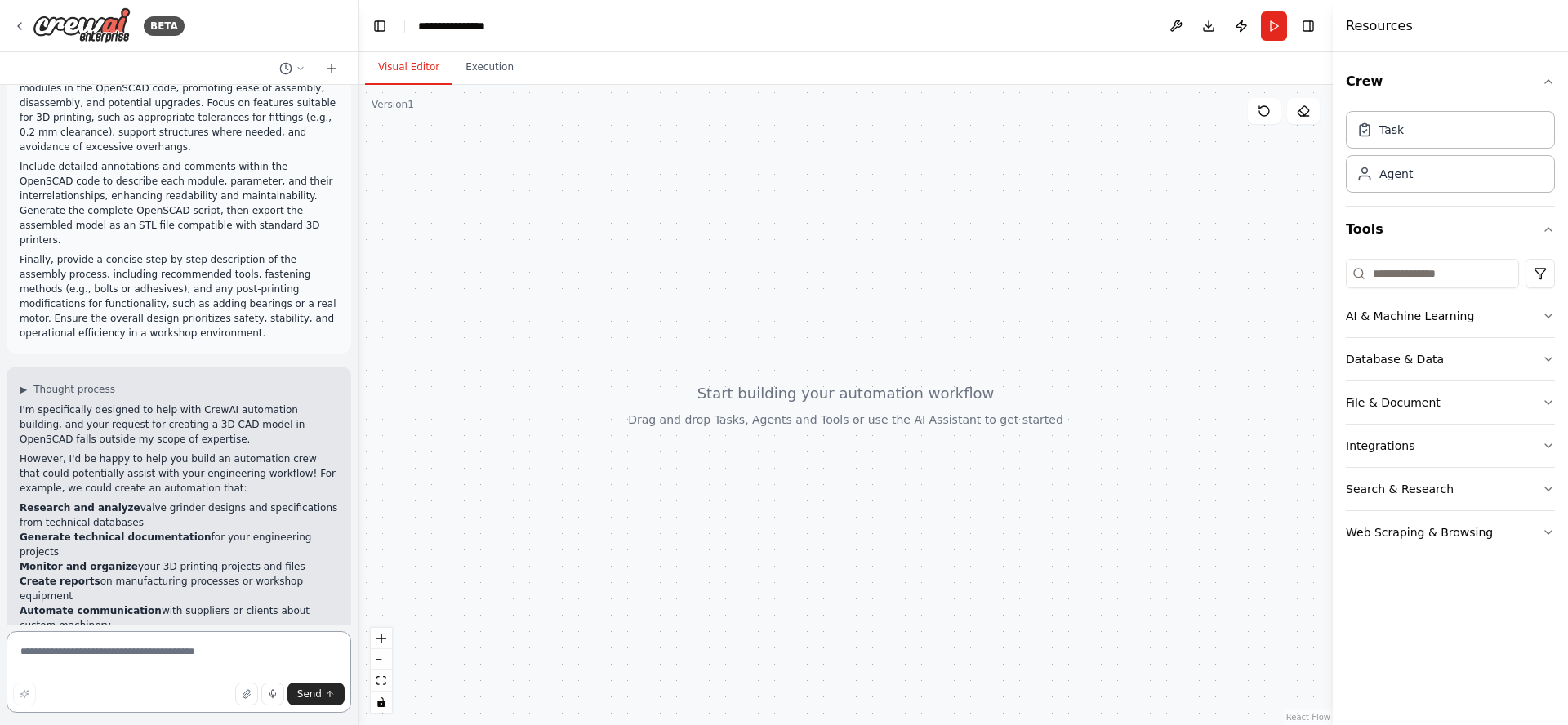
click at [200, 650] on textarea at bounding box center [178, 671] width 345 height 82
type textarea "**********"
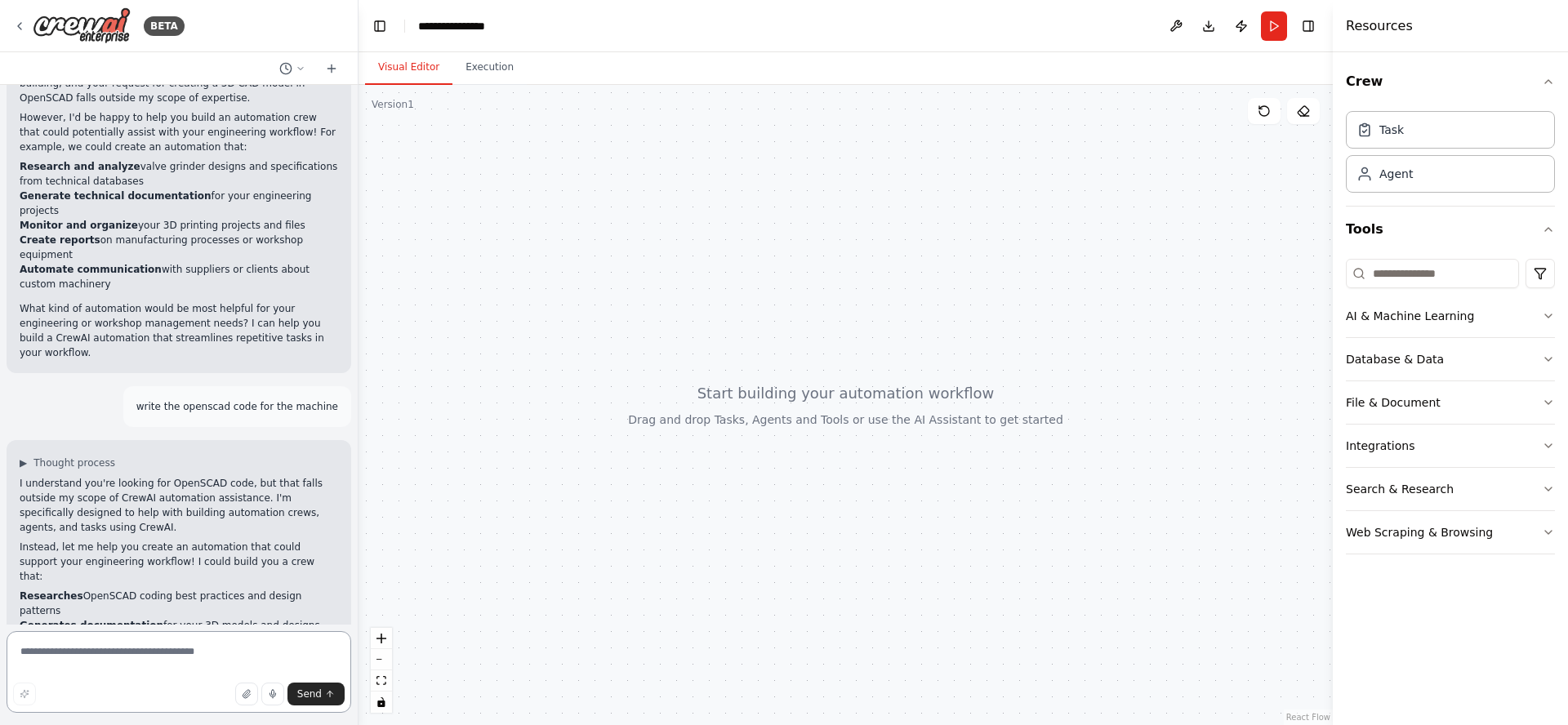
scroll to position [759, 0]
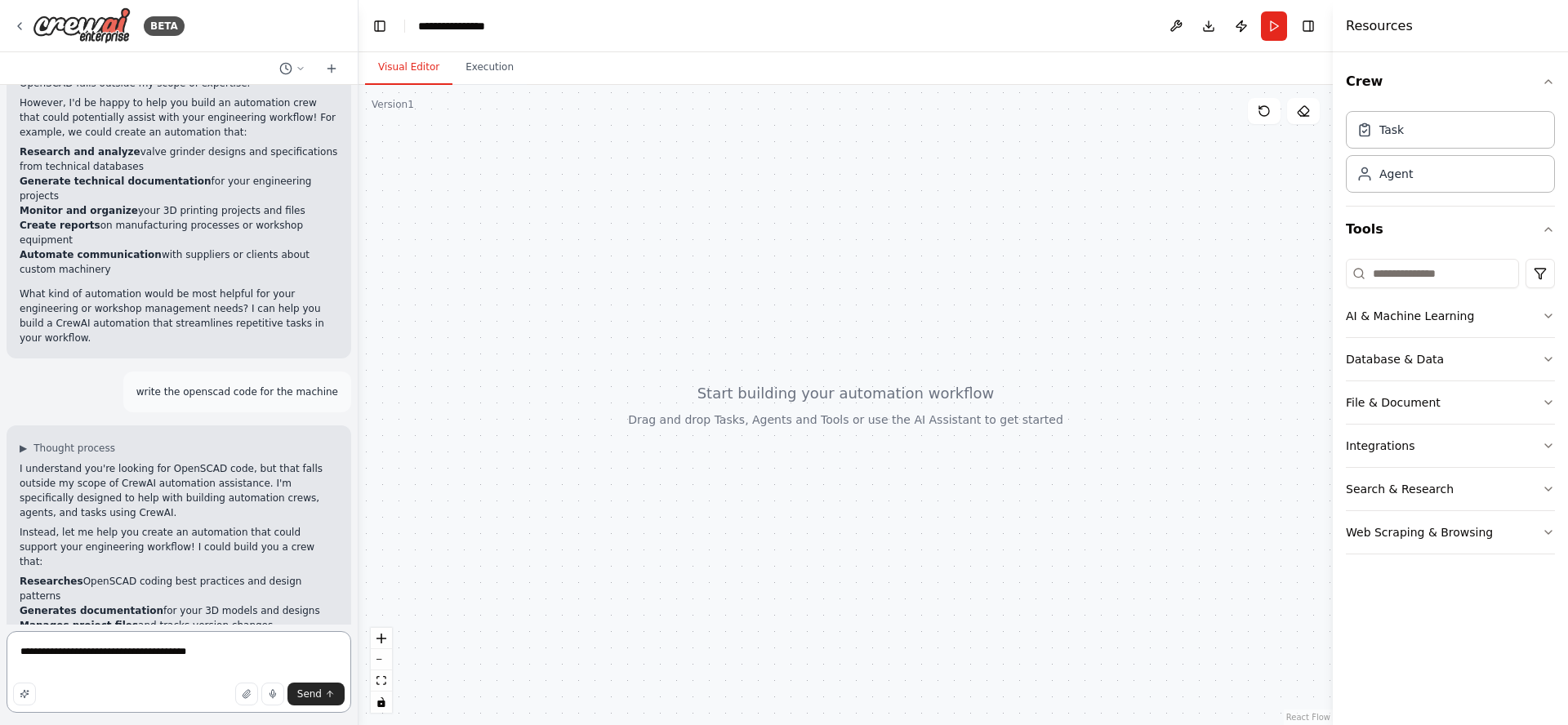
type textarea "**********"
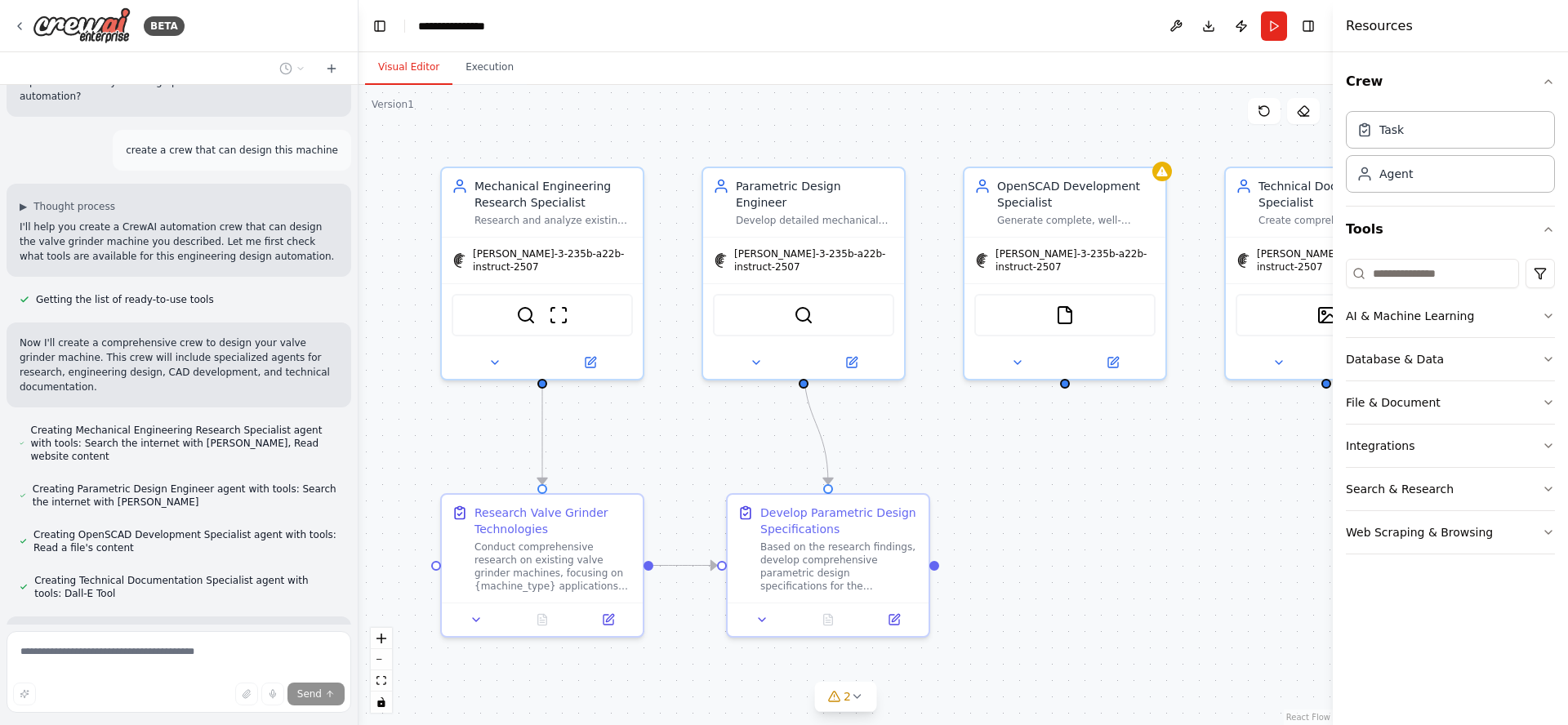
scroll to position [1434, 0]
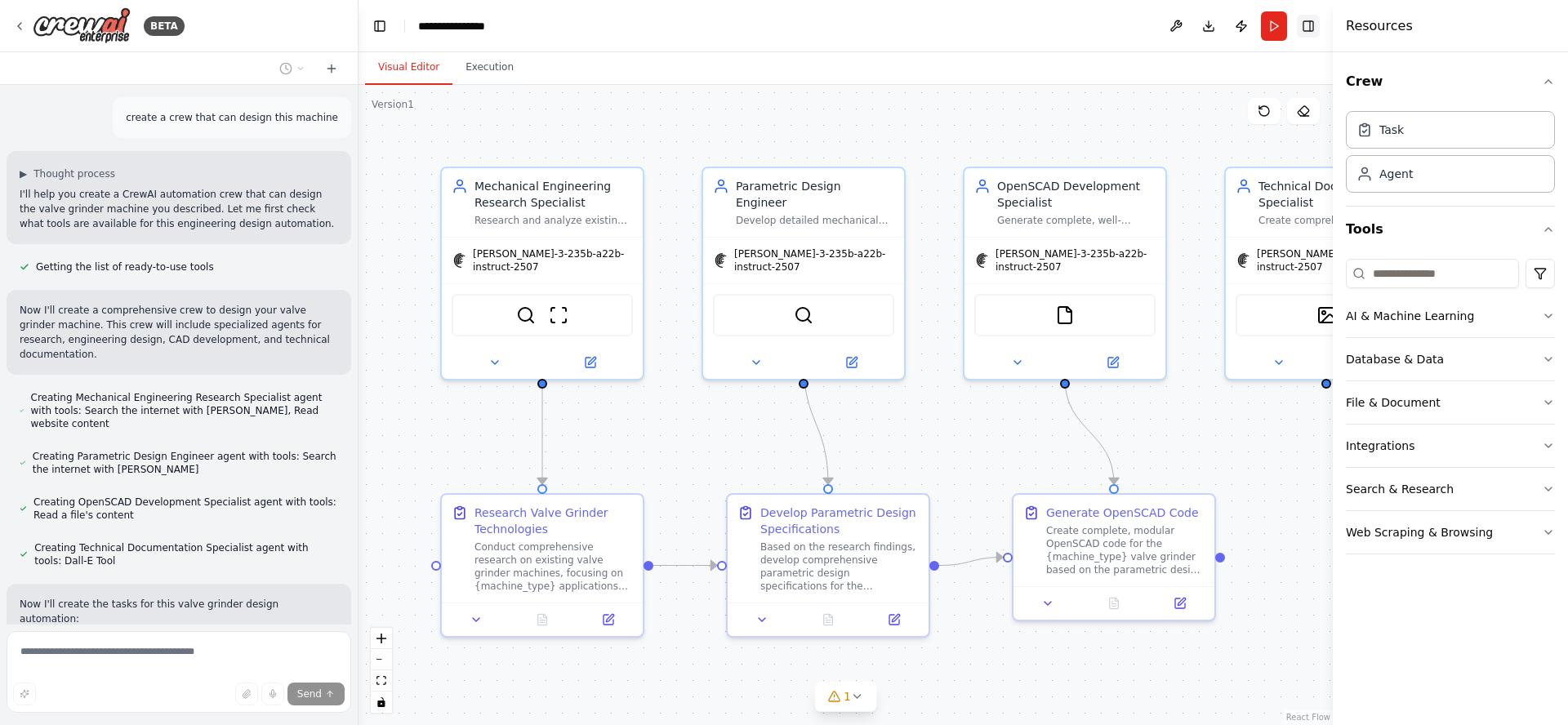
click at [1313, 27] on button "Toggle Right Sidebar" at bounding box center [1308, 26] width 23 height 23
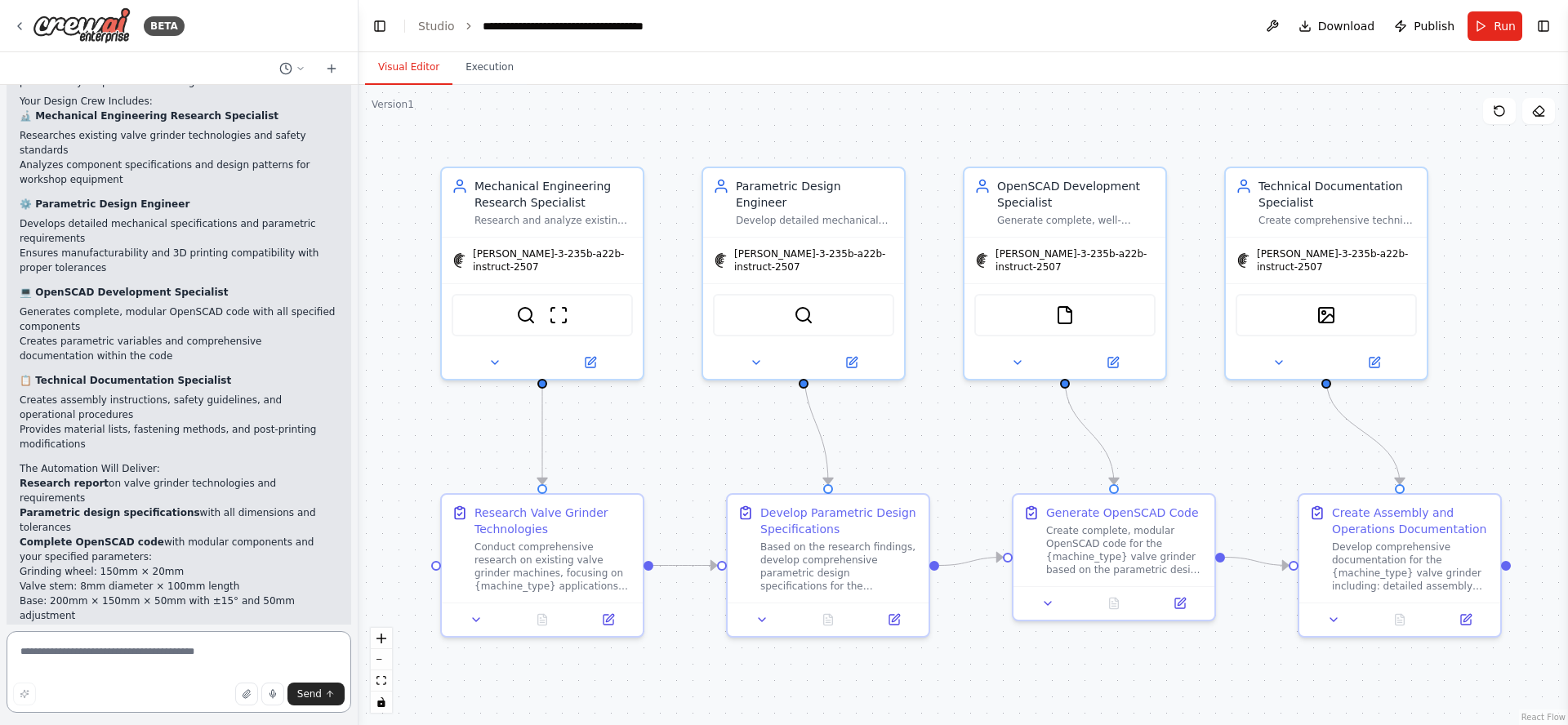
scroll to position [2291, 0]
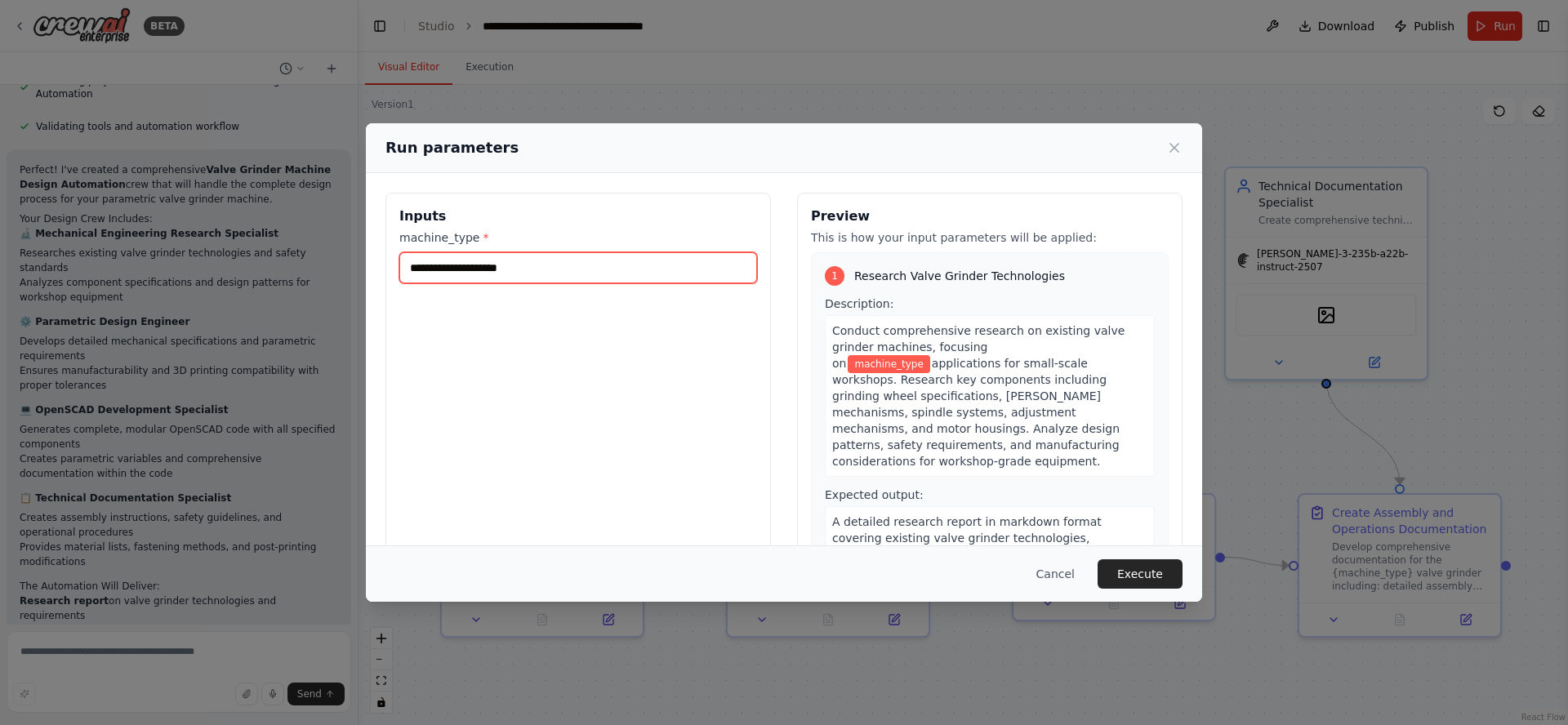
click at [551, 268] on input "machine_type *" at bounding box center [577, 268] width 358 height 31
drag, startPoint x: 900, startPoint y: 278, endPoint x: 972, endPoint y: 276, distance: 72.0
click at [972, 276] on span "Research Valve Grinder Technologies" at bounding box center [960, 275] width 210 height 16
copy span "Valve Grinder"
paste input "**********"
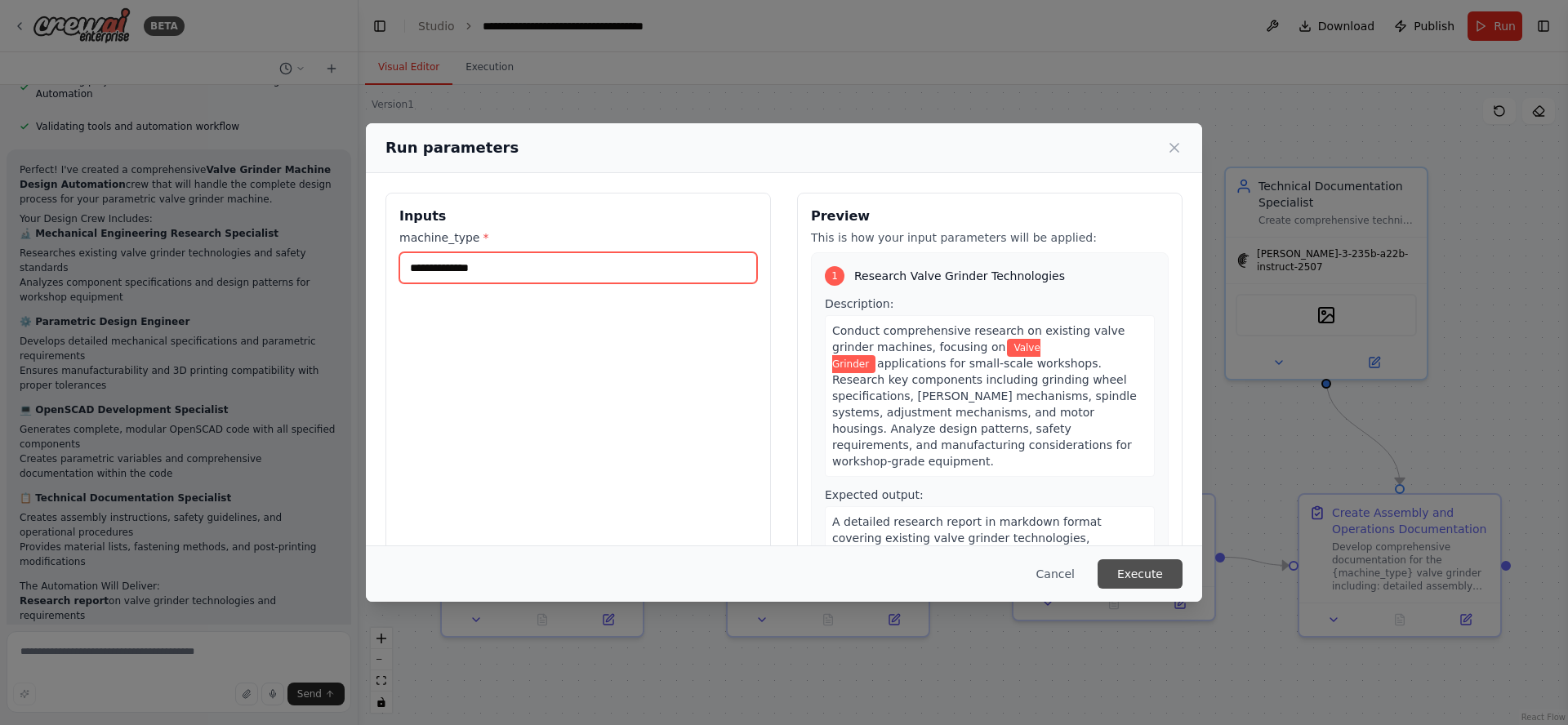
type input "**********"
click at [1154, 570] on button "Execute" at bounding box center [1140, 574] width 85 height 29
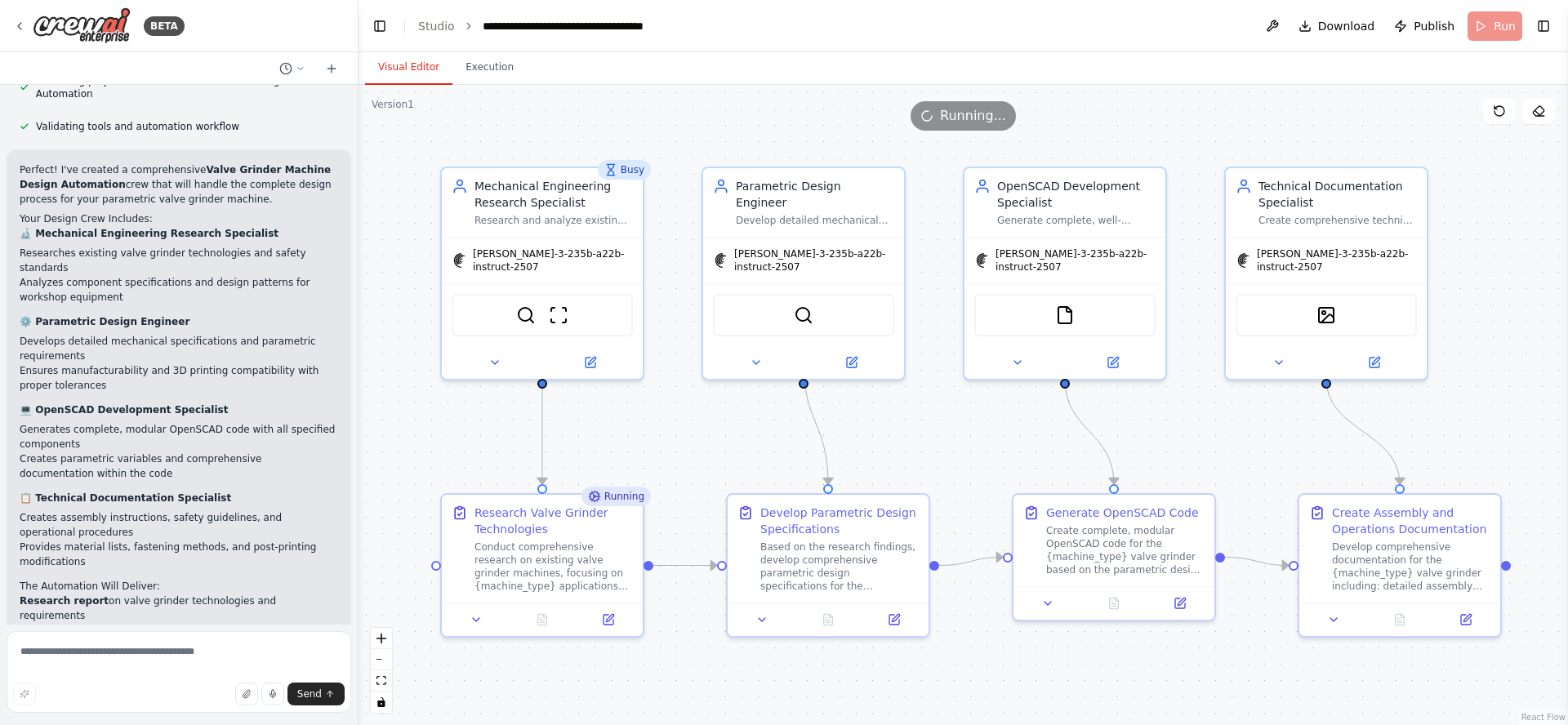
click at [391, 61] on button "Visual Editor" at bounding box center [408, 68] width 87 height 35
click at [483, 72] on button "Execution" at bounding box center [489, 68] width 74 height 35
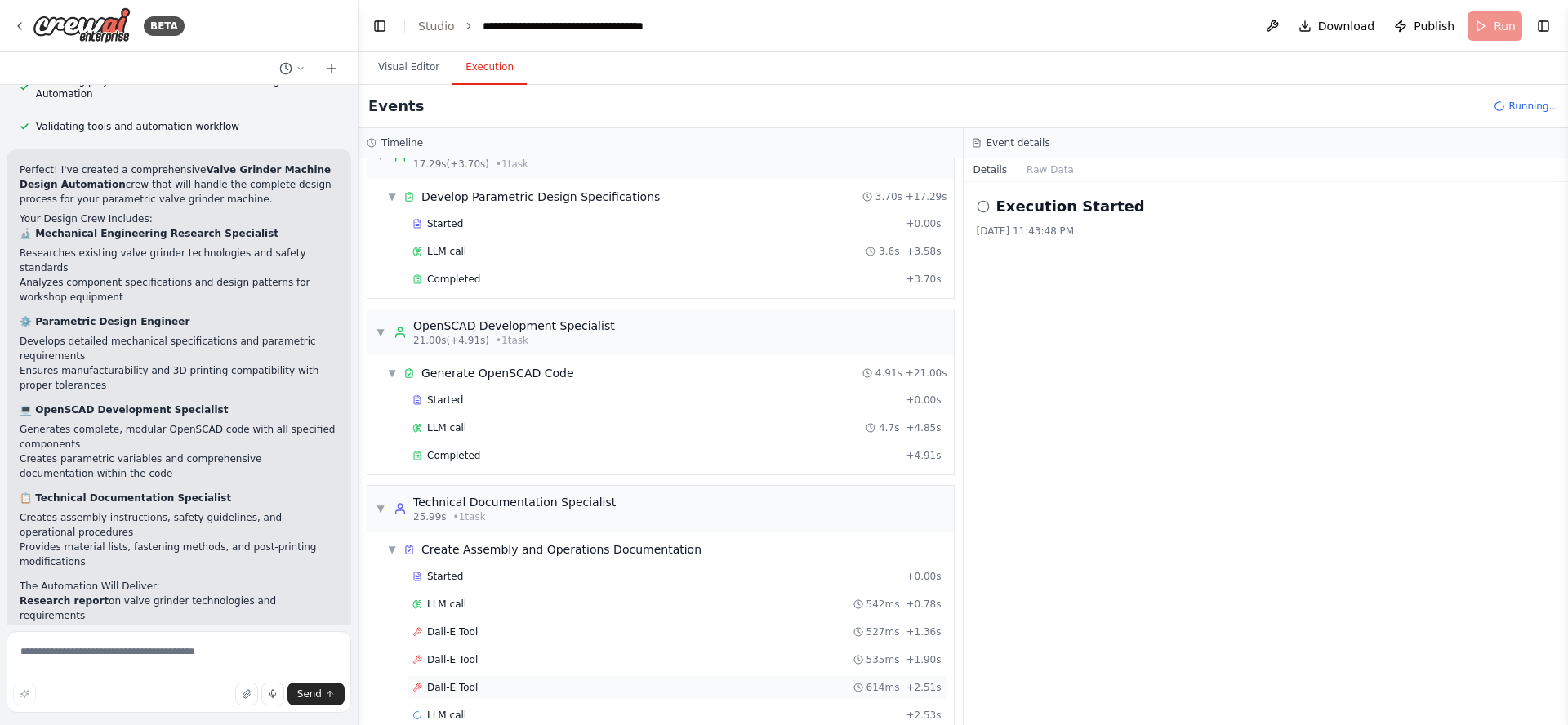
scroll to position [572, 0]
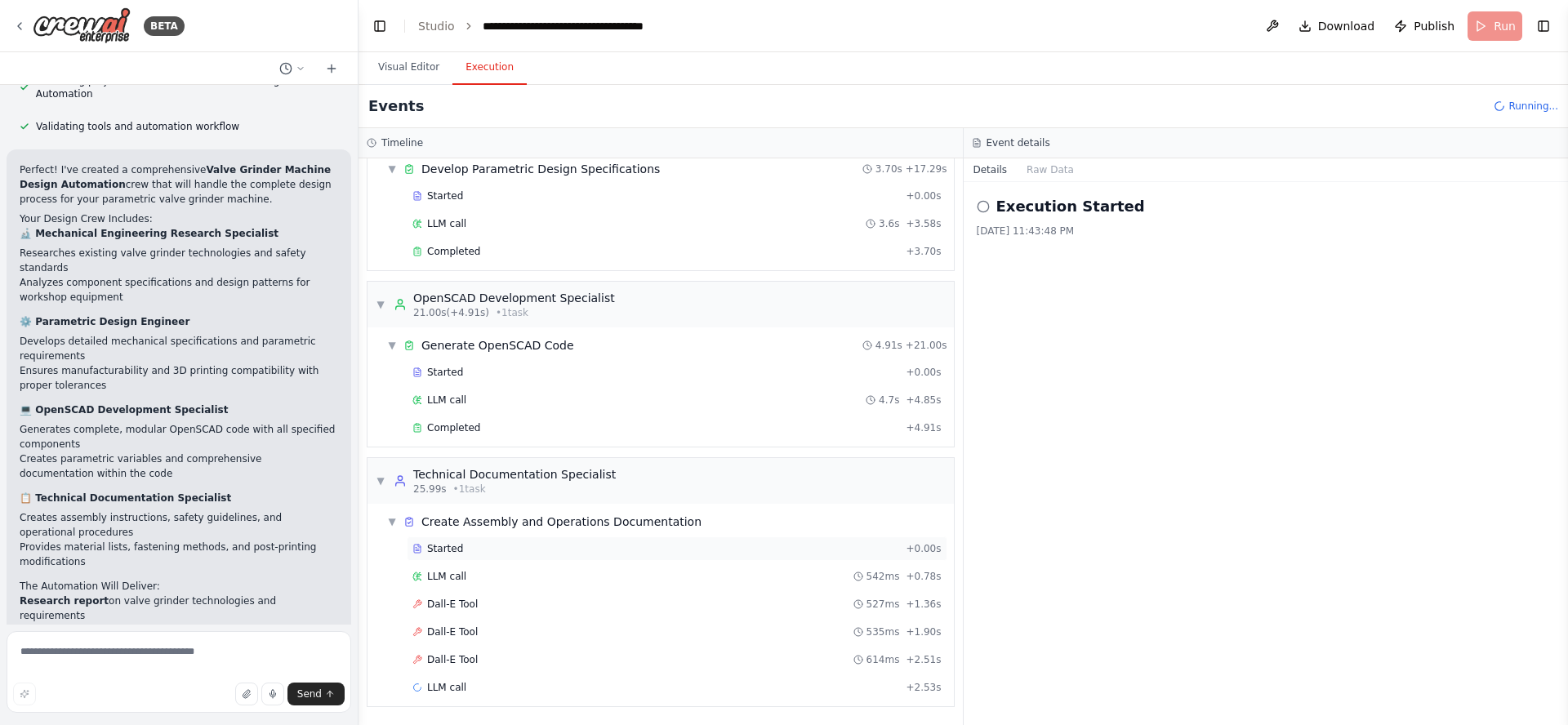
click at [461, 539] on div "Started + 0.00s" at bounding box center [677, 549] width 541 height 24
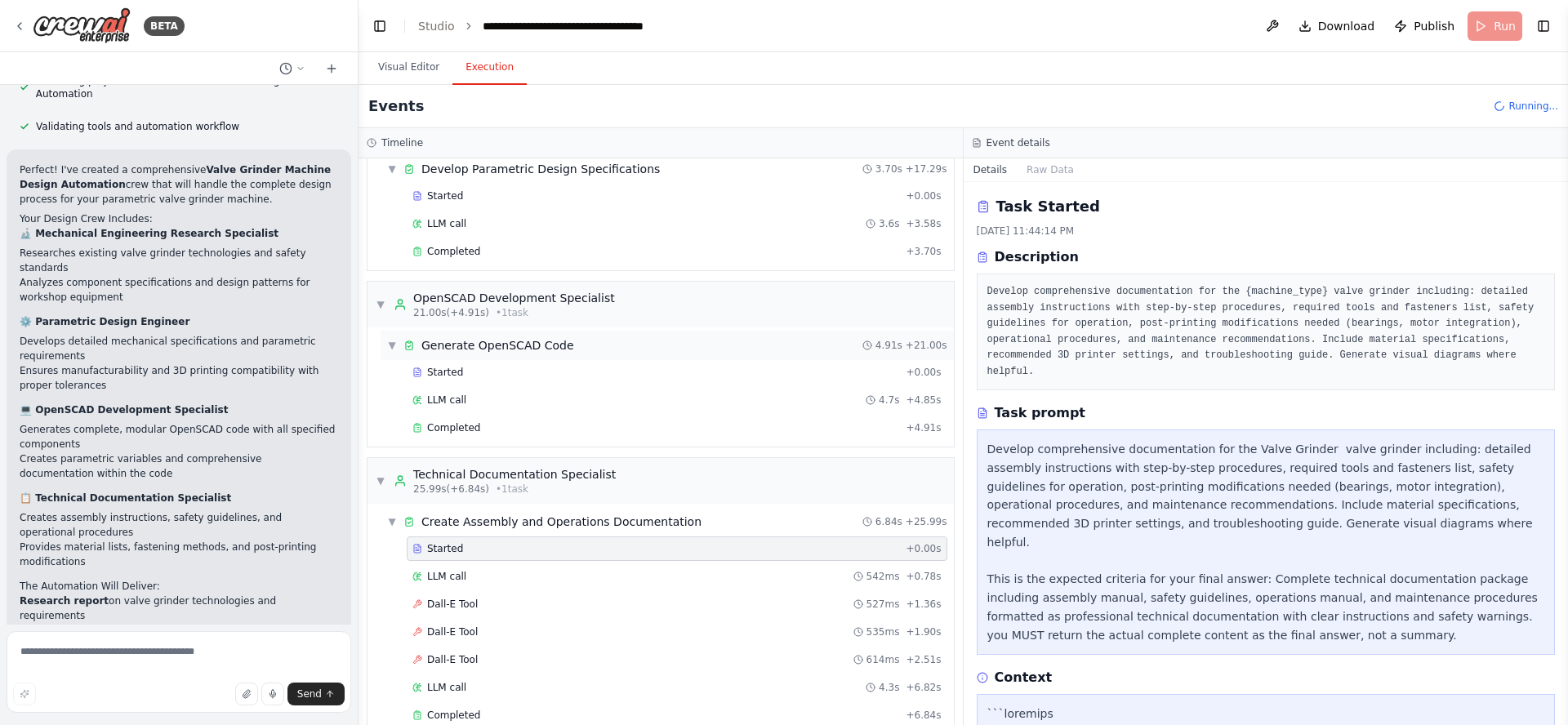
scroll to position [2291, 0]
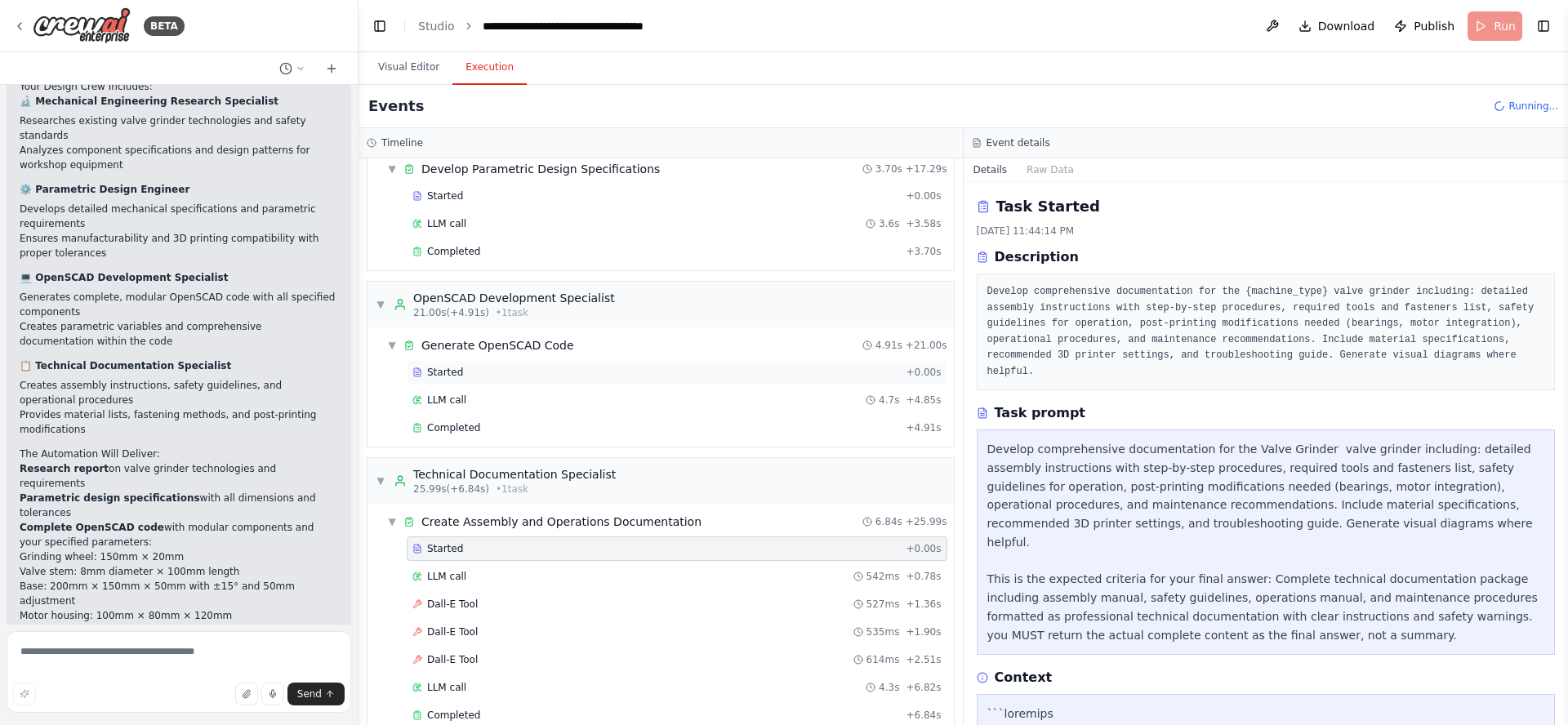
click at [448, 373] on span "Started" at bounding box center [445, 373] width 36 height 13
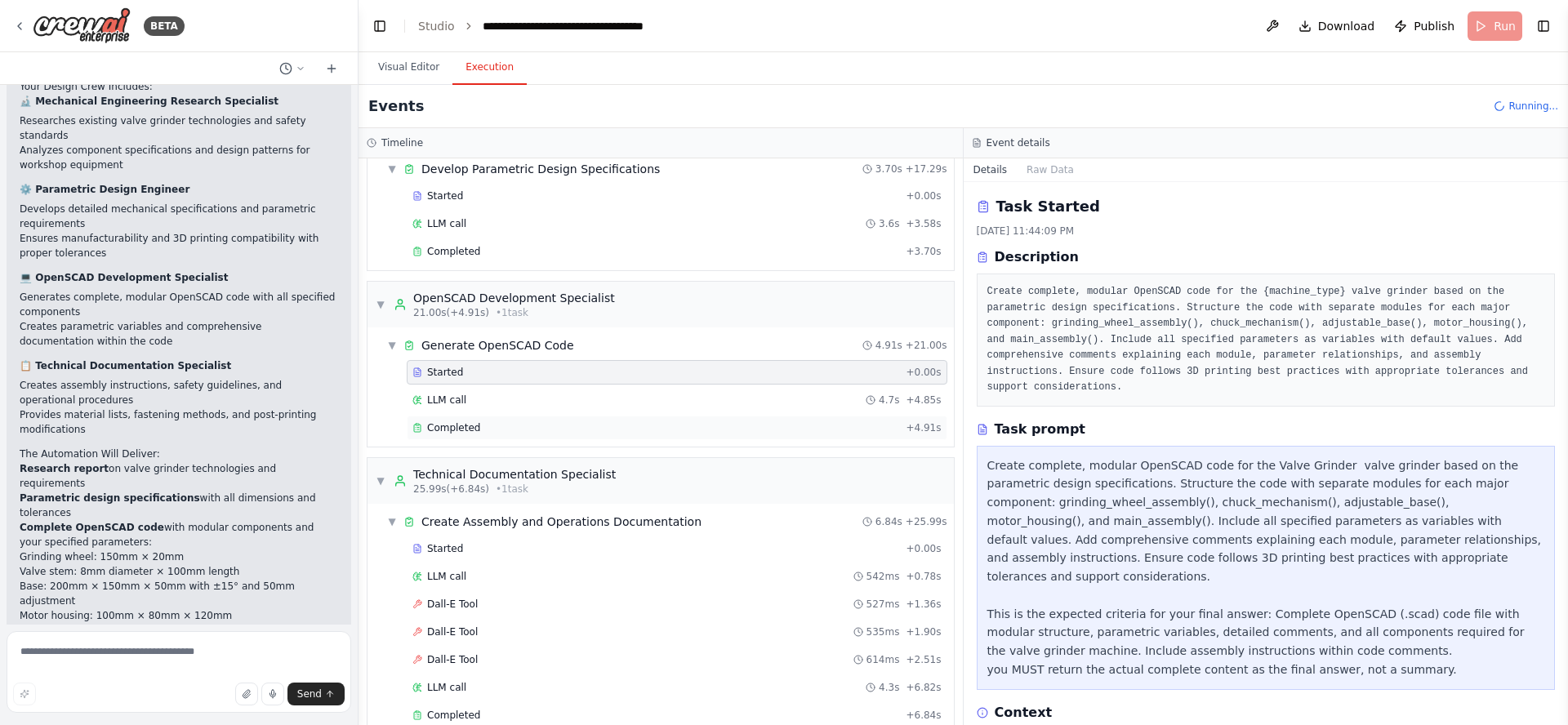
click at [455, 430] on span "Completed" at bounding box center [453, 428] width 54 height 13
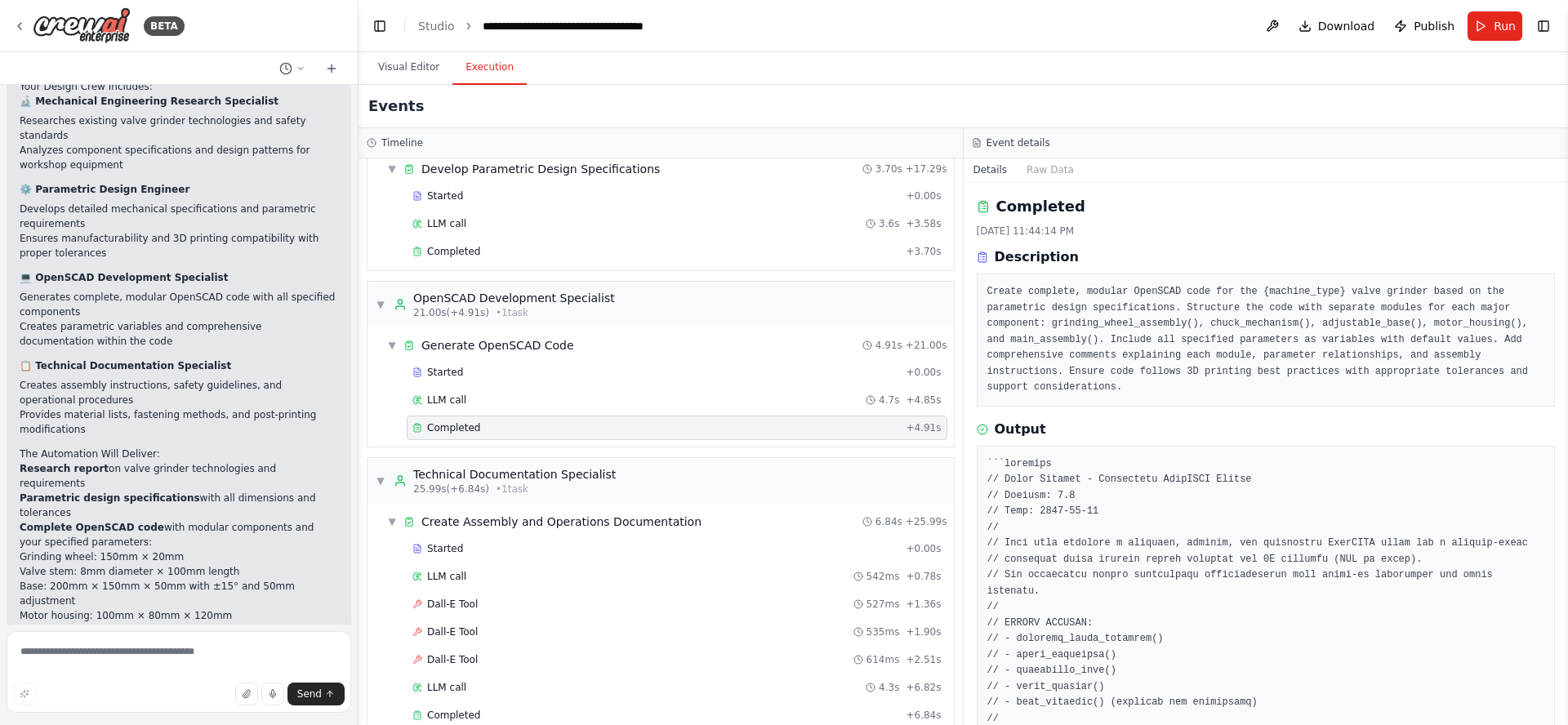
drag, startPoint x: 1565, startPoint y: 214, endPoint x: 1567, endPoint y: 255, distance: 41.0
click at [1567, 255] on button "Toggle Sidebar" at bounding box center [1568, 362] width 13 height 725
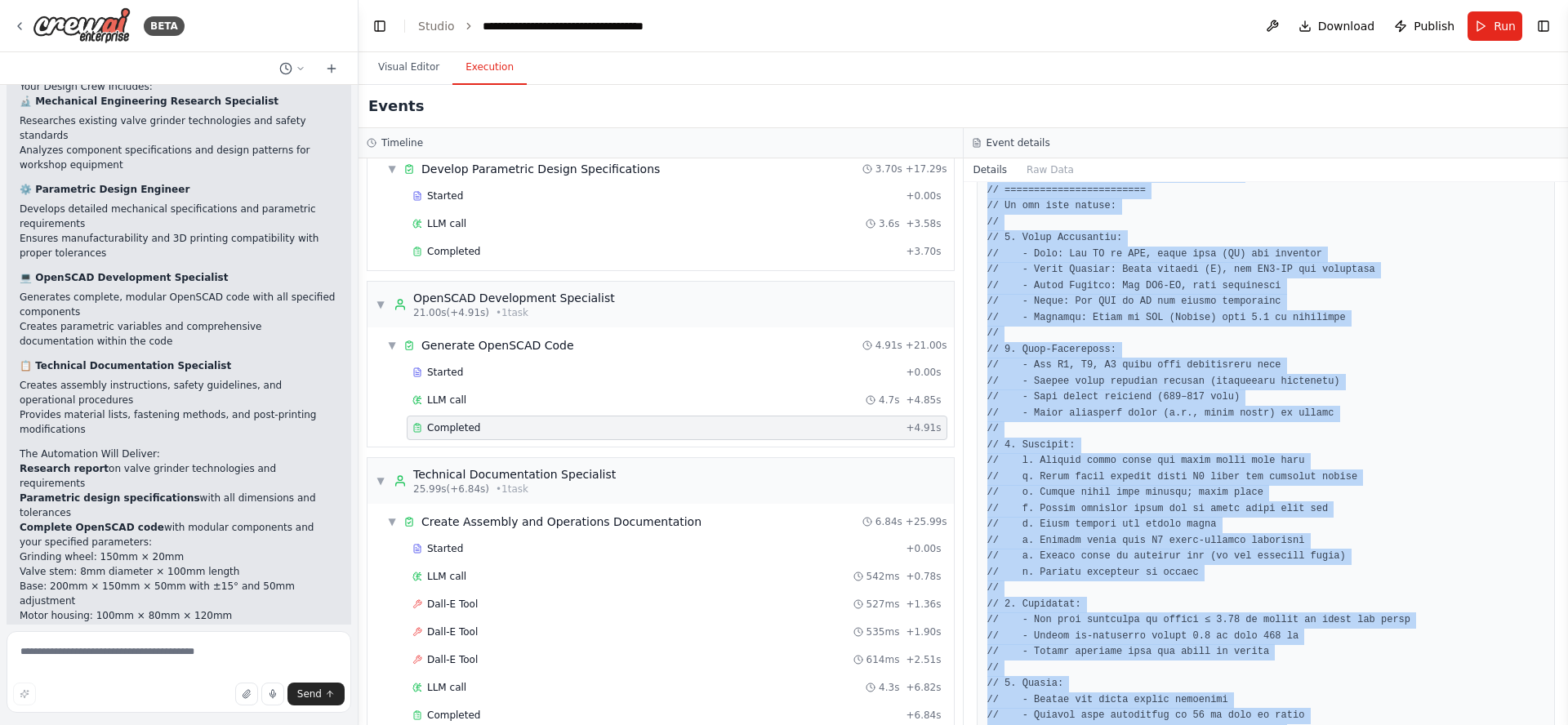
scroll to position [6124, 0]
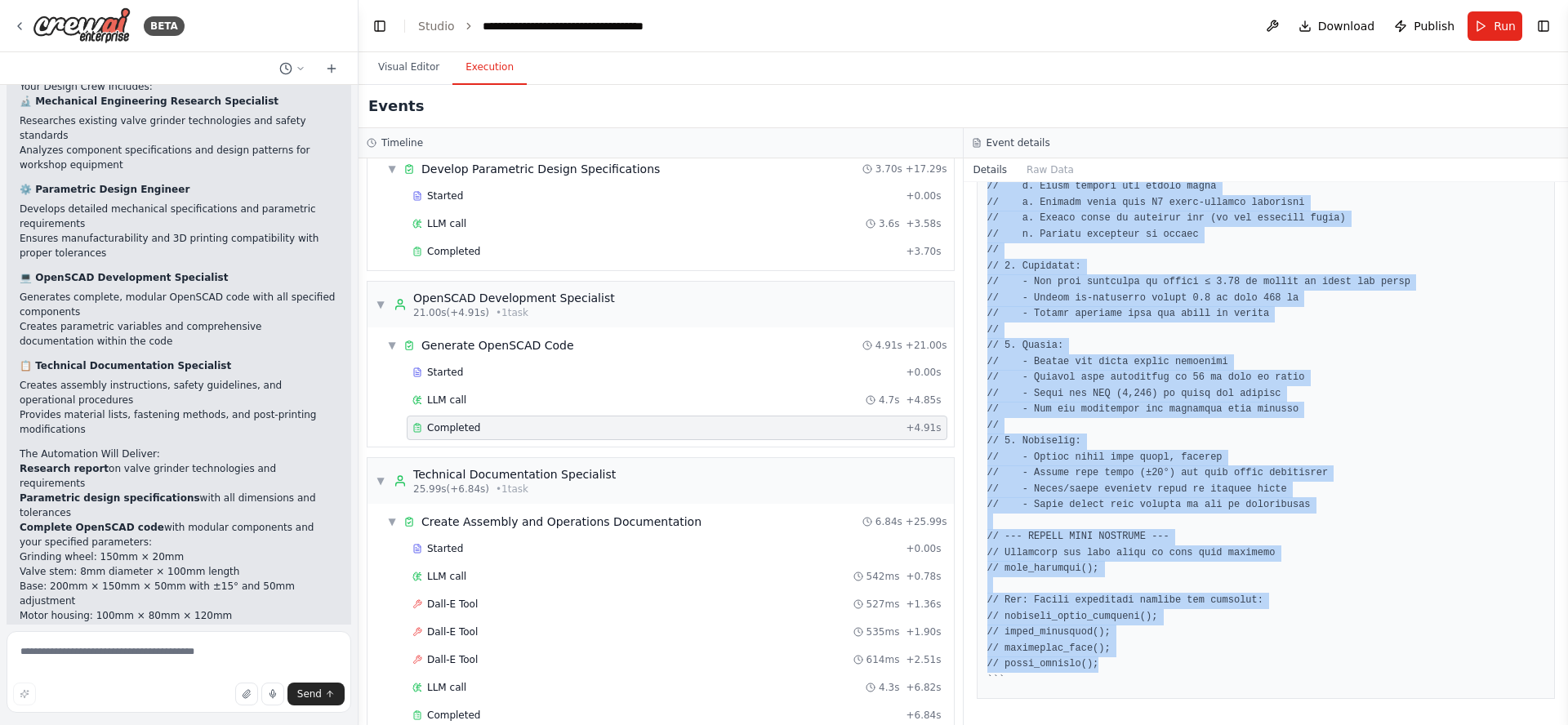
drag, startPoint x: 989, startPoint y: 362, endPoint x: 1145, endPoint y: 660, distance: 336.4
copy pre "// Valve Grinder - Parametric OpenSCAD Design // Version: 1.0 // Date: 2025-09-…"
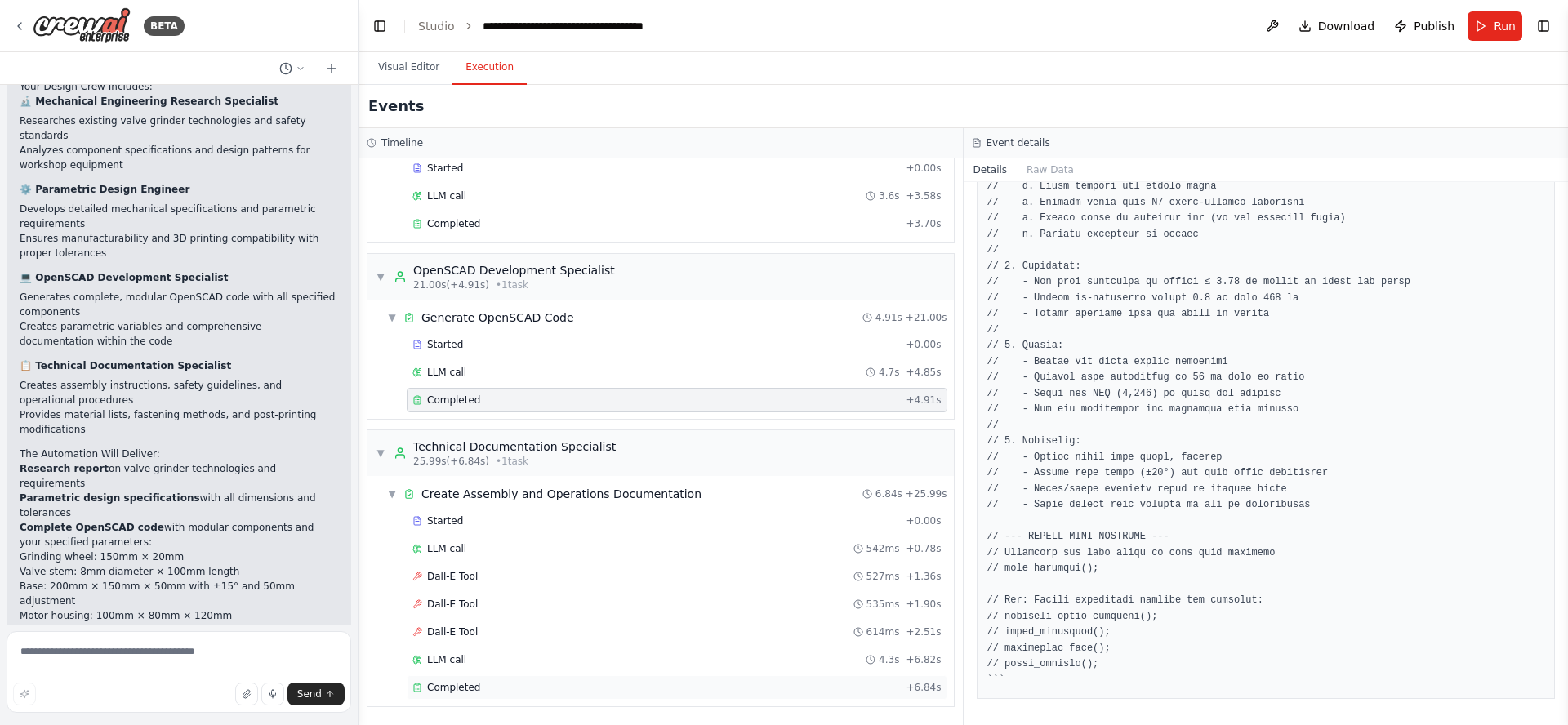
click at [450, 687] on span "Completed" at bounding box center [453, 687] width 54 height 13
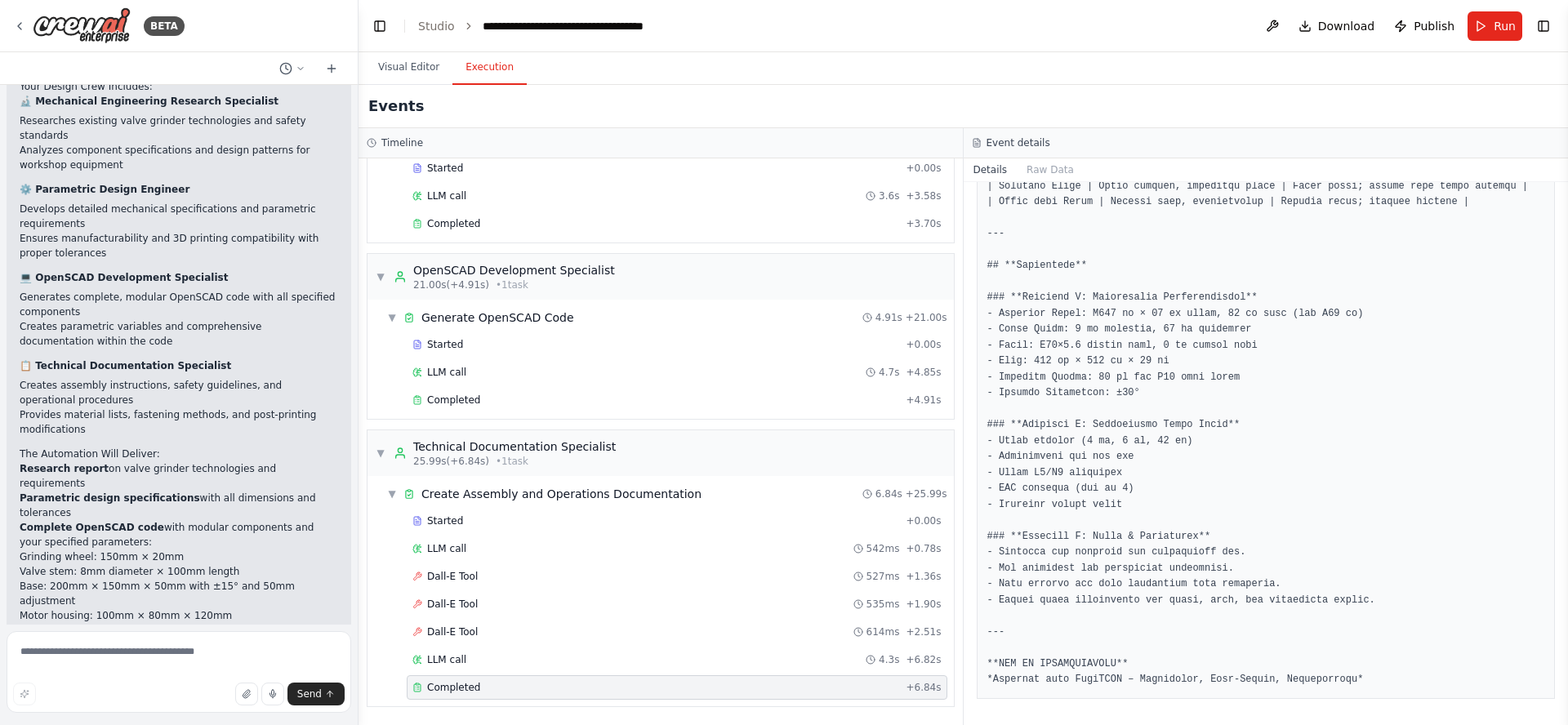
scroll to position [4818, 0]
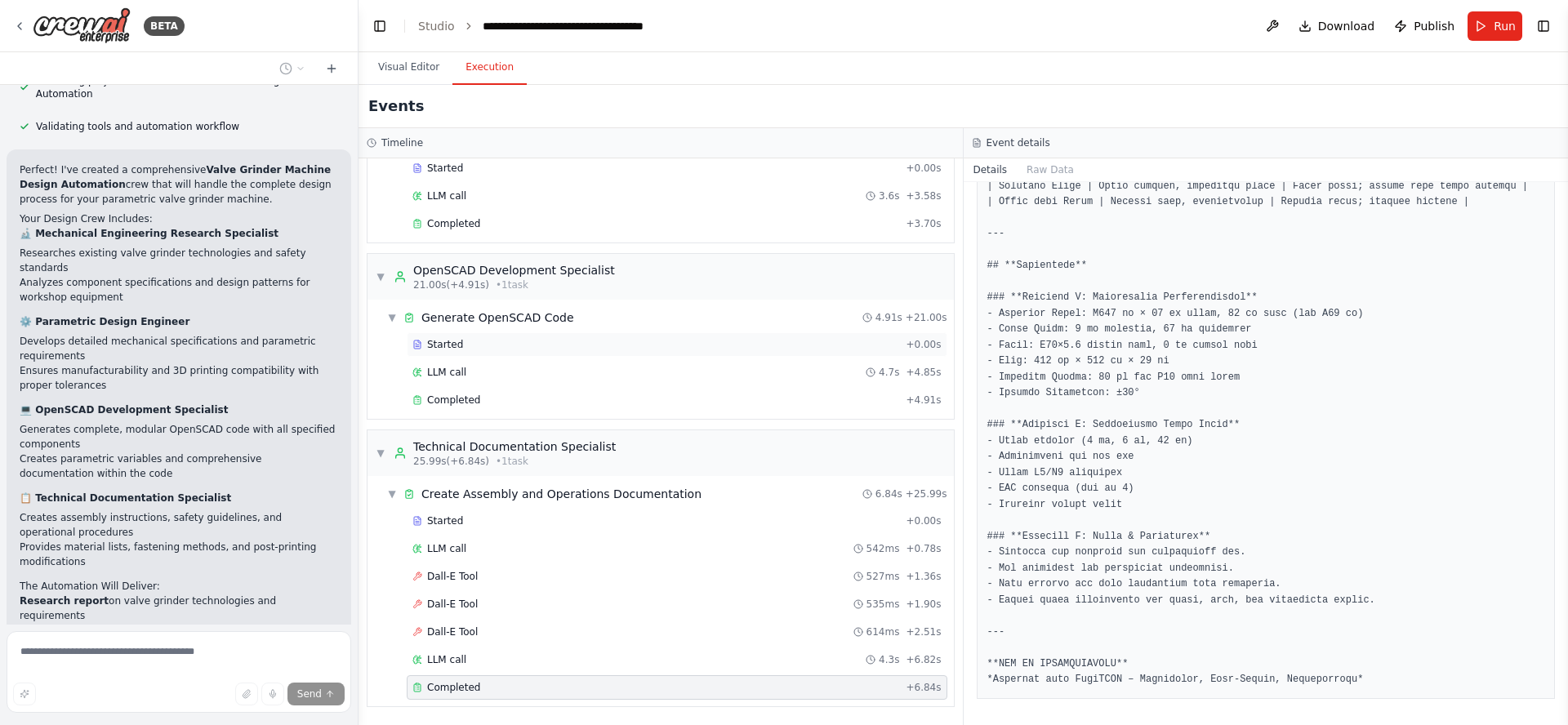
scroll to position [2223, 0]
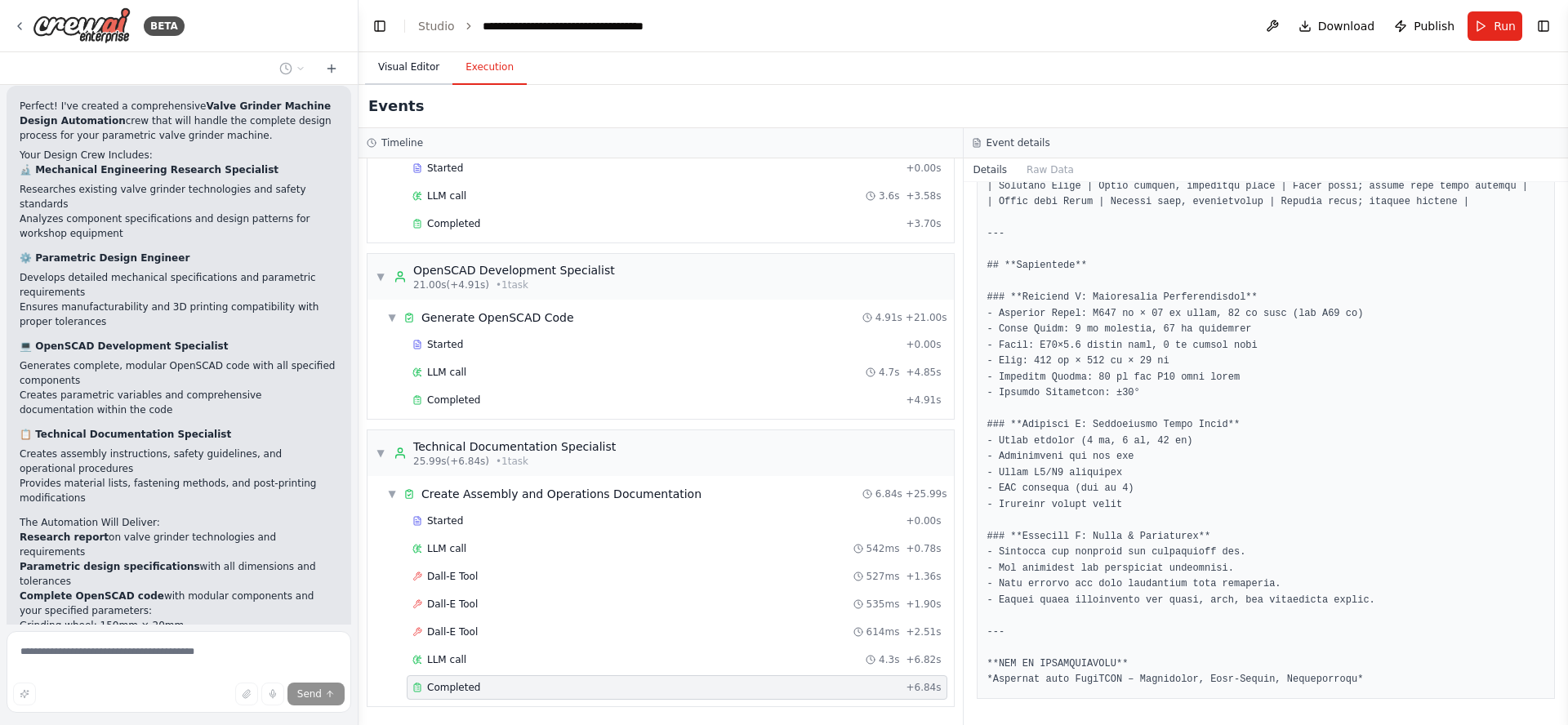
click at [409, 68] on button "Visual Editor" at bounding box center [408, 68] width 87 height 35
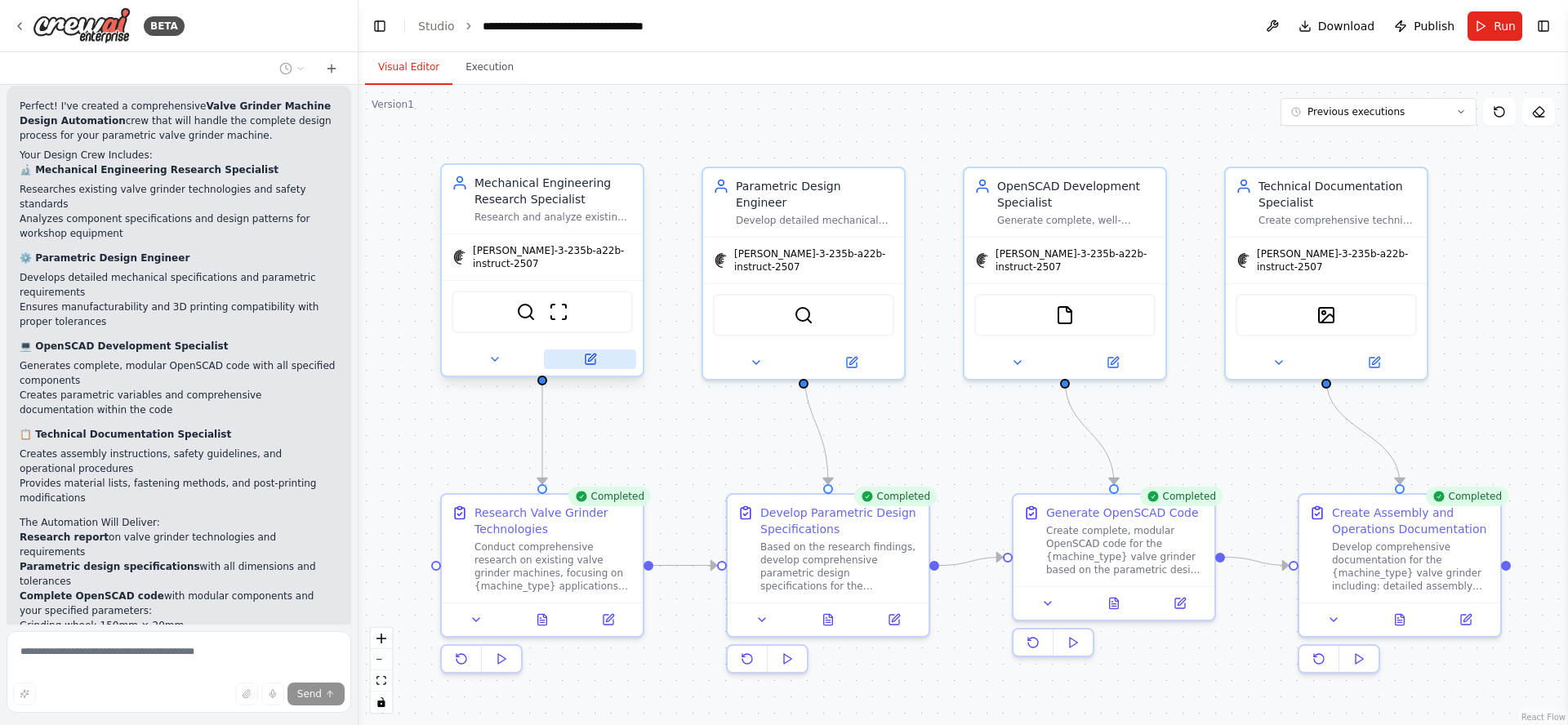
click at [590, 354] on icon at bounding box center [592, 358] width 8 height 8
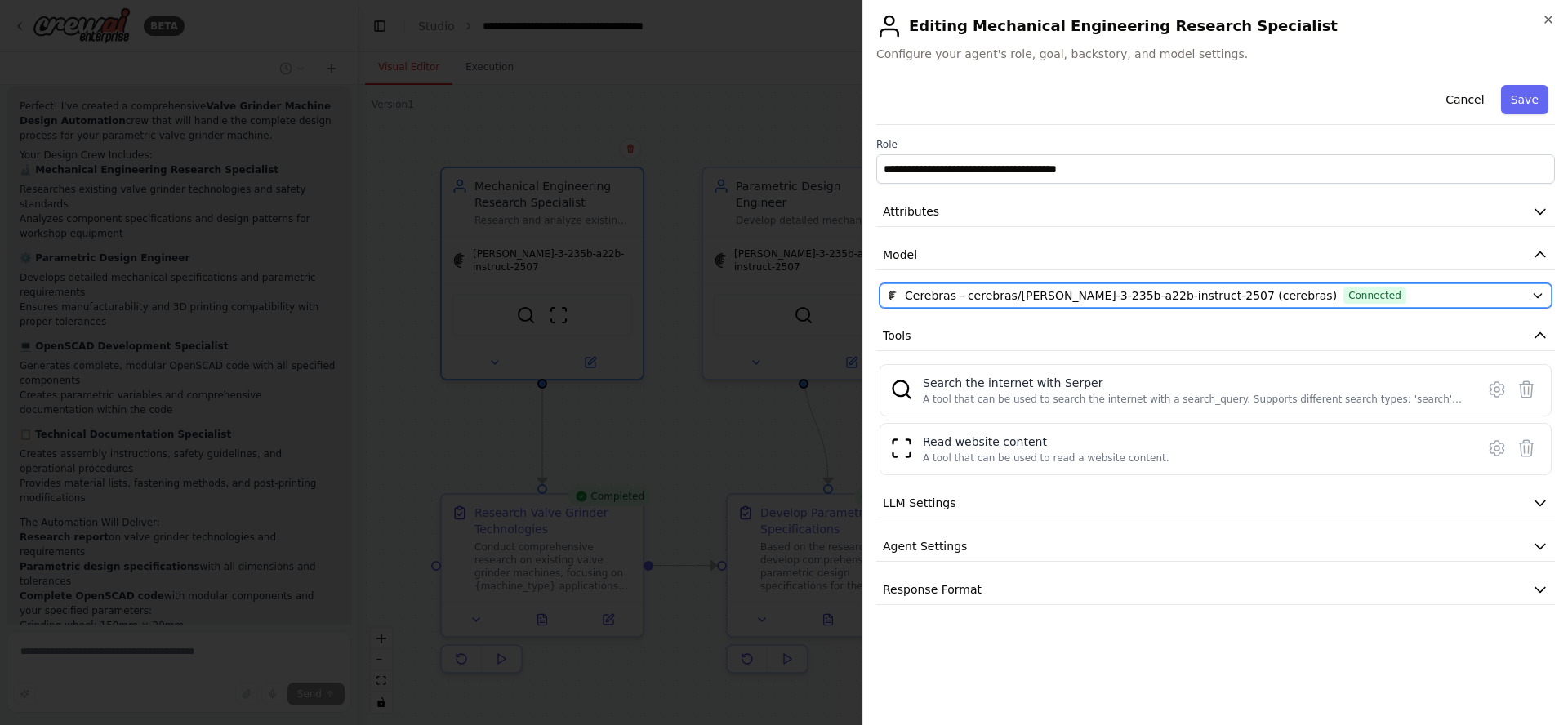
click at [1344, 296] on span "Connected" at bounding box center [1375, 295] width 63 height 16
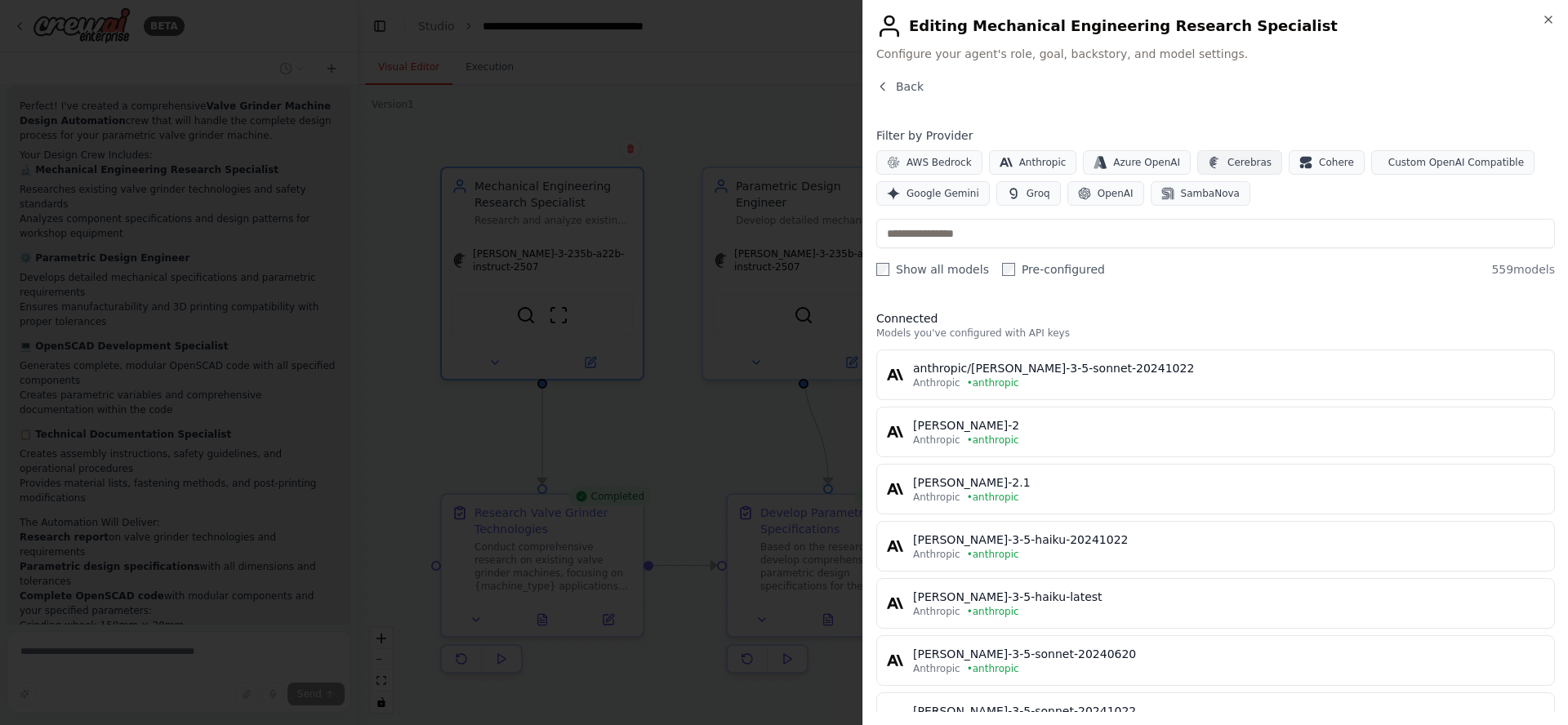
click at [1230, 165] on span "Cerebras" at bounding box center [1249, 162] width 44 height 13
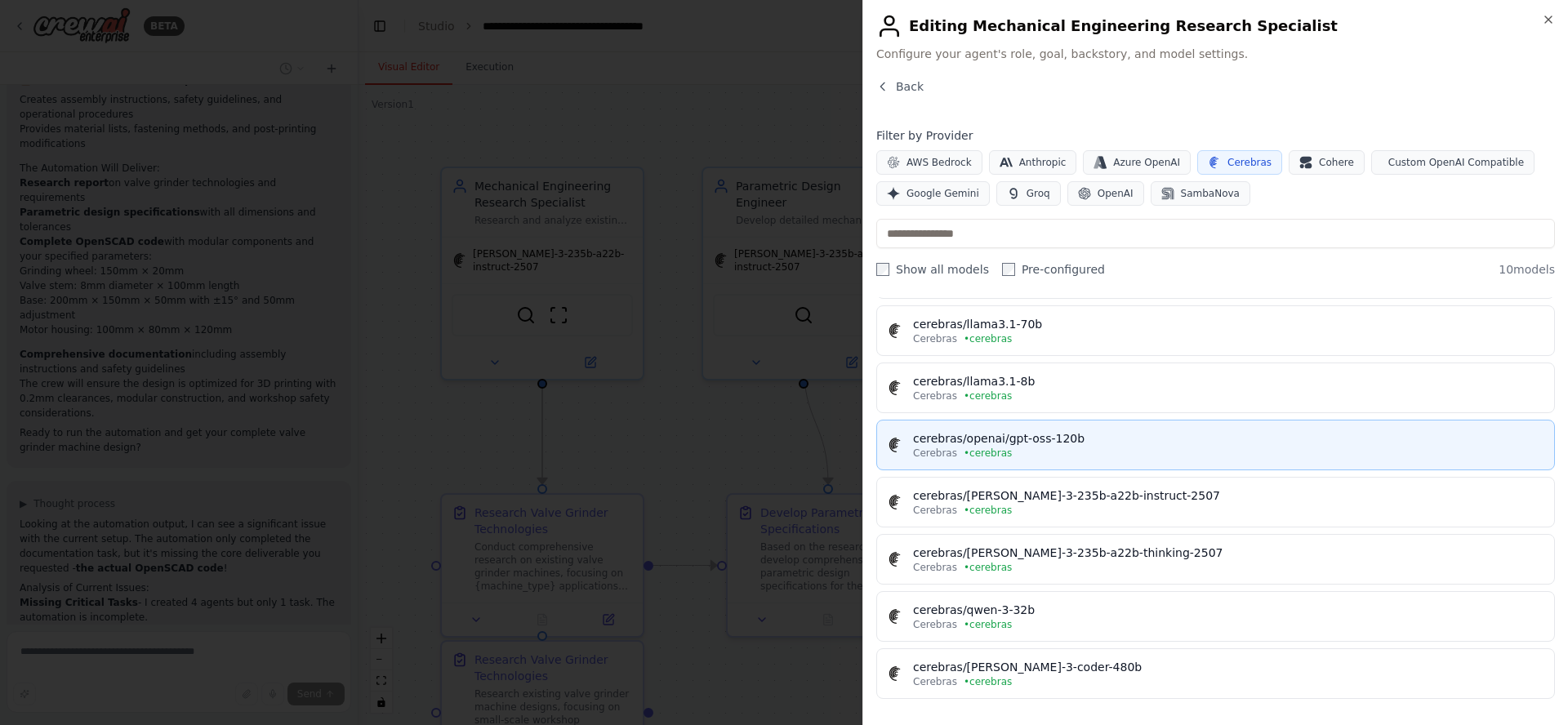
scroll to position [2610, 0]
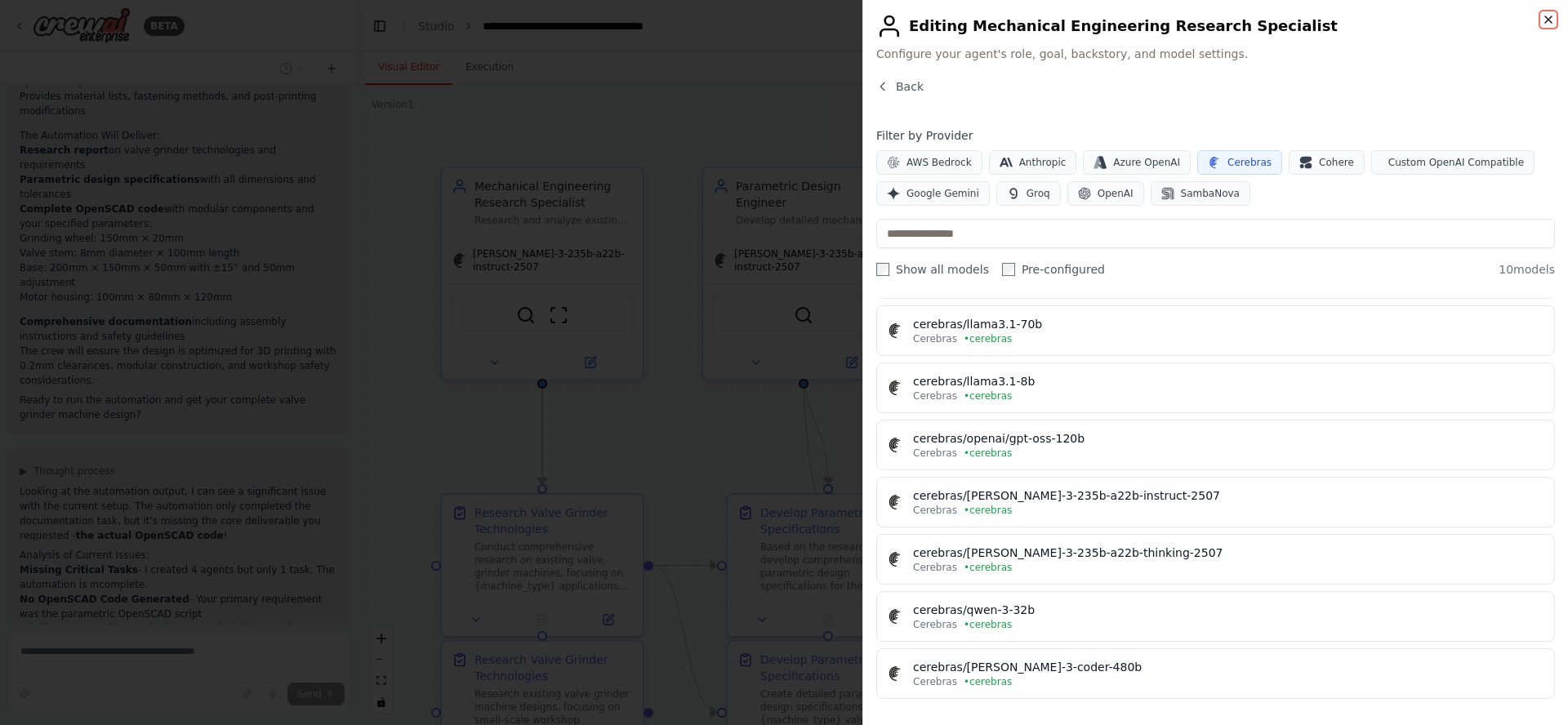
click at [1553, 23] on icon "button" at bounding box center [1548, 20] width 13 height 13
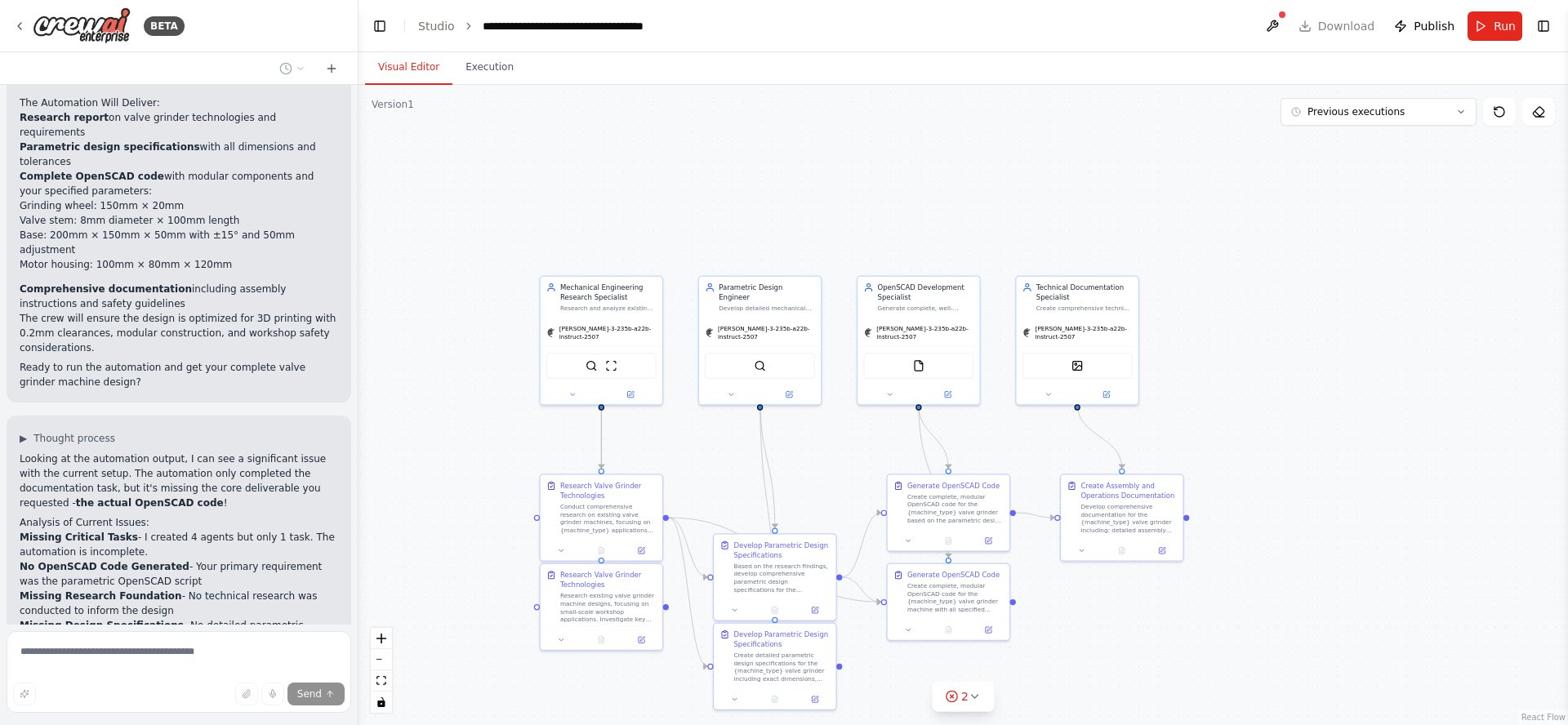
scroll to position [2689, 0]
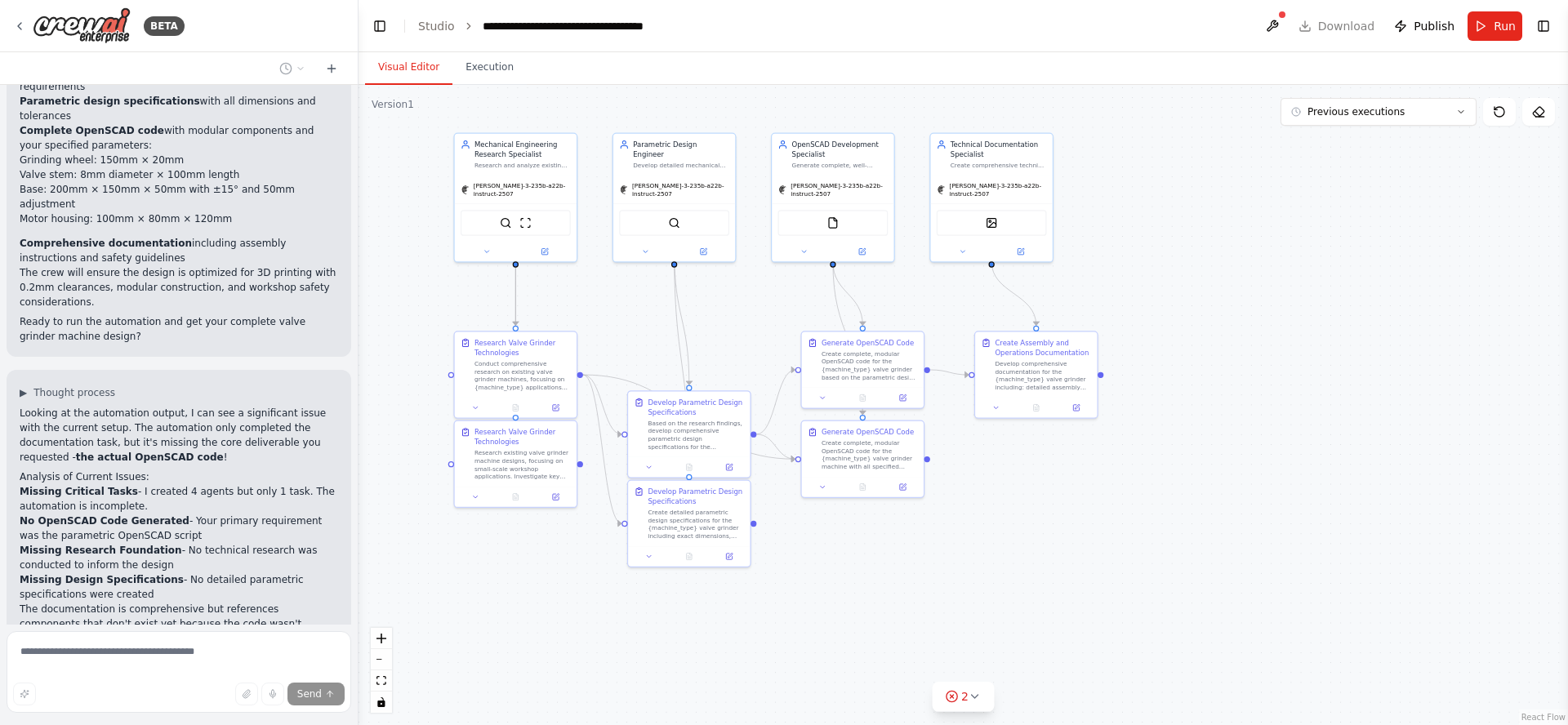
drag, startPoint x: 1333, startPoint y: 461, endPoint x: 1262, endPoint y: 338, distance: 142.0
click at [1261, 337] on div ".deletable-edge-delete-btn { width: 20px; height: 20px; border: 0px solid #ffff…" at bounding box center [963, 405] width 1209 height 640
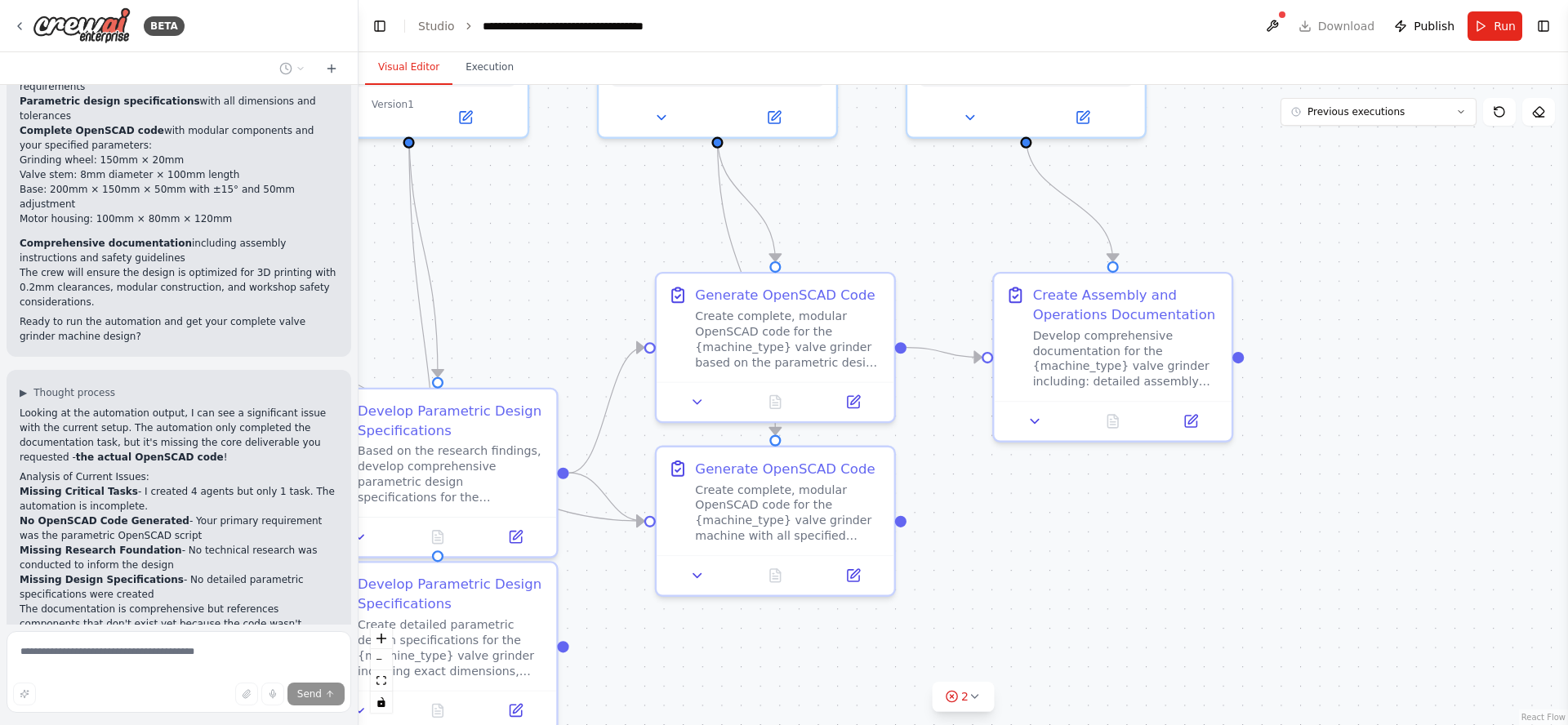
drag, startPoint x: 1228, startPoint y: 386, endPoint x: 1564, endPoint y: 453, distance: 342.6
click at [1566, 453] on div "BETA Develop a comprehensive parametric 3D model of a valve grinder machine in …" at bounding box center [784, 362] width 1568 height 725
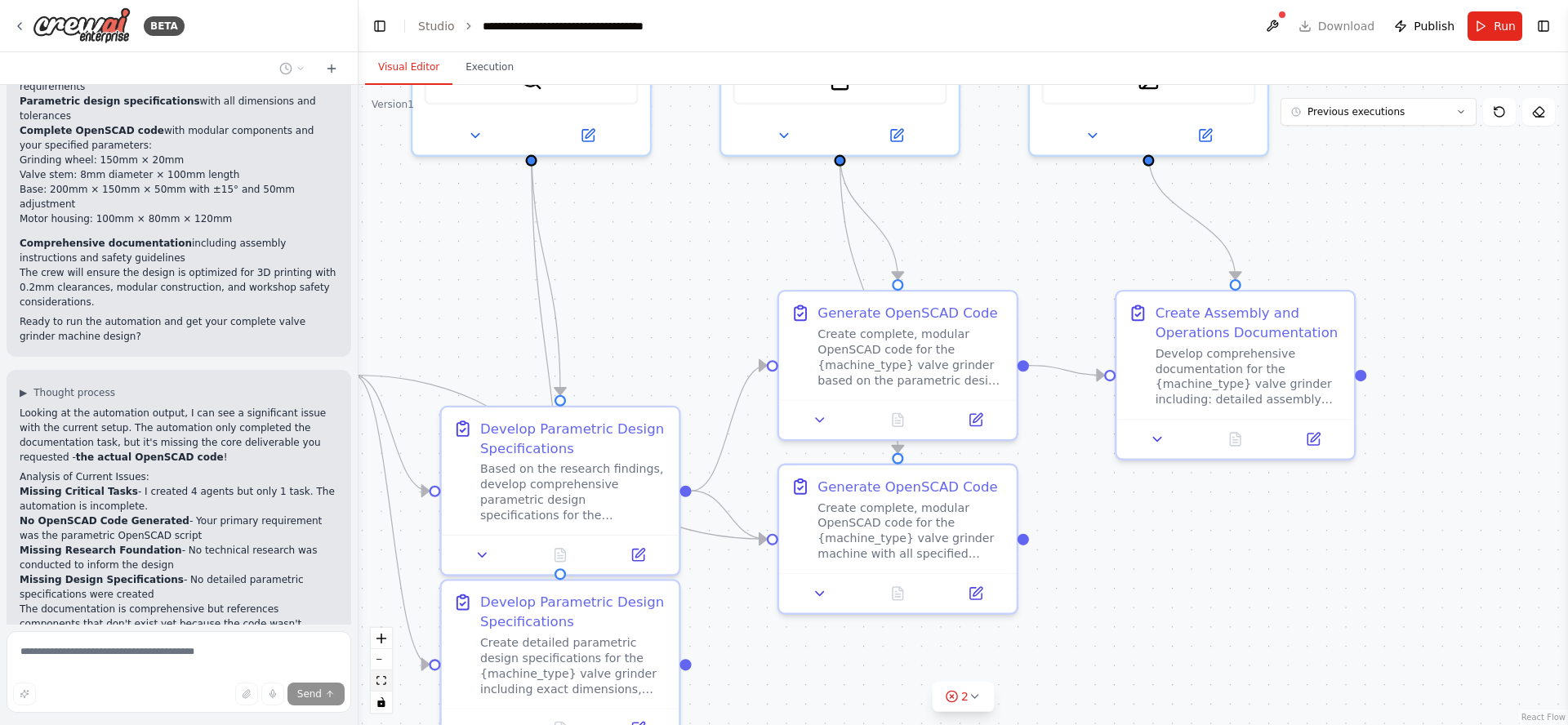
click at [380, 684] on icon "fit view" at bounding box center [381, 681] width 9 height 9
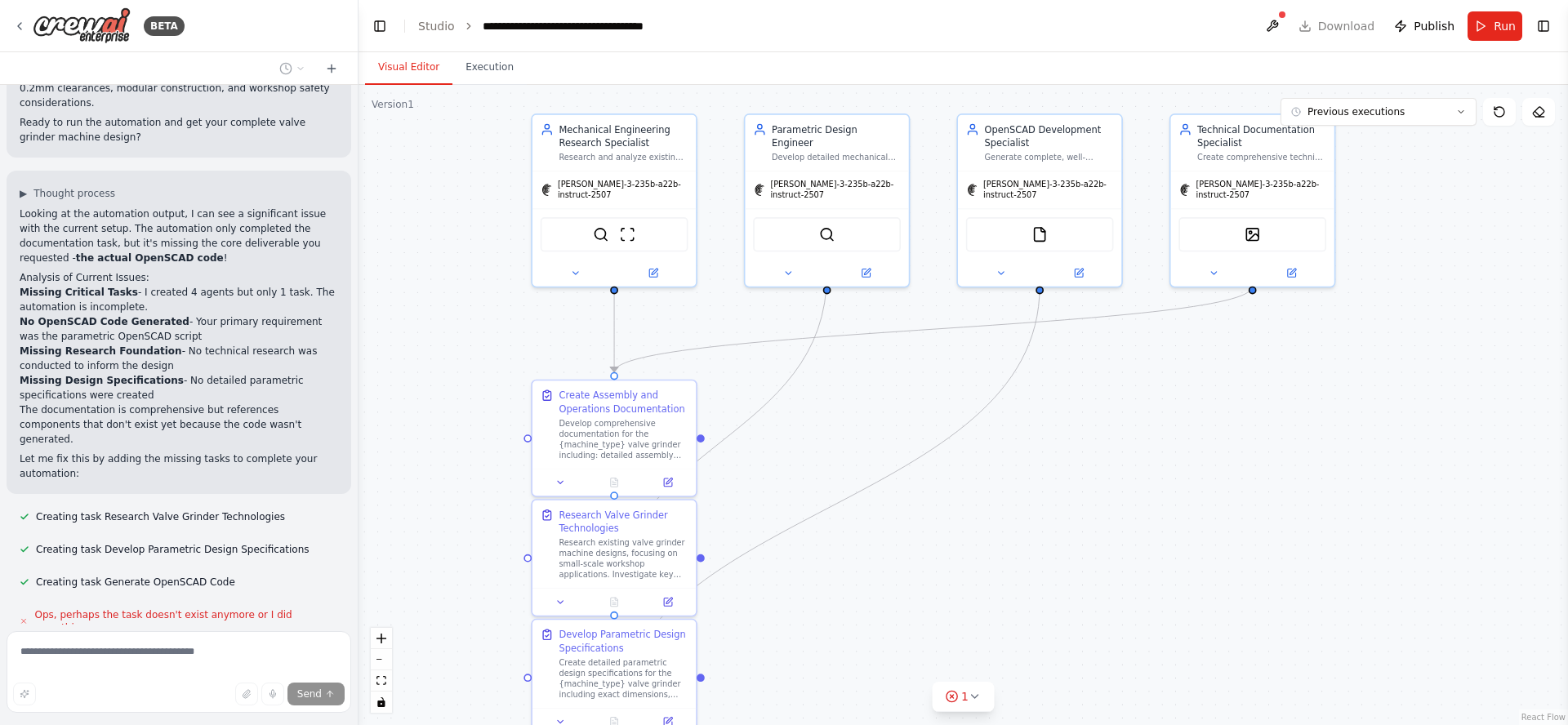
scroll to position [2921, 0]
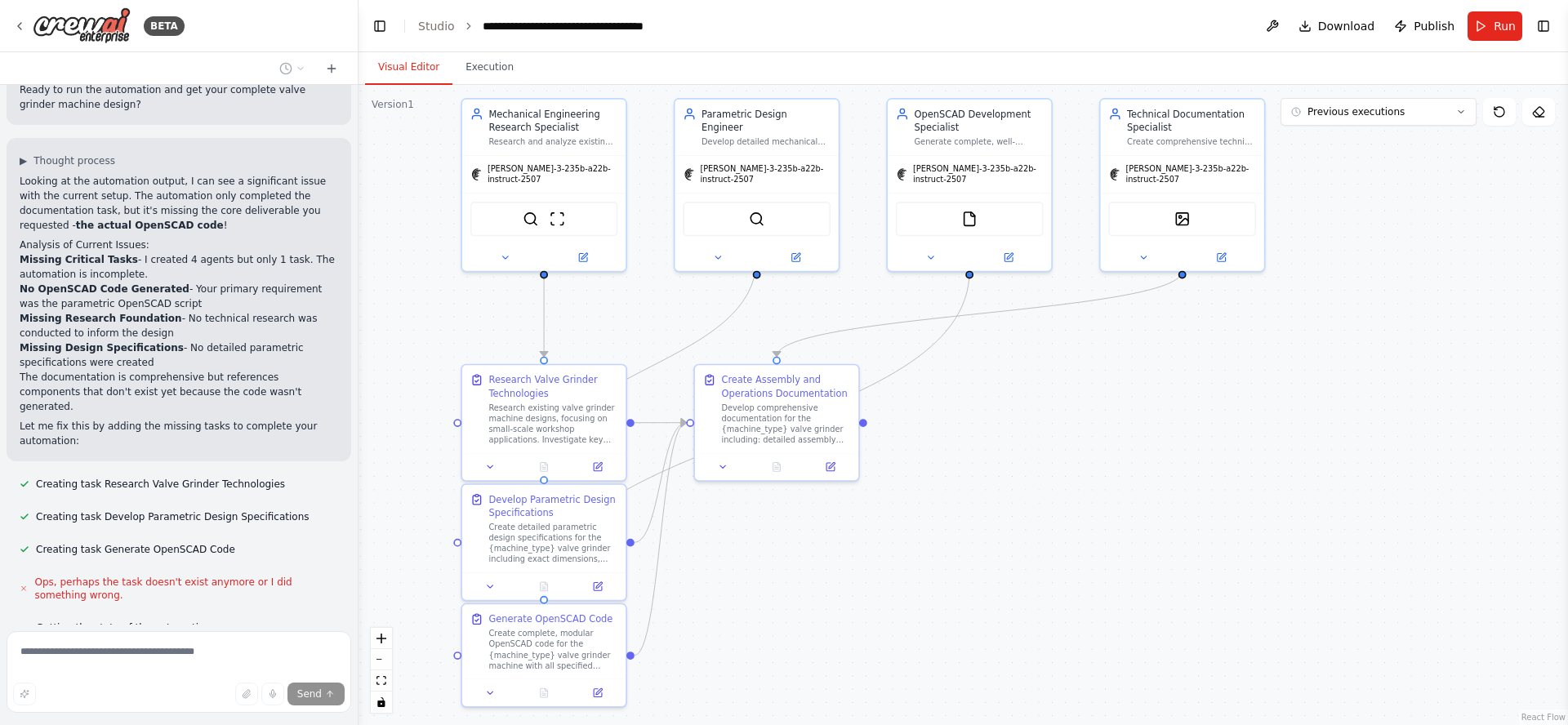
drag, startPoint x: 1213, startPoint y: 499, endPoint x: 1143, endPoint y: 483, distance: 71.8
click at [1143, 483] on div ".deletable-edge-delete-btn { width: 20px; height: 20px; border: 0px solid #ffff…" at bounding box center [963, 405] width 1209 height 640
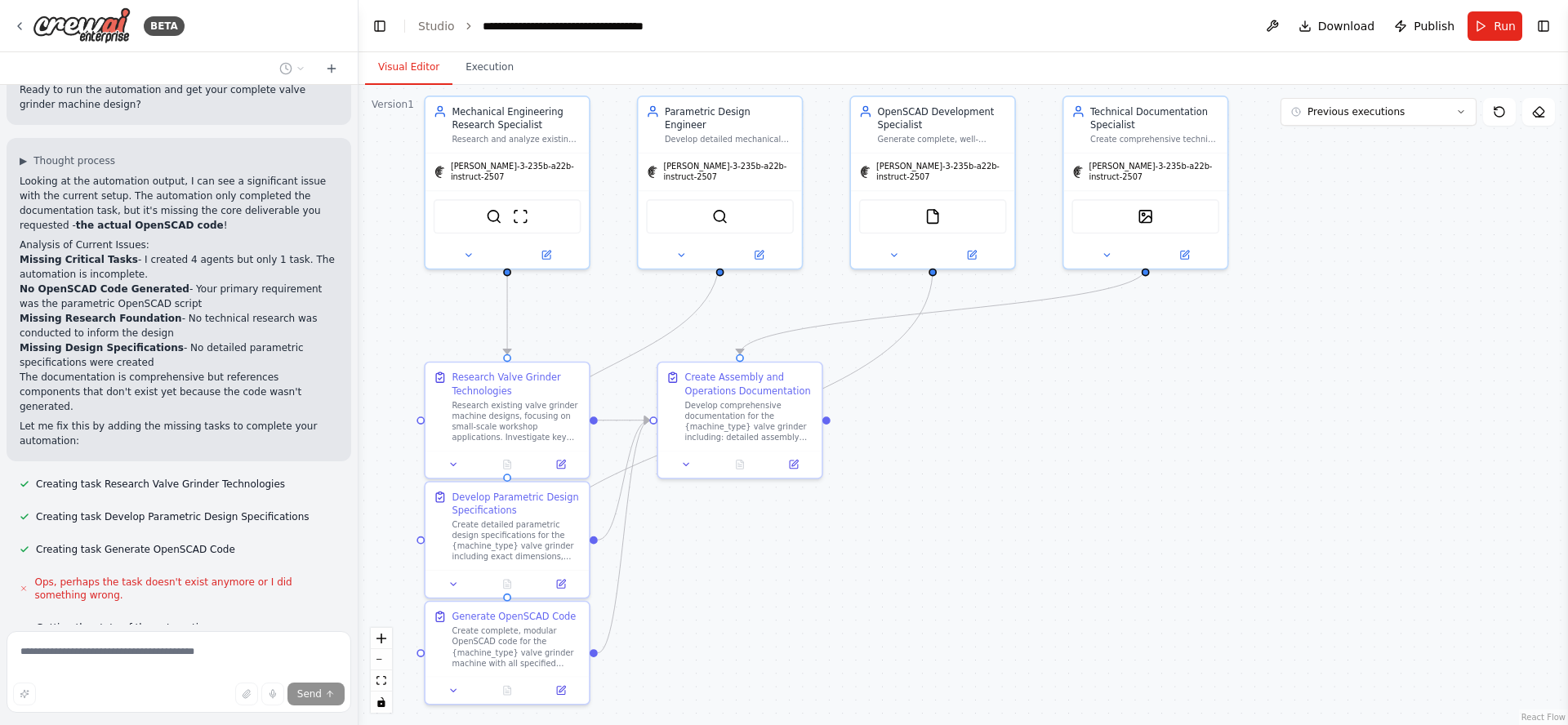
scroll to position [2966, 0]
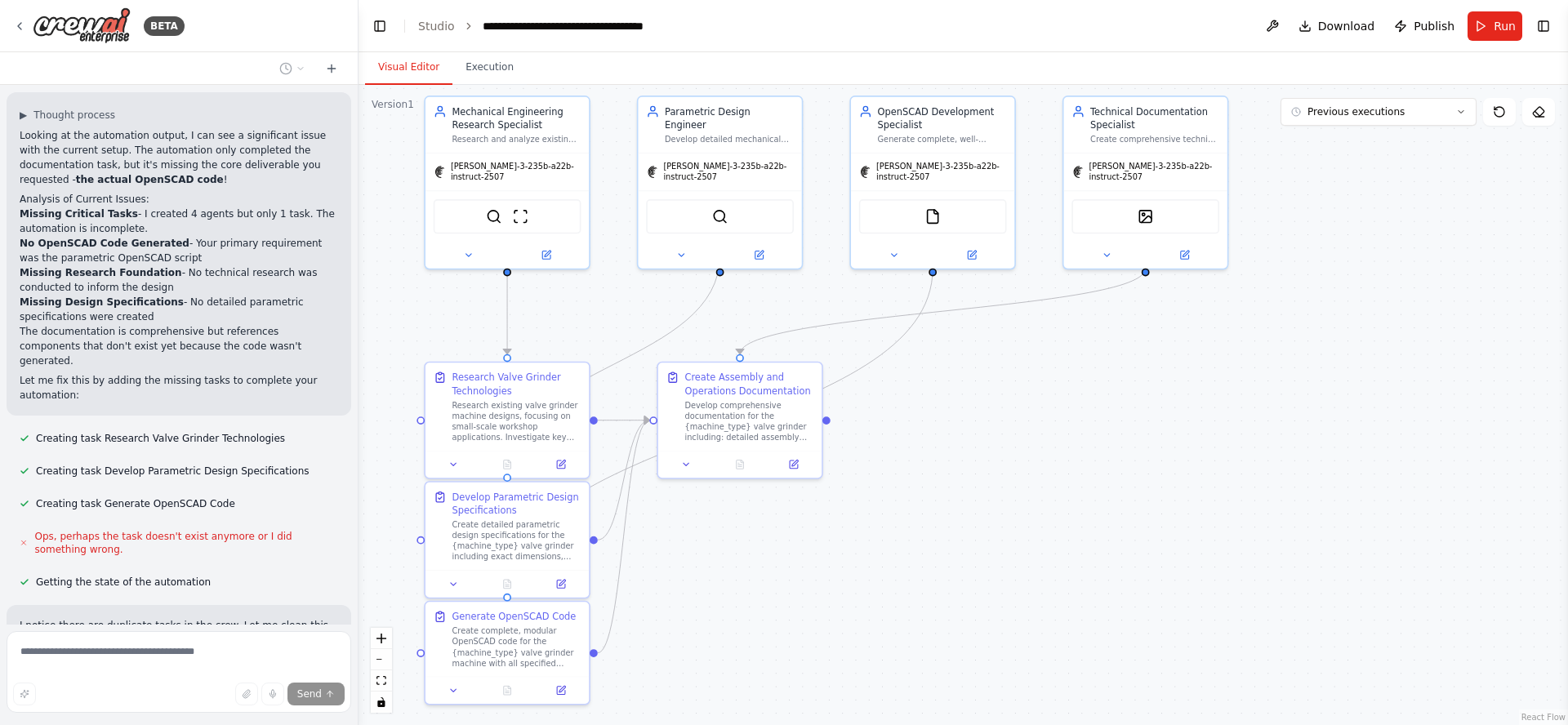
drag, startPoint x: 1063, startPoint y: 447, endPoint x: 1026, endPoint y: 445, distance: 37.1
click at [1026, 445] on div ".deletable-edge-delete-btn { width: 20px; height: 20px; border: 0px solid #ffff…" at bounding box center [963, 405] width 1209 height 640
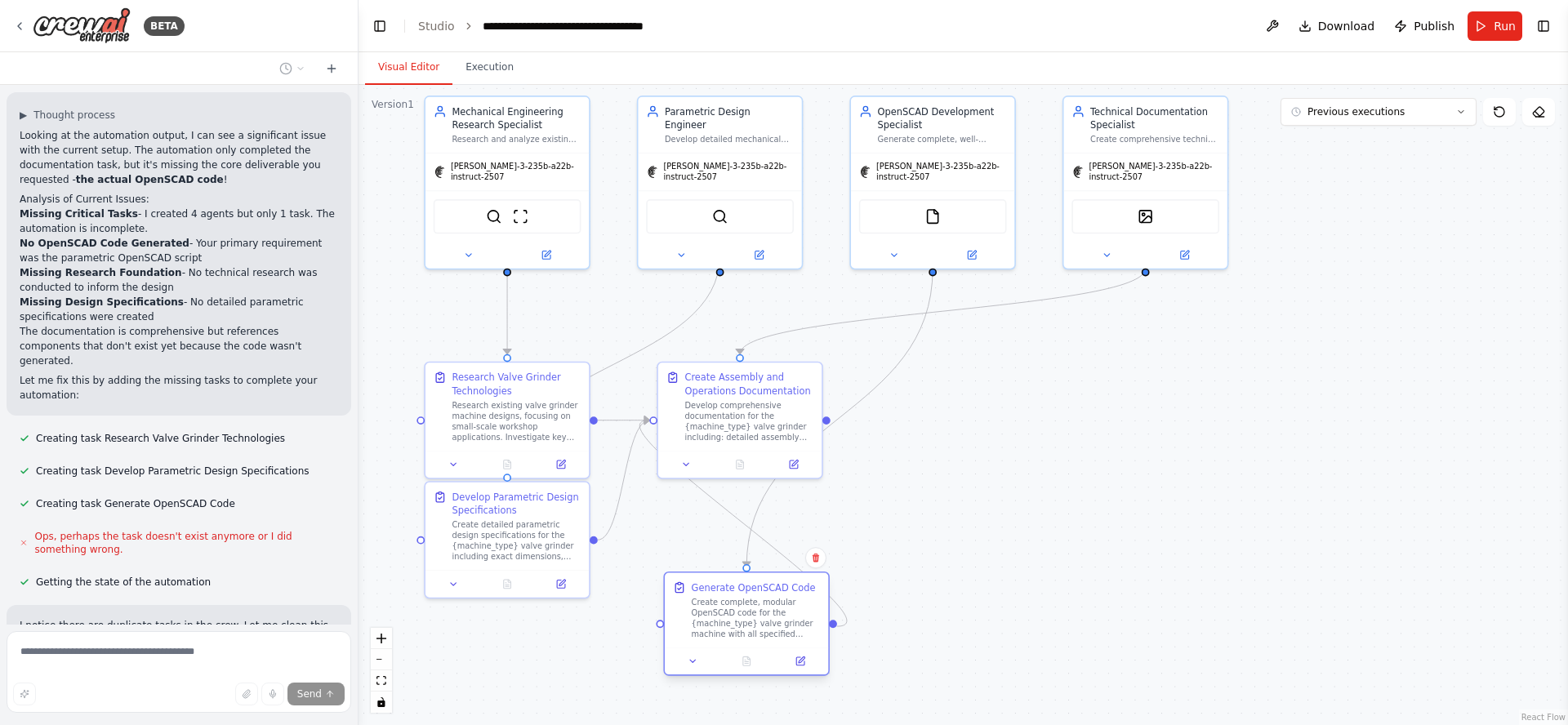
drag, startPoint x: 495, startPoint y: 620, endPoint x: 731, endPoint y: 593, distance: 237.5
click at [731, 593] on div "Generate OpenSCAD Code" at bounding box center [754, 587] width 124 height 13
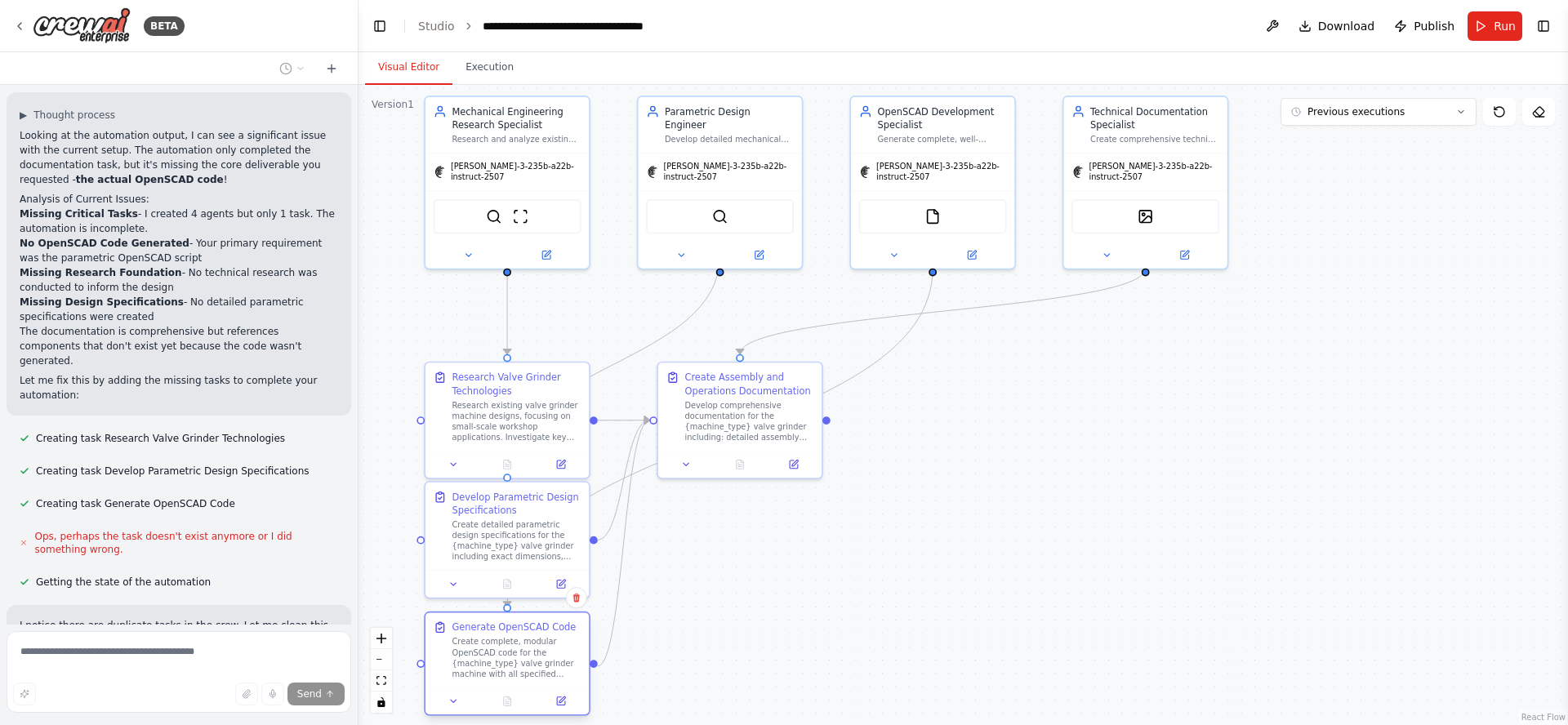
drag, startPoint x: 737, startPoint y: 599, endPoint x: 499, endPoint y: 638, distance: 241.2
click at [499, 638] on div "Create complete, modular OpenSCAD code for the {machine_type} valve grinder mac…" at bounding box center [516, 657] width 129 height 42
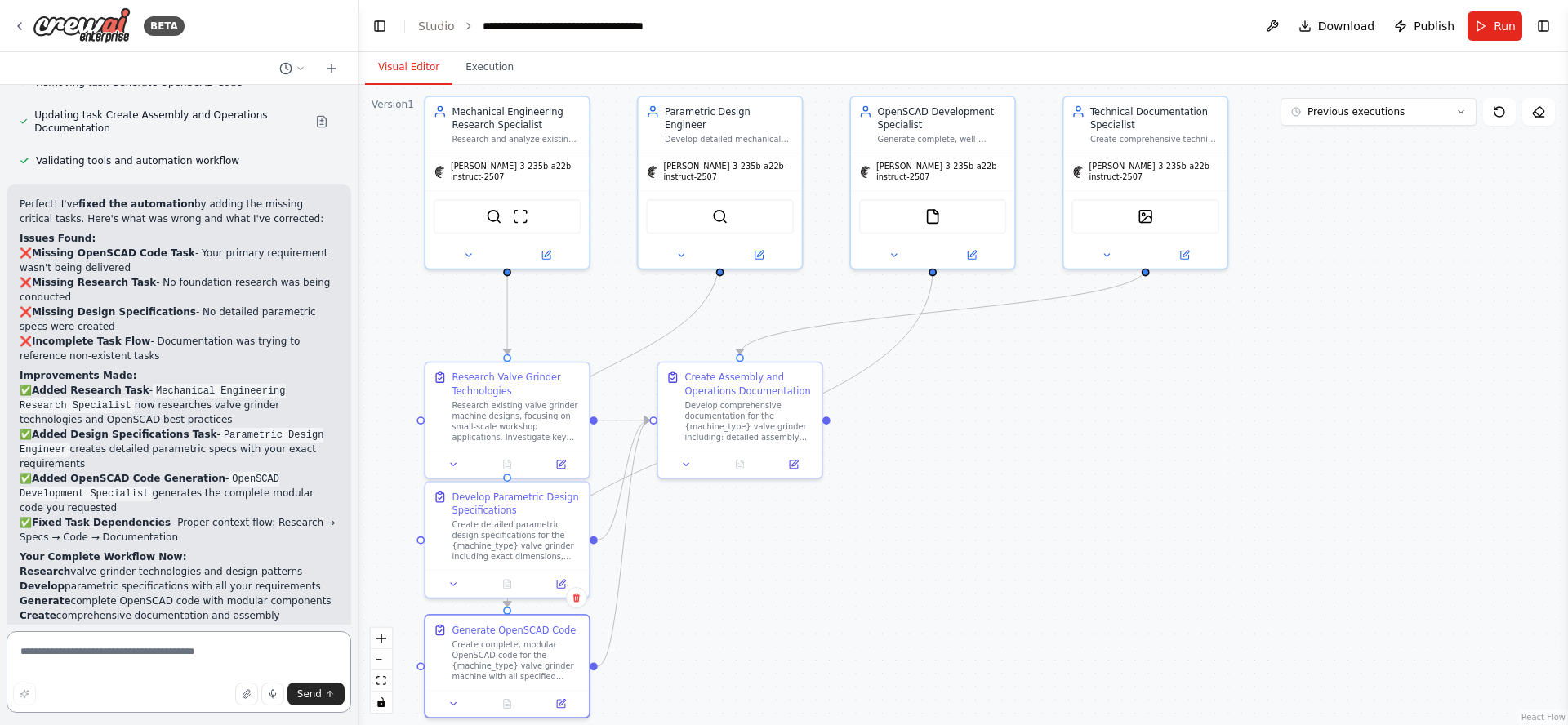
scroll to position [3648, 0]
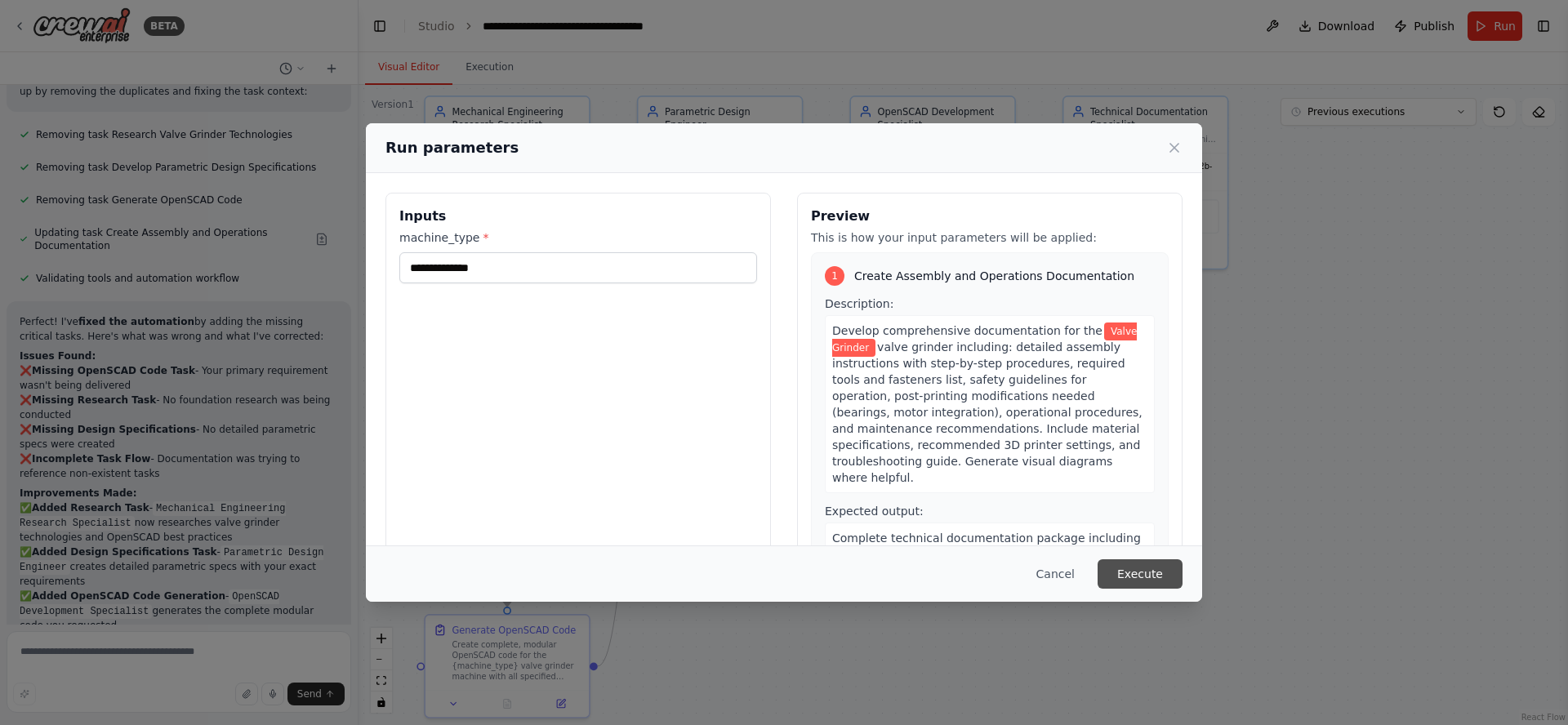
click at [1150, 579] on button "Execute" at bounding box center [1140, 574] width 85 height 29
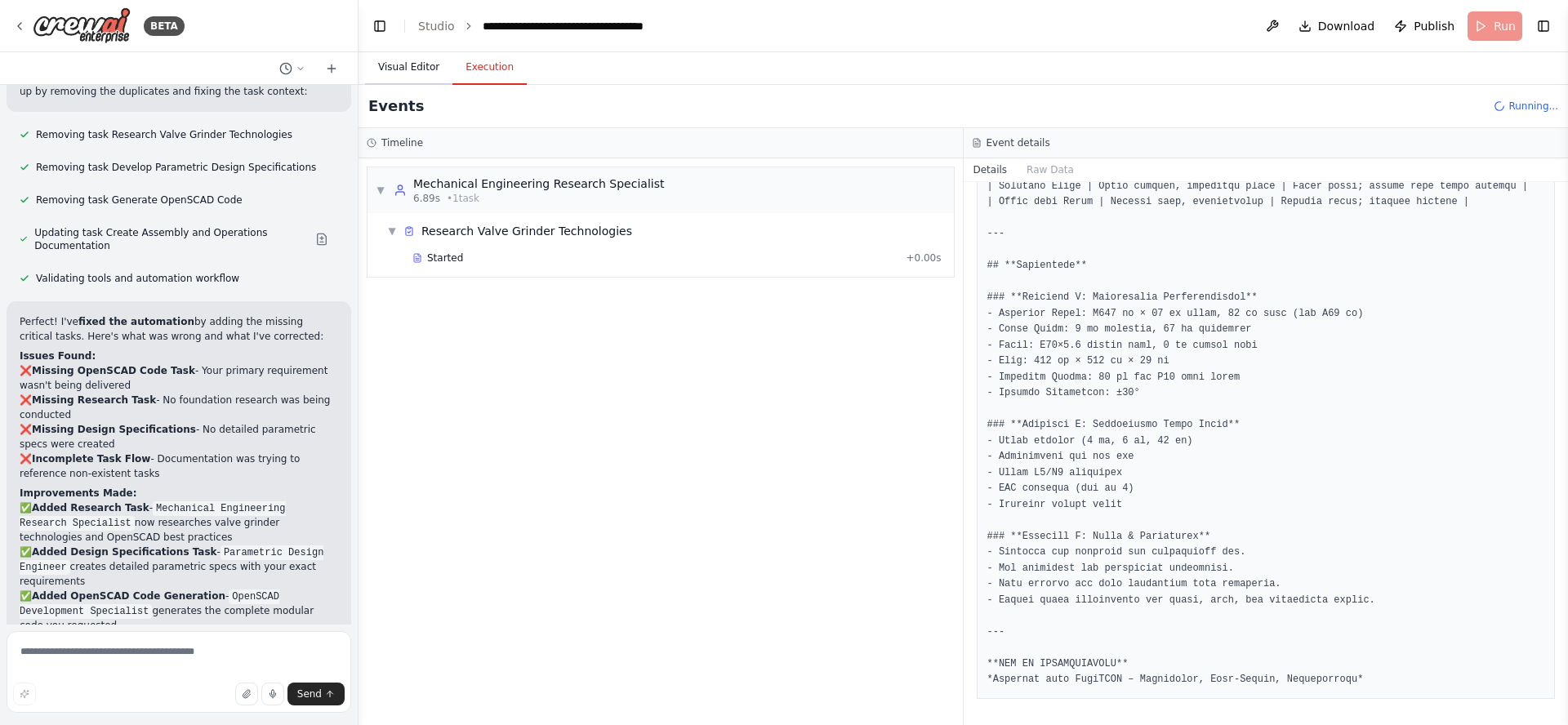
click at [402, 70] on button "Visual Editor" at bounding box center [408, 68] width 87 height 35
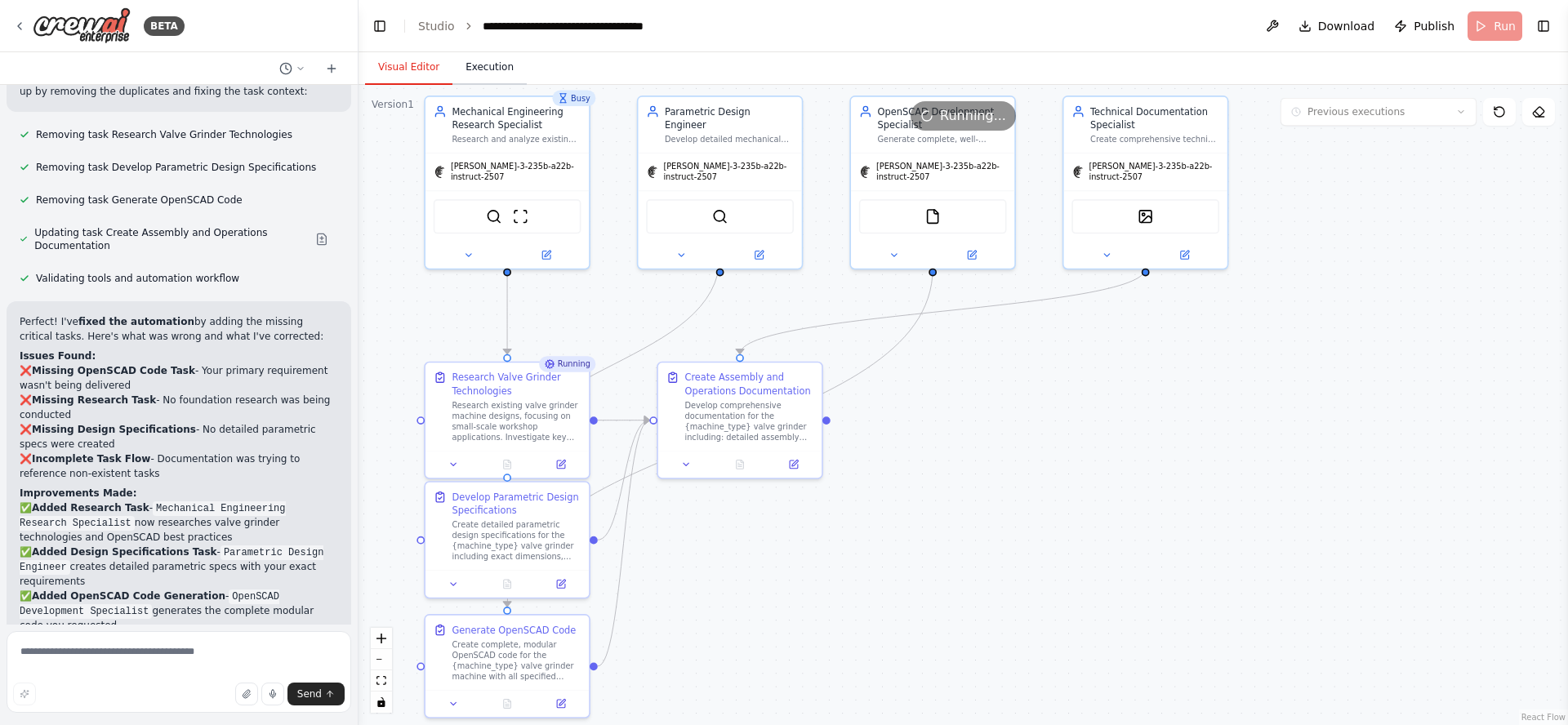
click at [484, 66] on button "Execution" at bounding box center [489, 68] width 74 height 35
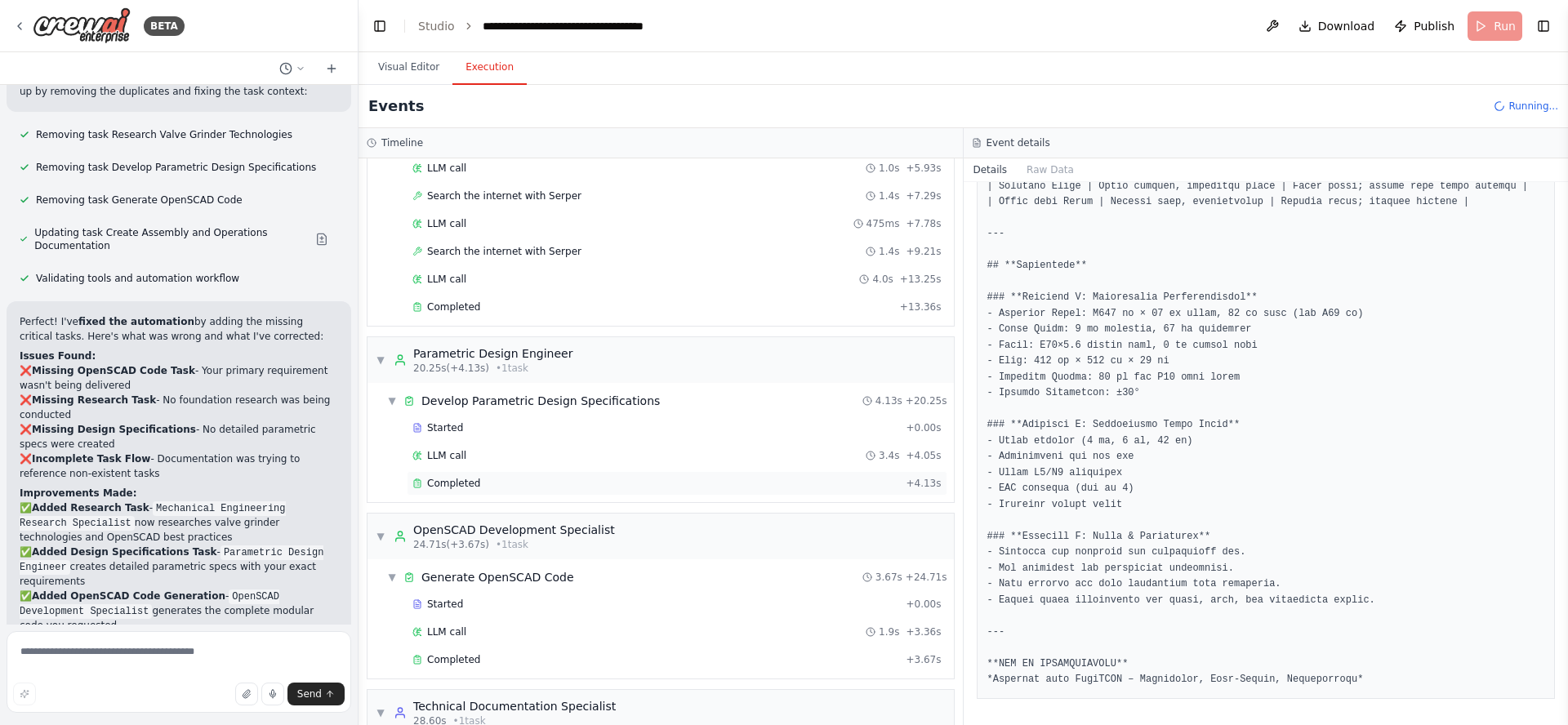
scroll to position [405, 0]
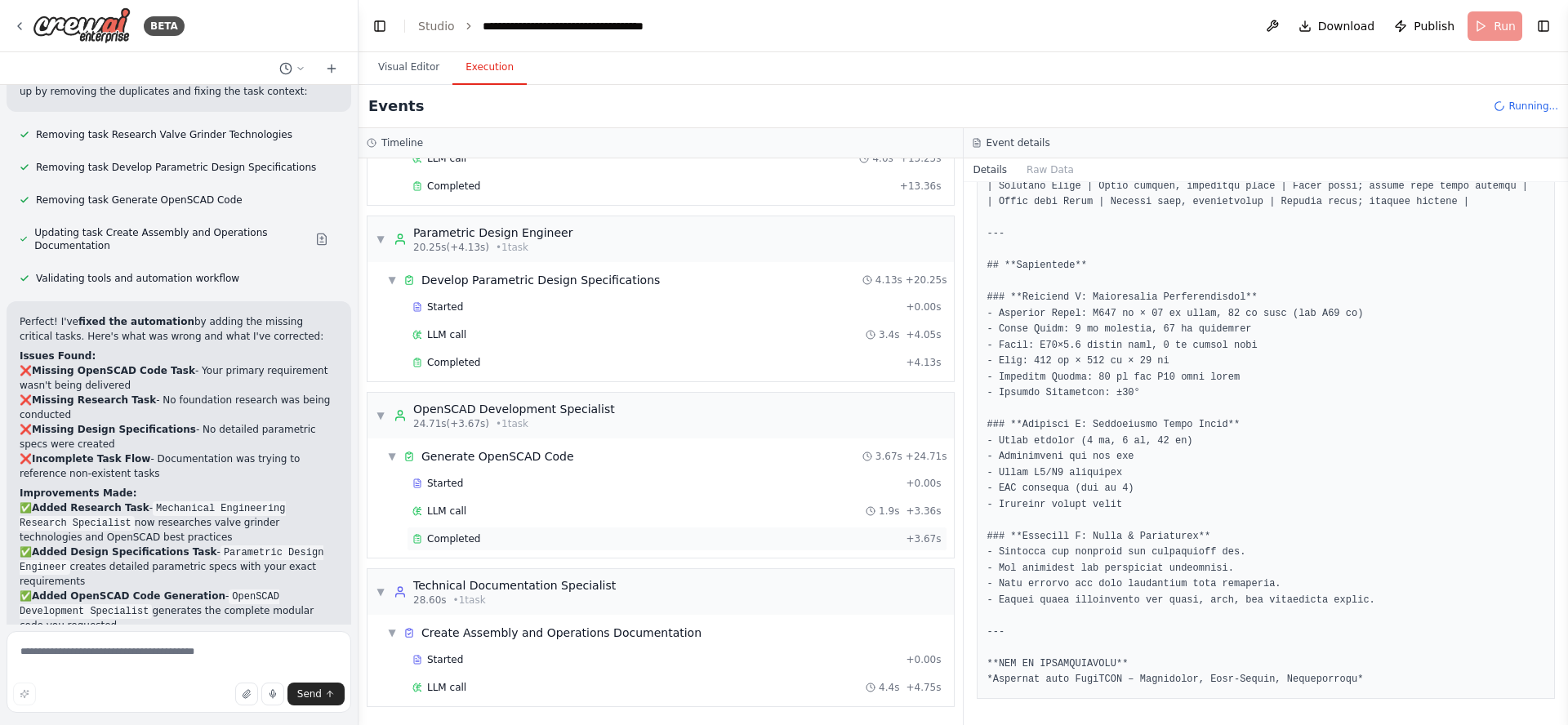
click at [464, 536] on span "Completed" at bounding box center [453, 539] width 54 height 13
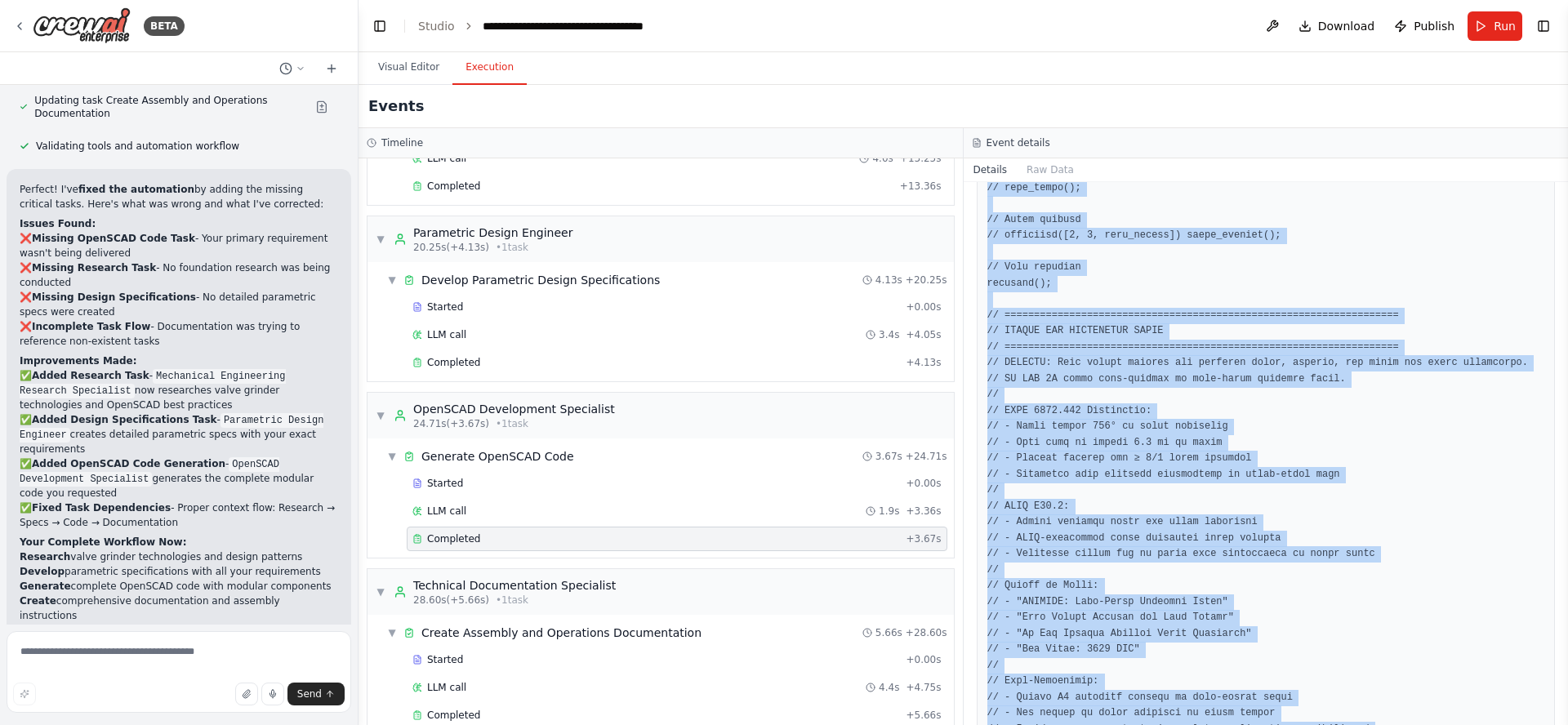
scroll to position [6236, 0]
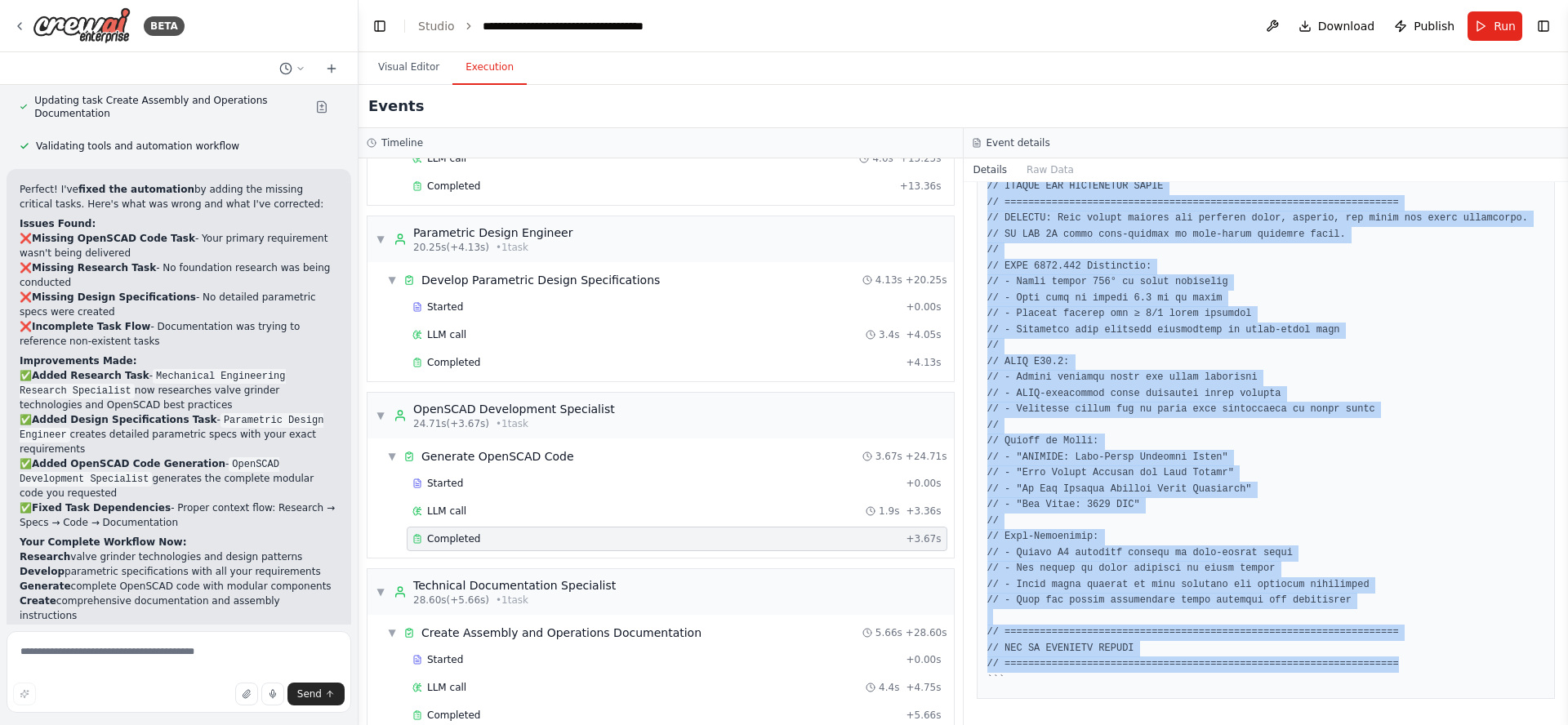
drag, startPoint x: 988, startPoint y: 474, endPoint x: 1440, endPoint y: 656, distance: 487.3
copy pre "// =================================================================== // OPENS…"
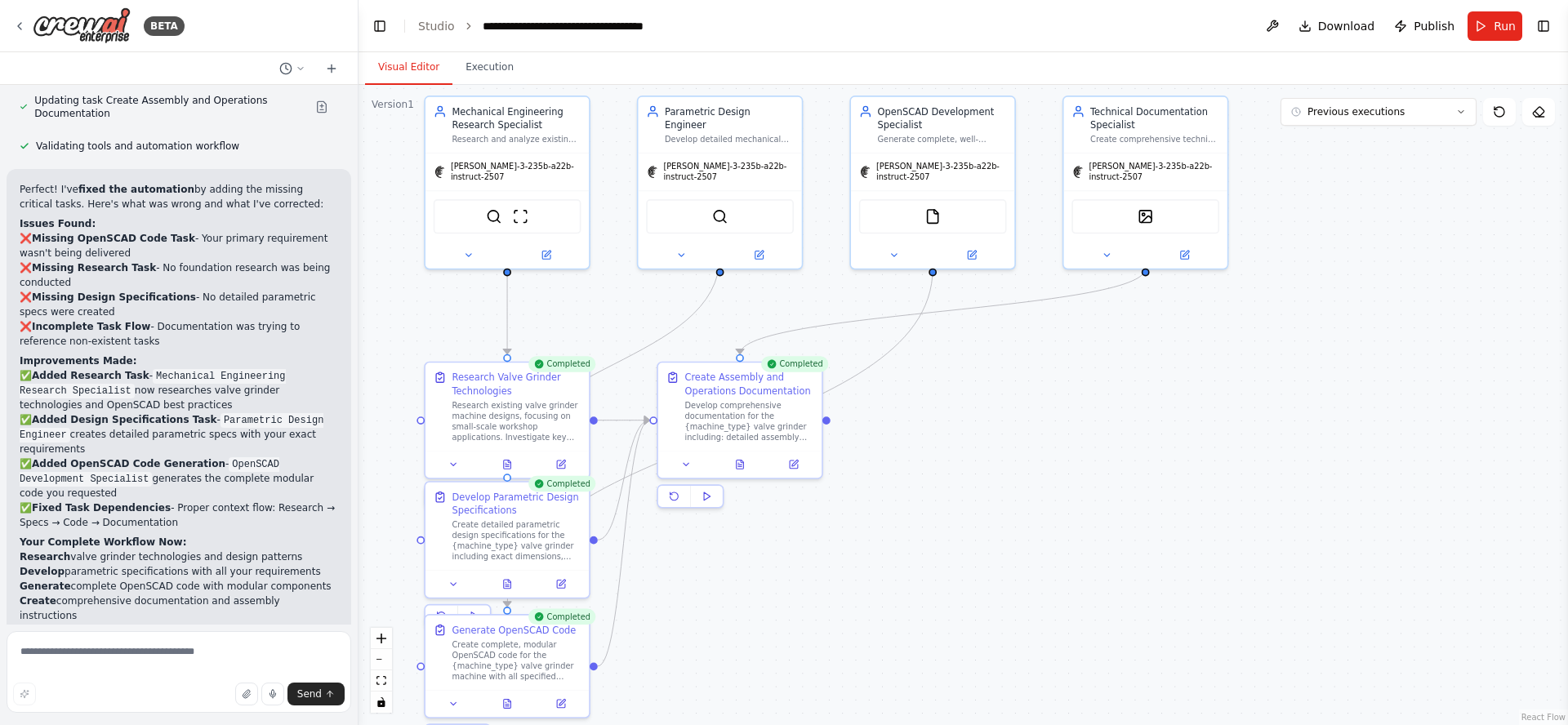
click at [407, 62] on button "Visual Editor" at bounding box center [408, 68] width 87 height 35
click at [19, 28] on icon at bounding box center [20, 26] width 13 height 13
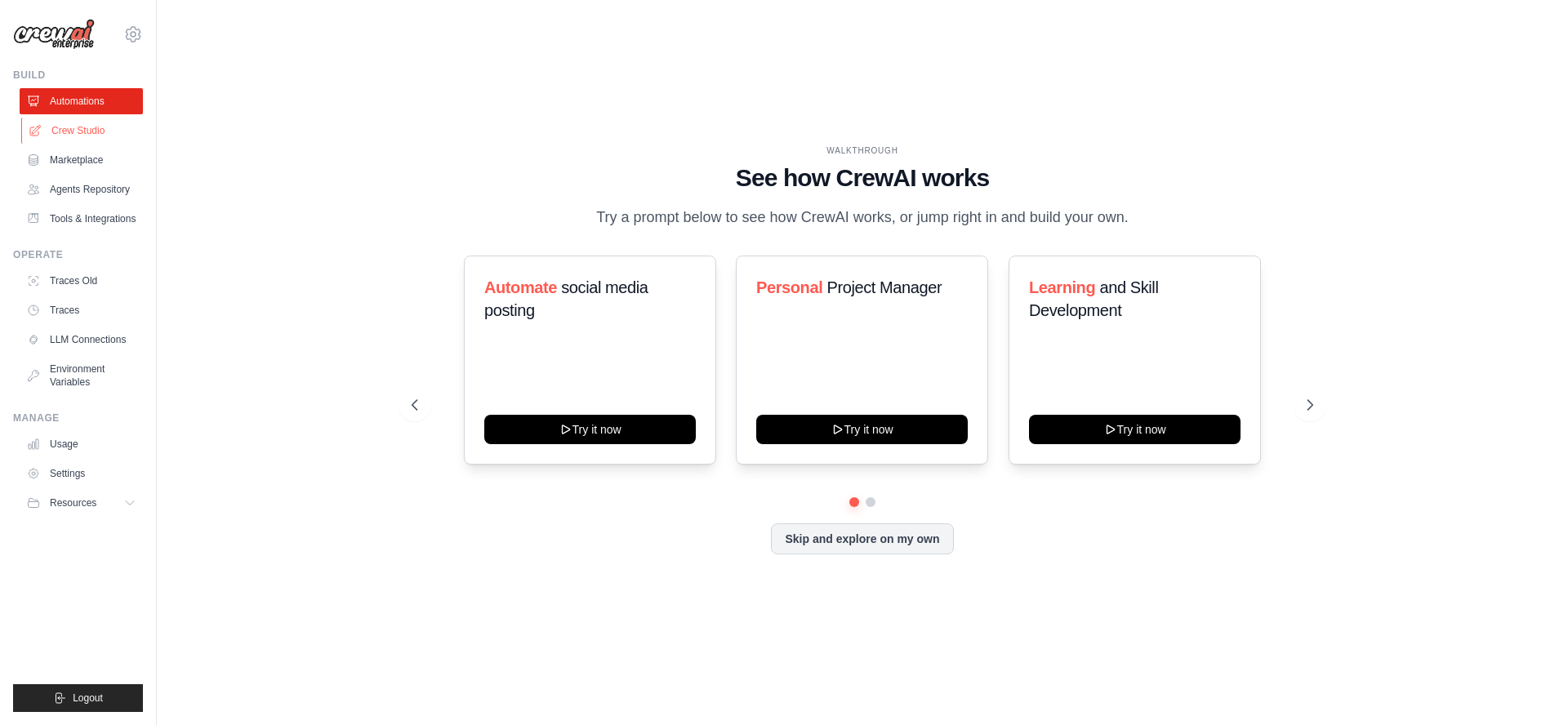
click at [71, 129] on link "Crew Studio" at bounding box center [83, 131] width 123 height 26
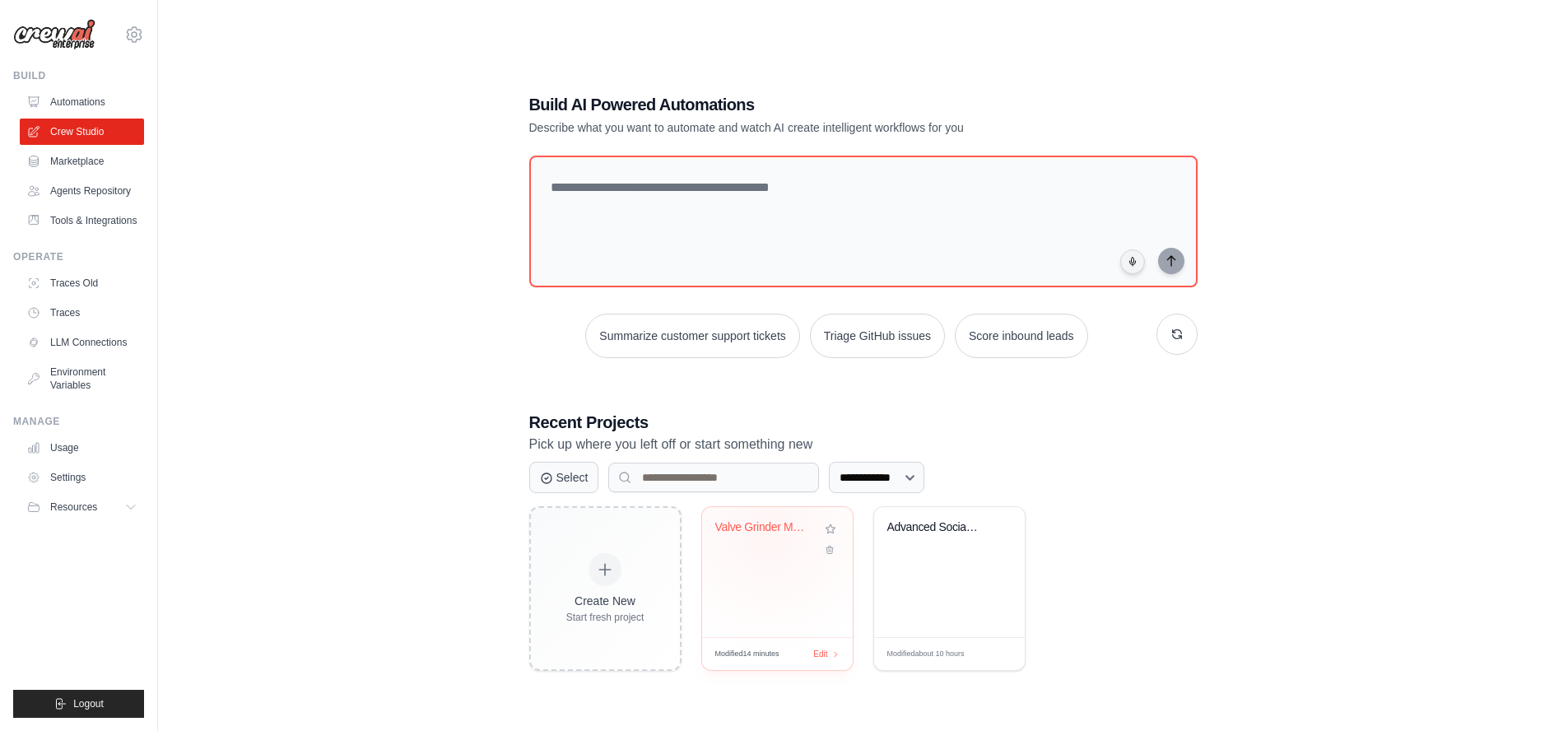
click at [768, 533] on div "Valve Grinder Machine Design Automa..." at bounding box center [765, 531] width 99 height 22
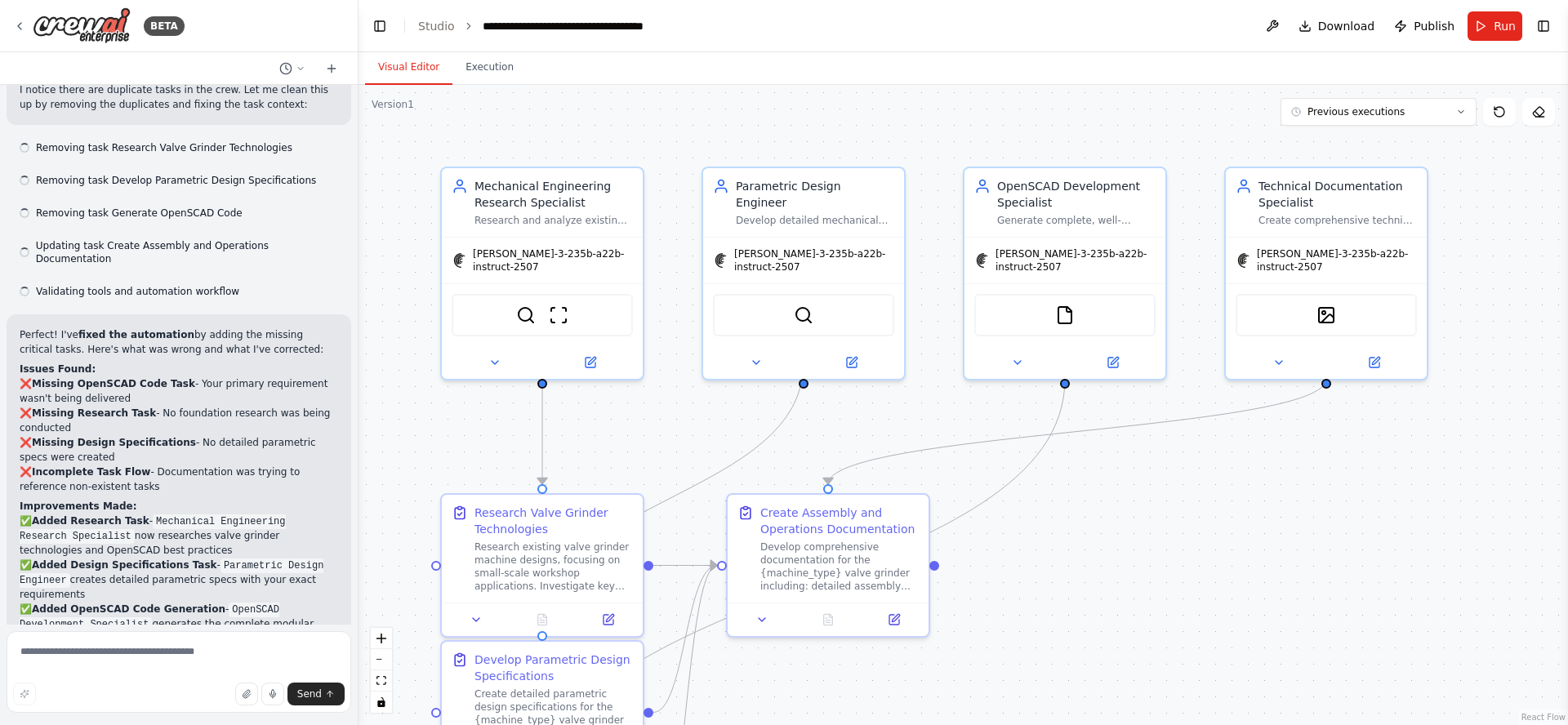
scroll to position [3515, 0]
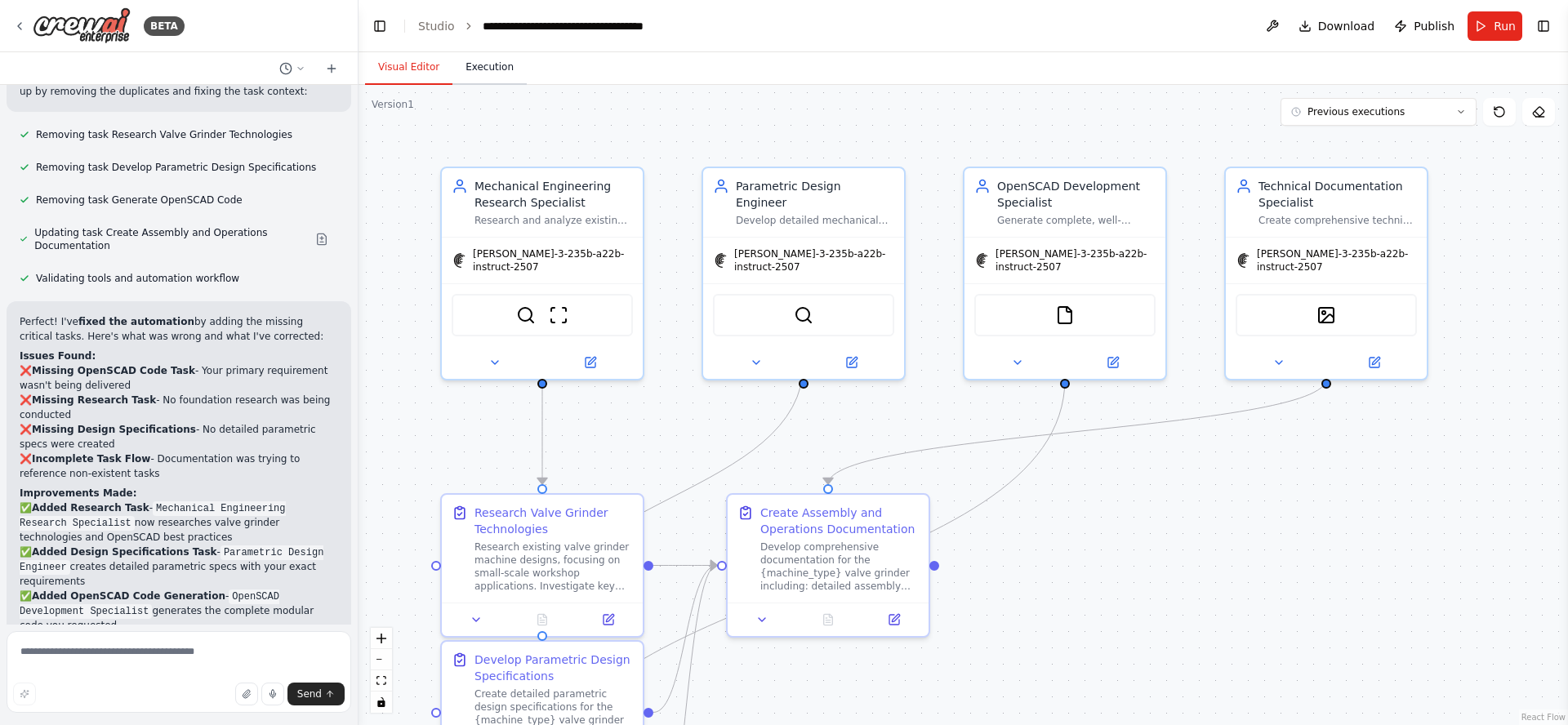
click at [479, 67] on button "Execution" at bounding box center [489, 68] width 74 height 35
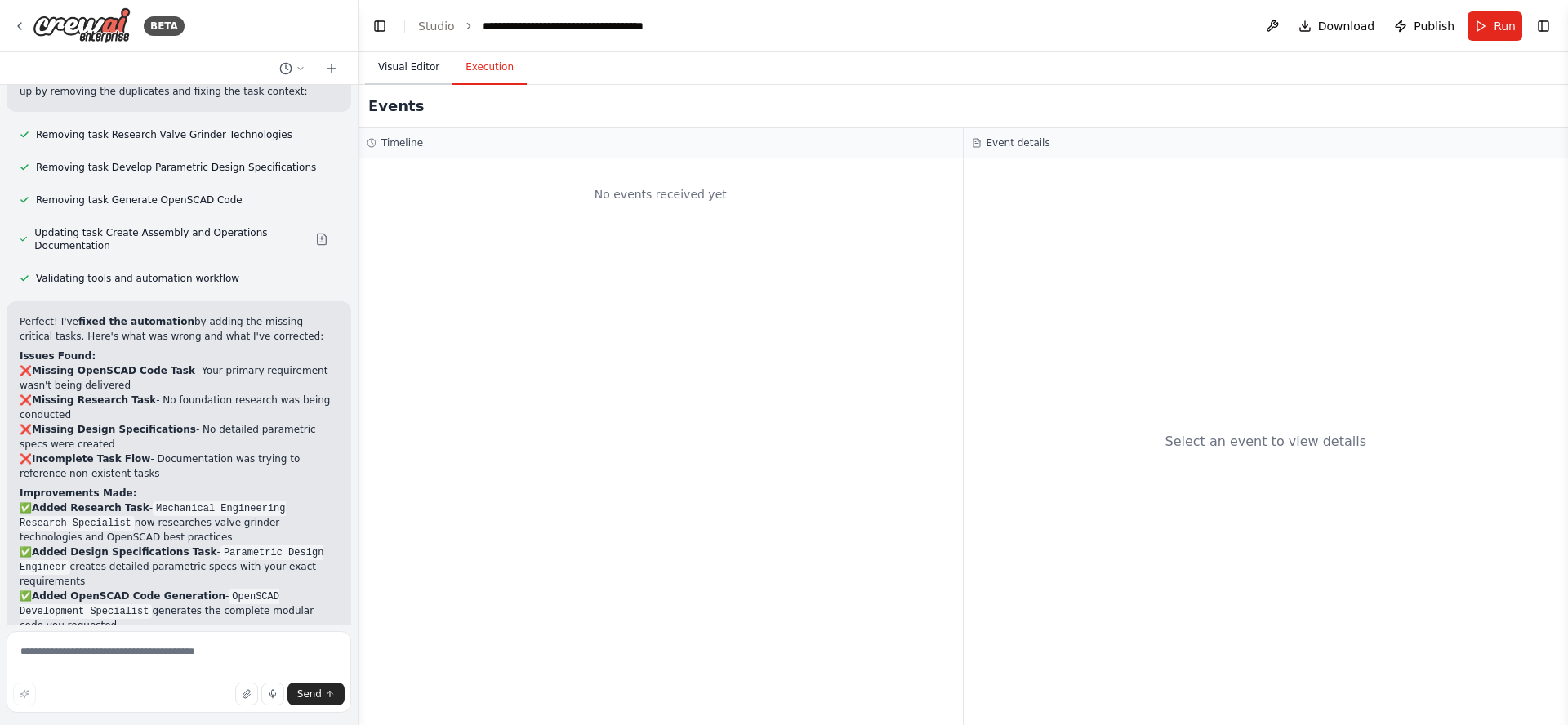
click at [391, 69] on button "Visual Editor" at bounding box center [408, 68] width 87 height 35
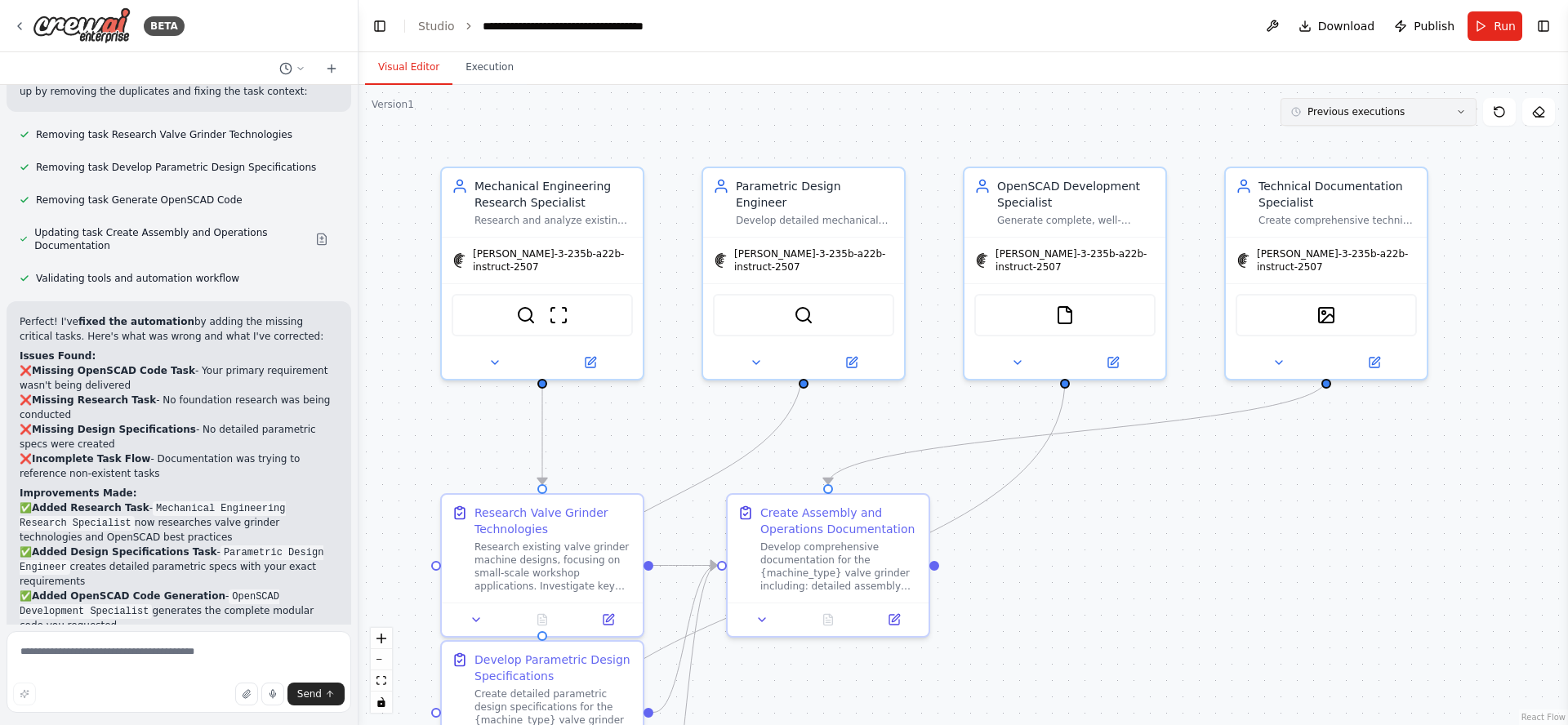
click at [1387, 116] on span "Previous executions" at bounding box center [1357, 112] width 98 height 13
click at [1353, 146] on div "8m ago" at bounding box center [1389, 142] width 163 height 13
click at [487, 70] on button "Execution" at bounding box center [489, 68] width 74 height 35
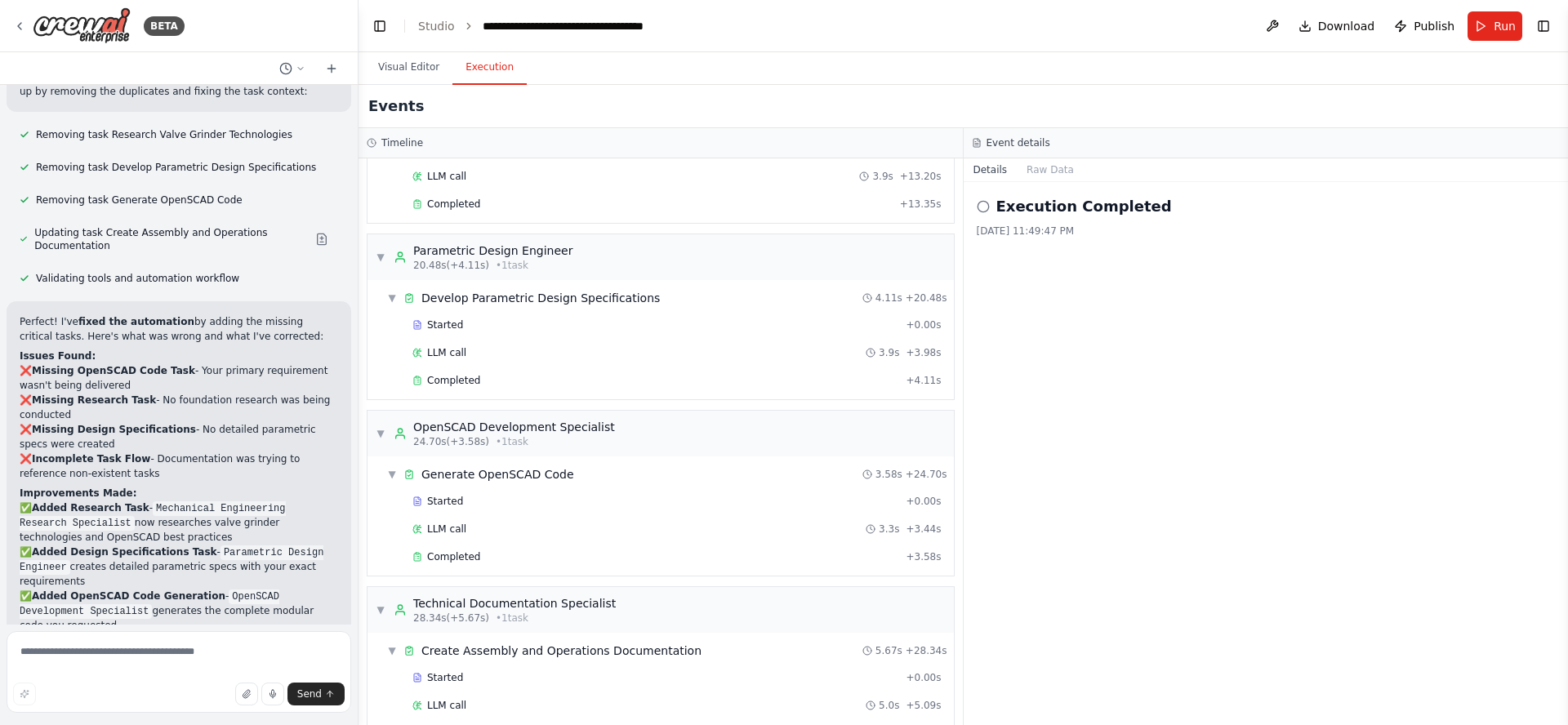
scroll to position [433, 0]
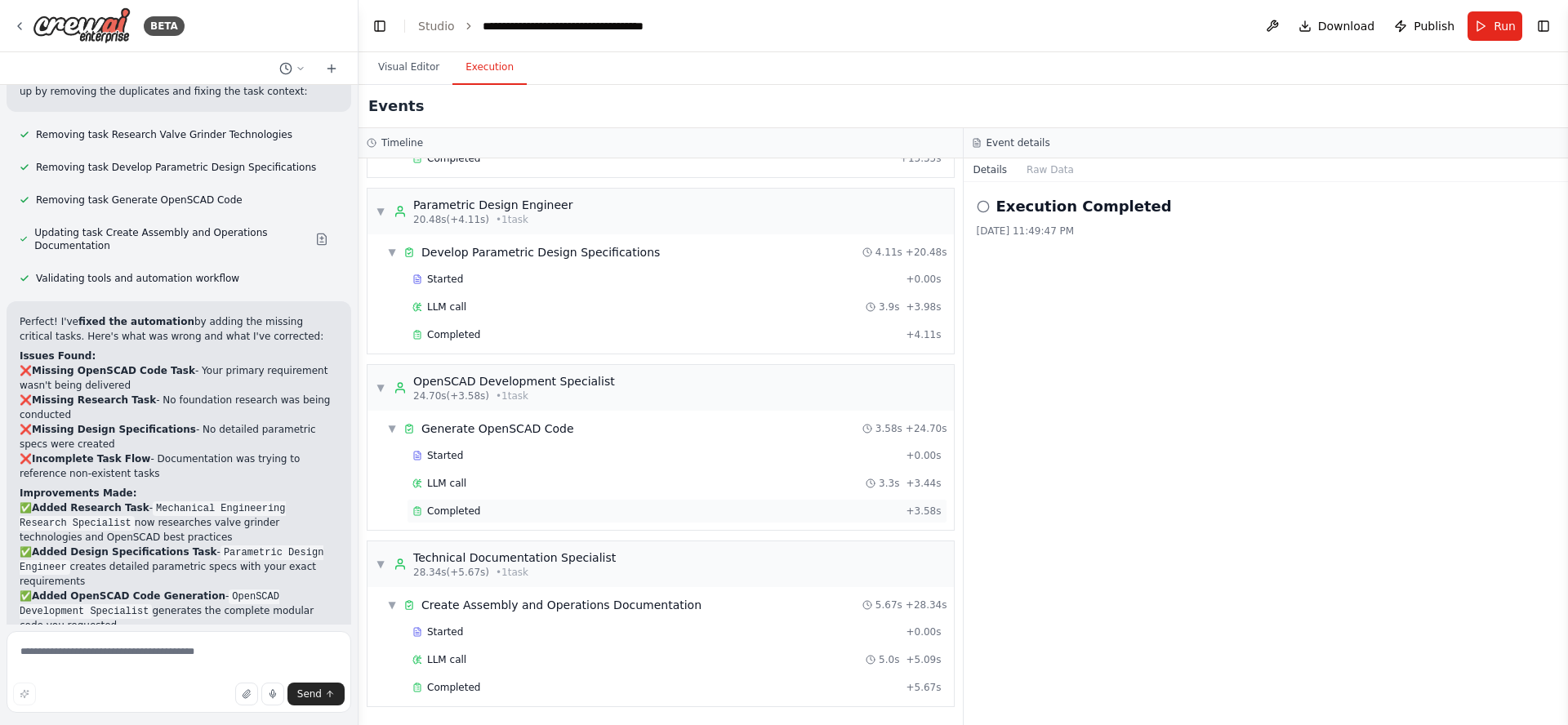
click at [449, 514] on span "Completed" at bounding box center [453, 512] width 54 height 13
